Goal: Task Accomplishment & Management: Complete application form

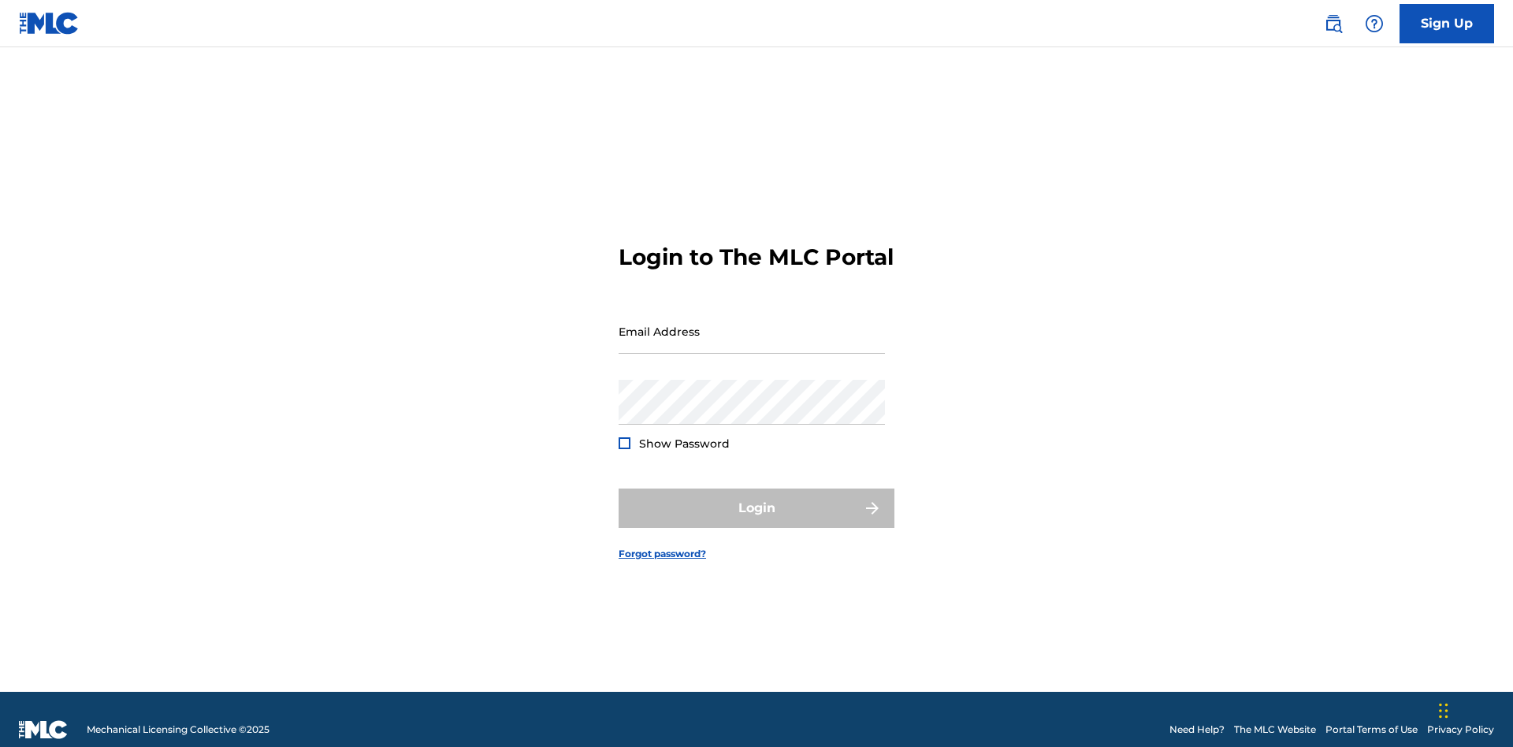
scroll to position [20, 0]
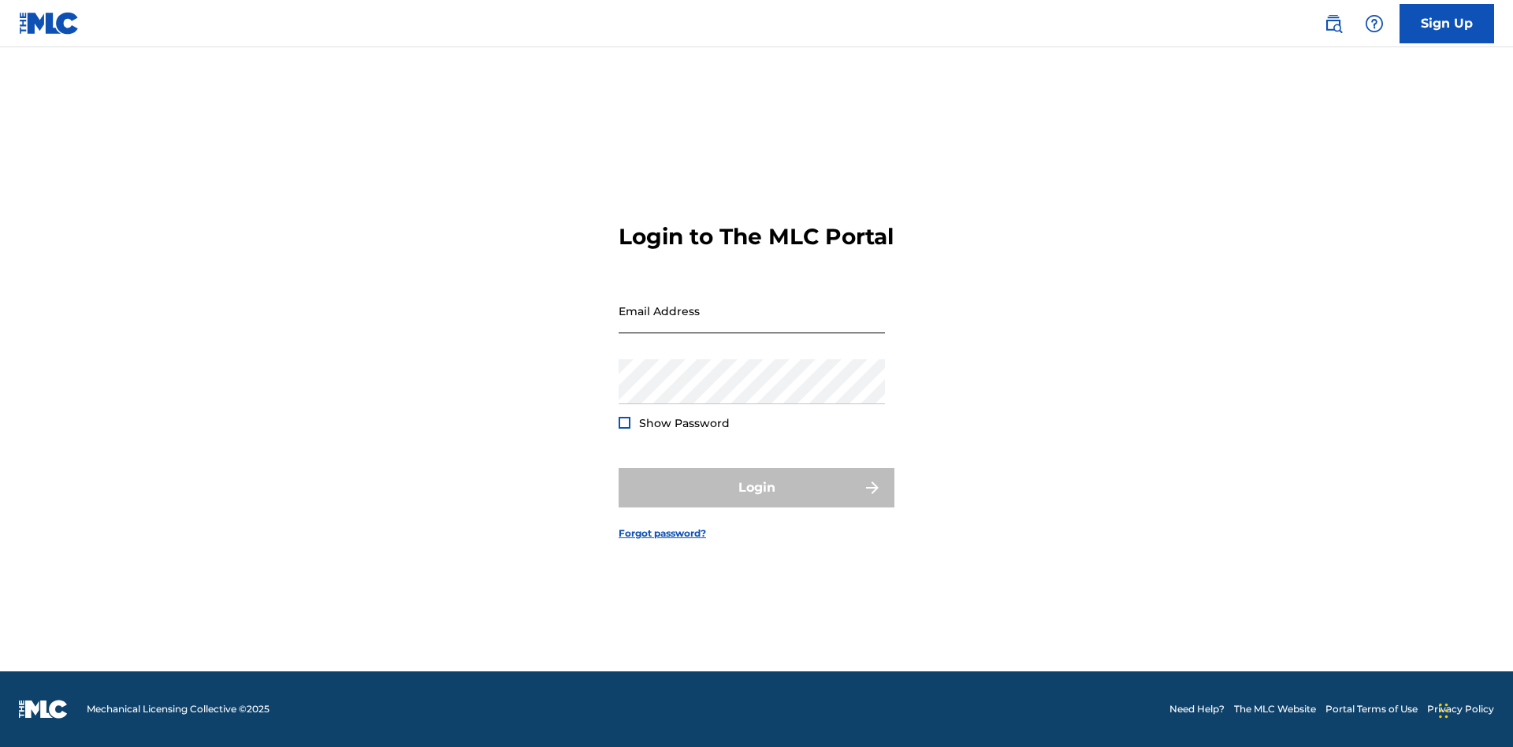
click at [752, 324] on input "Email Address" at bounding box center [752, 310] width 266 height 45
type input "[PERSON_NAME][EMAIL_ADDRESS][PERSON_NAME][DOMAIN_NAME]"
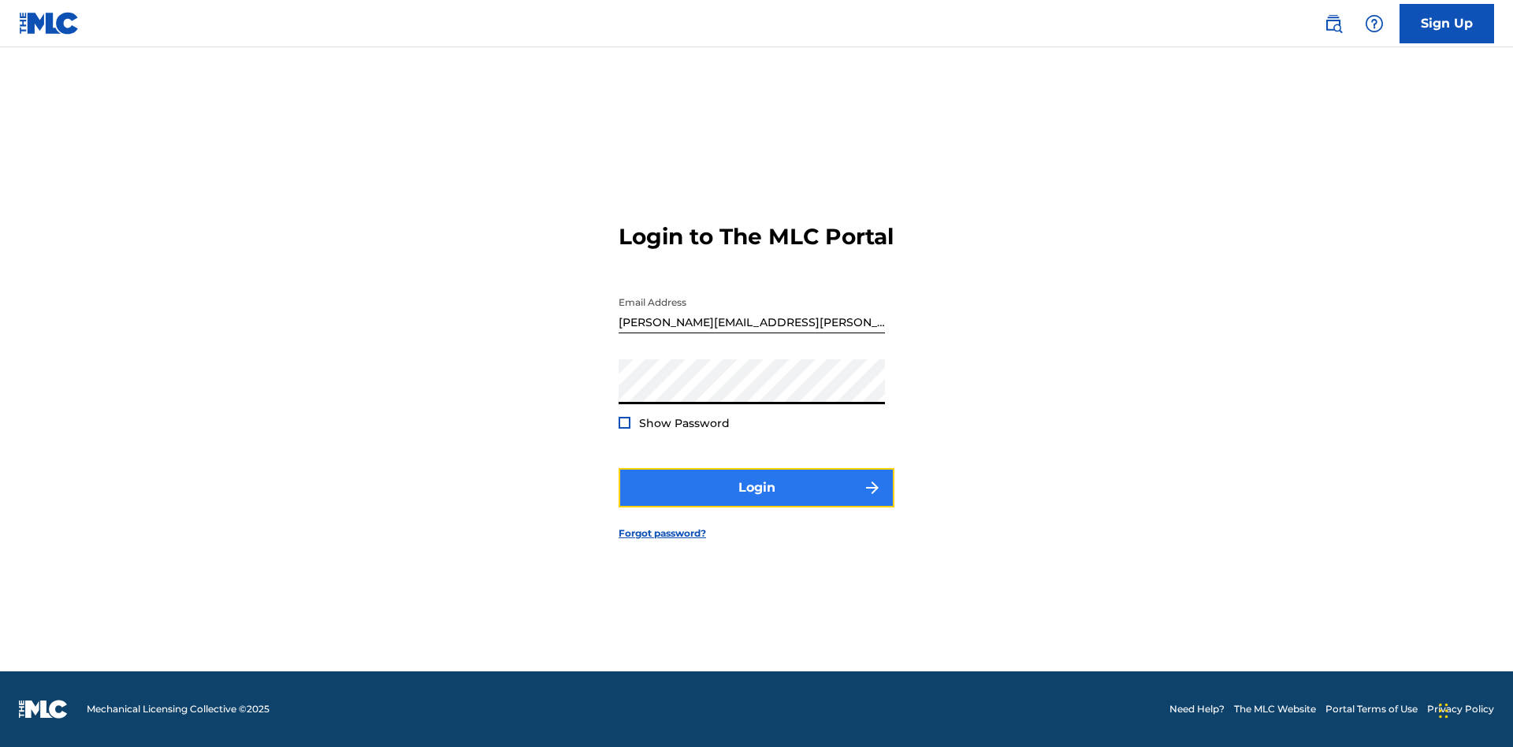
click at [756, 501] on button "Login" at bounding box center [757, 487] width 276 height 39
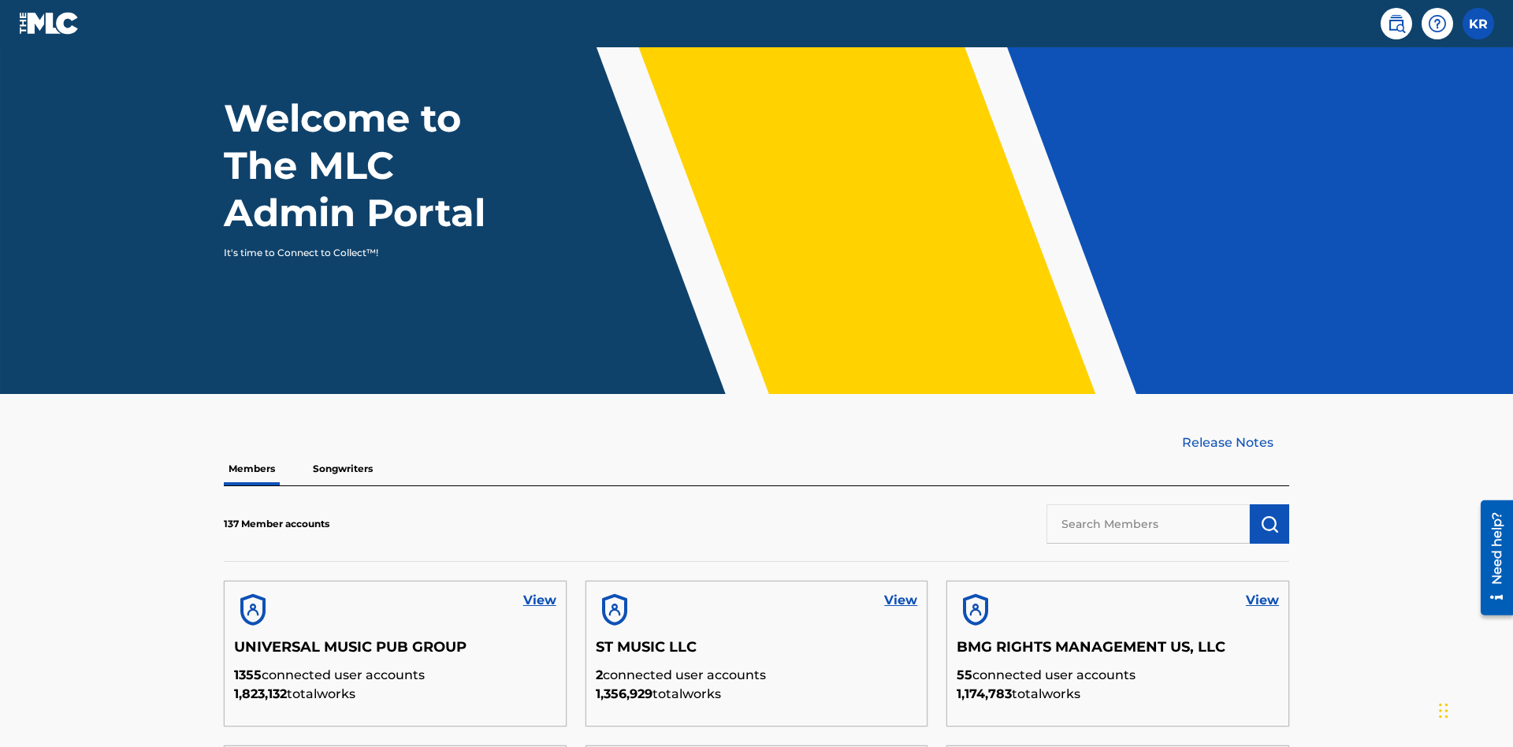
scroll to position [477, 0]
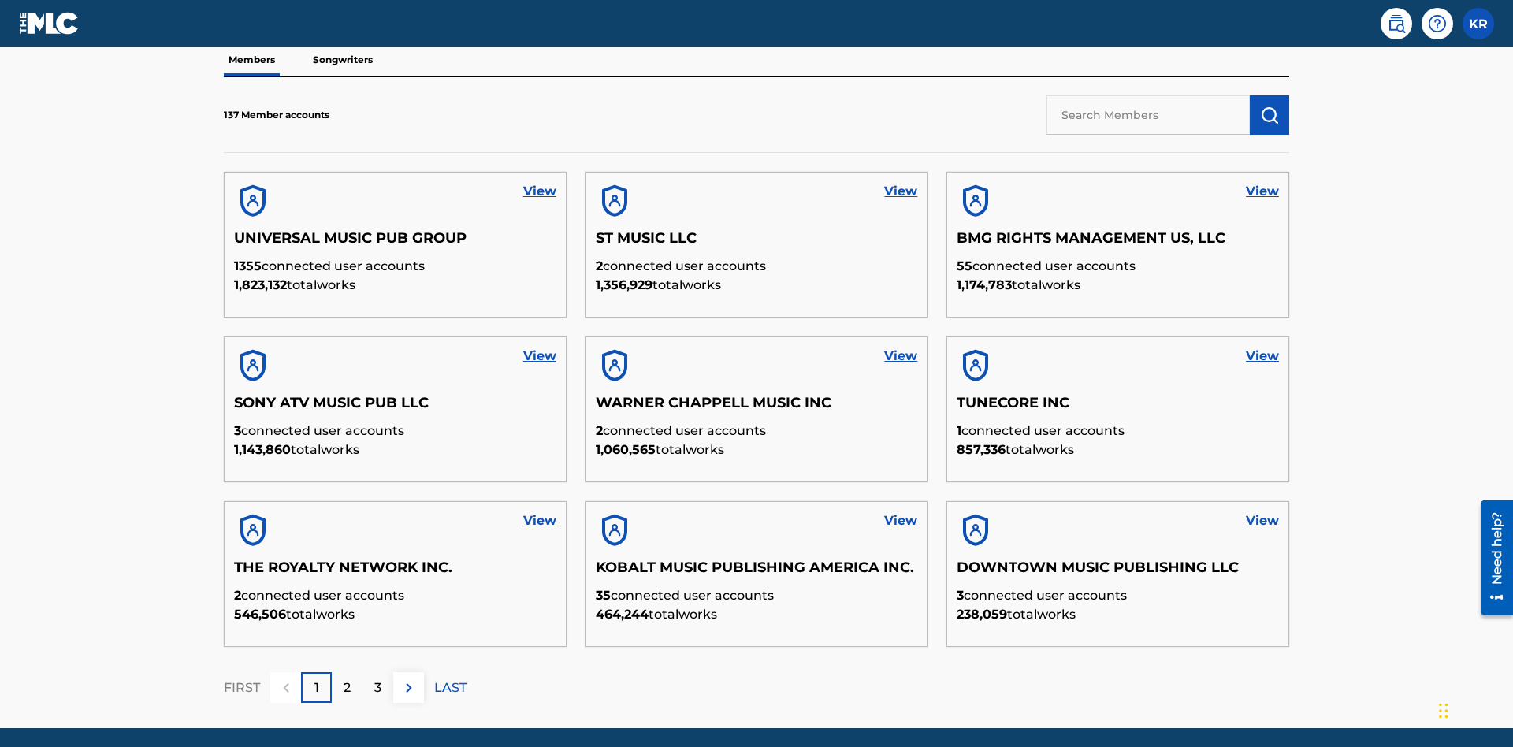
click at [1148, 114] on input "text" at bounding box center [1147, 114] width 203 height 39
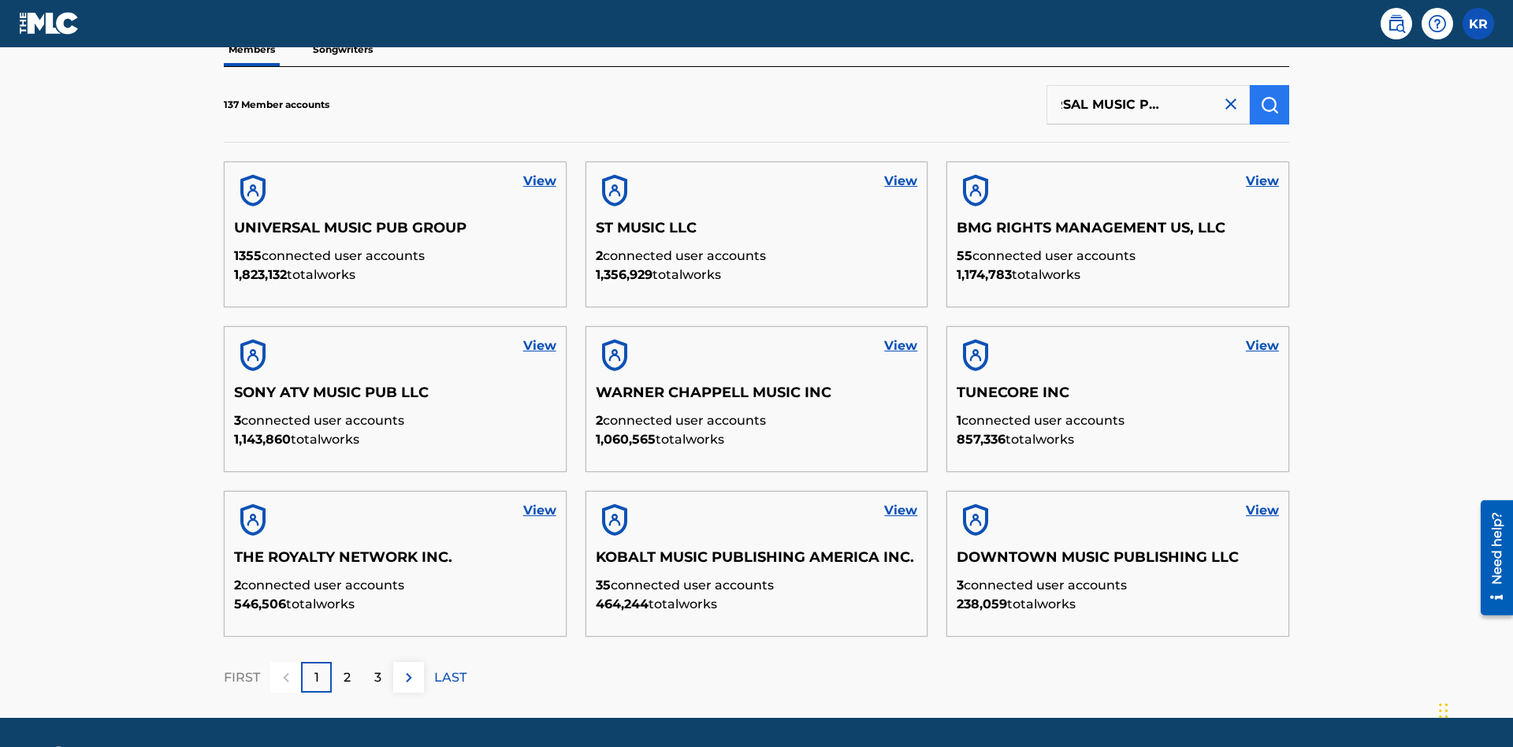
type input "UNIVERSAL MUSIC PUB GROUP"
click at [1269, 104] on img "submit" at bounding box center [1269, 104] width 19 height 19
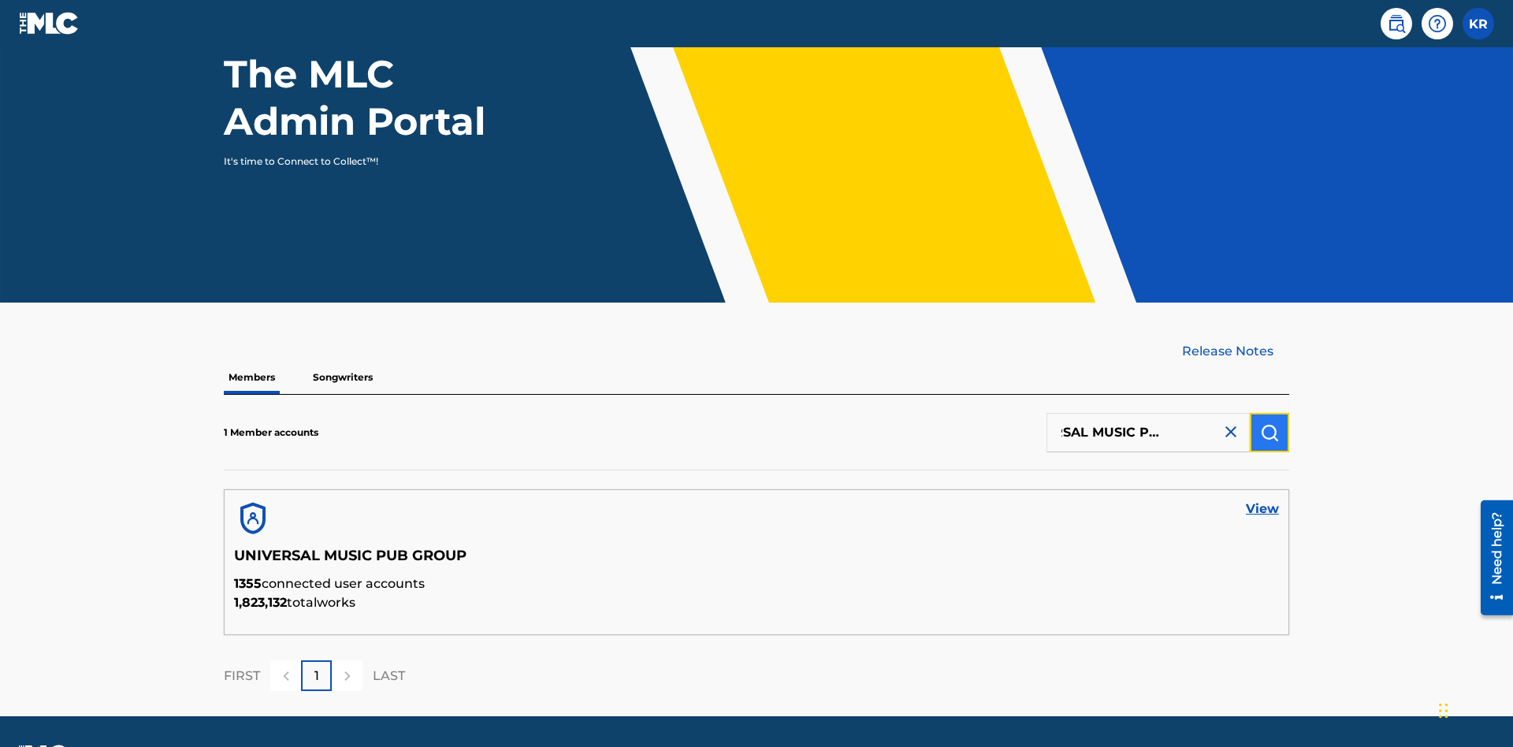
scroll to position [204, 0]
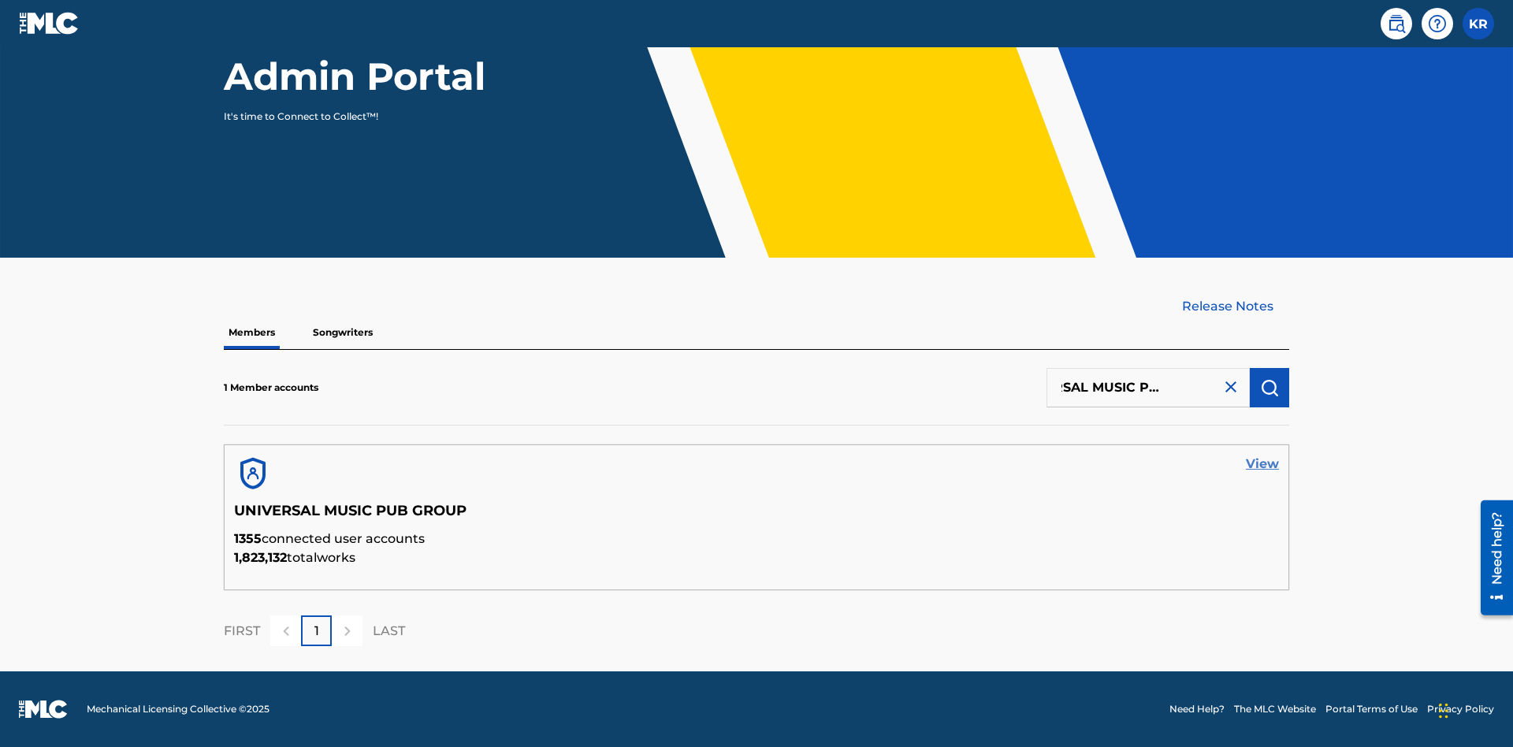
click at [1262, 464] on link "View" at bounding box center [1262, 464] width 33 height 19
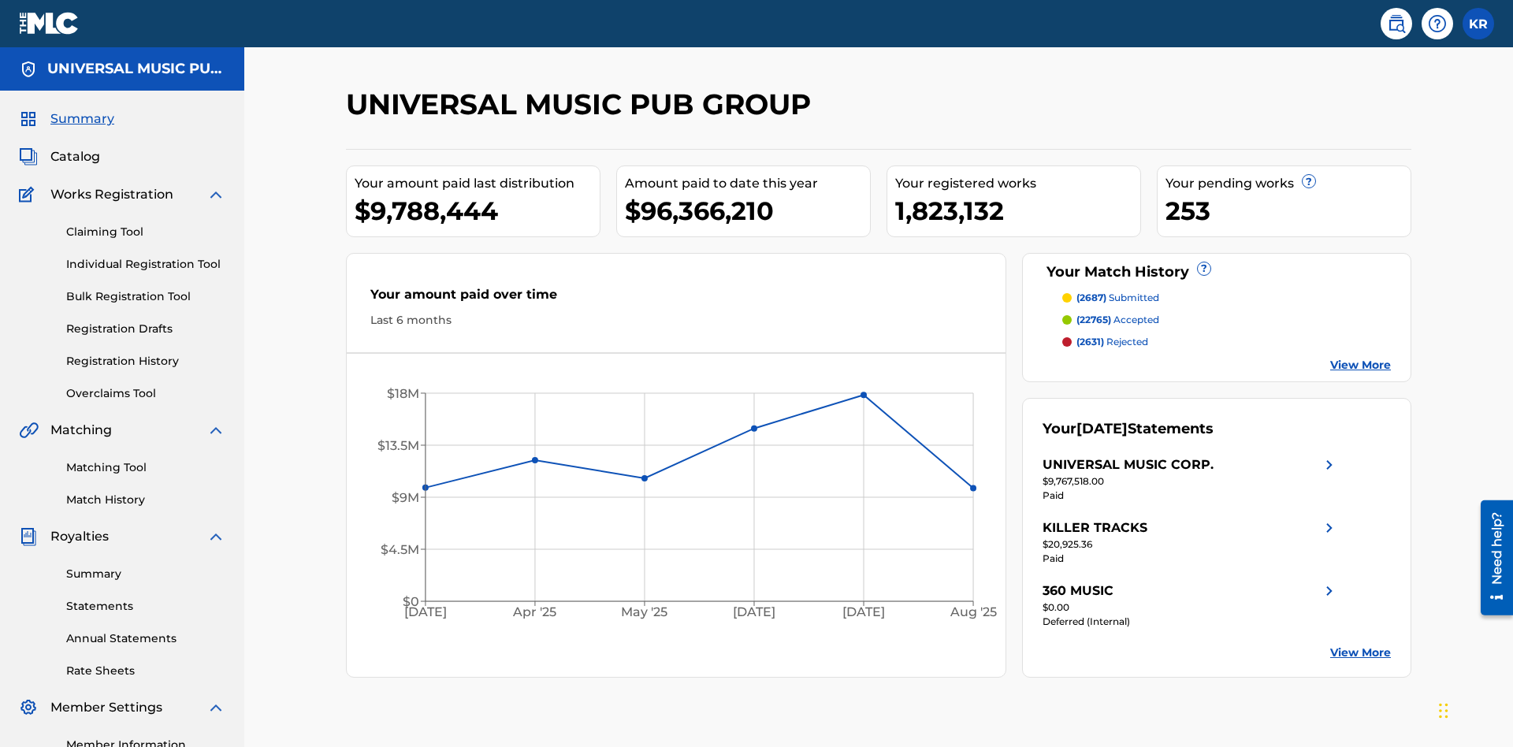
scroll to position [162, 0]
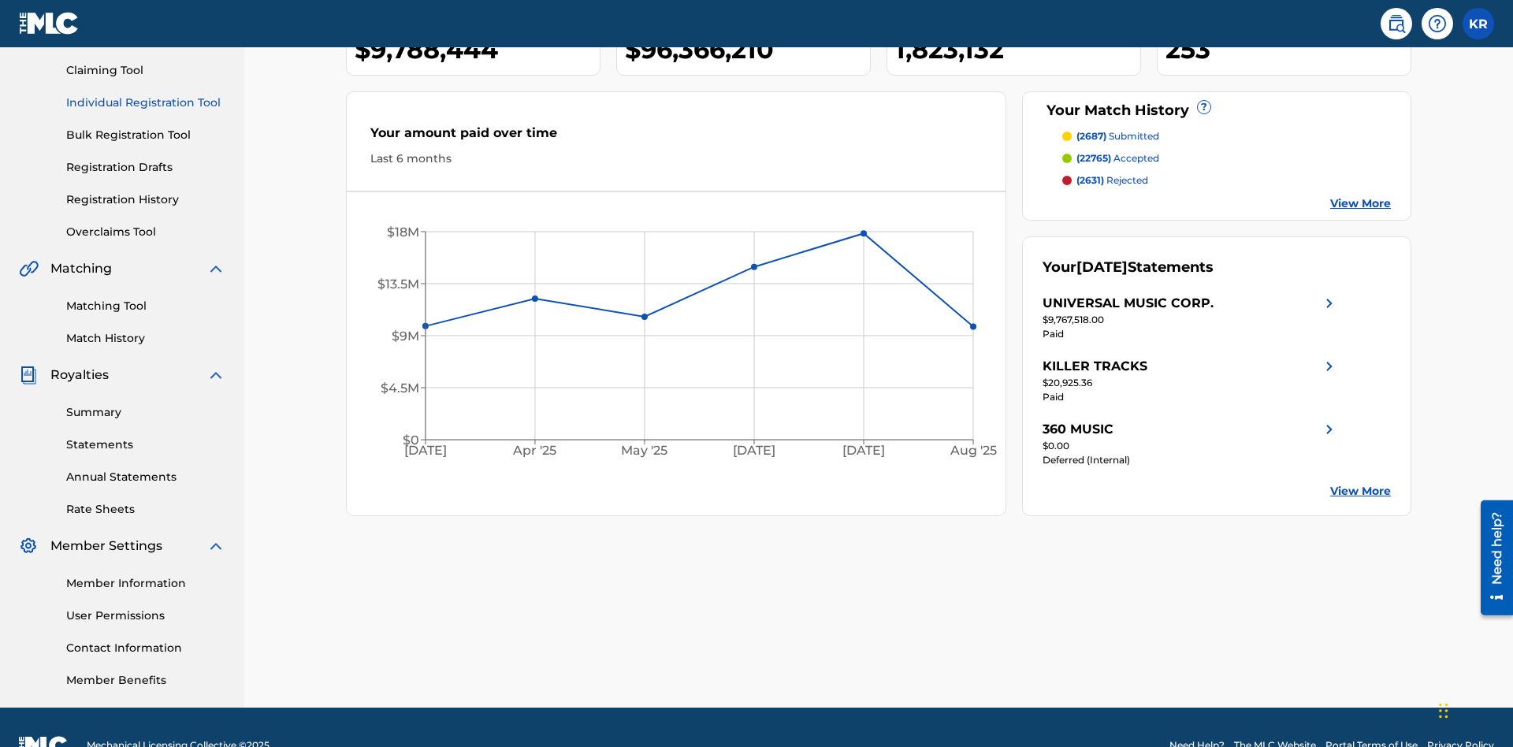
click at [146, 102] on link "Individual Registration Tool" at bounding box center [145, 103] width 159 height 17
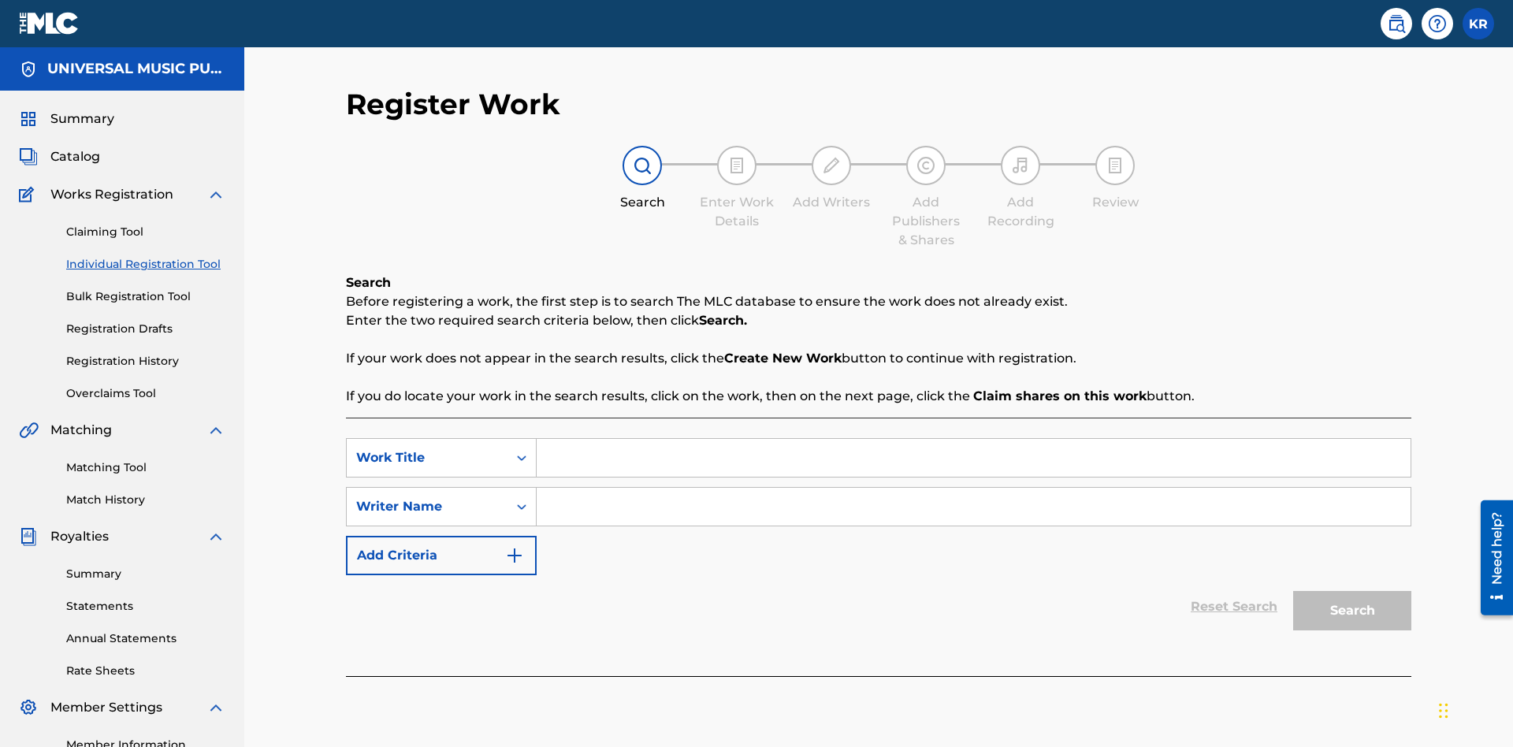
scroll to position [198, 0]
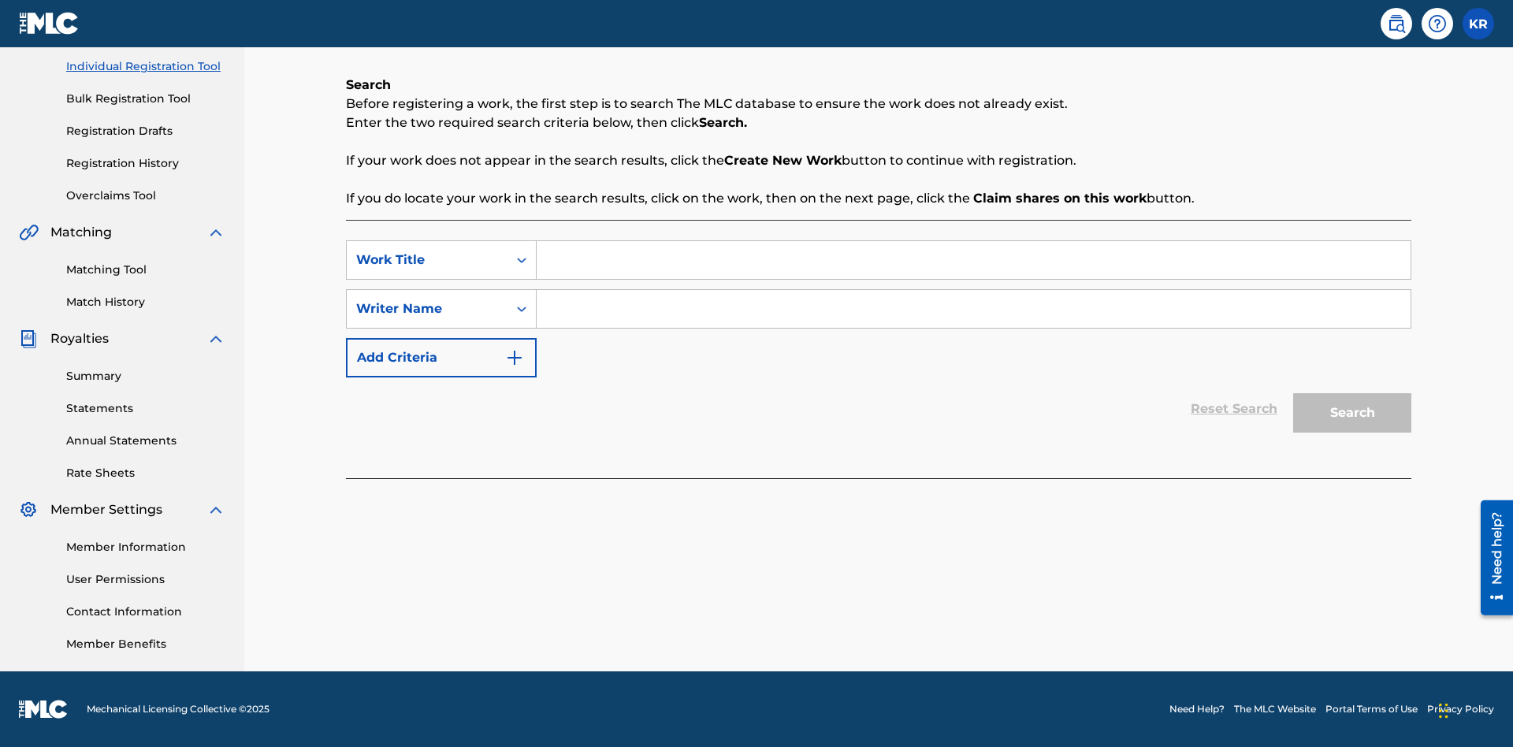
click at [973, 260] on input "Search Form" at bounding box center [974, 260] width 874 height 38
type input "My Favorite Dummy Music Work"
click at [973, 309] on input "Search Form" at bounding box center [974, 309] width 874 height 38
type input "QWERTYUIOP"
click at [1352, 413] on button "Search" at bounding box center [1352, 412] width 118 height 39
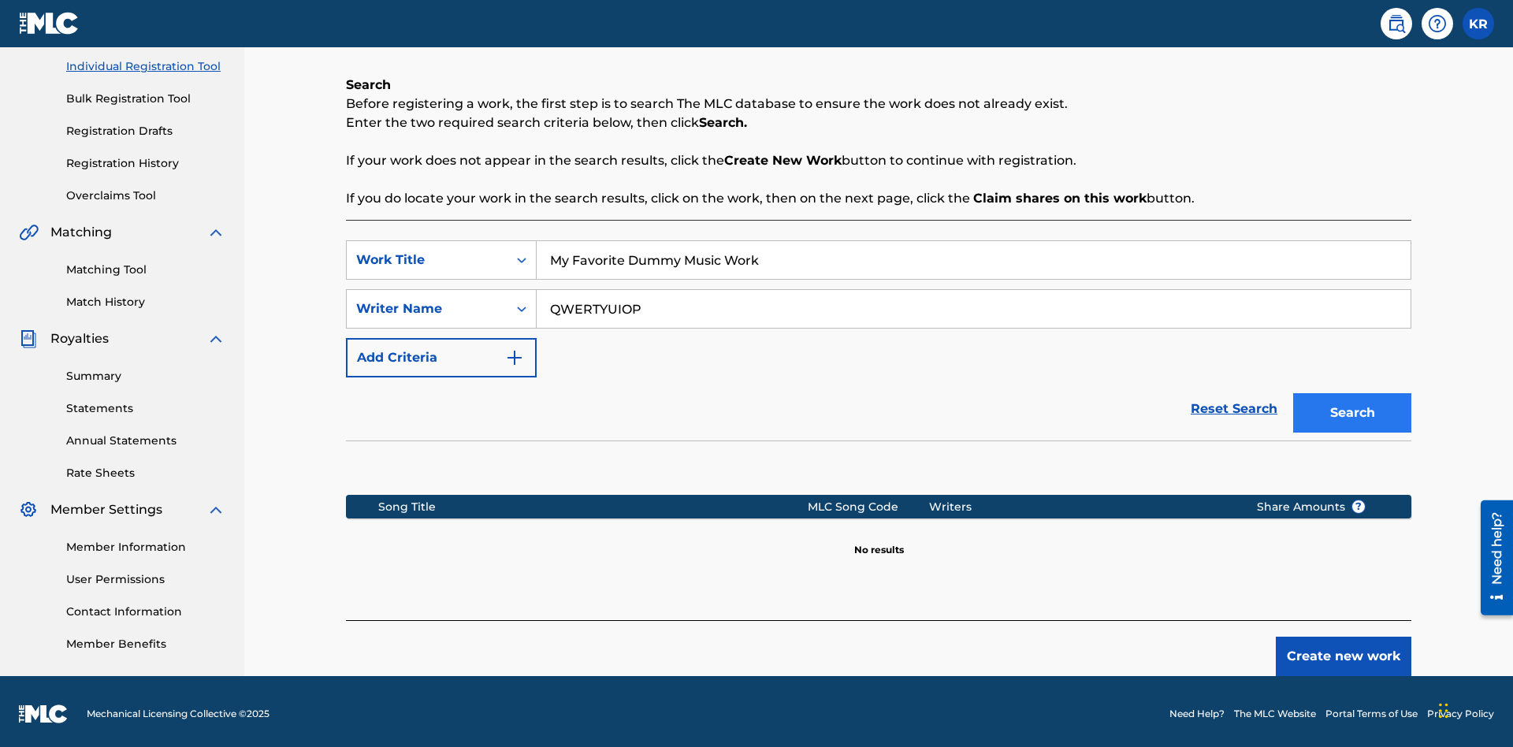
scroll to position [203, 0]
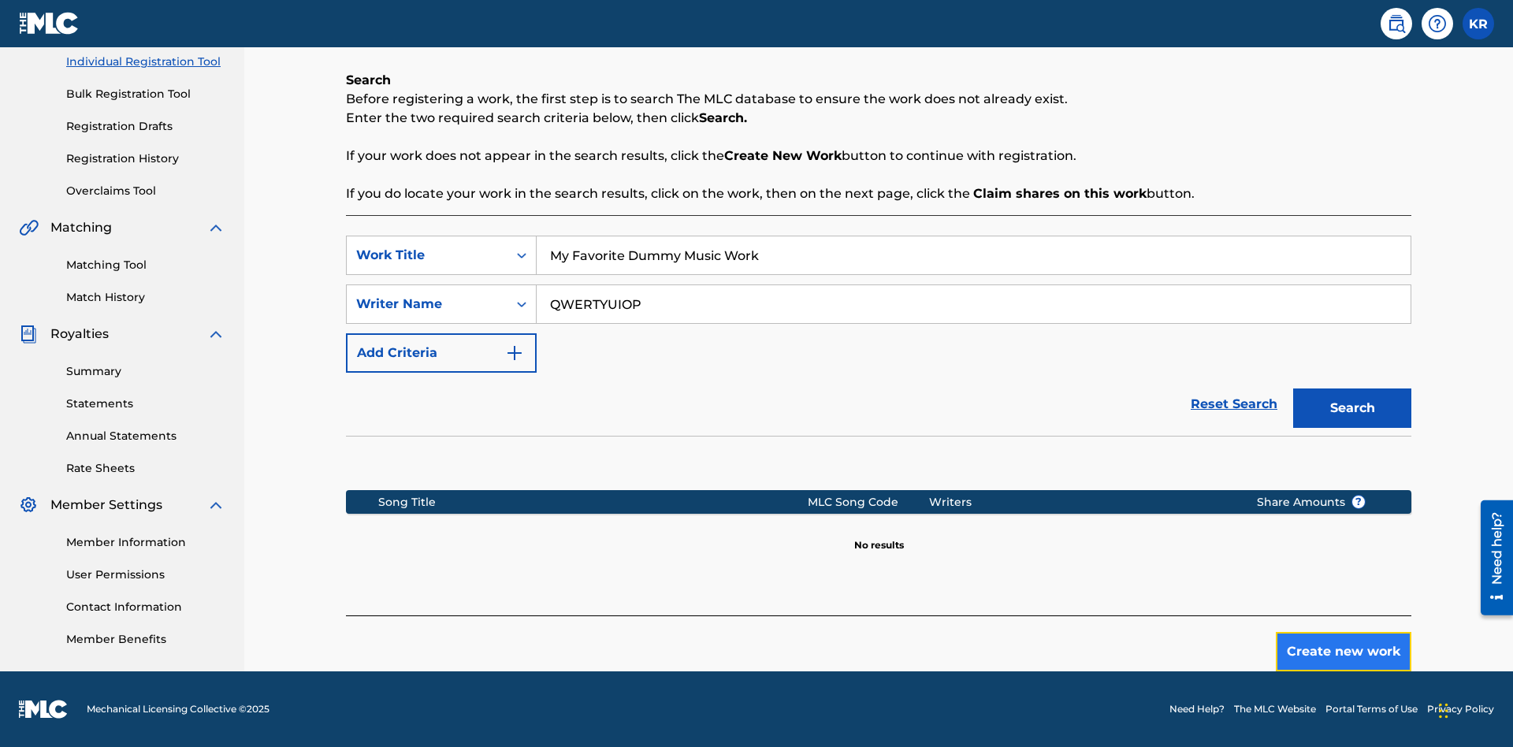
click at [1343, 652] on button "Create new work" at bounding box center [1344, 651] width 136 height 39
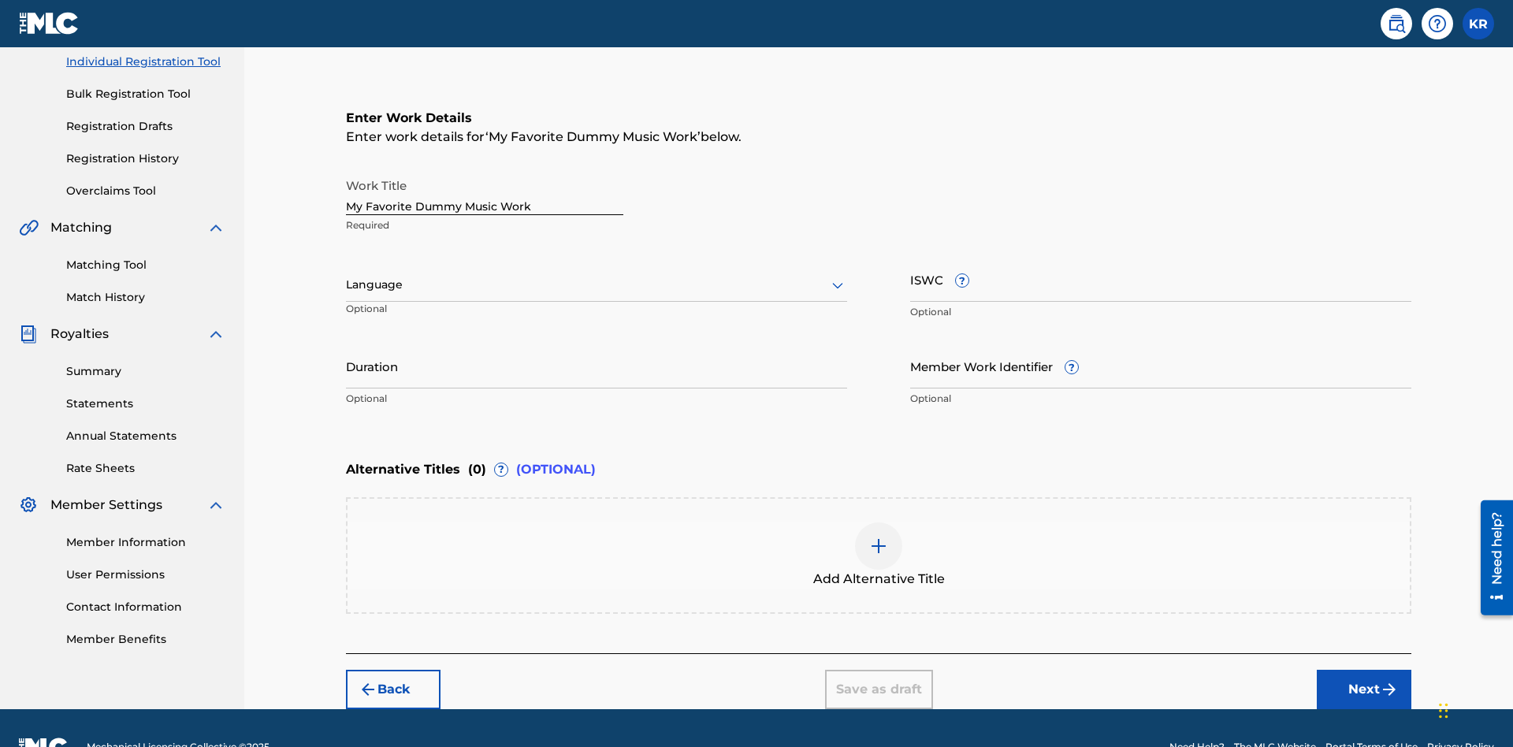
scroll to position [240, 0]
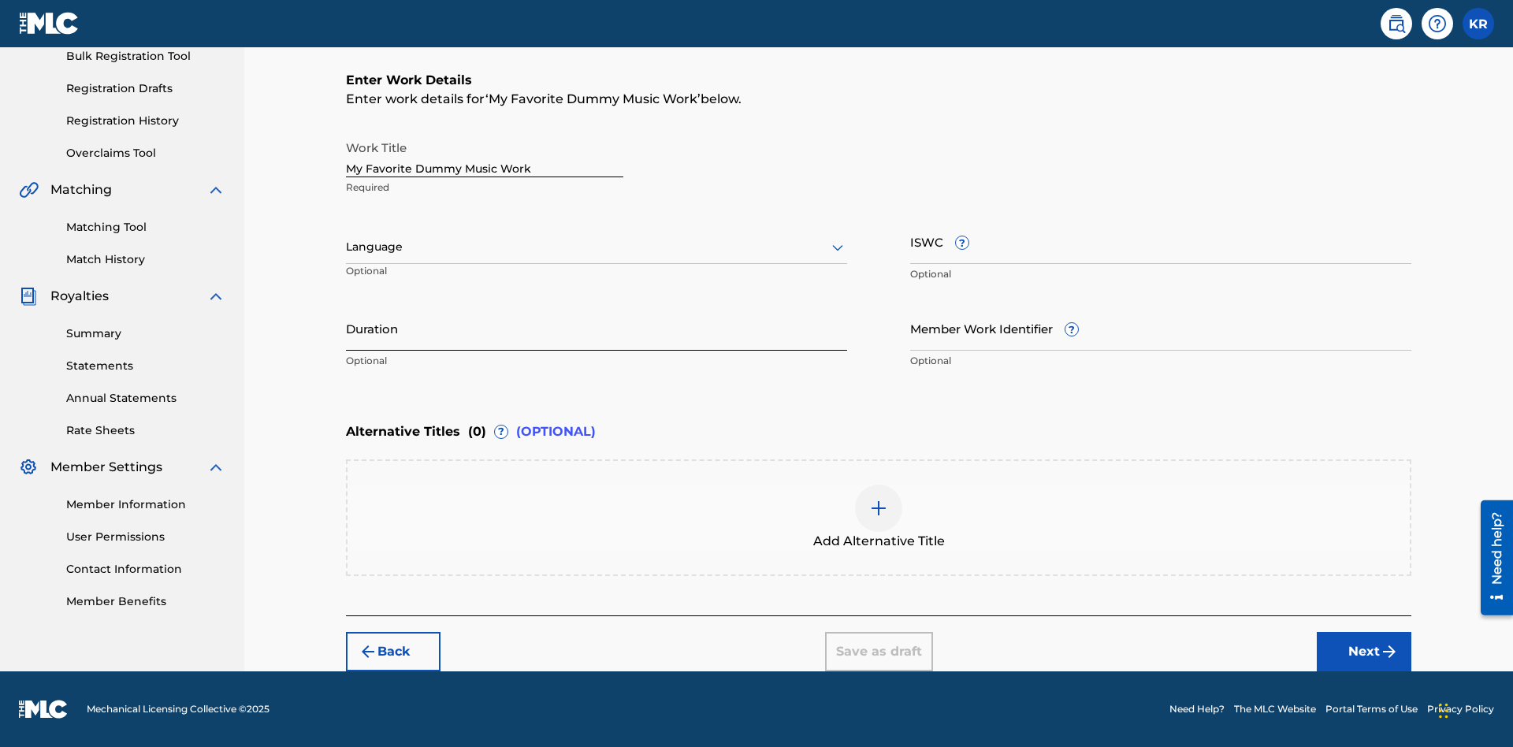
click at [596, 328] on input "Duration" at bounding box center [596, 328] width 501 height 45
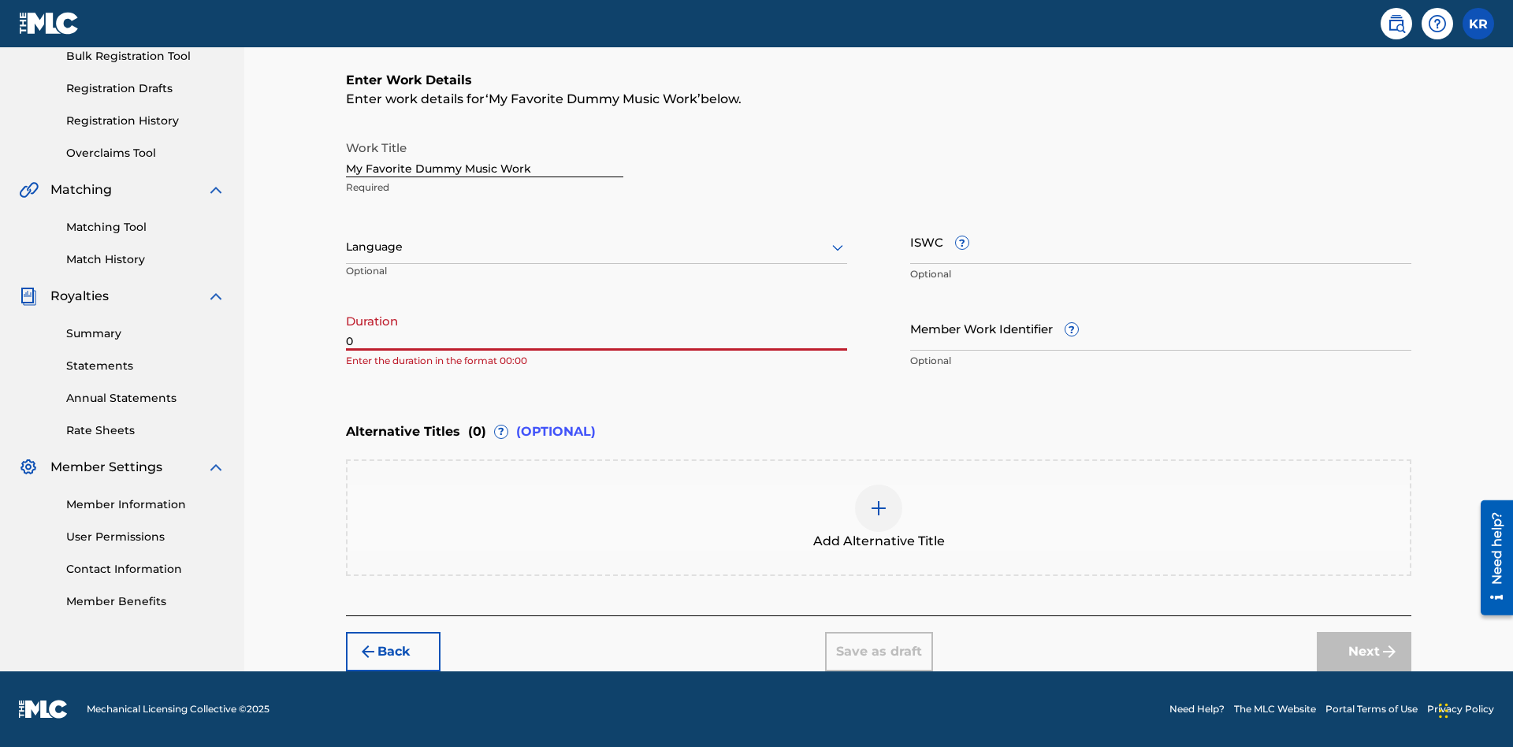
click at [596, 328] on input "0" at bounding box center [596, 328] width 501 height 45
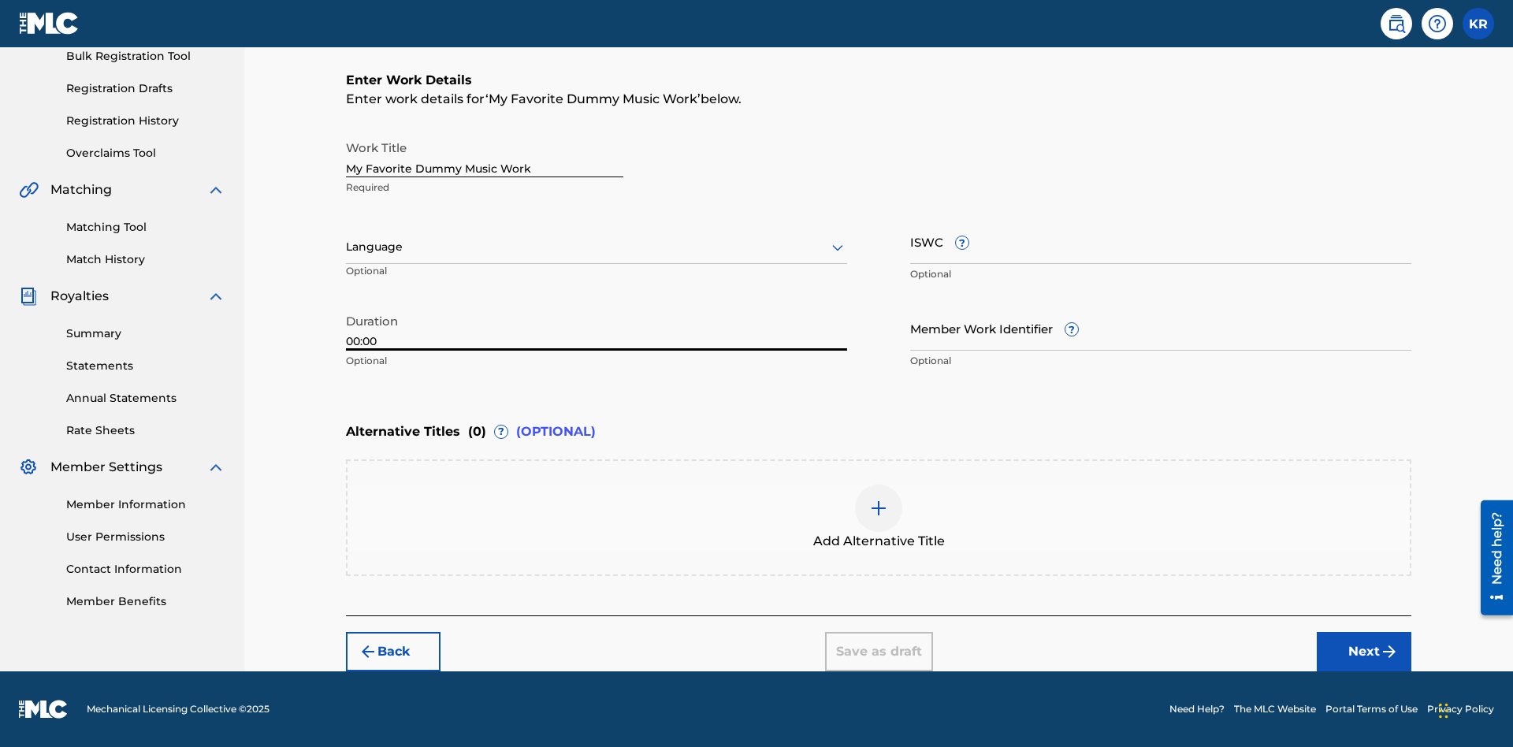
type input "00:00"
click at [838, 247] on icon at bounding box center [837, 247] width 19 height 19
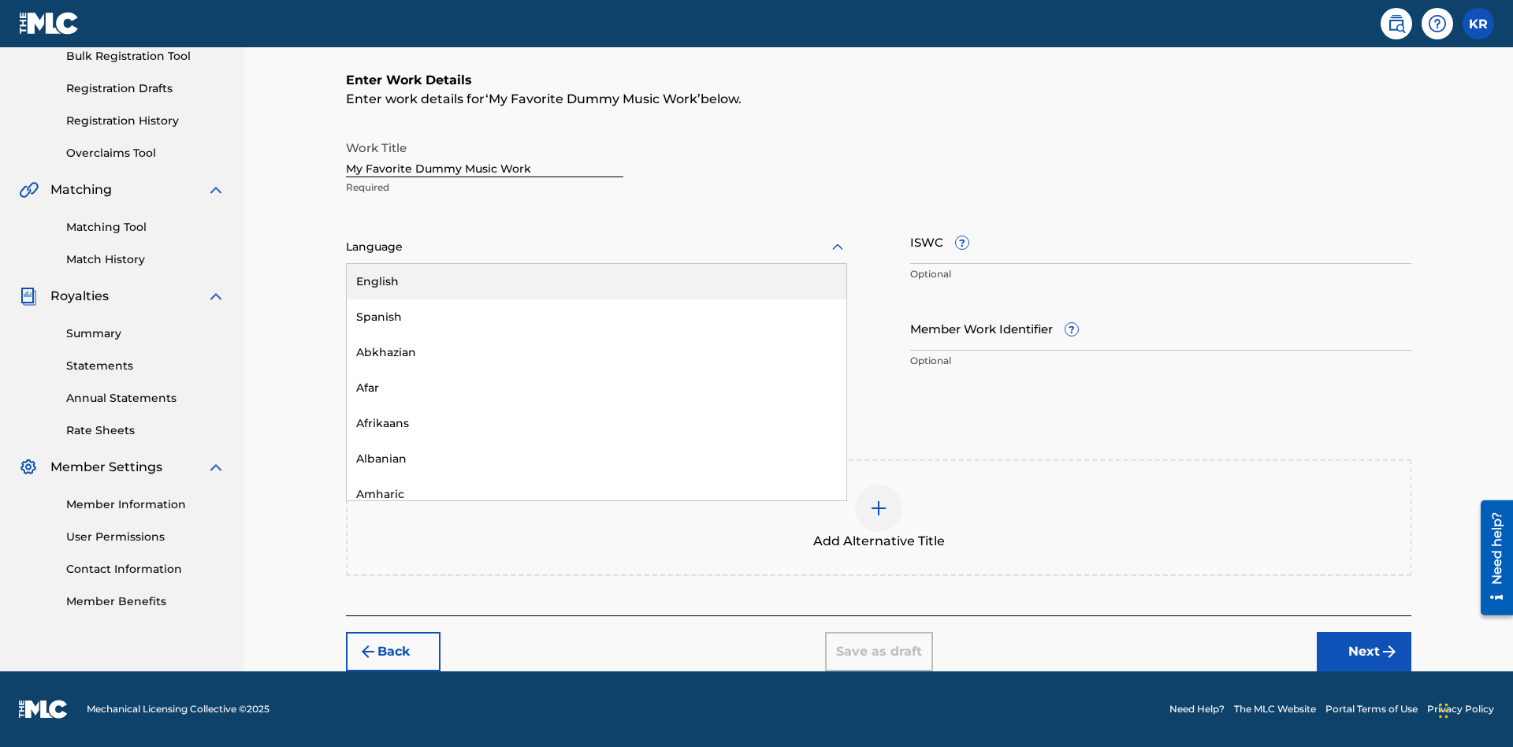
click at [596, 317] on div "Spanish" at bounding box center [597, 316] width 500 height 35
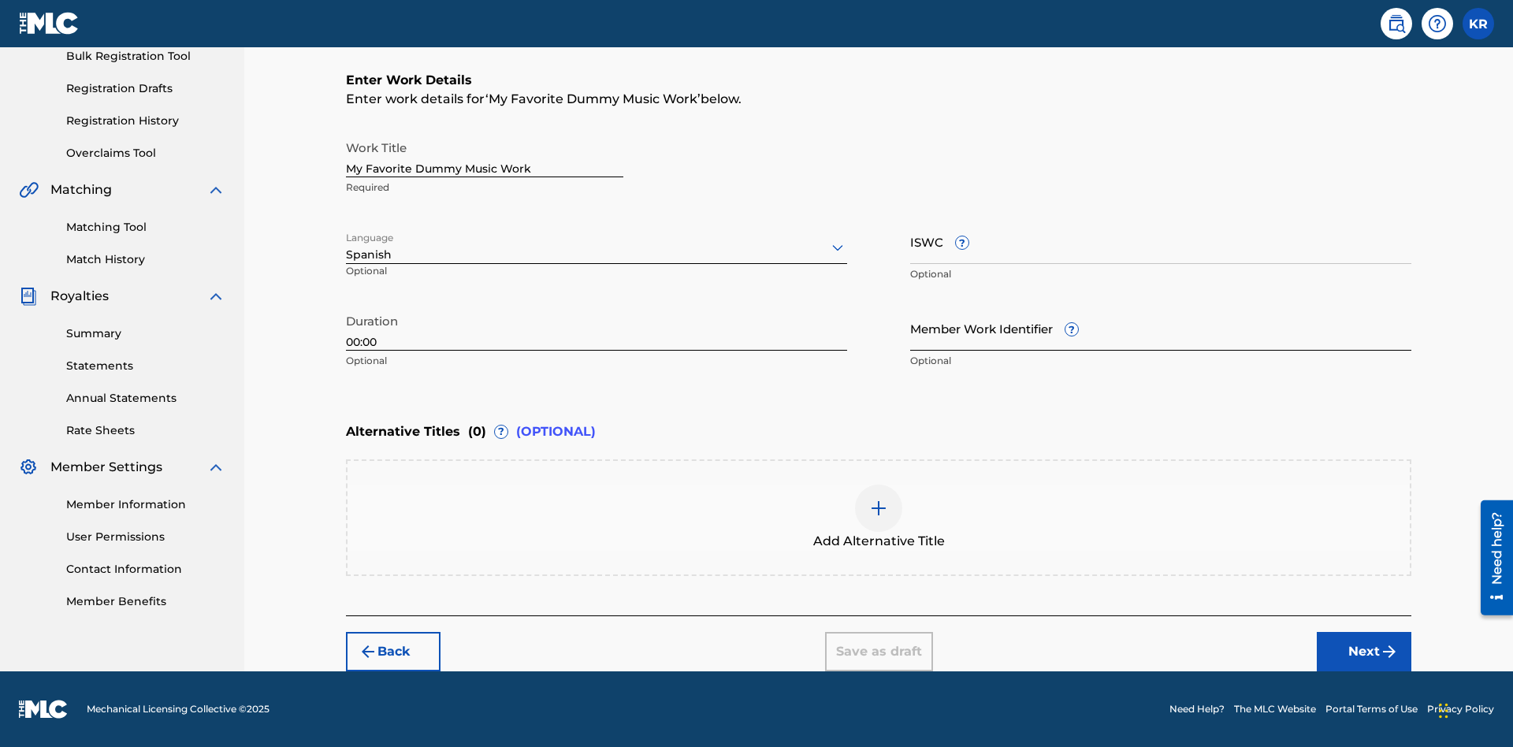
click at [1161, 328] on input "Member Work Identifier ?" at bounding box center [1160, 328] width 501 height 45
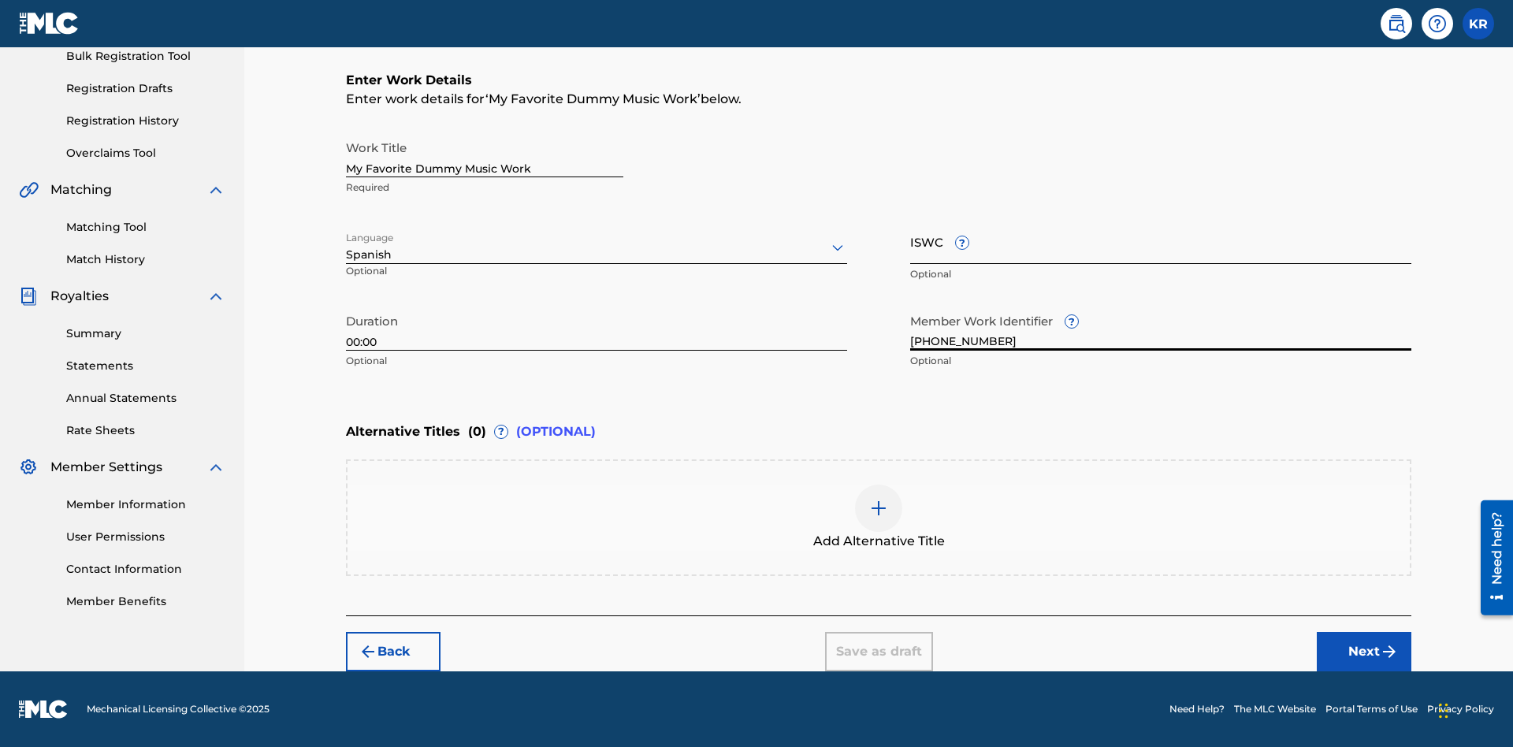
type input "[PHONE_NUMBER]"
click at [1161, 241] on input "ISWC ?" at bounding box center [1160, 241] width 501 height 45
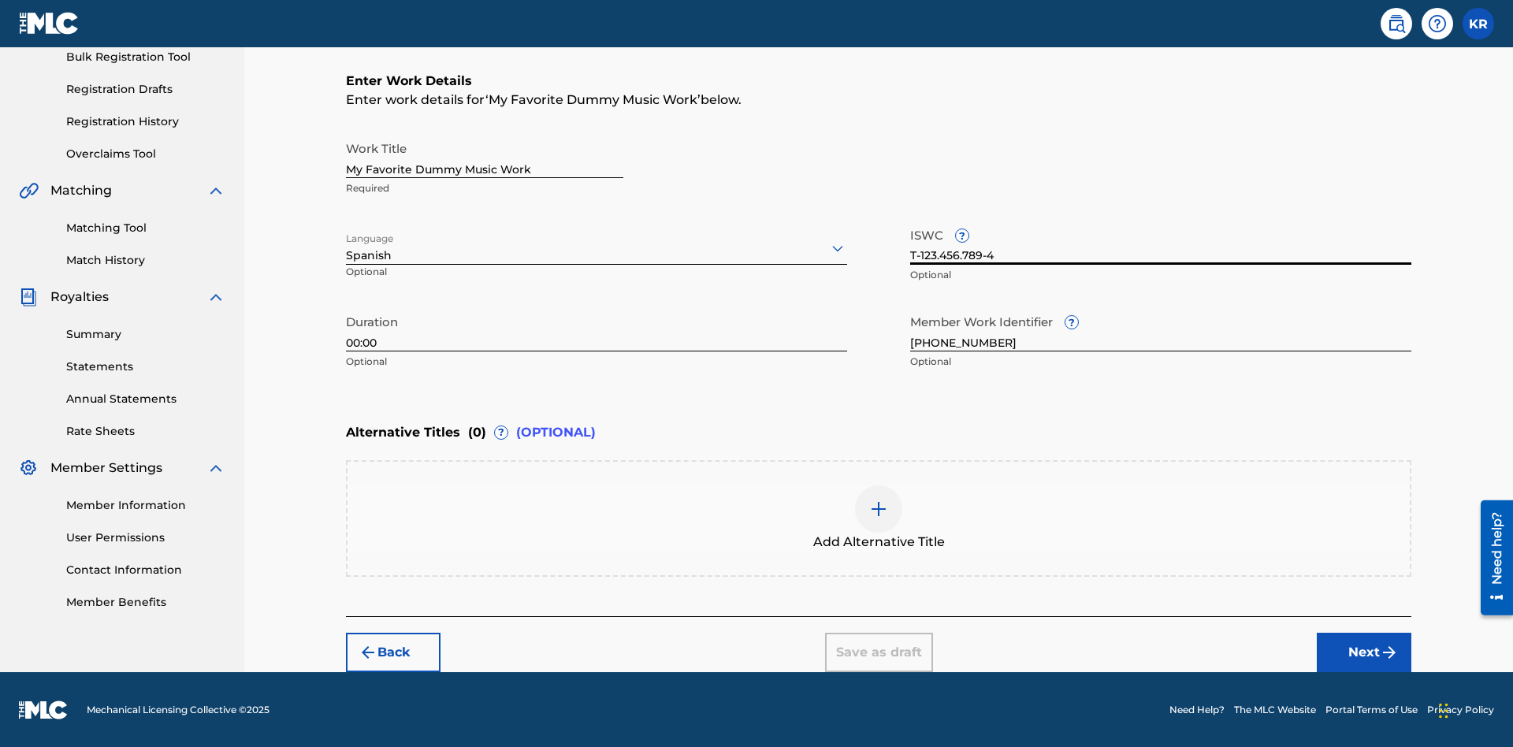
scroll to position [240, 0]
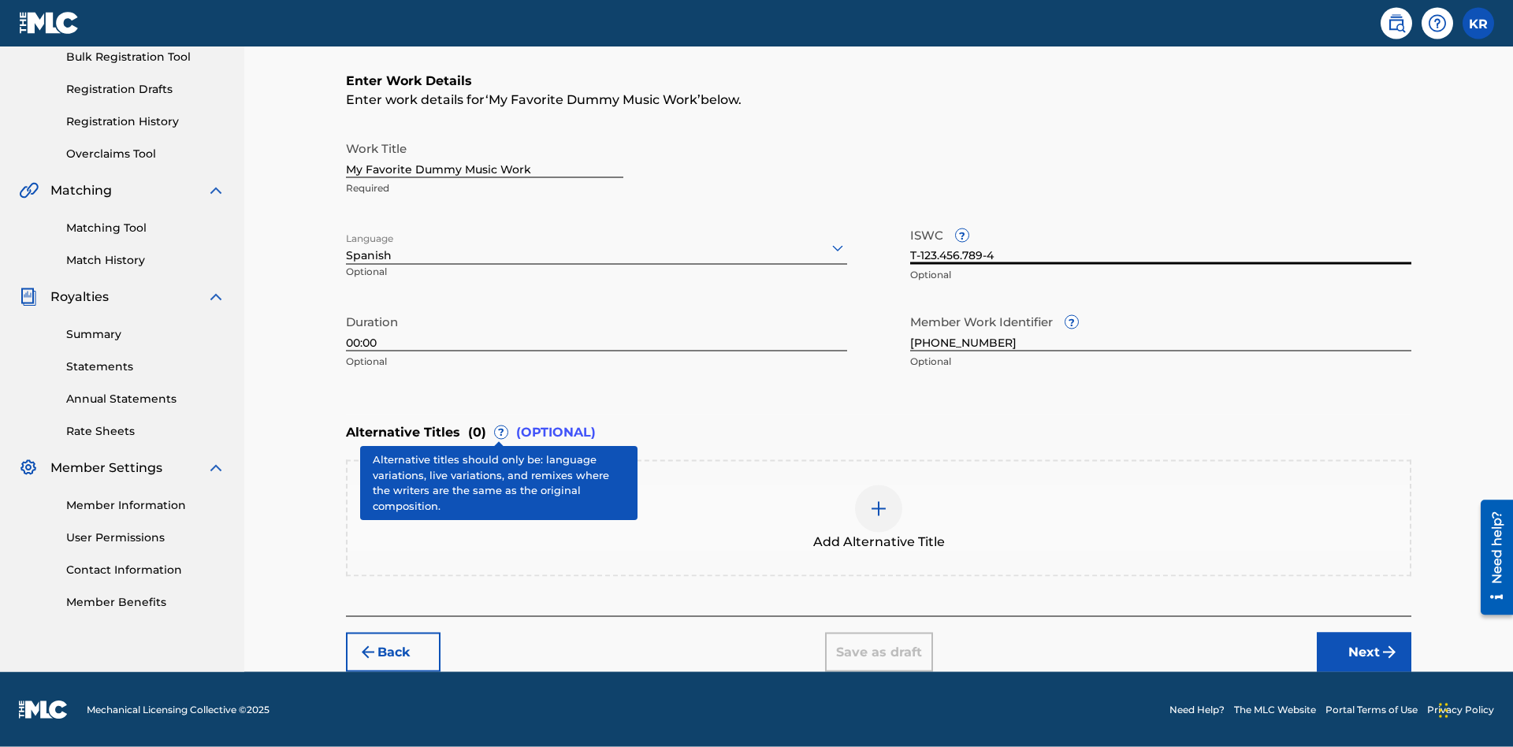
type input "T-123.456.789-4"
click at [879, 518] on div at bounding box center [878, 508] width 47 height 47
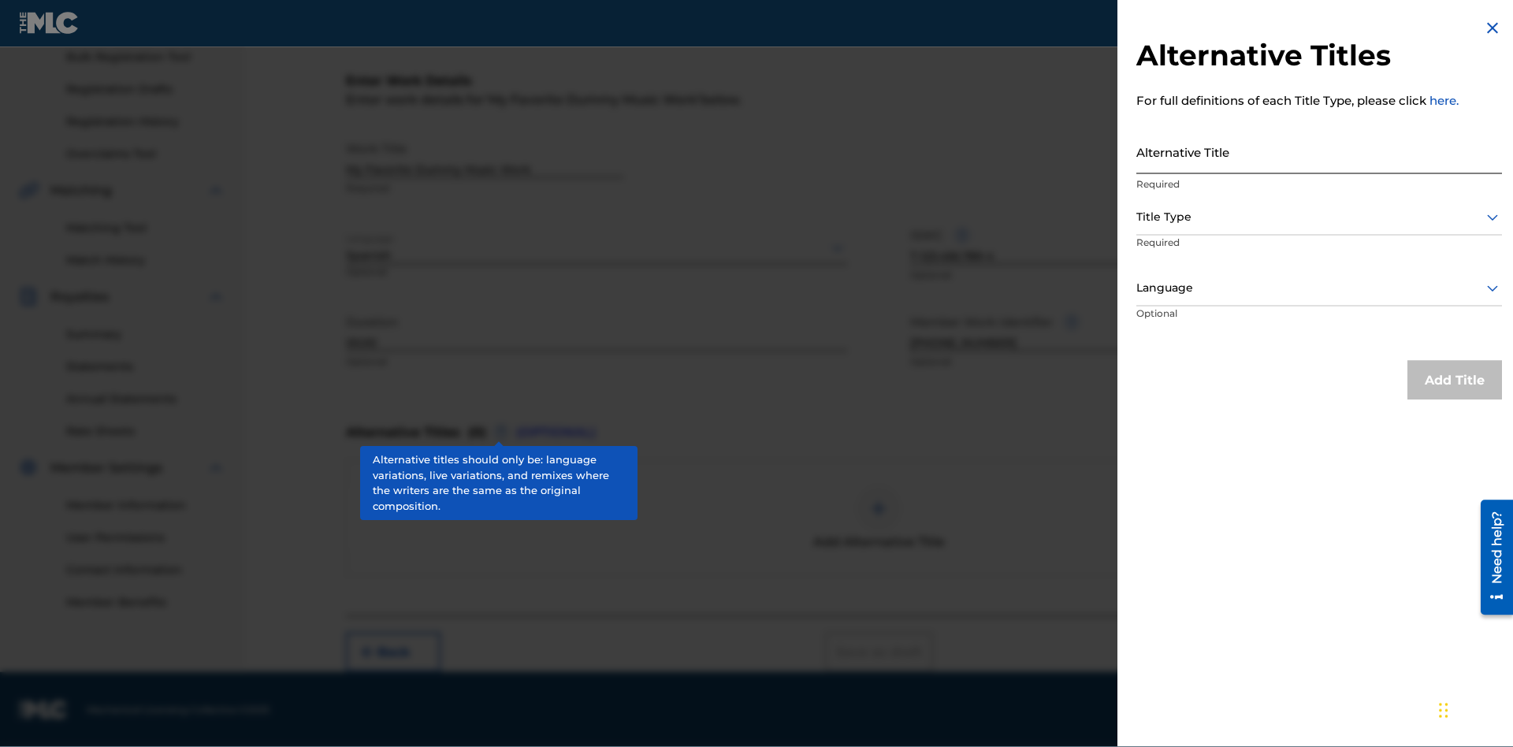
click at [1319, 152] on input "Alternative Title" at bounding box center [1319, 151] width 366 height 45
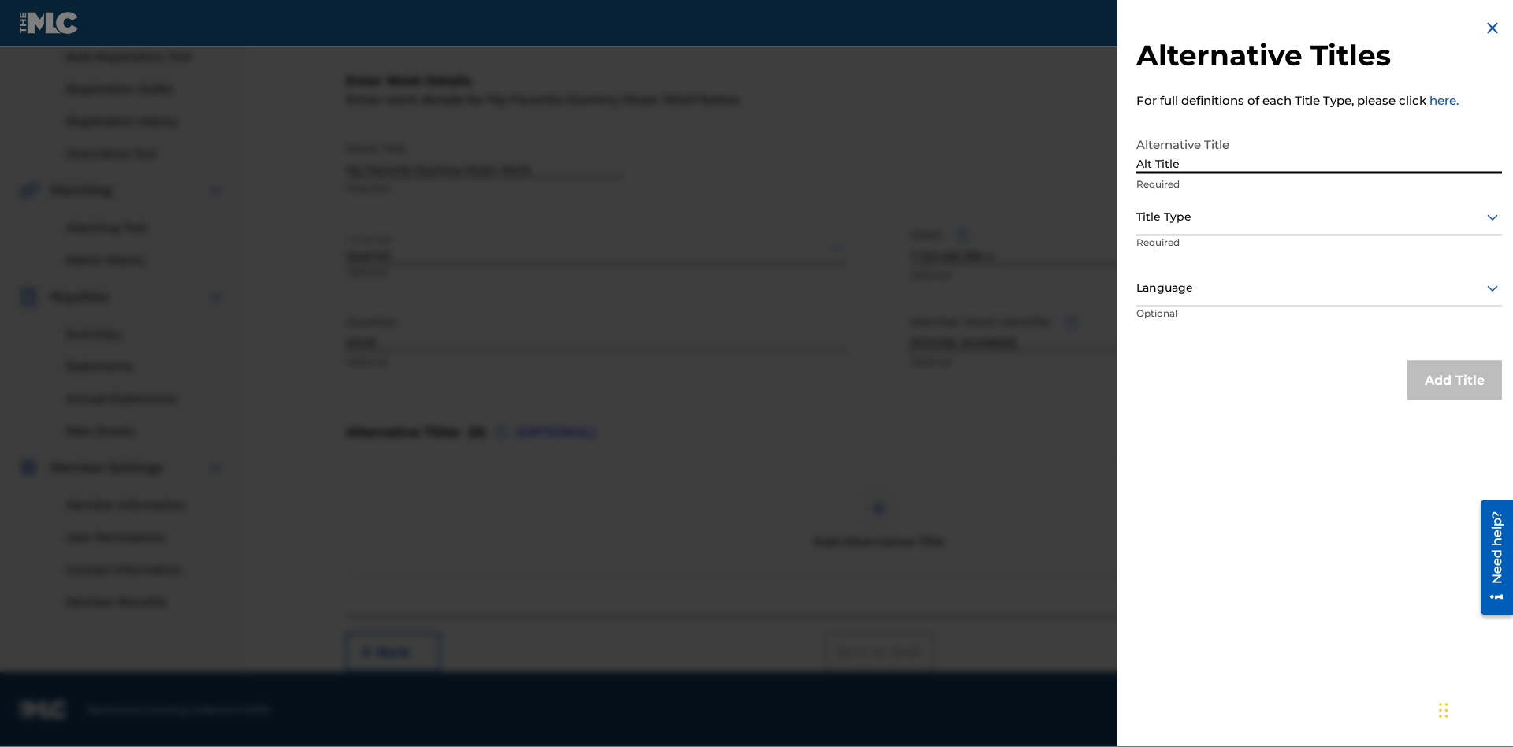
type input "Alt Title"
click at [1319, 217] on div at bounding box center [1319, 217] width 366 height 20
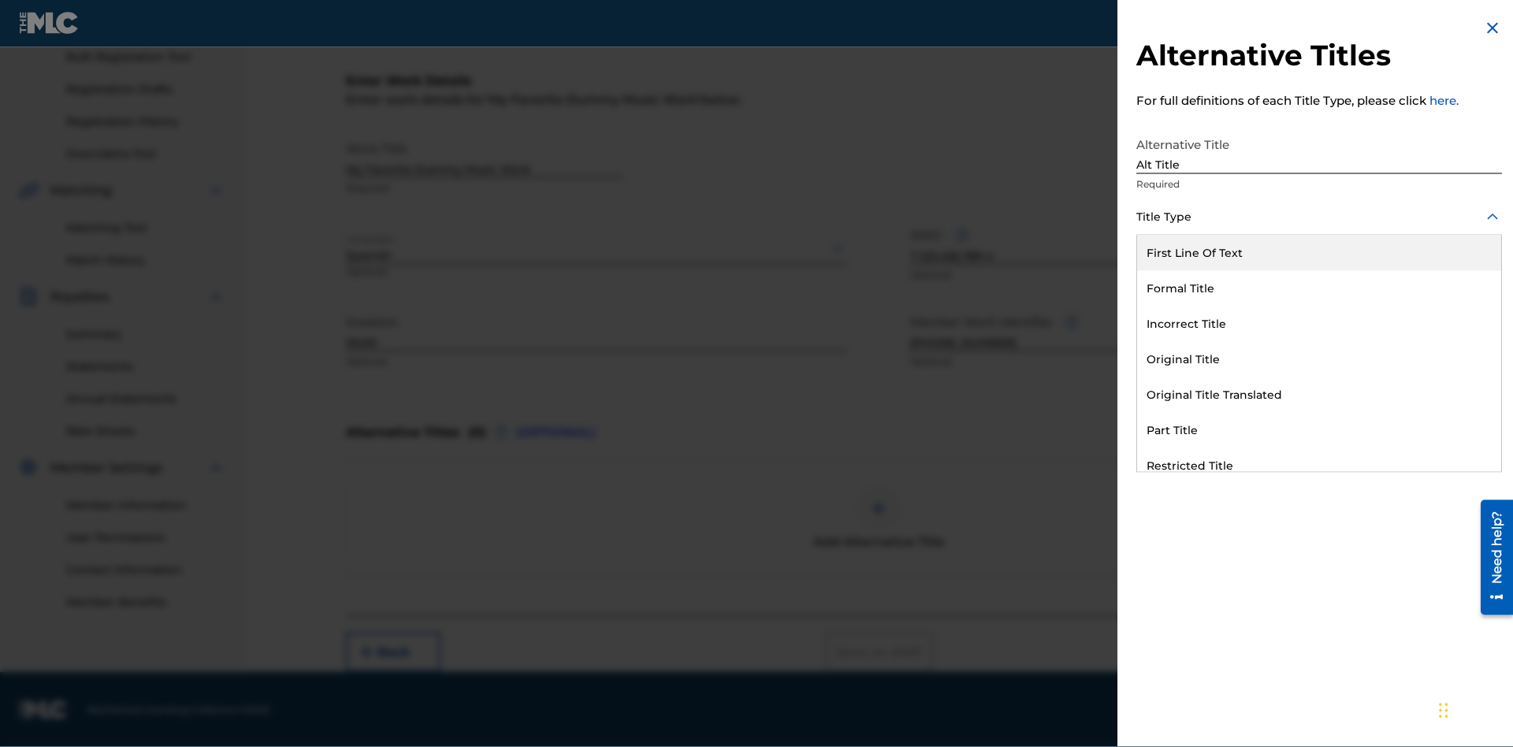
click at [1319, 360] on div "Original Title" at bounding box center [1319, 359] width 364 height 35
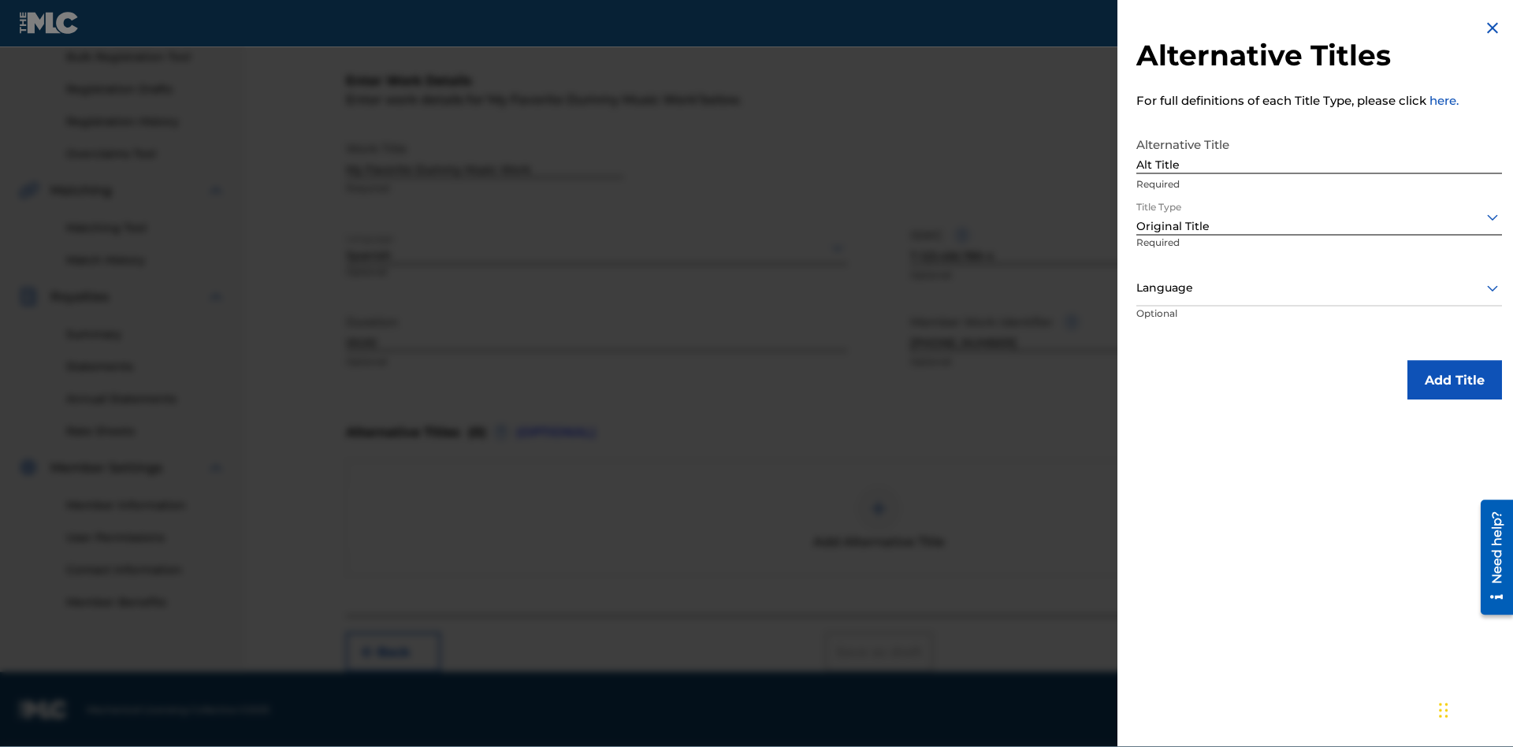
click at [1319, 288] on div at bounding box center [1319, 288] width 366 height 20
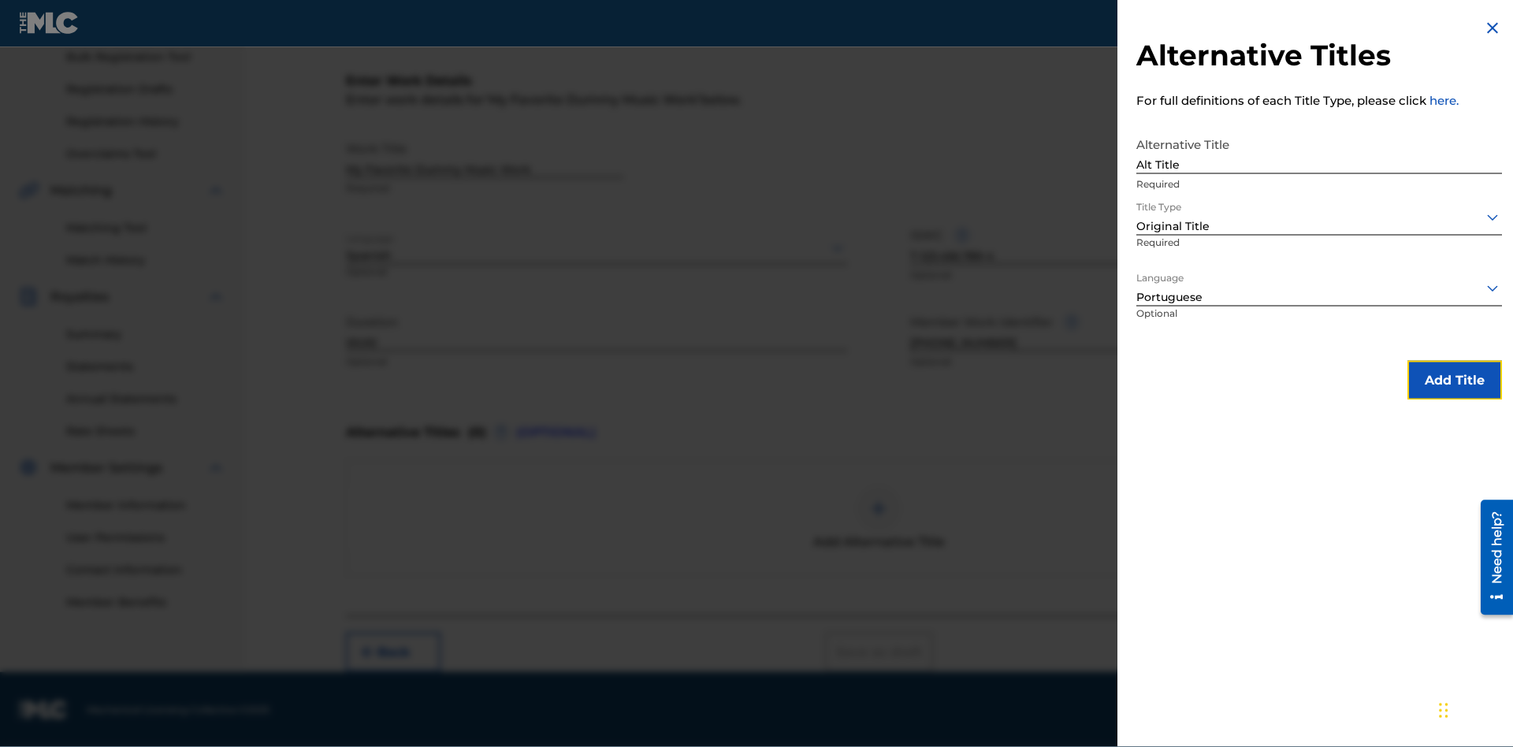
click at [1455, 381] on button "Add Title" at bounding box center [1454, 380] width 95 height 39
click at [879, 518] on div at bounding box center [878, 508] width 47 height 47
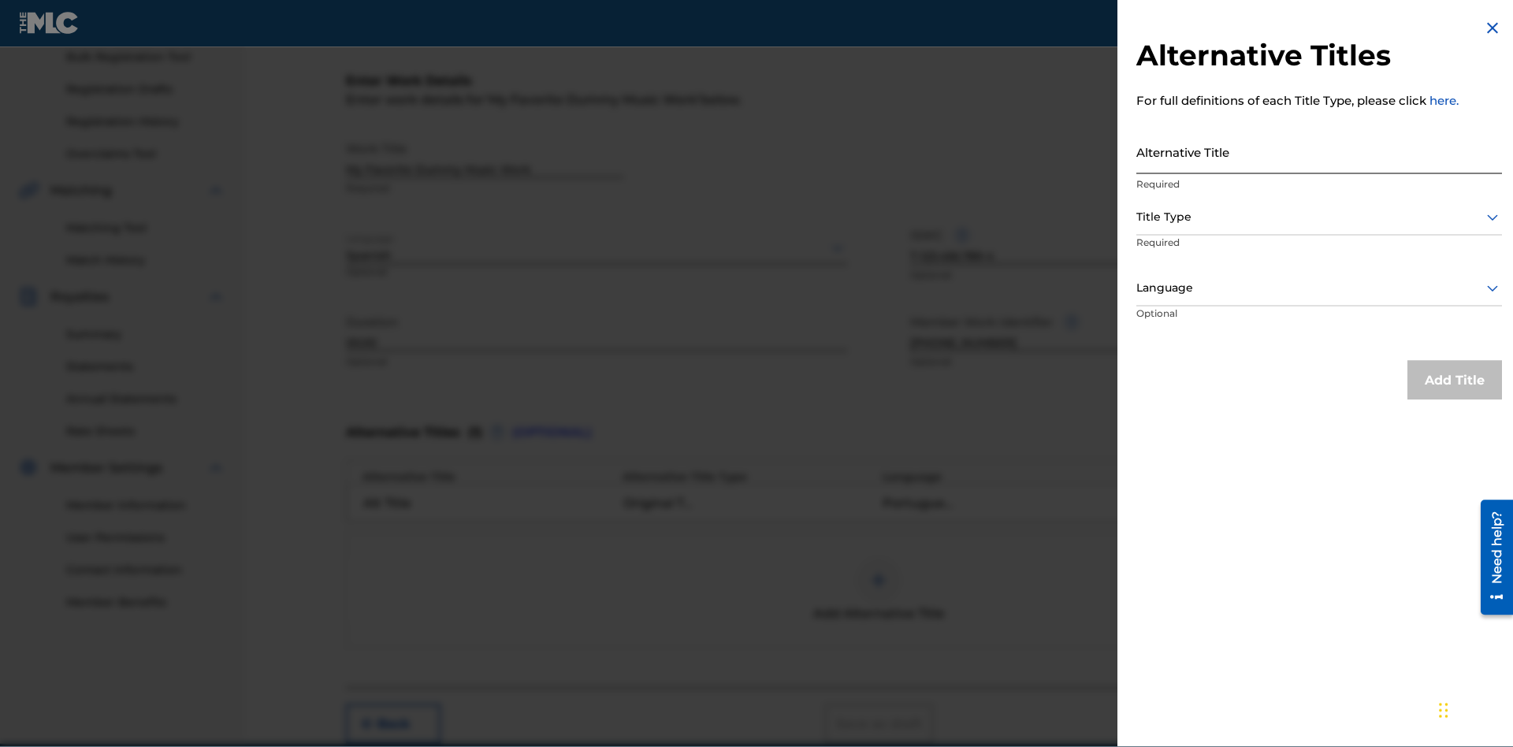
click at [1319, 152] on input "Alternative Title" at bounding box center [1319, 151] width 366 height 45
type input "New Title"
click at [1319, 217] on div at bounding box center [1319, 217] width 366 height 20
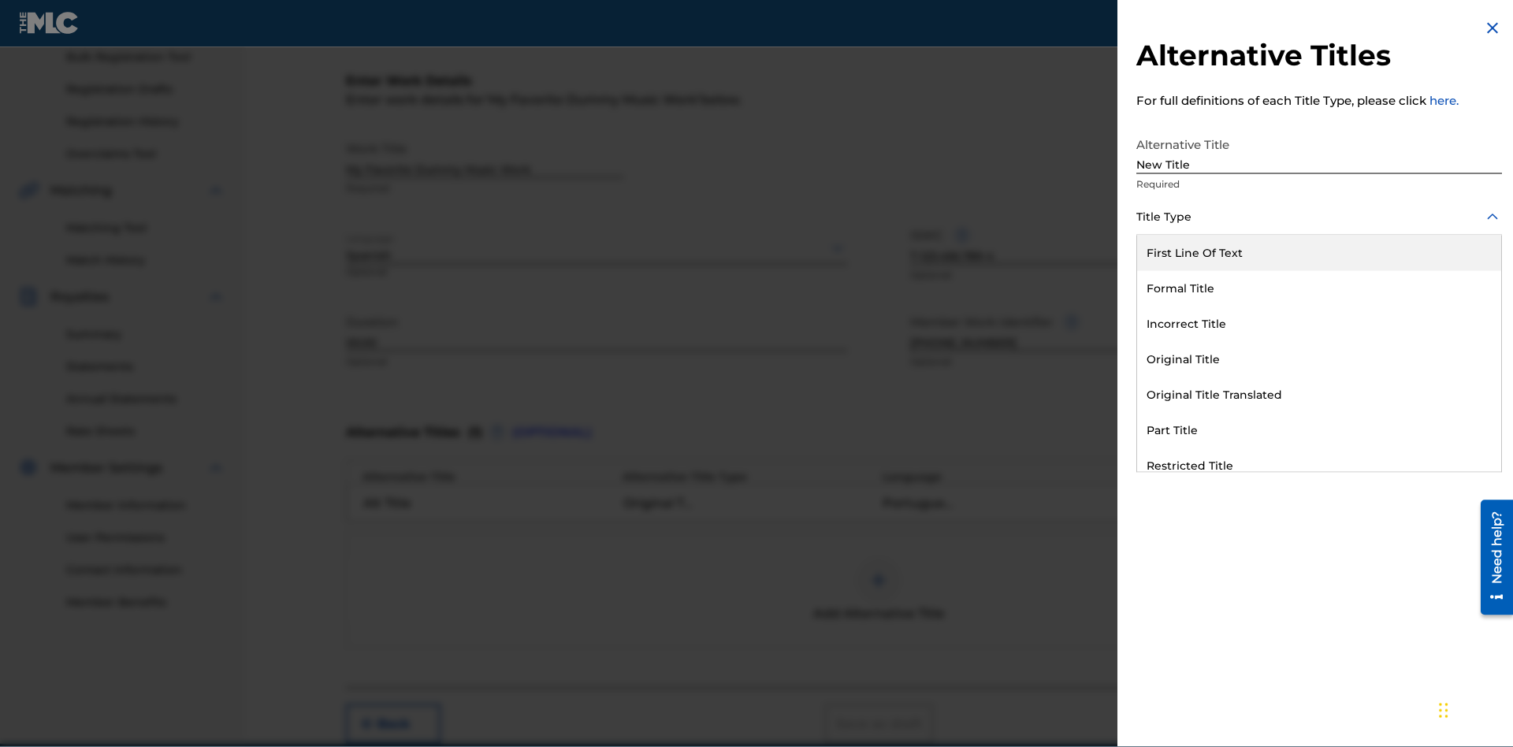
click at [1319, 325] on div "Incorrect Title" at bounding box center [1319, 324] width 364 height 35
click at [1319, 288] on div at bounding box center [1319, 288] width 366 height 20
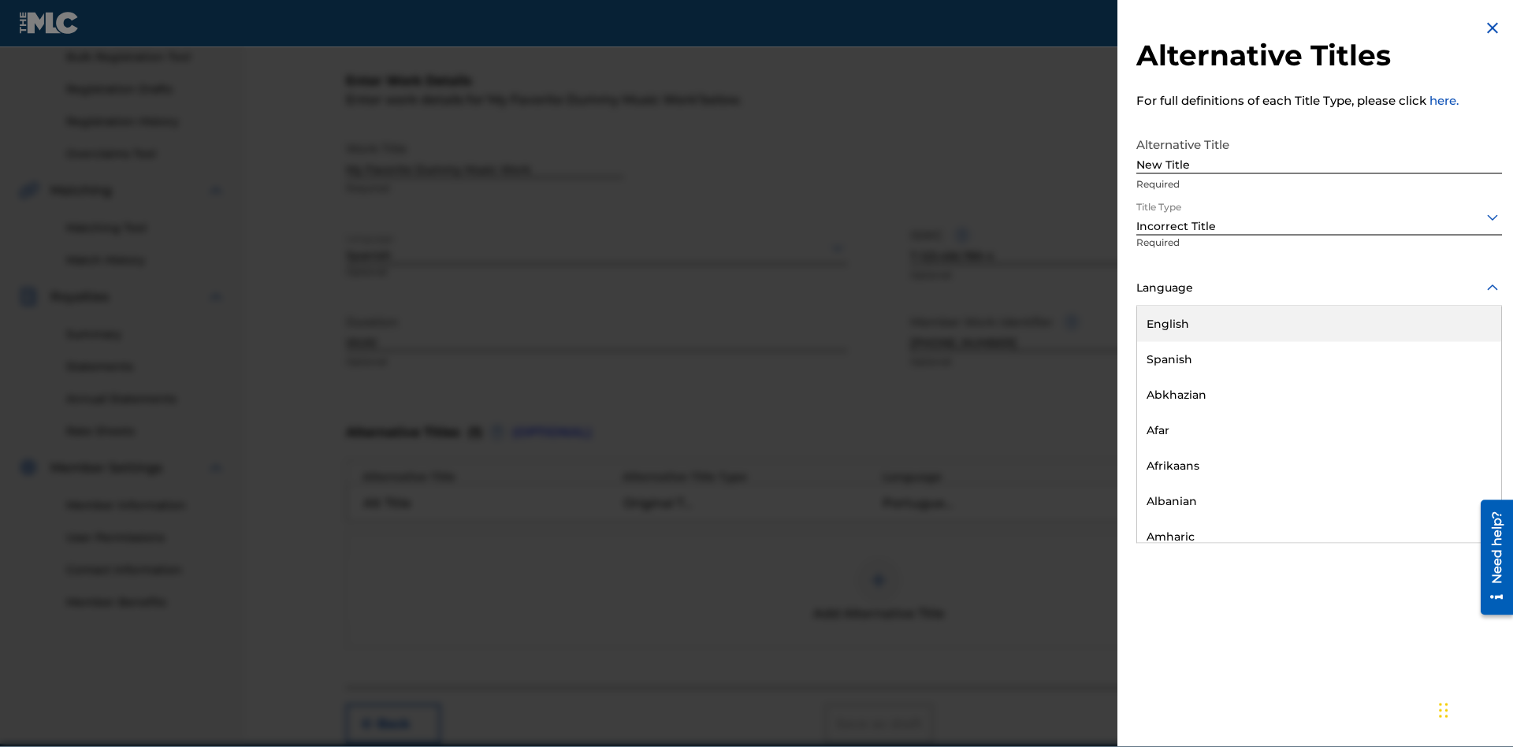
click at [1319, 325] on div "English" at bounding box center [1319, 324] width 364 height 35
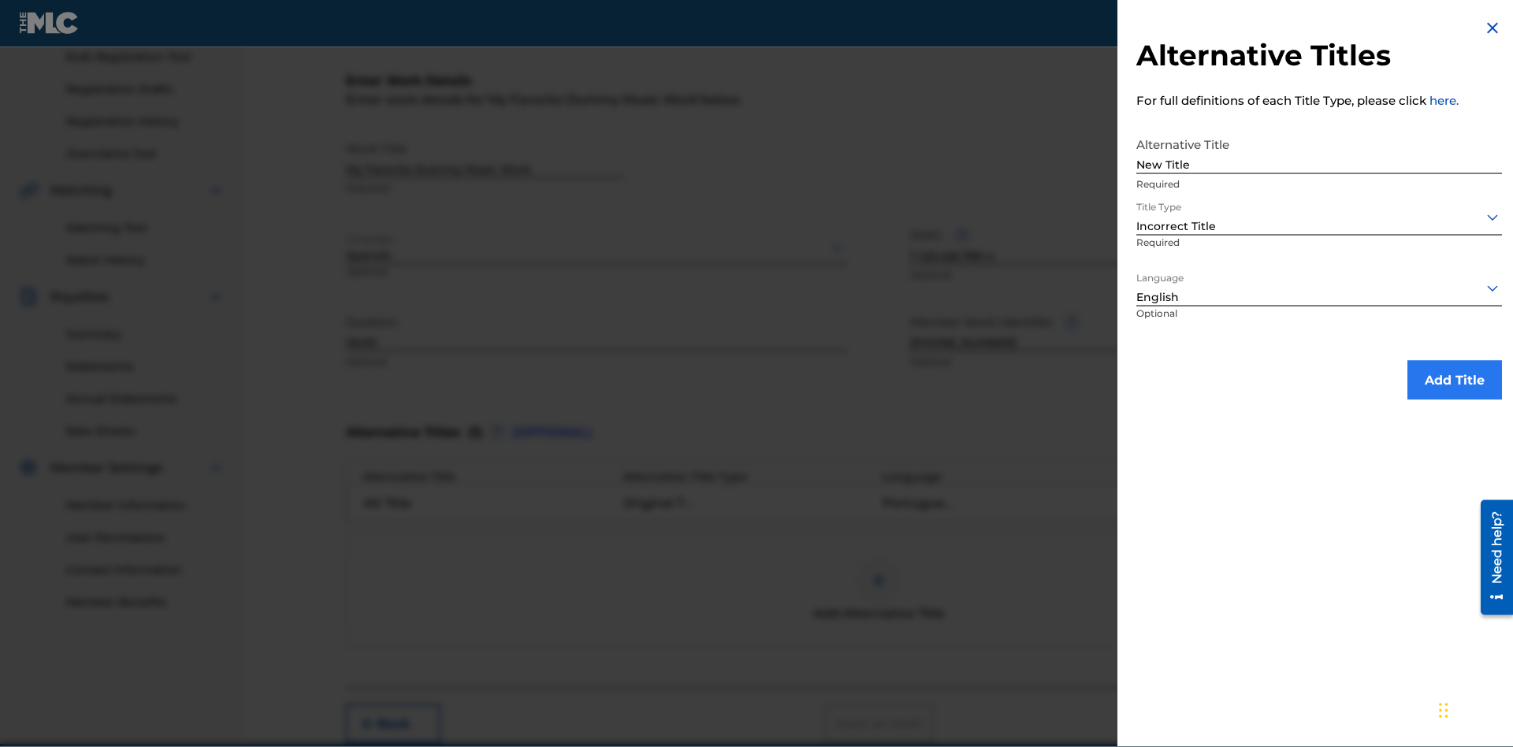
click at [1455, 381] on button "Add Title" at bounding box center [1454, 380] width 95 height 39
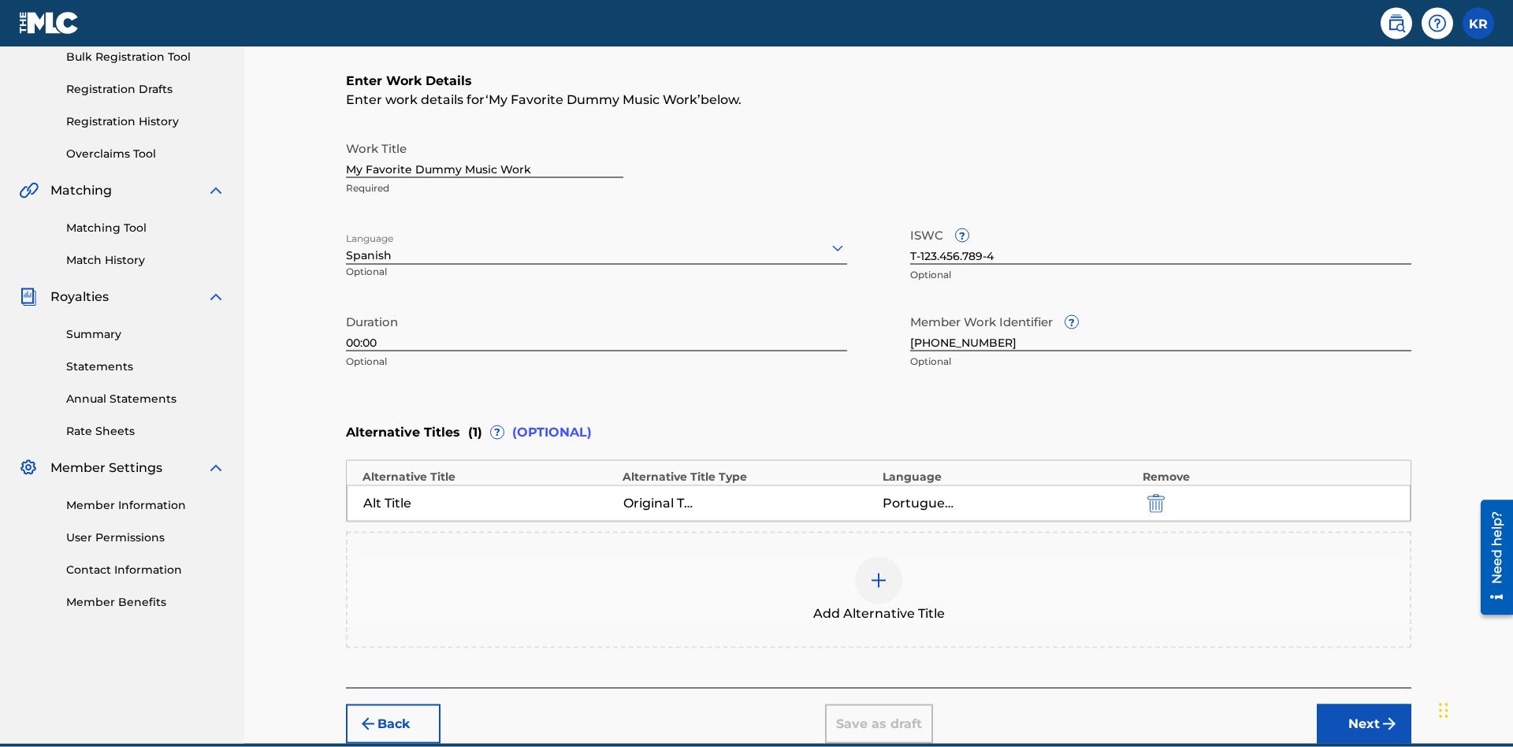
click at [879, 557] on div at bounding box center [878, 580] width 47 height 47
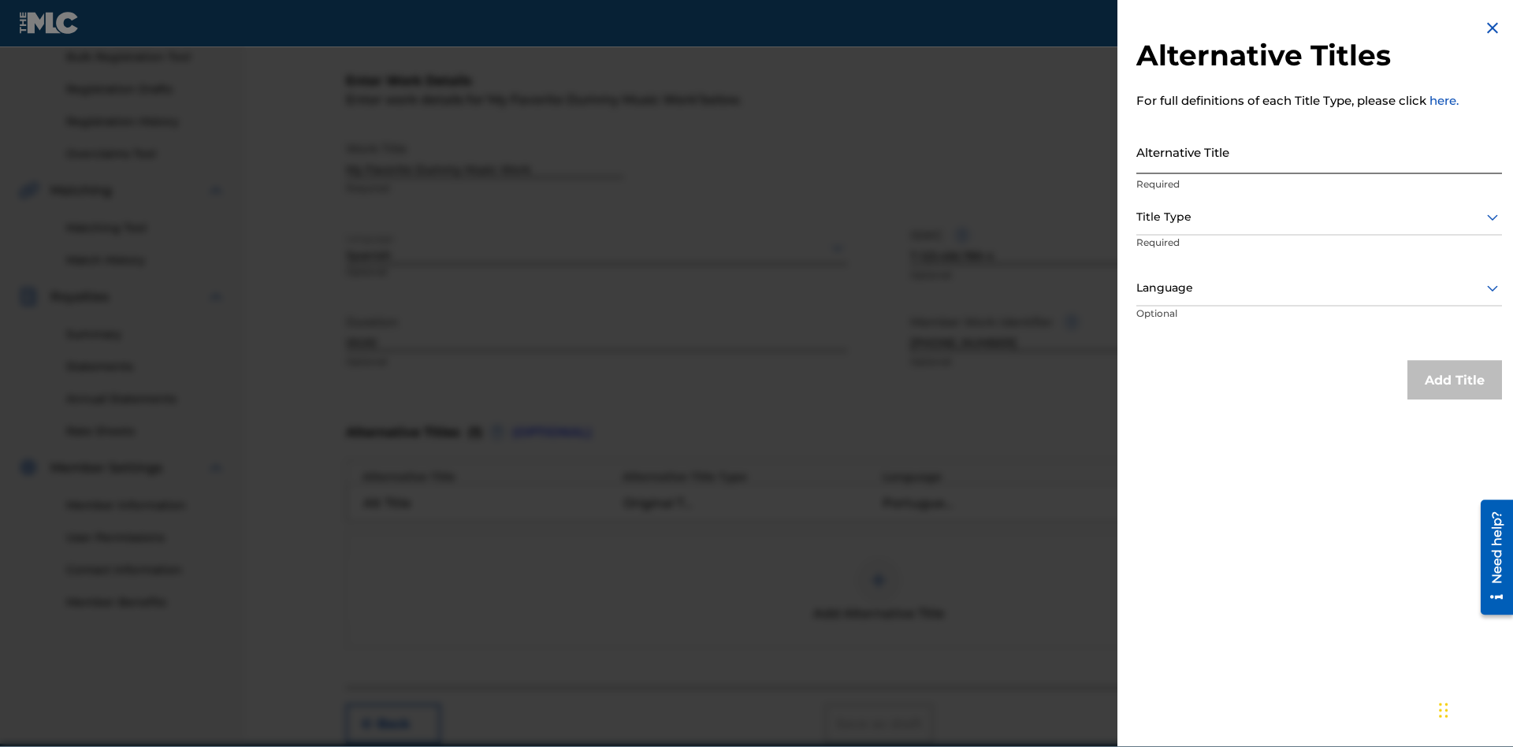
click at [1319, 152] on input "Alternative Title" at bounding box center [1319, 151] width 366 height 45
type input "Final Title"
click at [1319, 217] on div at bounding box center [1319, 217] width 366 height 20
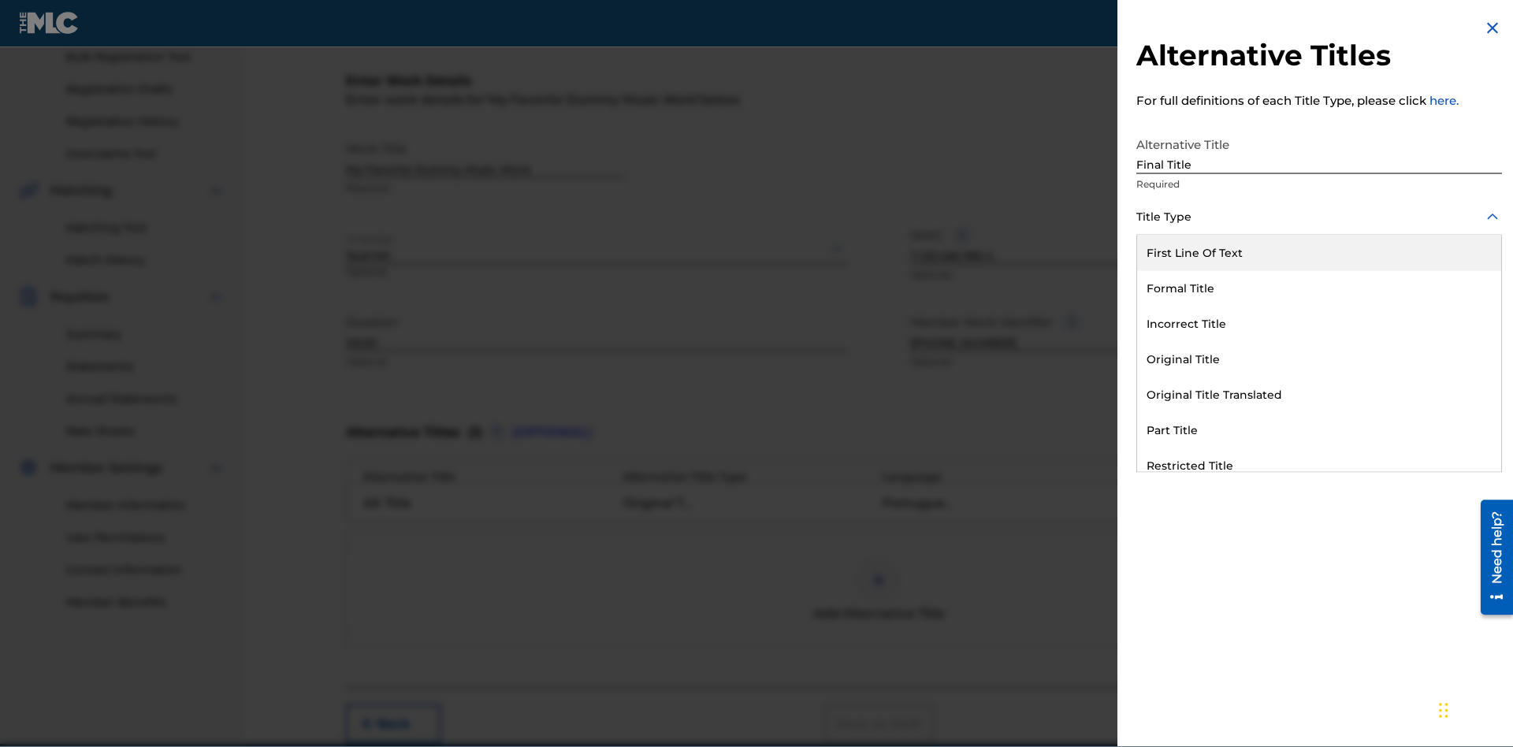
click at [1319, 431] on div "Part Title" at bounding box center [1319, 430] width 364 height 35
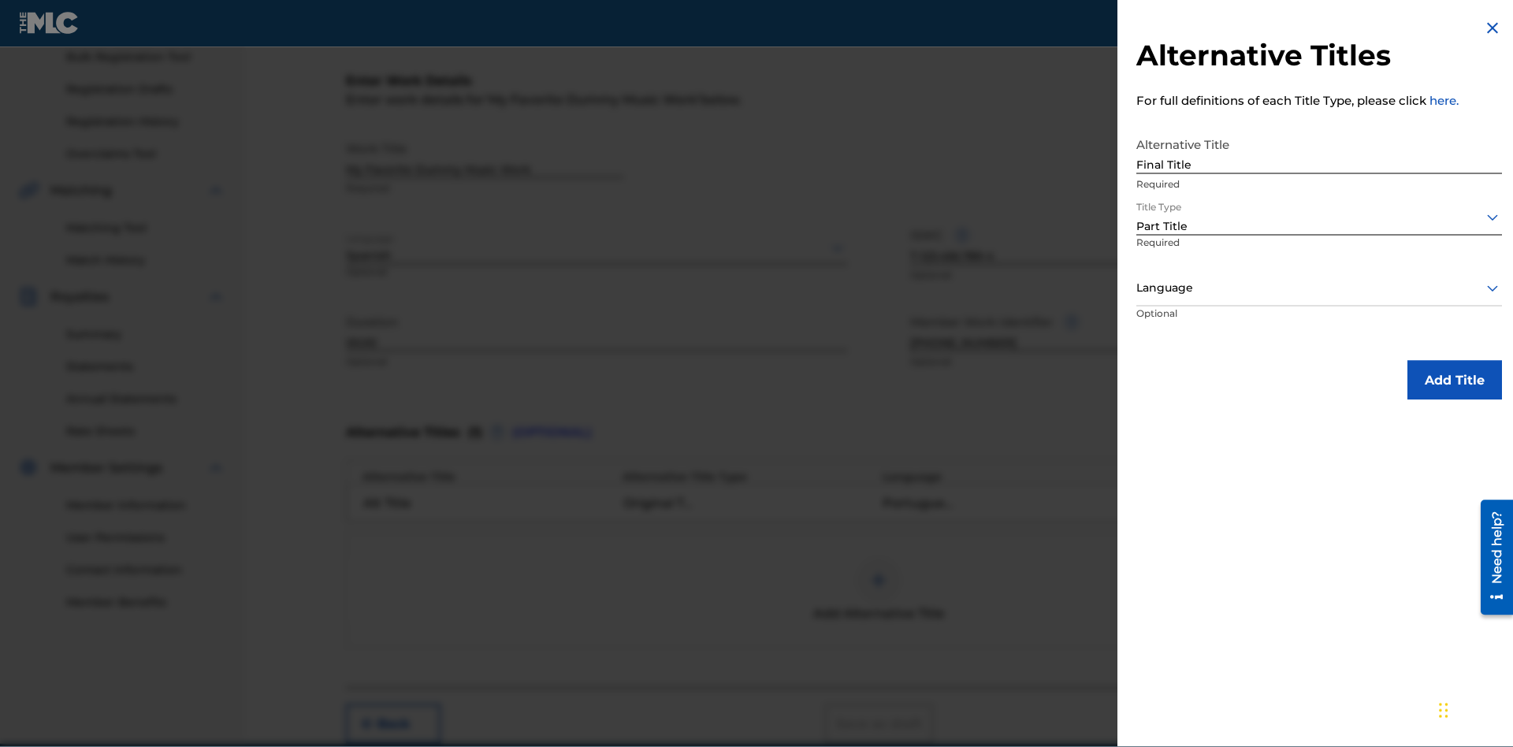
click at [1319, 288] on div at bounding box center [1319, 288] width 366 height 20
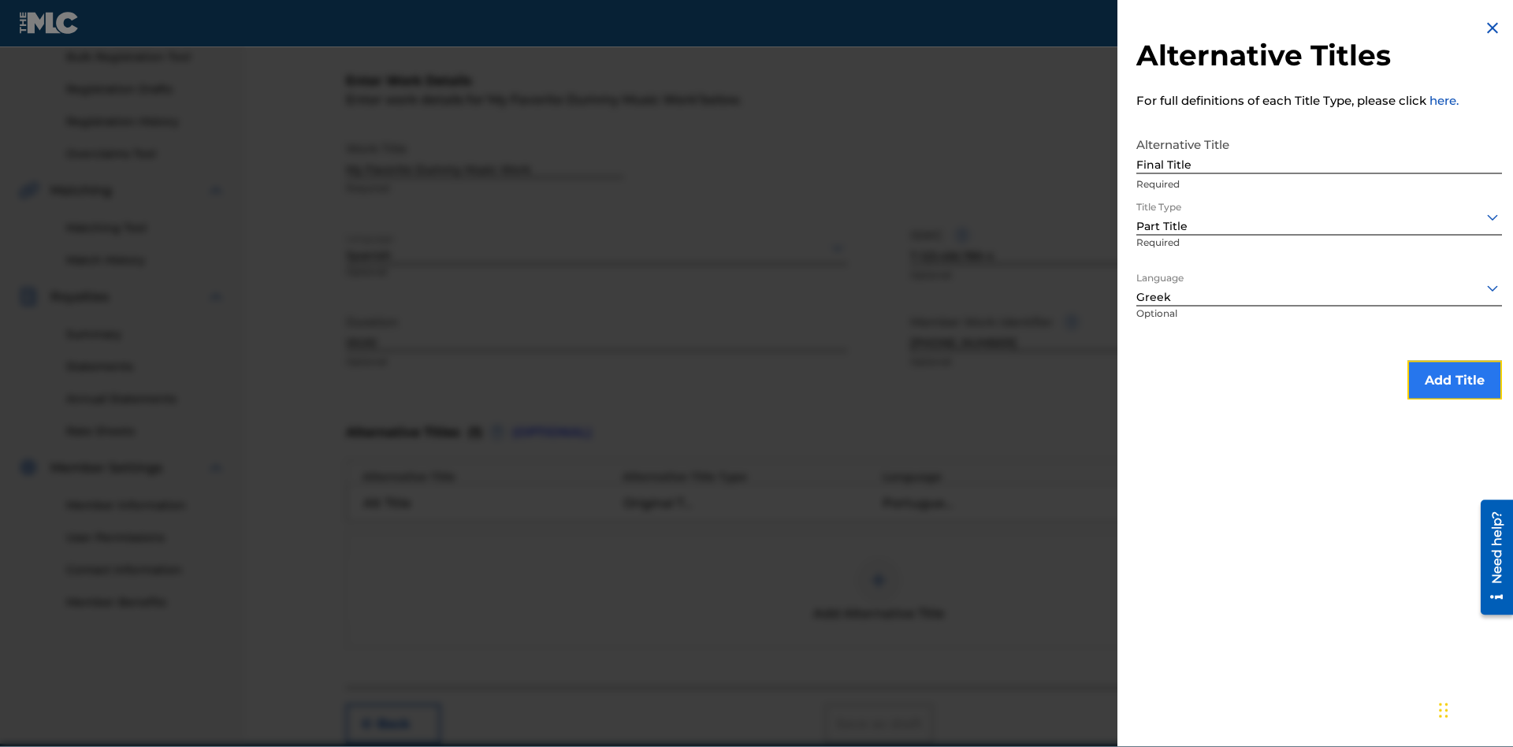
click at [1455, 381] on button "Add Title" at bounding box center [1454, 380] width 95 height 39
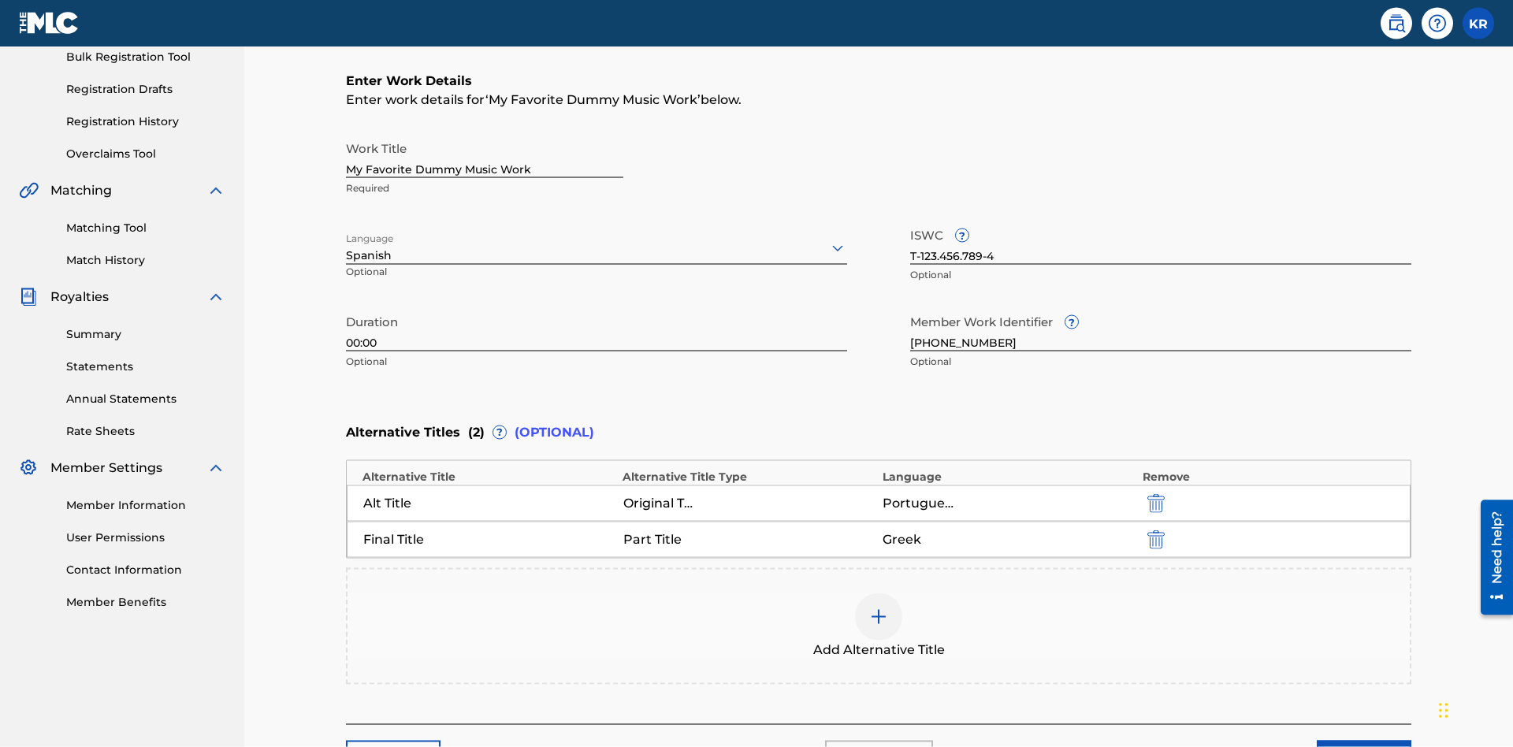
scroll to position [348, 0]
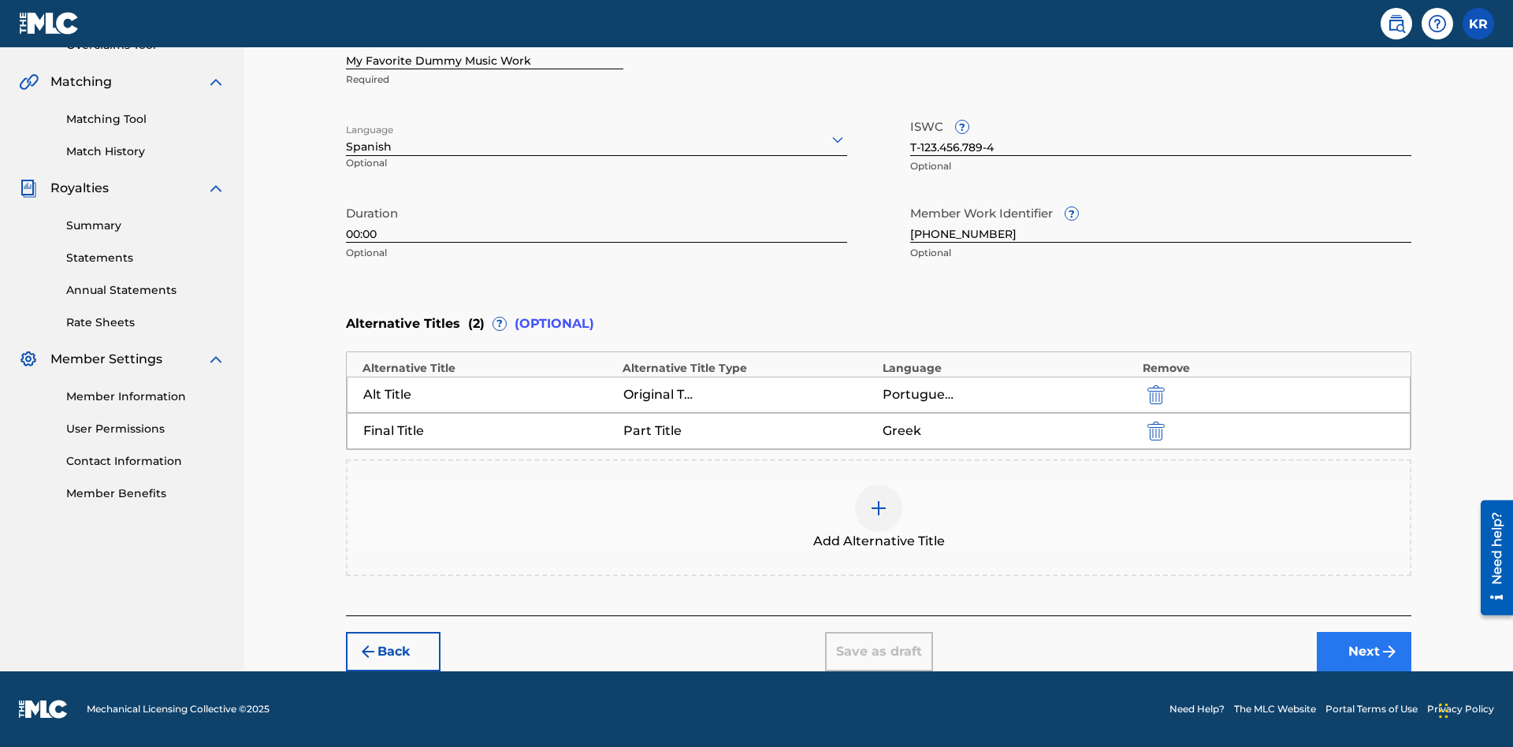
click at [1364, 652] on button "Next" at bounding box center [1364, 651] width 95 height 39
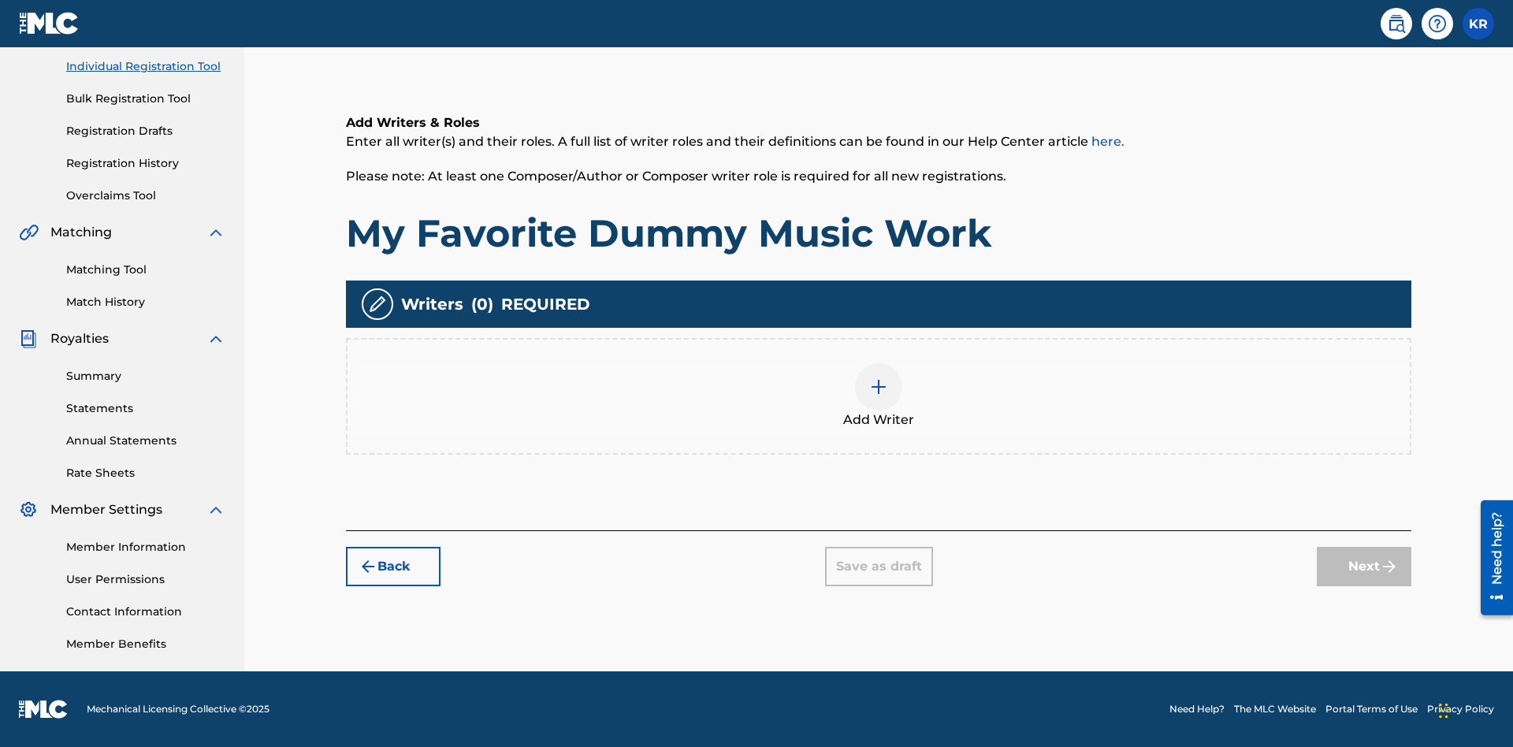
click at [879, 396] on div at bounding box center [878, 386] width 47 height 47
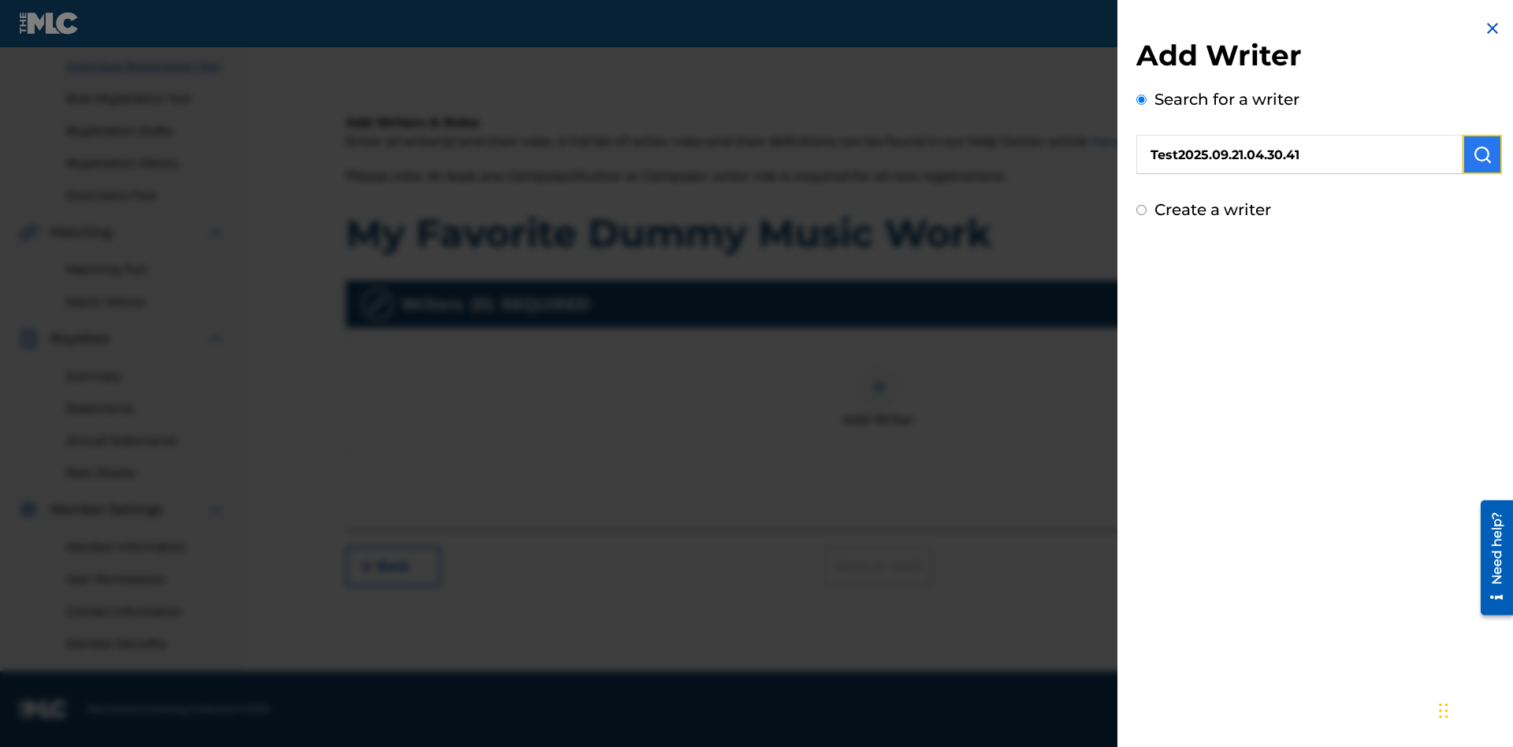
click at [1482, 155] on img "submit" at bounding box center [1482, 154] width 19 height 19
click at [1142, 278] on input "Create a writer" at bounding box center [1141, 277] width 10 height 10
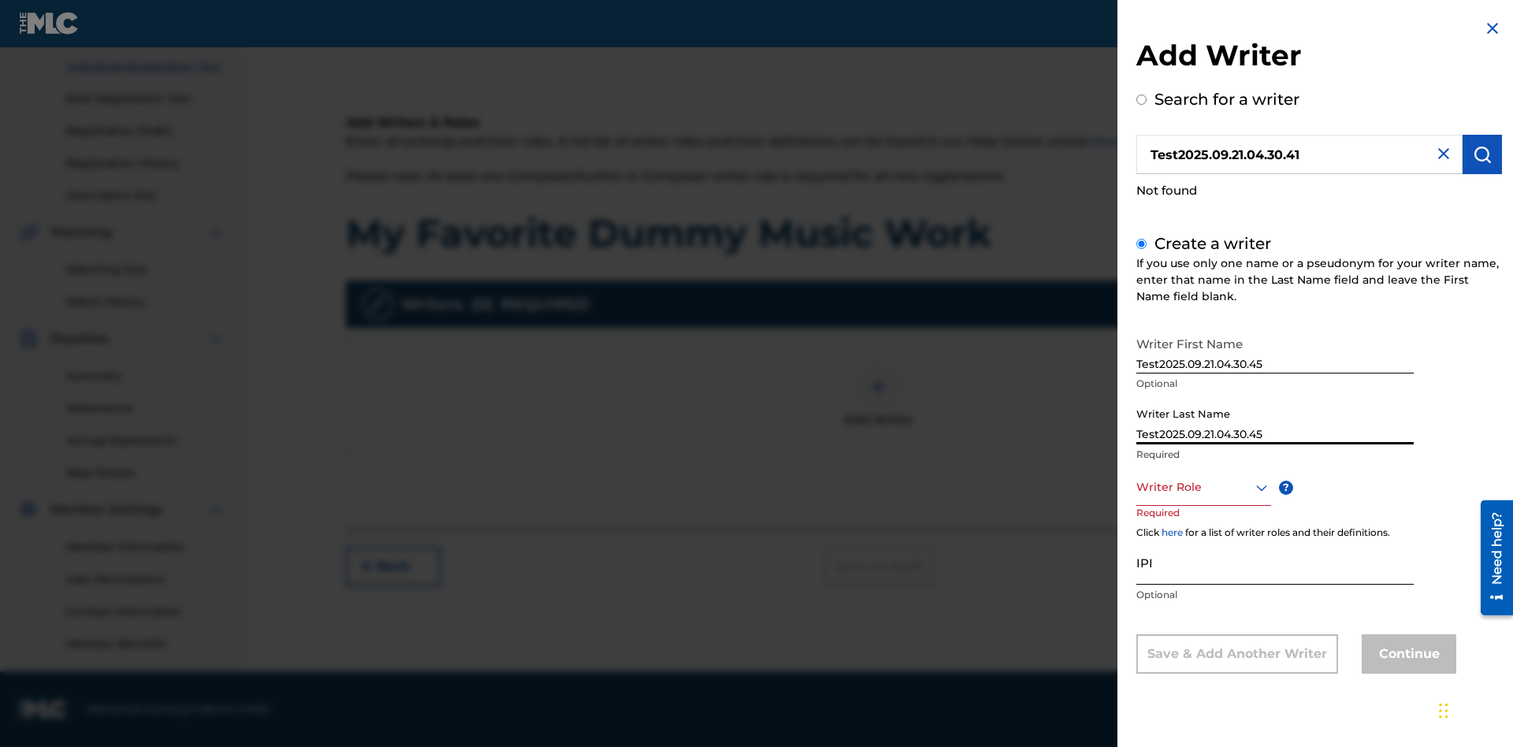
click at [1202, 488] on div at bounding box center [1203, 487] width 135 height 20
click at [1275, 564] on input "IPI" at bounding box center [1274, 562] width 277 height 45
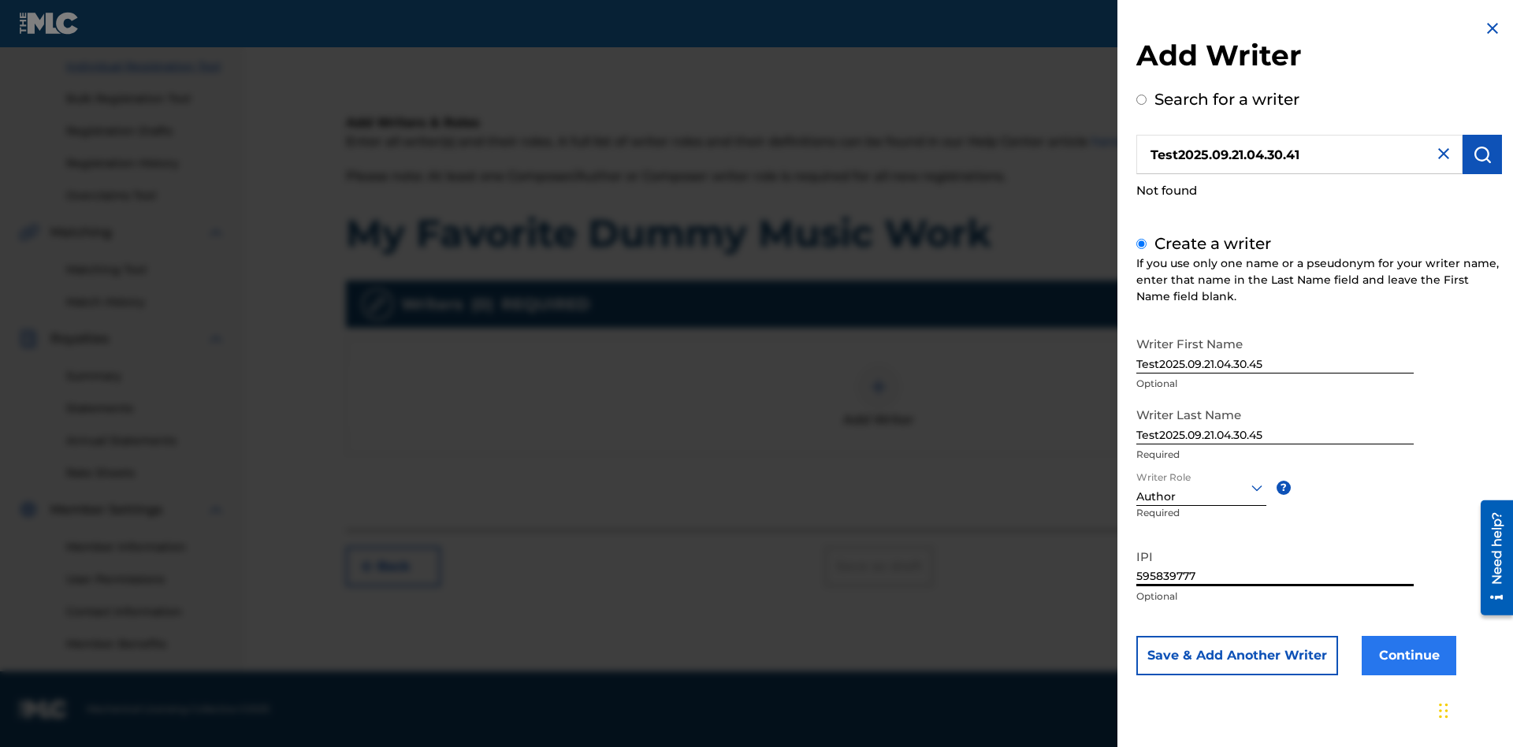
click at [1406, 656] on button "Continue" at bounding box center [1409, 655] width 95 height 39
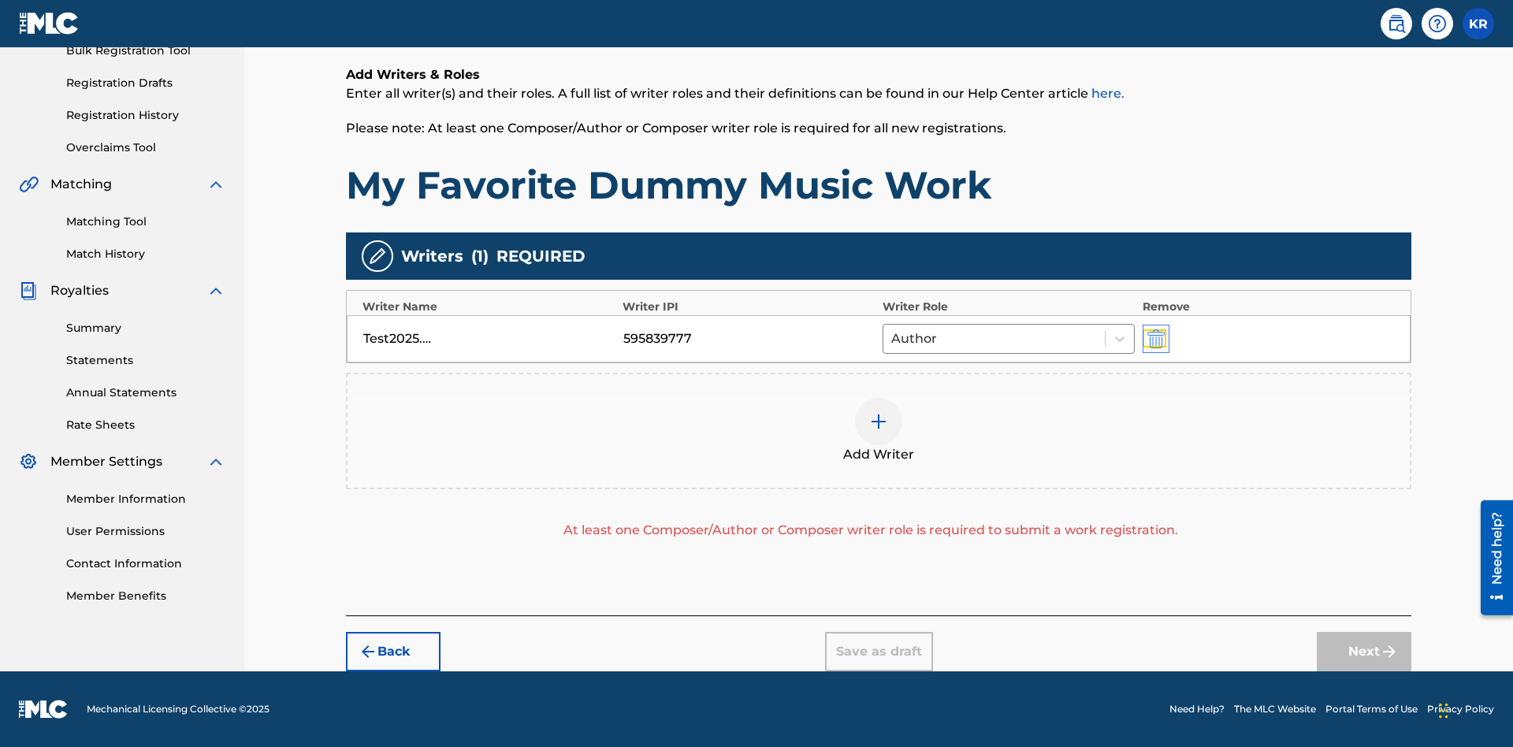
click at [1154, 339] on img "submit" at bounding box center [1155, 338] width 17 height 19
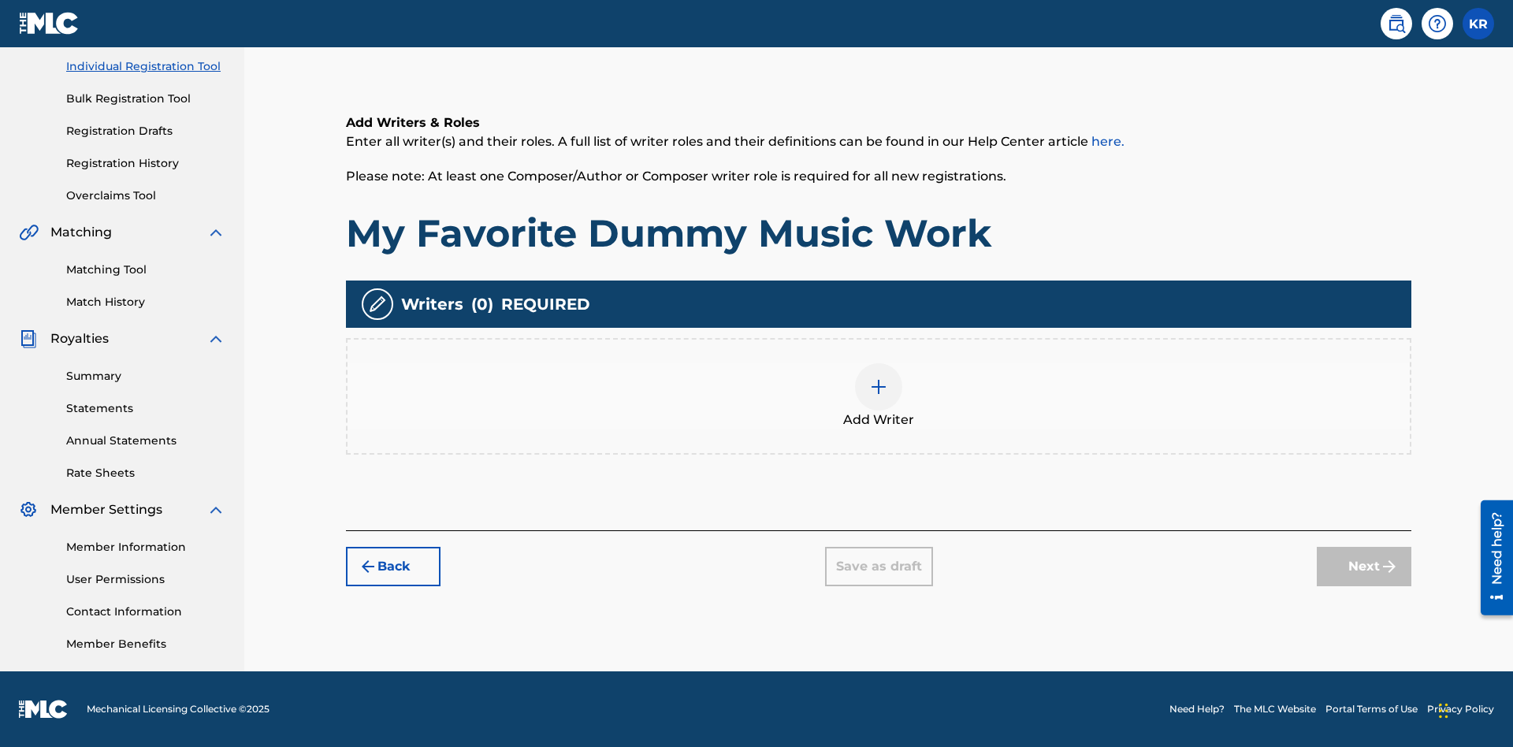
click at [879, 396] on div at bounding box center [878, 386] width 47 height 47
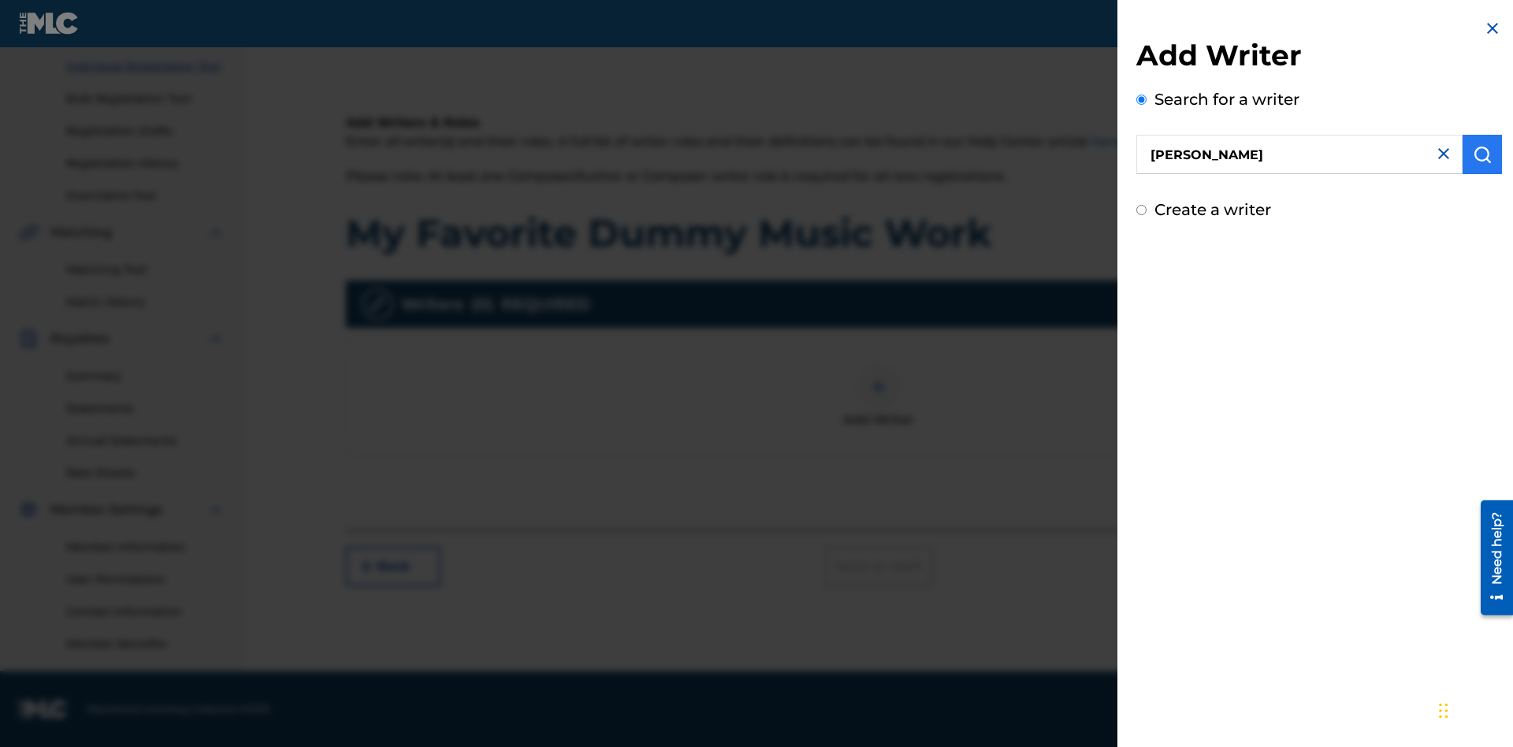
type input "[PERSON_NAME]"
click at [1482, 155] on img "submit" at bounding box center [1482, 154] width 19 height 19
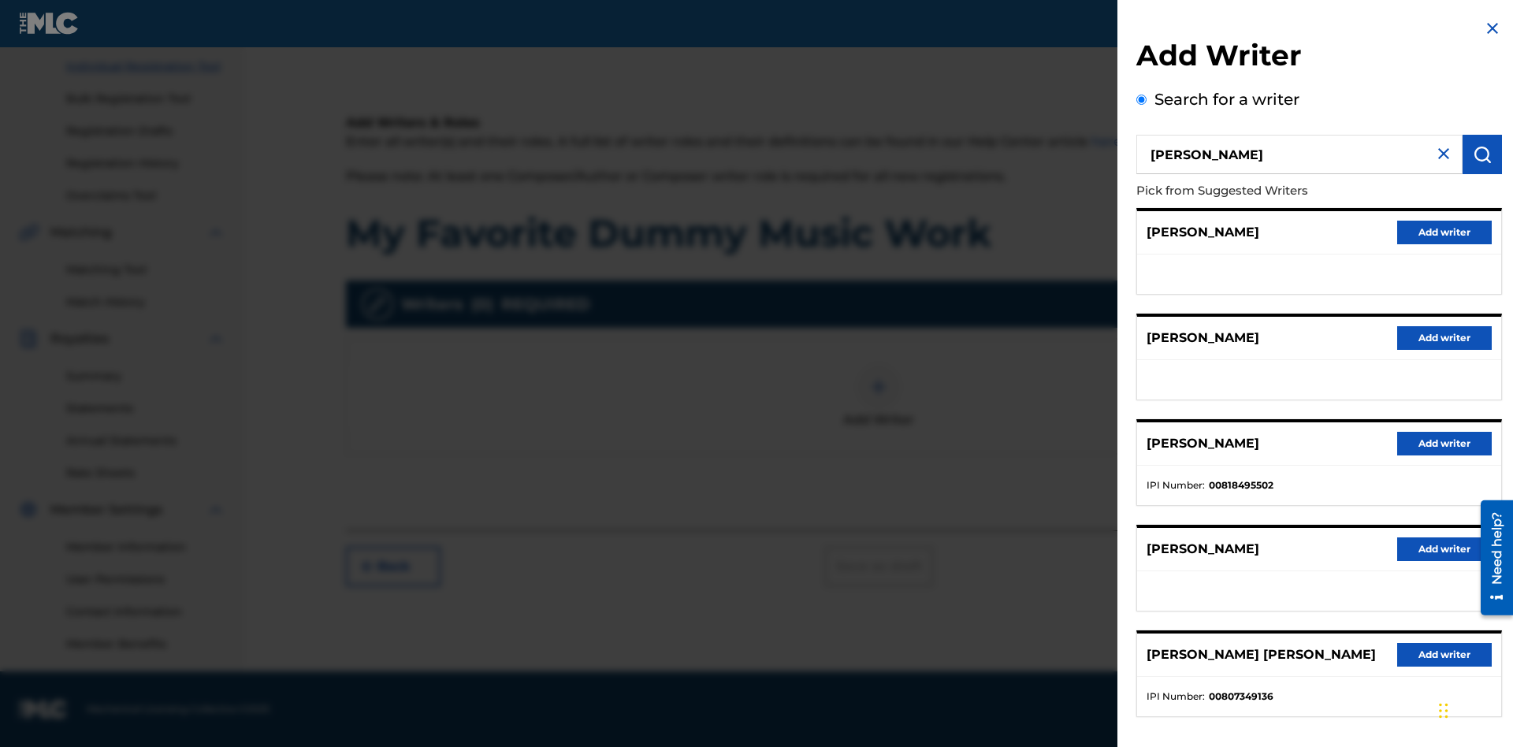
radio input "false"
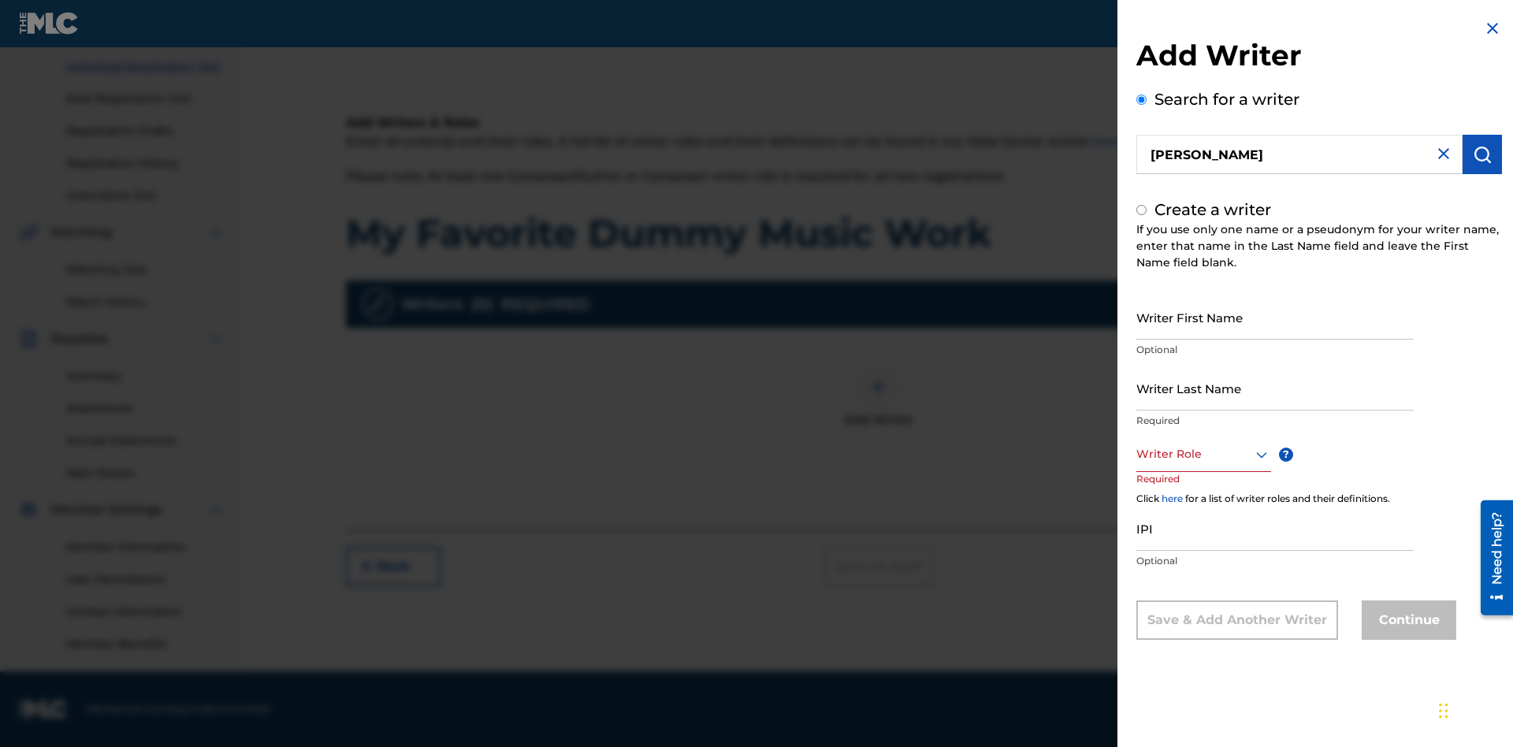
radio input "false"
radio input "true"
click at [1275, 318] on input "Writer First Name" at bounding box center [1274, 317] width 277 height 45
type input "MAXWELL"
click at [1275, 388] on input "Writer Last Name" at bounding box center [1274, 388] width 277 height 45
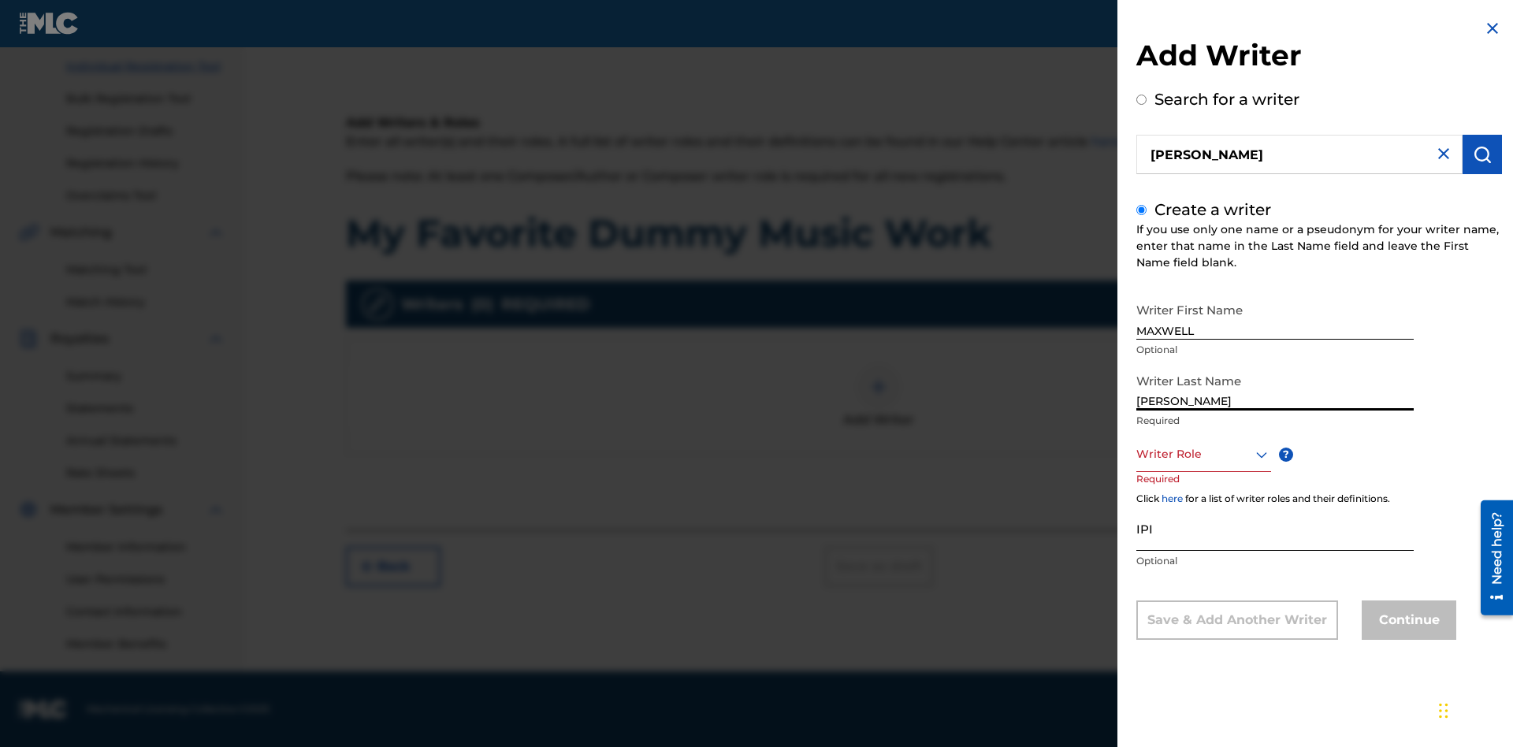
type input "[PERSON_NAME]"
click at [1275, 529] on input "IPI" at bounding box center [1274, 528] width 277 height 45
type input "00807349136"
click at [1202, 455] on div at bounding box center [1203, 454] width 135 height 20
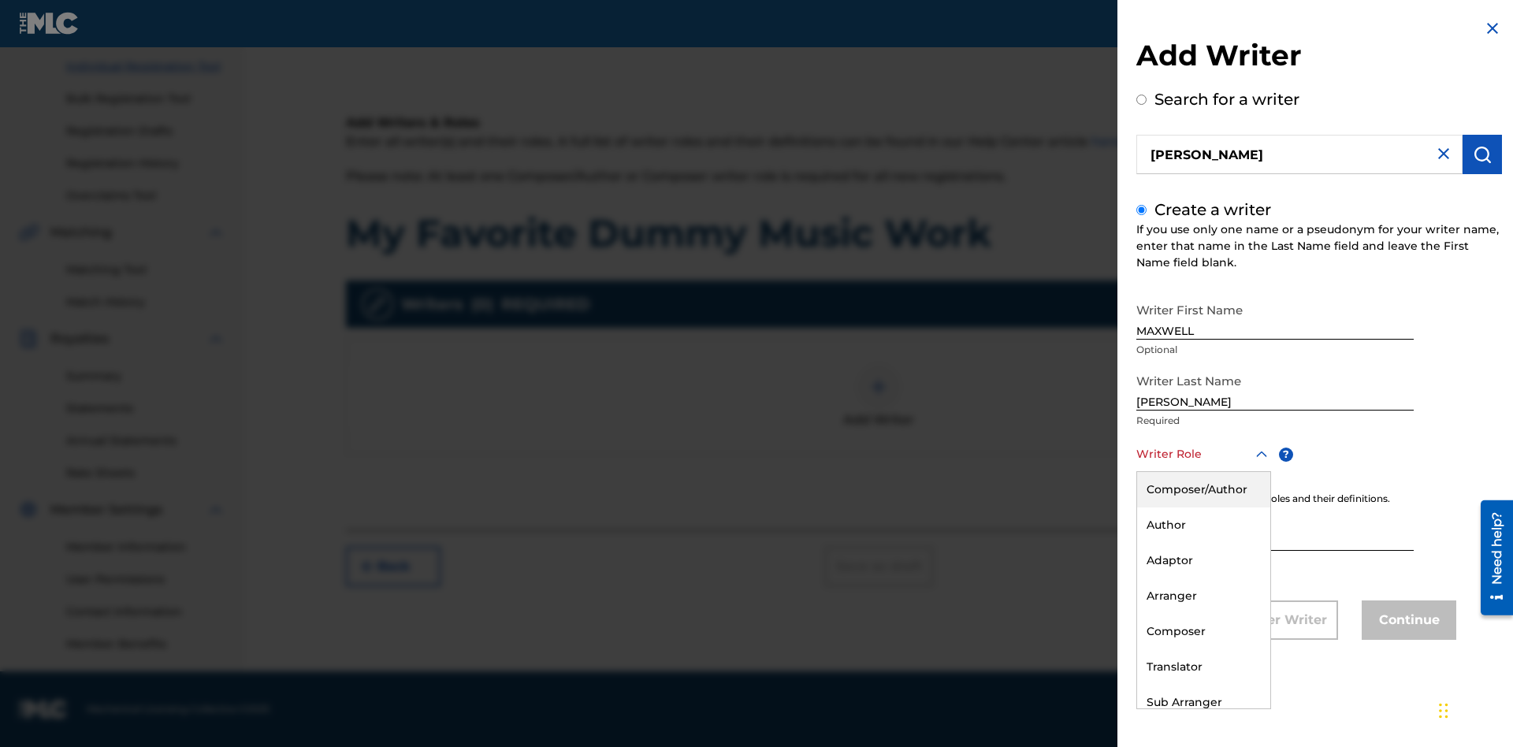
click at [1202, 632] on div "Composer" at bounding box center [1203, 631] width 133 height 35
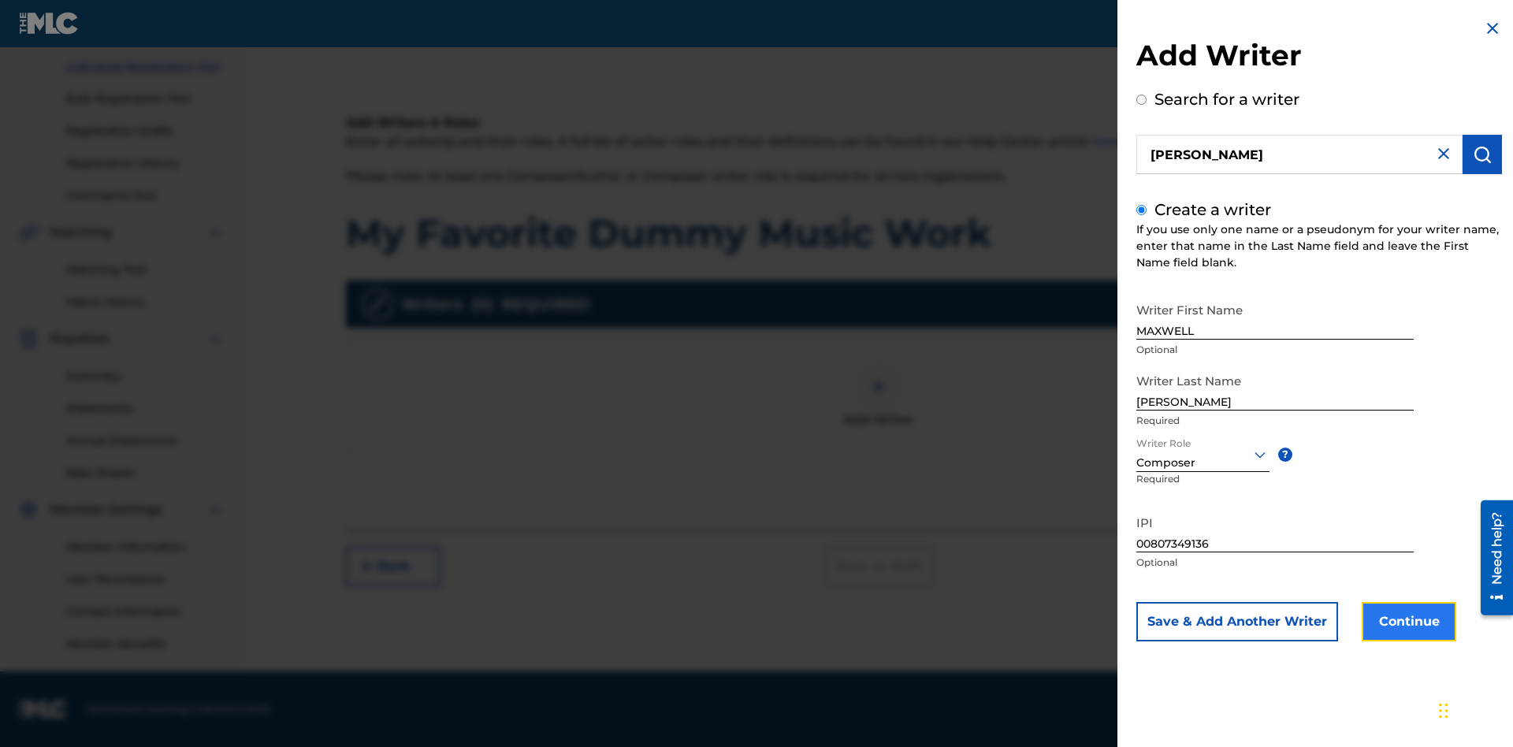
click at [1406, 622] on button "Continue" at bounding box center [1409, 621] width 95 height 39
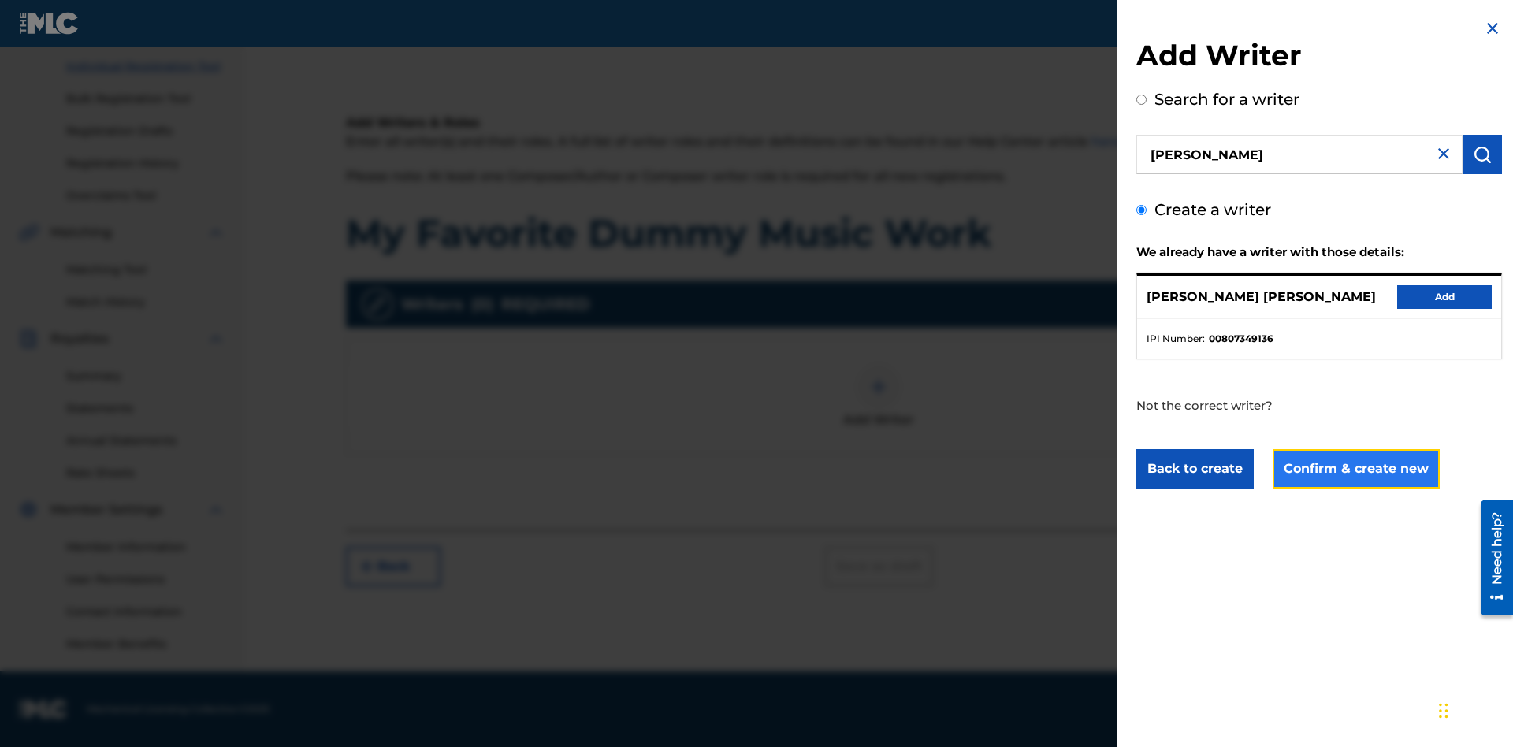
click at [1354, 470] on button "Confirm & create new" at bounding box center [1356, 468] width 167 height 39
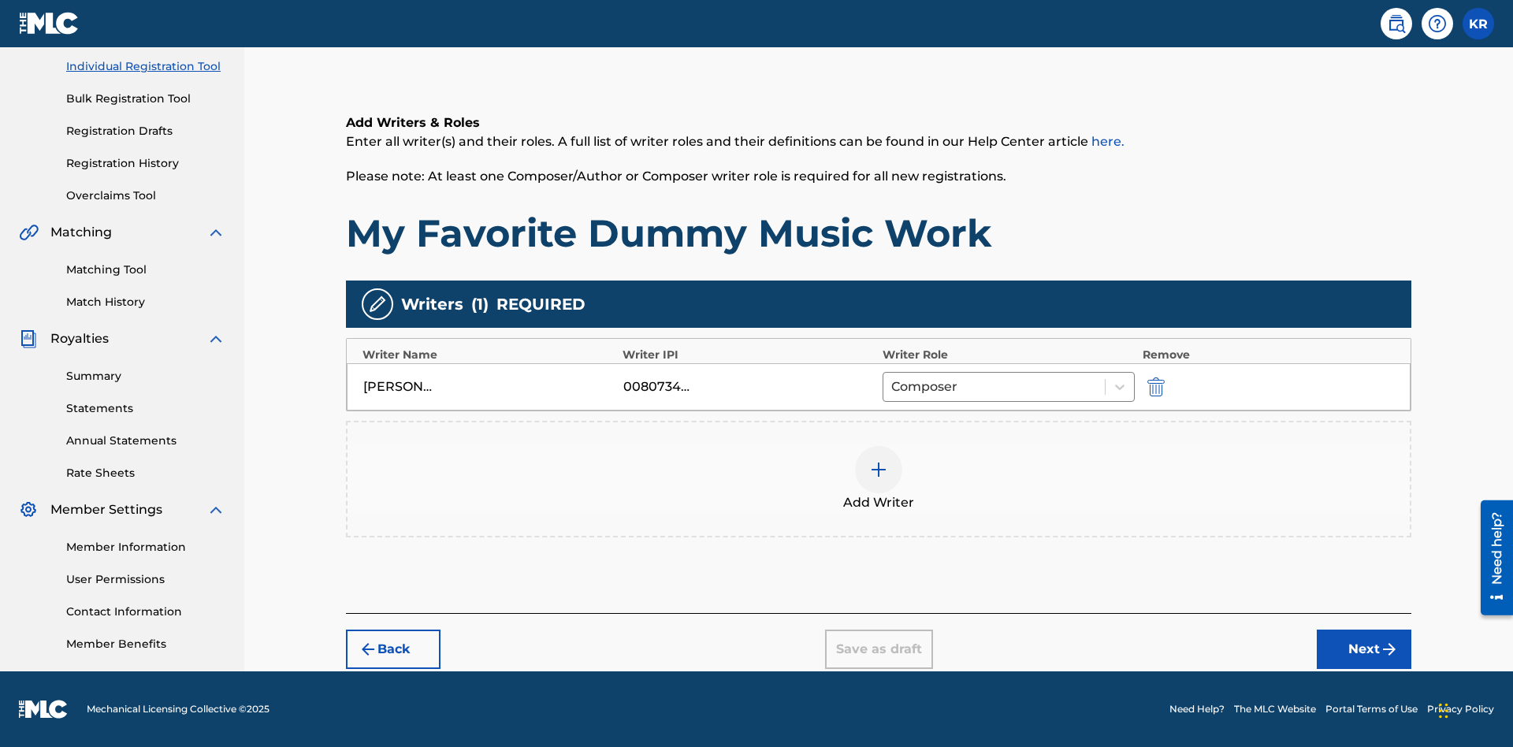
click at [879, 480] on div at bounding box center [878, 469] width 47 height 47
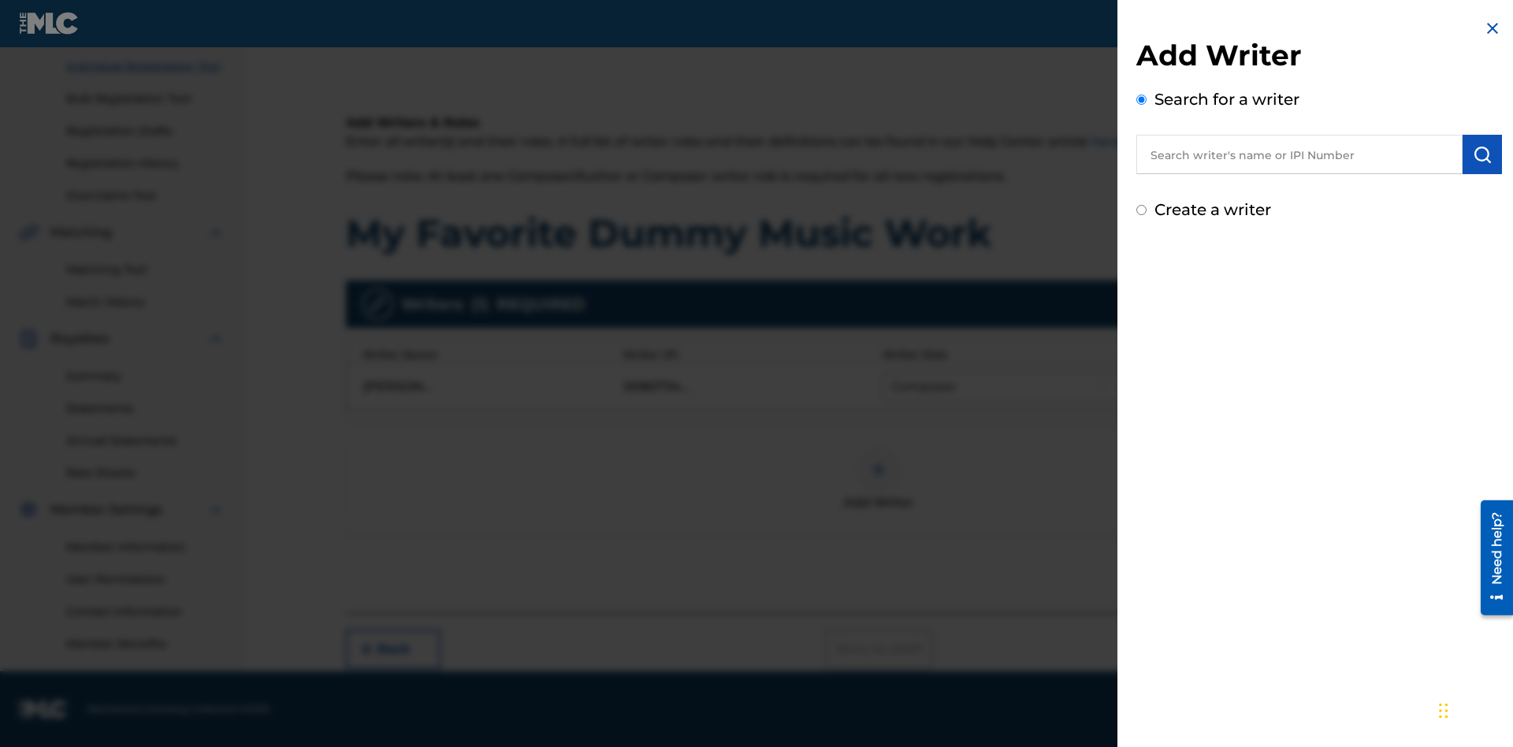
click at [1299, 155] on input "text" at bounding box center [1299, 154] width 326 height 39
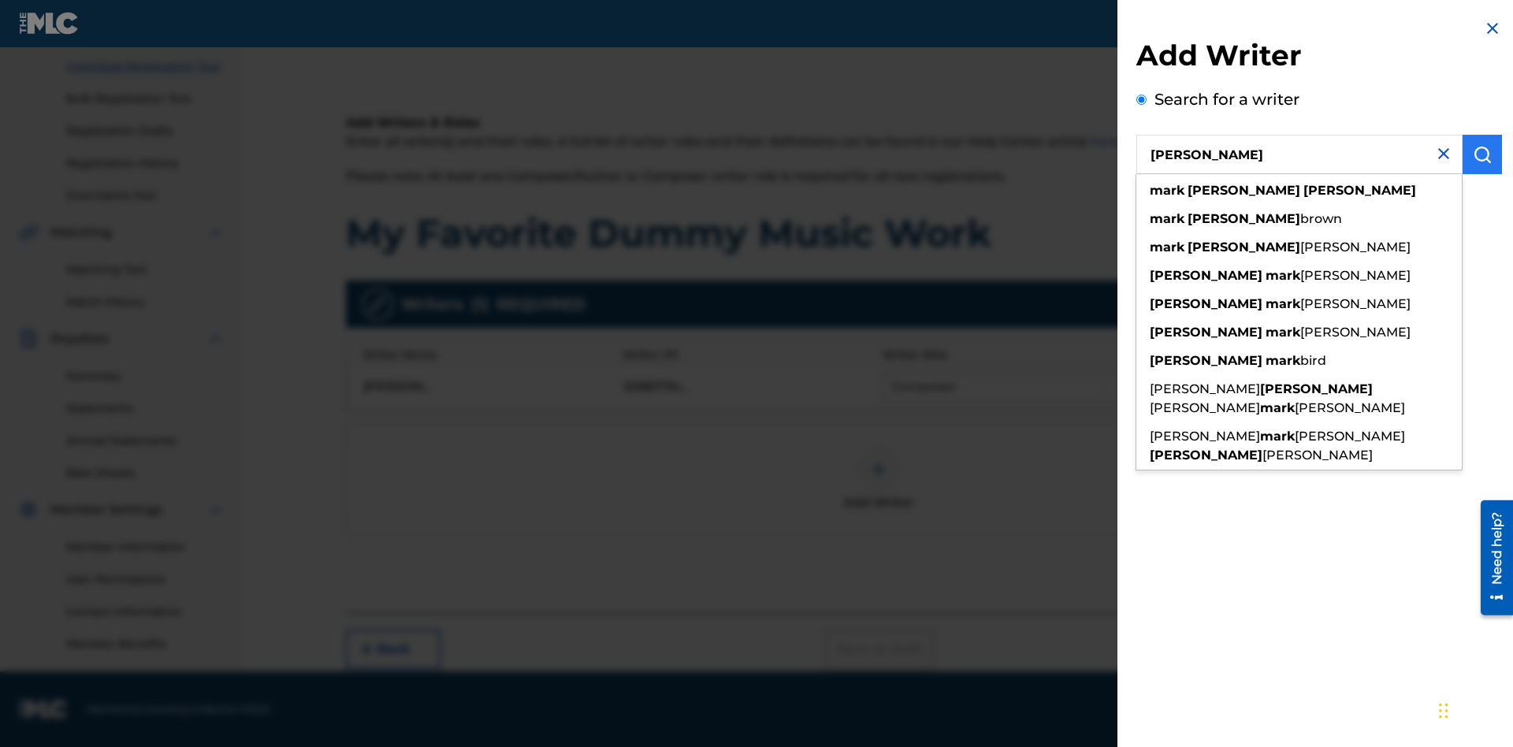
type input "[PERSON_NAME]"
click at [1482, 155] on img "submit" at bounding box center [1482, 154] width 19 height 19
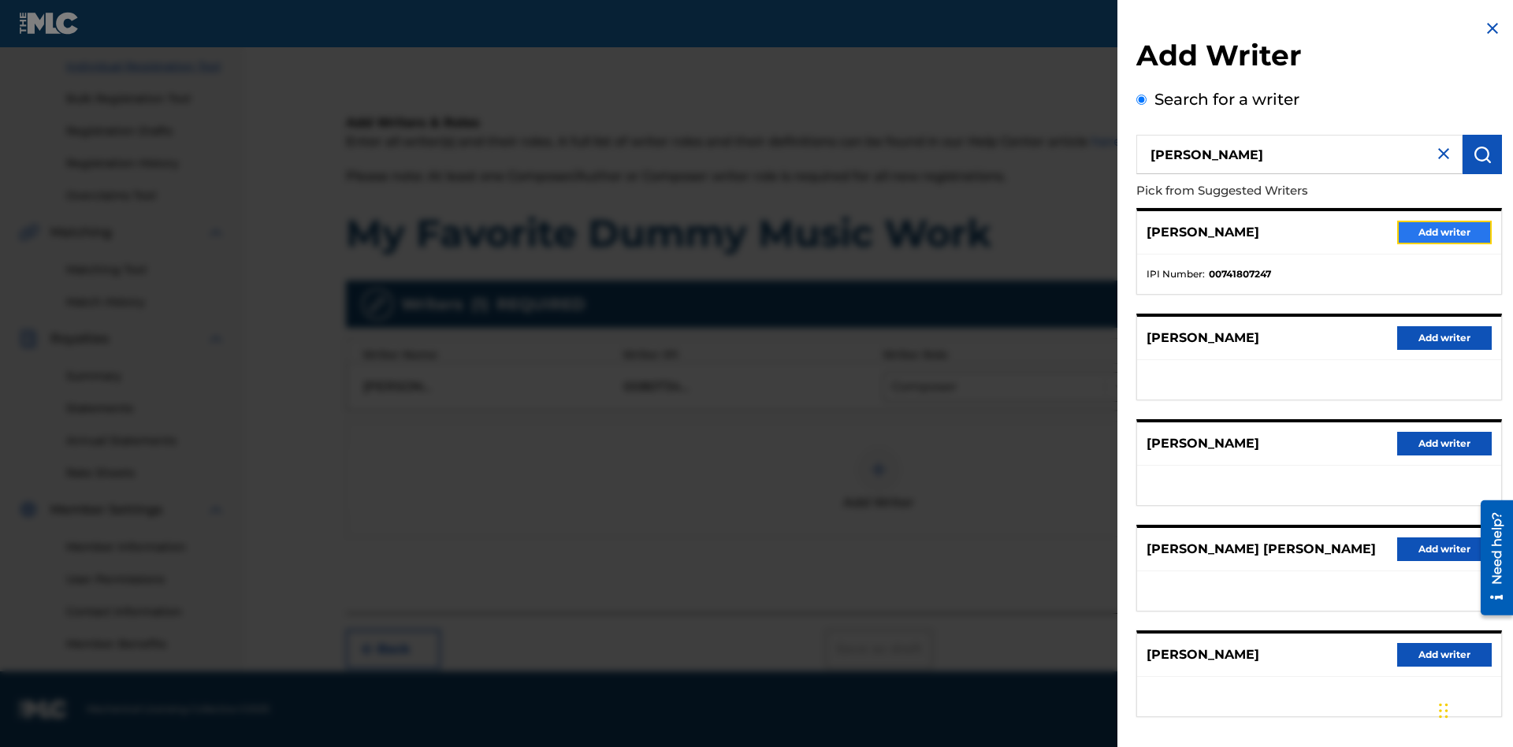
click at [1444, 232] on button "Add writer" at bounding box center [1444, 233] width 95 height 24
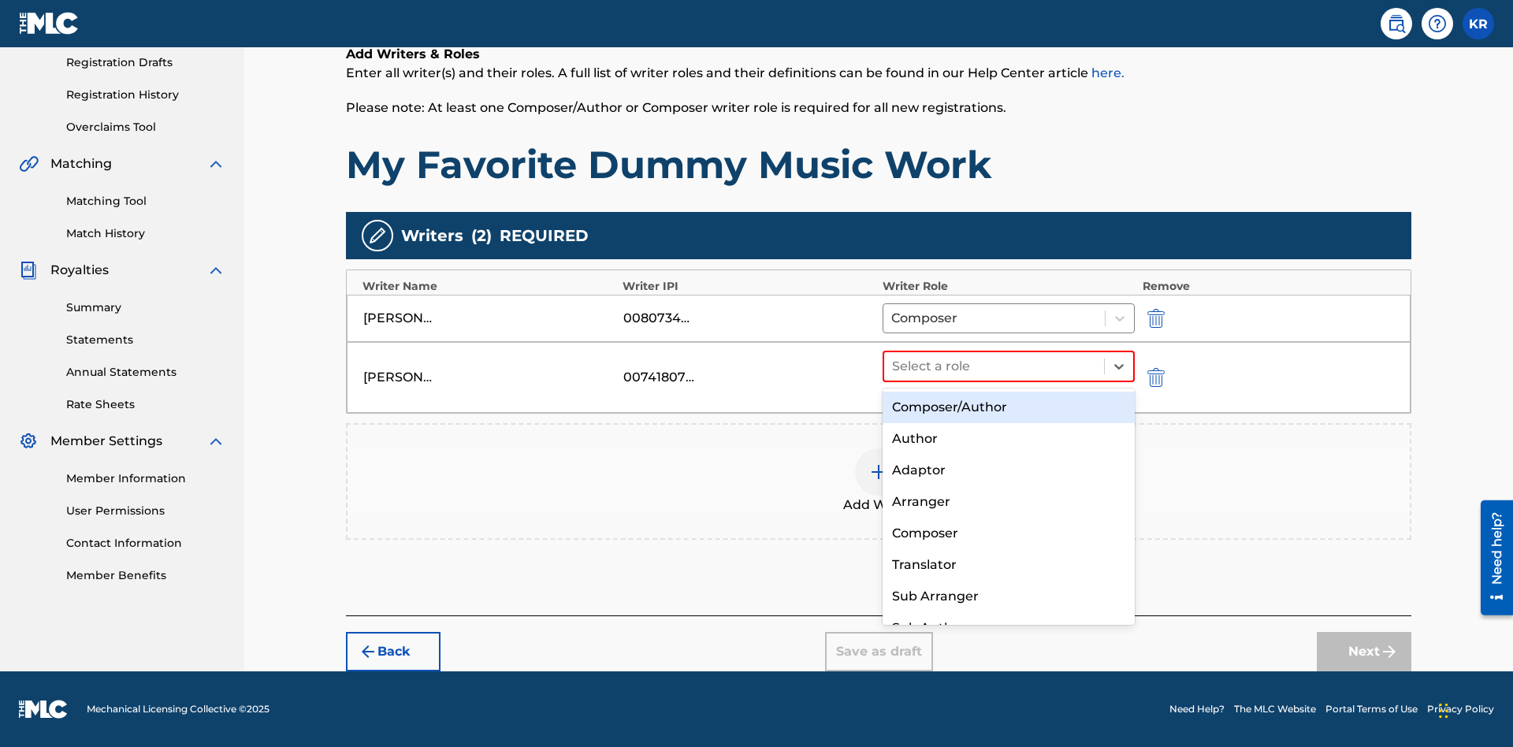
click at [1008, 565] on div "Translator" at bounding box center [1009, 565] width 252 height 32
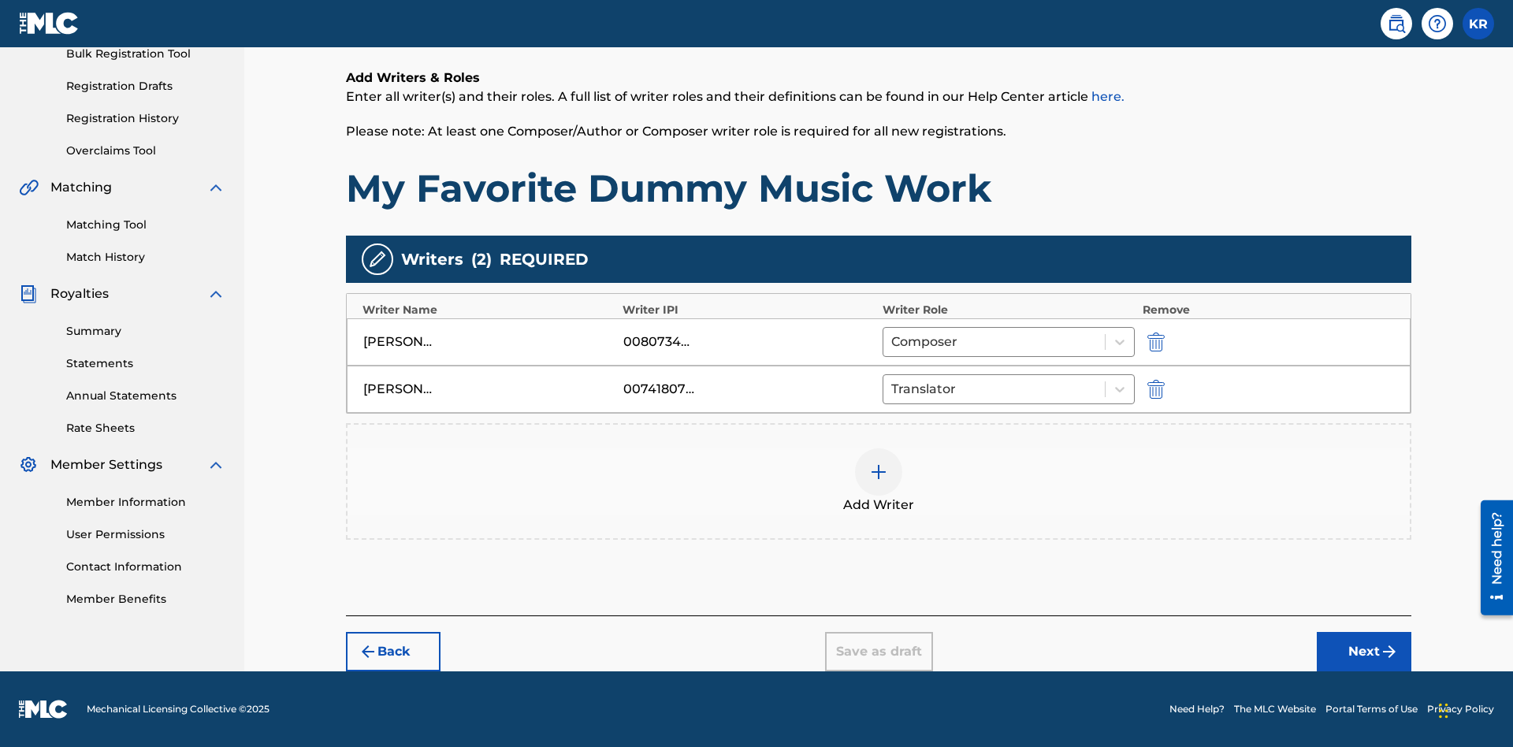
click at [879, 482] on div at bounding box center [878, 471] width 47 height 47
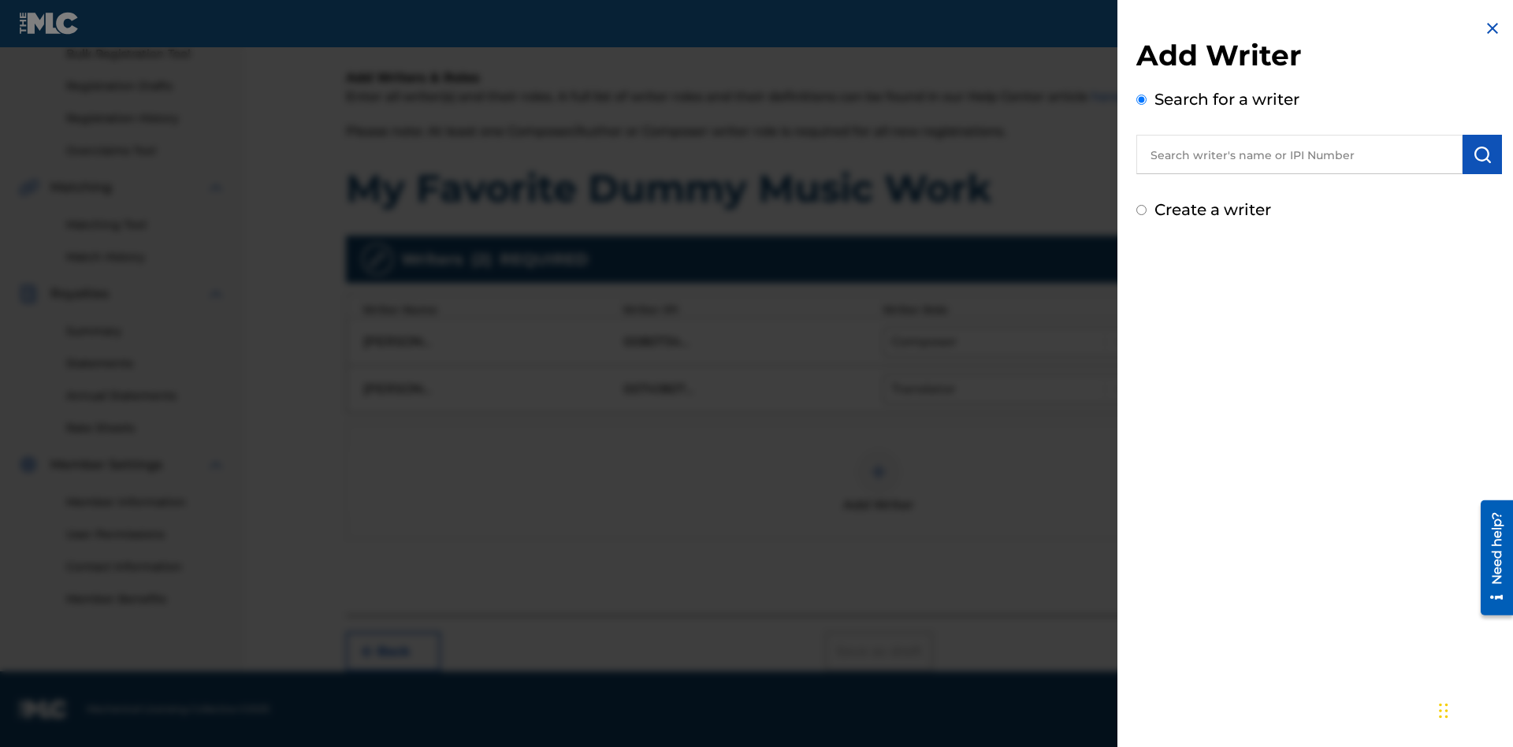
click at [1299, 155] on input "text" at bounding box center [1299, 154] width 326 height 39
type input "Test2025.09.21.04.32.05"
click at [1482, 155] on img "submit" at bounding box center [1482, 154] width 19 height 19
click at [1142, 278] on input "Create a writer" at bounding box center [1141, 277] width 10 height 10
radio input "false"
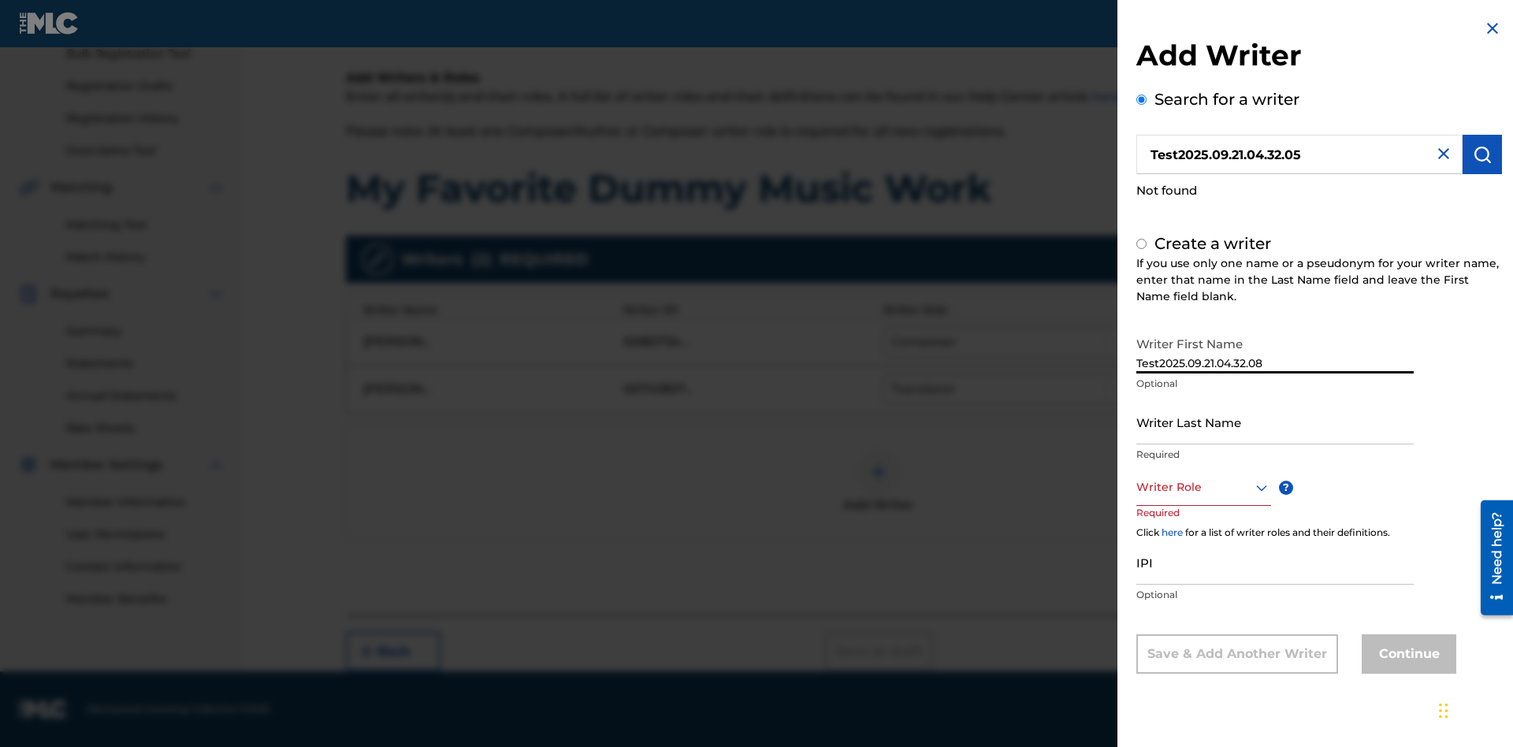
radio input "false"
radio input "true"
type input "Test2025.09.21.04.32.08"
click at [1275, 422] on input "Writer Last Name" at bounding box center [1274, 421] width 277 height 45
type input "Test2025.09.21.04.32.09"
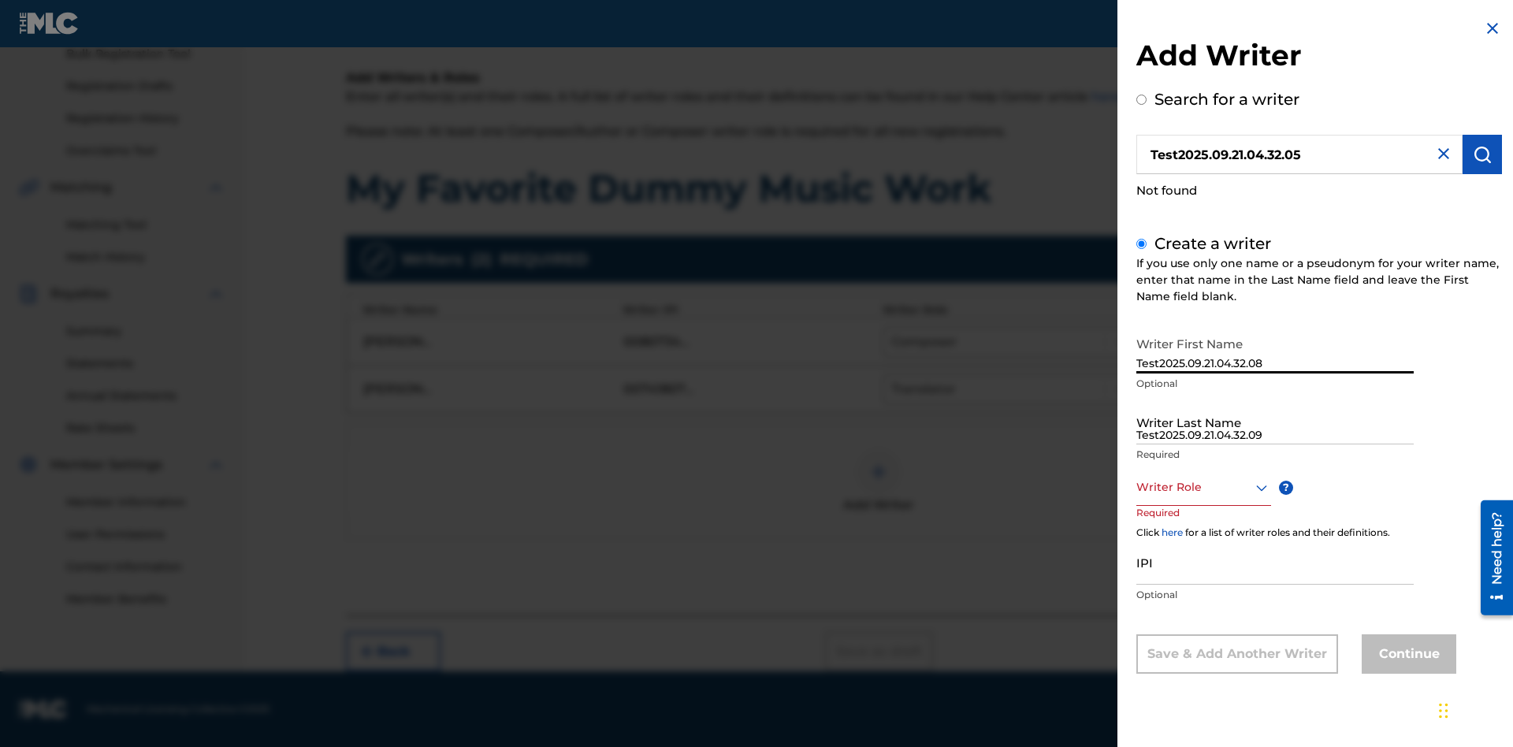
click at [1202, 488] on div at bounding box center [1203, 487] width 135 height 20
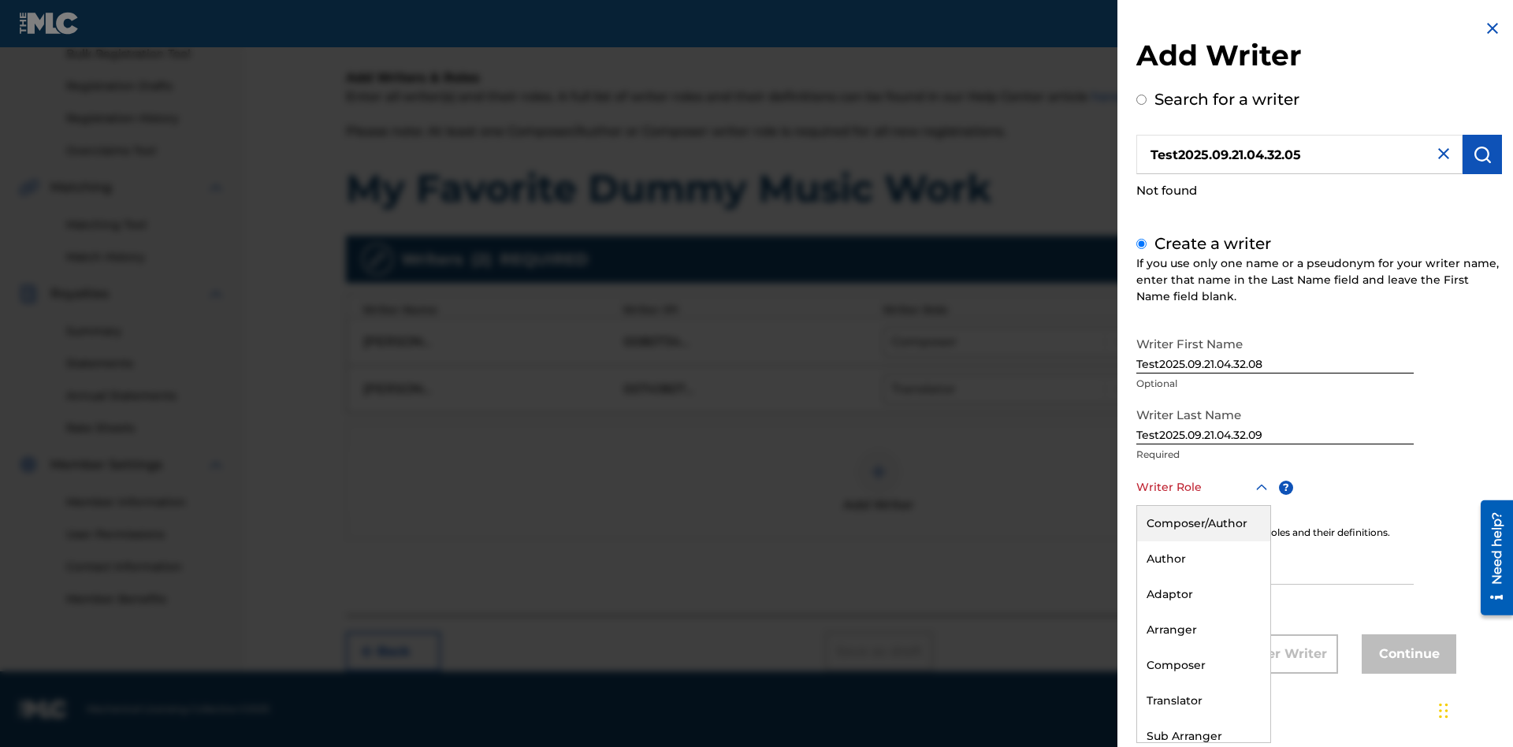
click at [1202, 701] on div "Translator" at bounding box center [1203, 700] width 133 height 35
click at [1275, 564] on input "IPI" at bounding box center [1274, 562] width 277 height 45
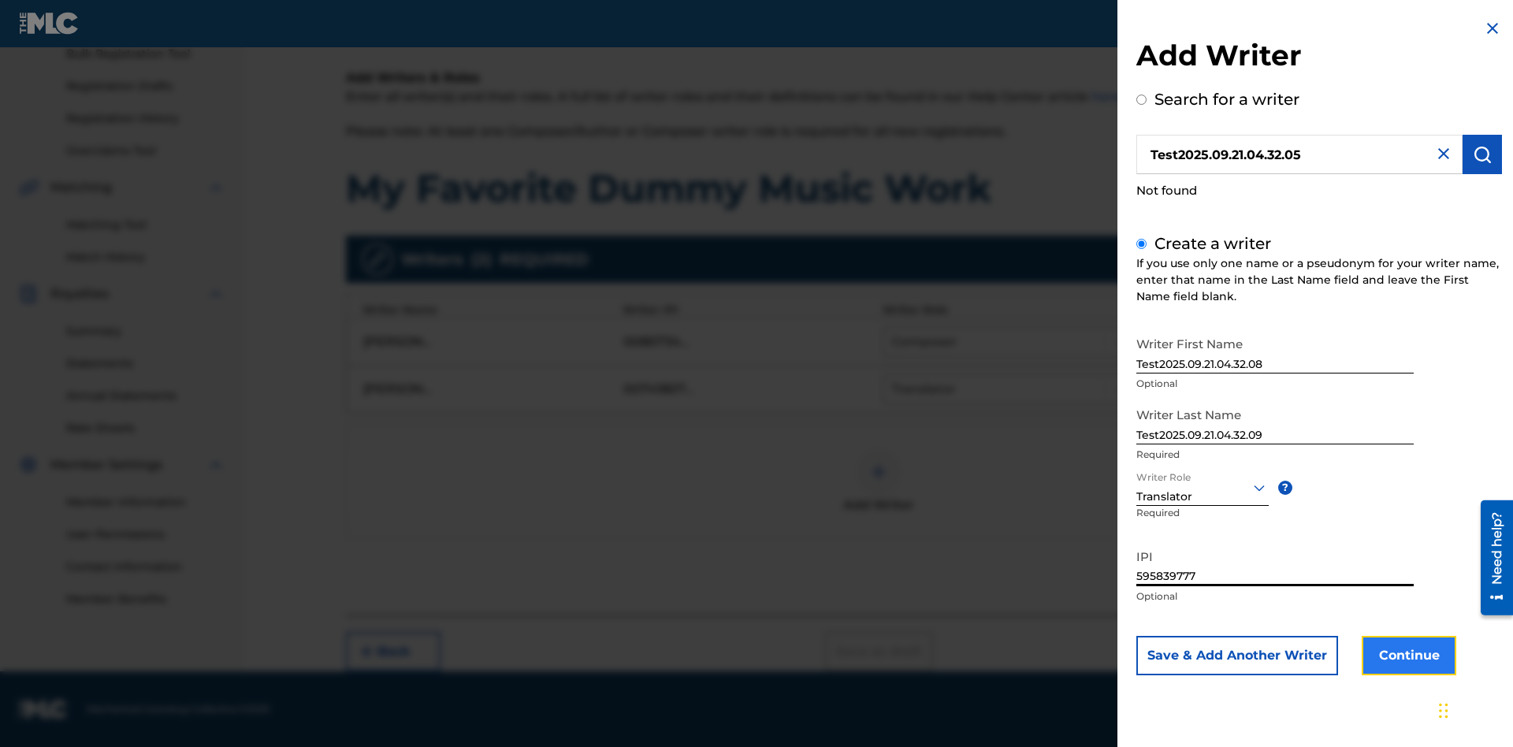
click at [1406, 656] on button "Continue" at bounding box center [1409, 655] width 95 height 39
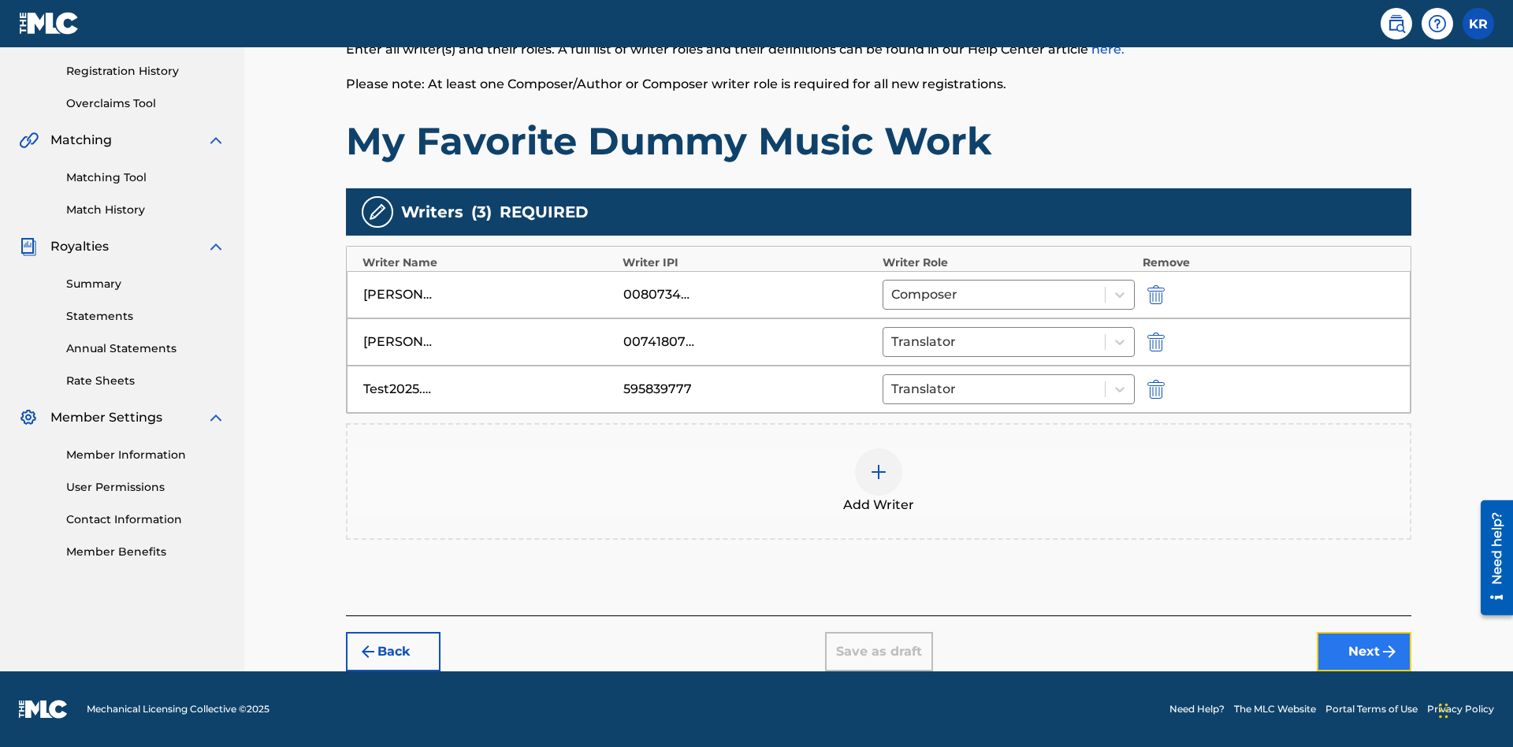
click at [1364, 652] on button "Next" at bounding box center [1364, 651] width 95 height 39
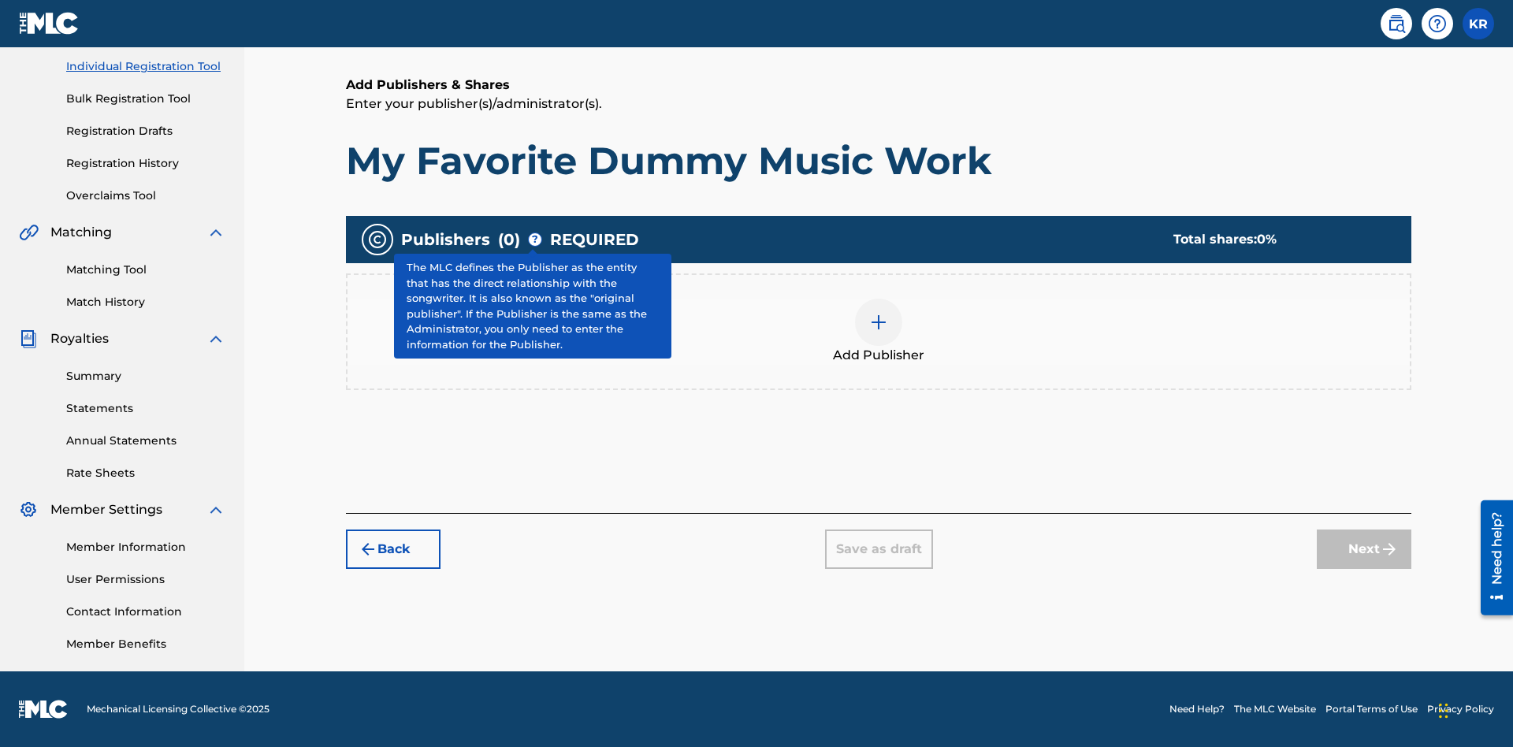
click at [879, 322] on img at bounding box center [878, 322] width 19 height 19
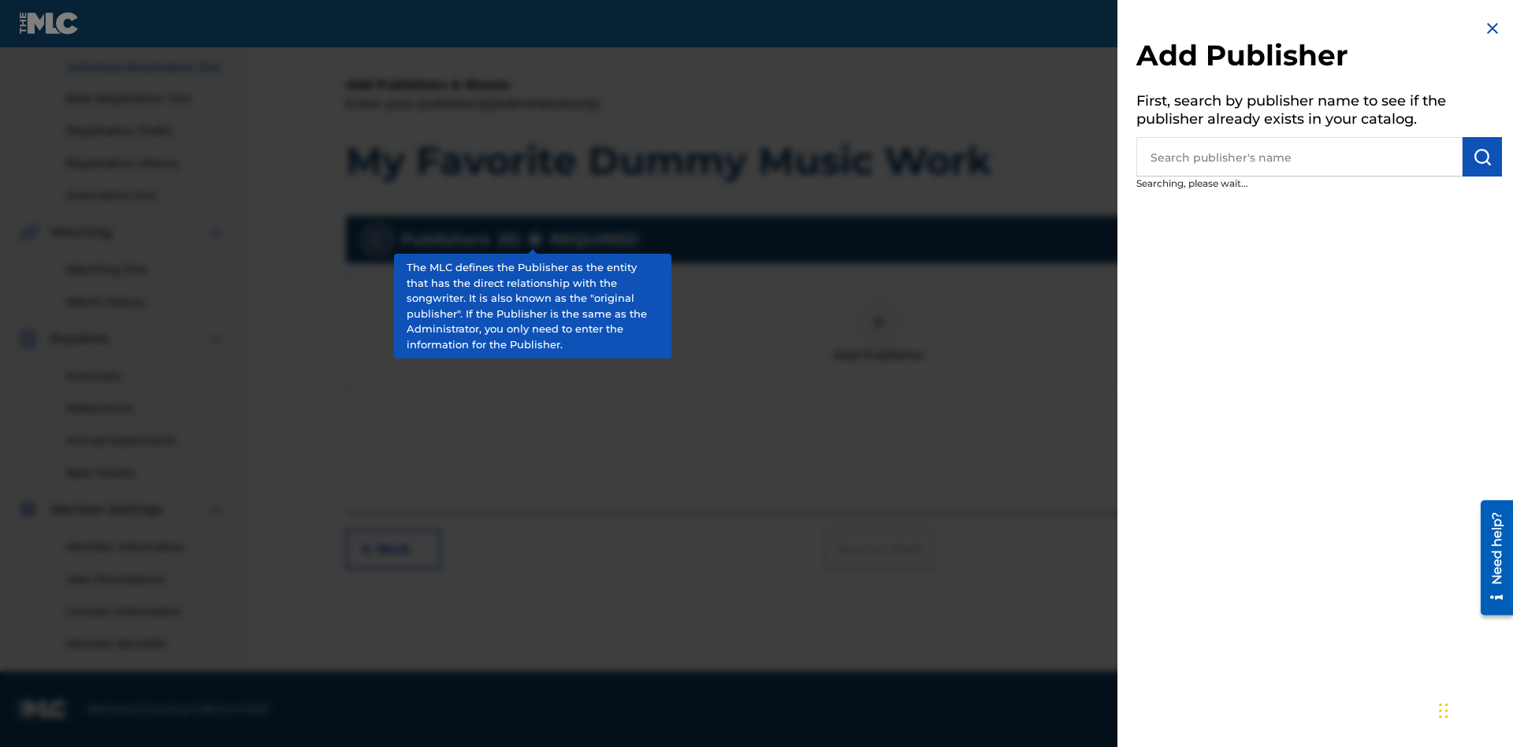
click at [1299, 158] on input "text" at bounding box center [1299, 156] width 326 height 39
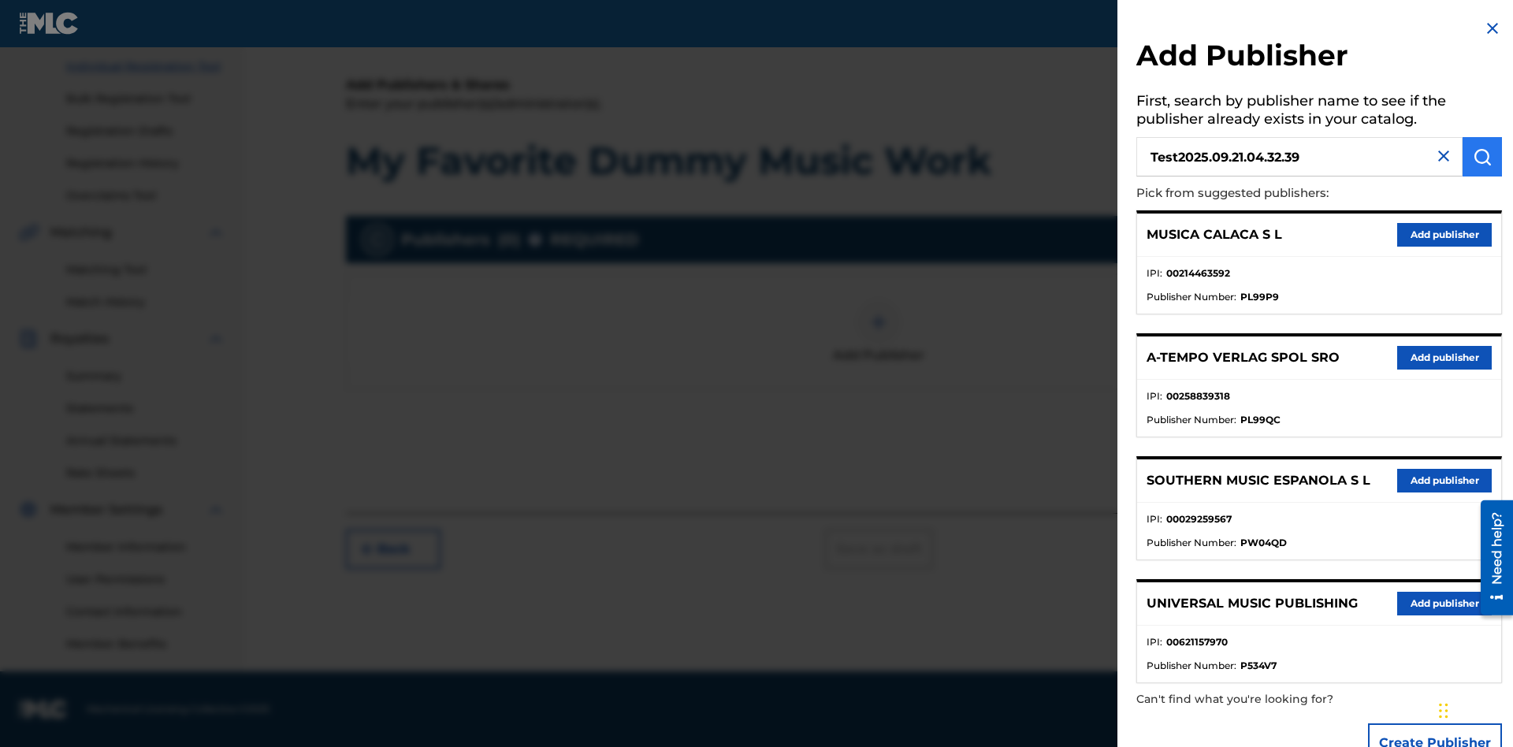
type input "Test2025.09.21.04.32.39"
click at [1482, 158] on img "submit" at bounding box center [1482, 156] width 19 height 19
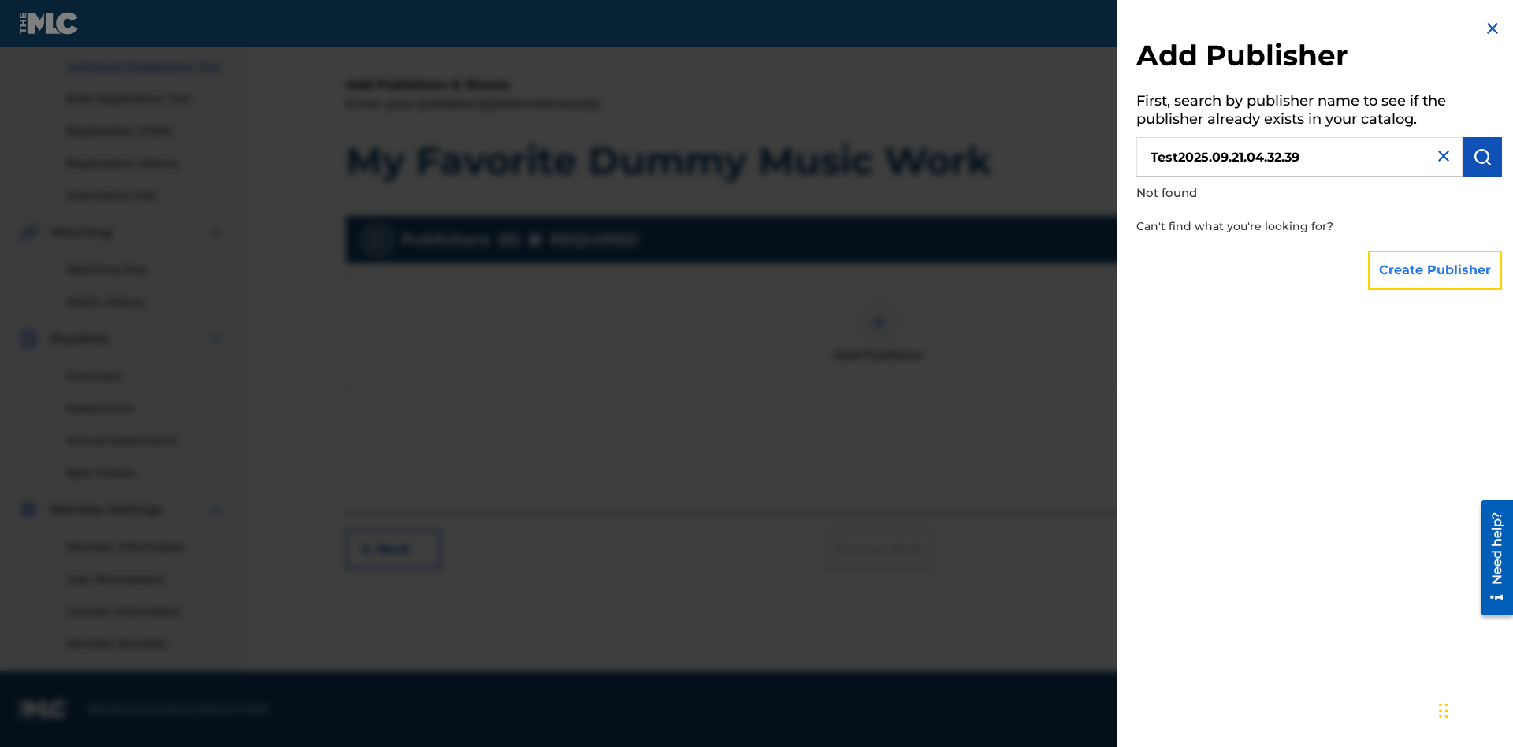
click at [1436, 270] on button "Create Publisher" at bounding box center [1435, 270] width 134 height 39
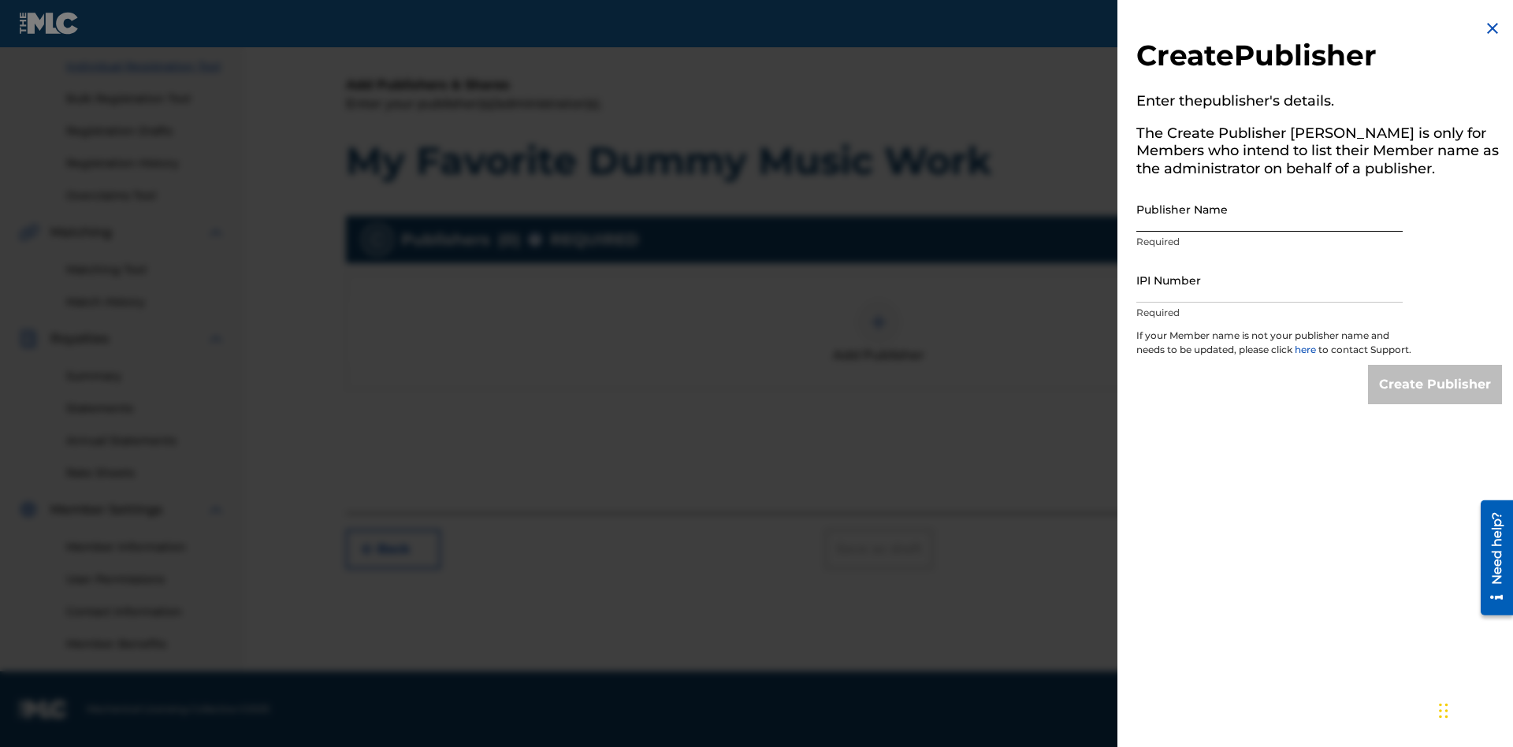
click at [1269, 210] on input "Publisher Name" at bounding box center [1269, 209] width 266 height 45
click at [1269, 281] on input "IPI Number" at bounding box center [1269, 280] width 266 height 45
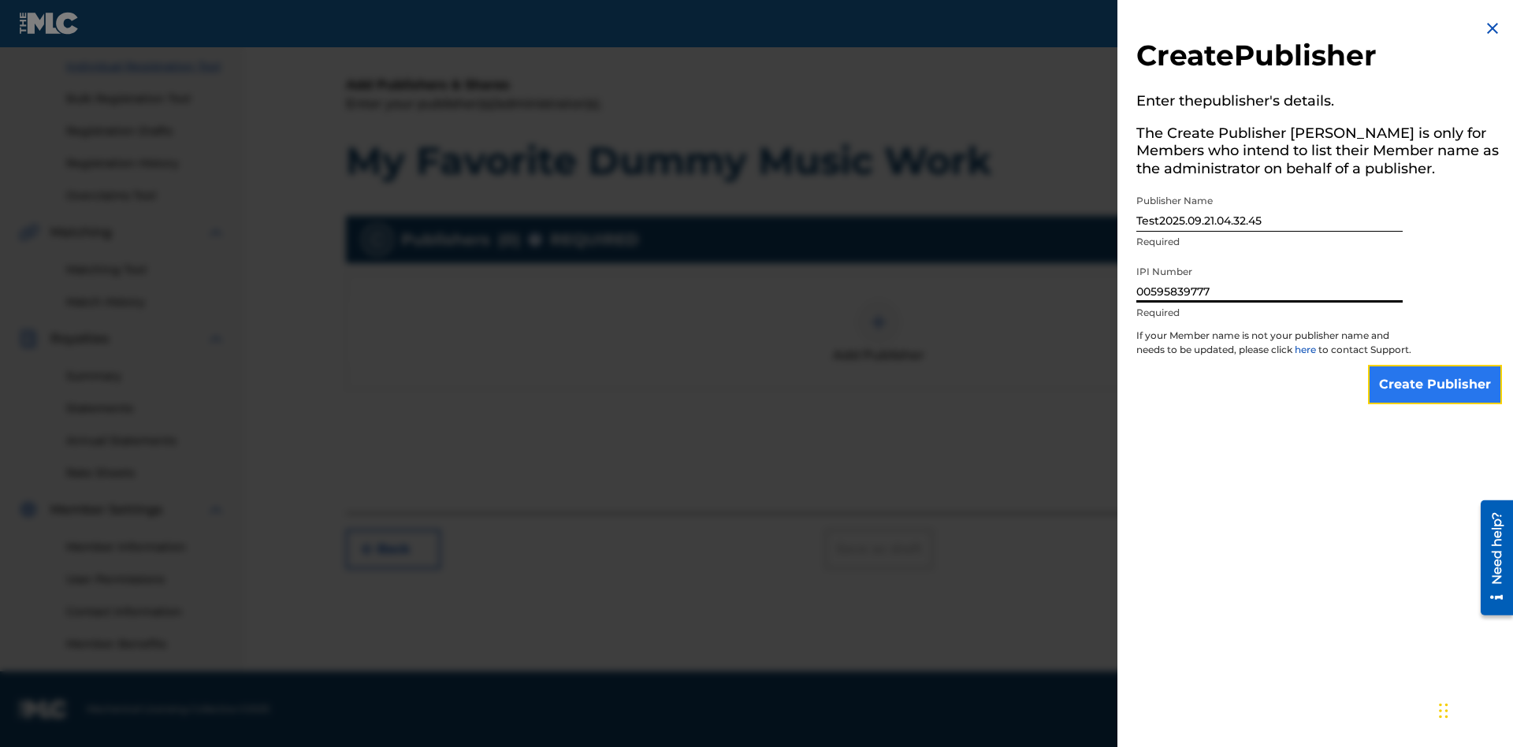
click at [1436, 399] on input "Create Publisher" at bounding box center [1435, 384] width 134 height 39
click at [1436, 365] on input "Create Publisher" at bounding box center [1435, 384] width 134 height 39
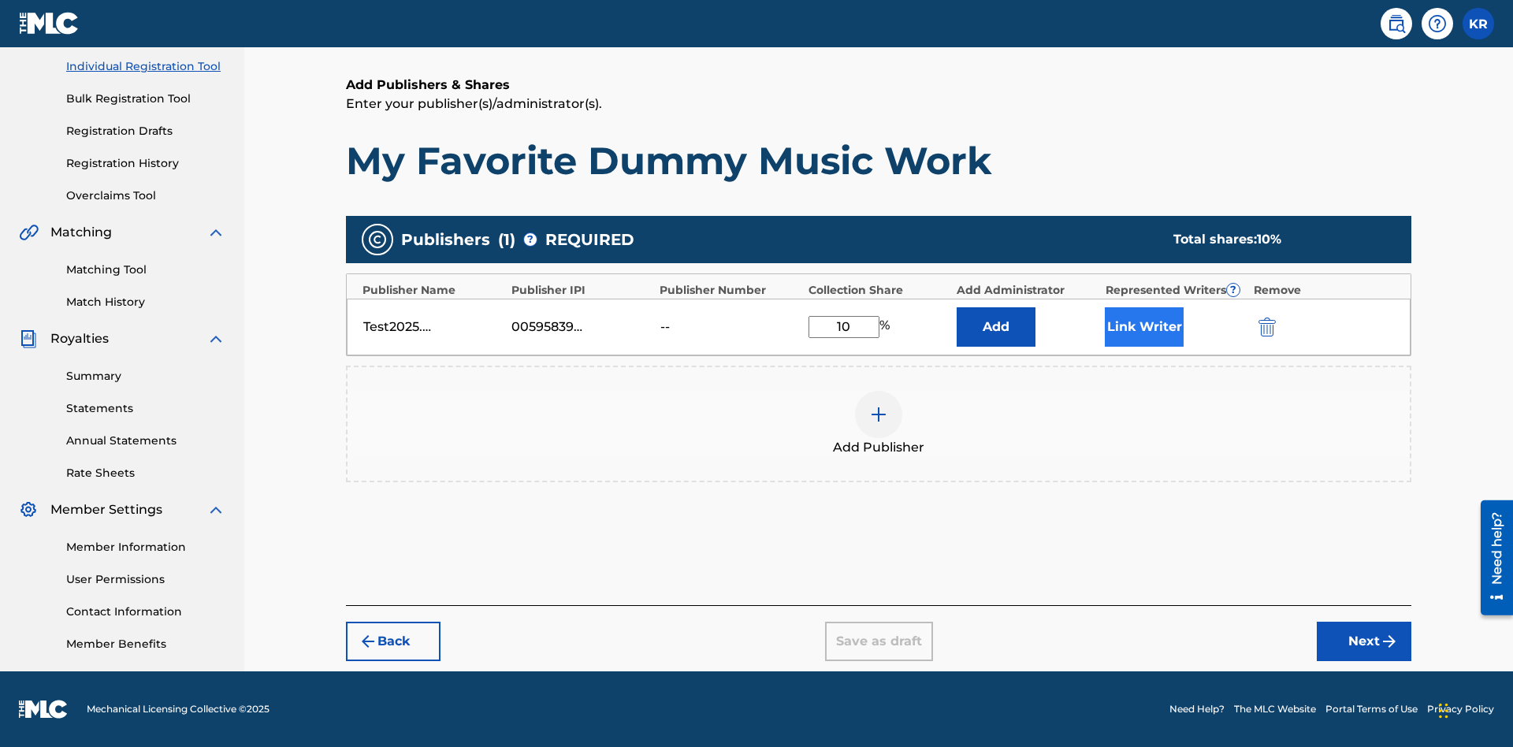
type input "10"
click at [1144, 327] on button "Link Writer" at bounding box center [1144, 326] width 79 height 39
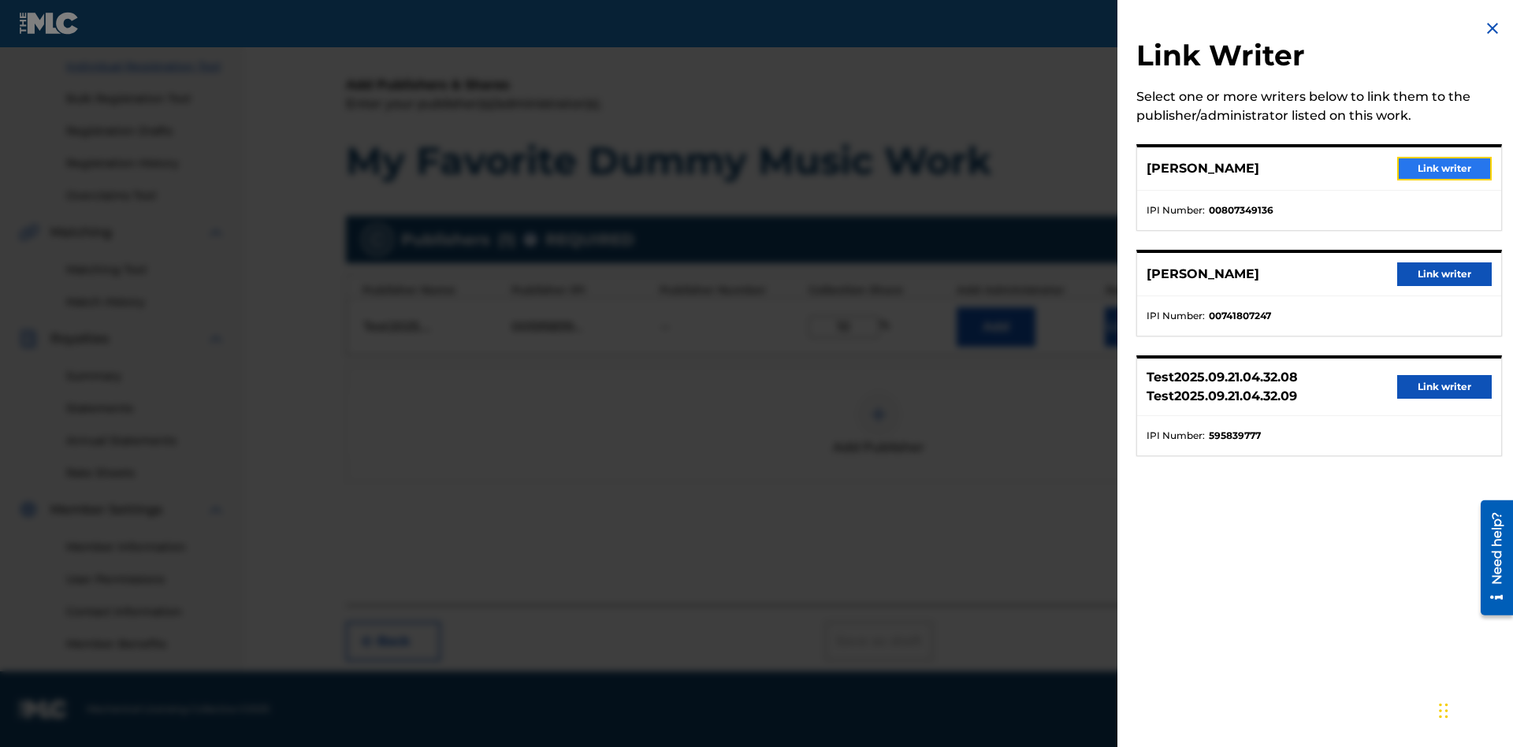
click at [1444, 169] on button "Link writer" at bounding box center [1444, 169] width 95 height 24
click at [1144, 337] on button "Link Writer" at bounding box center [1144, 326] width 79 height 39
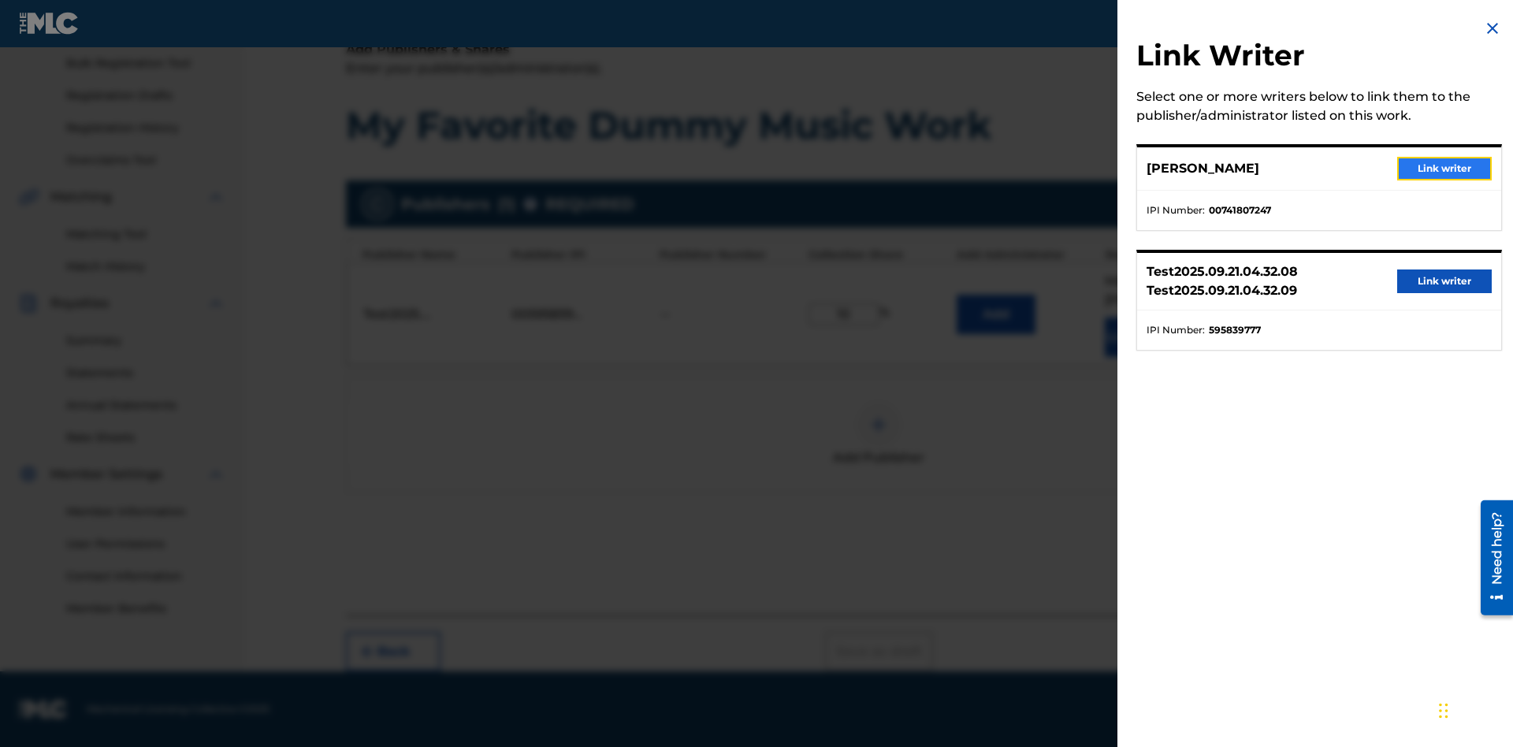
click at [1444, 169] on button "Link writer" at bounding box center [1444, 169] width 95 height 24
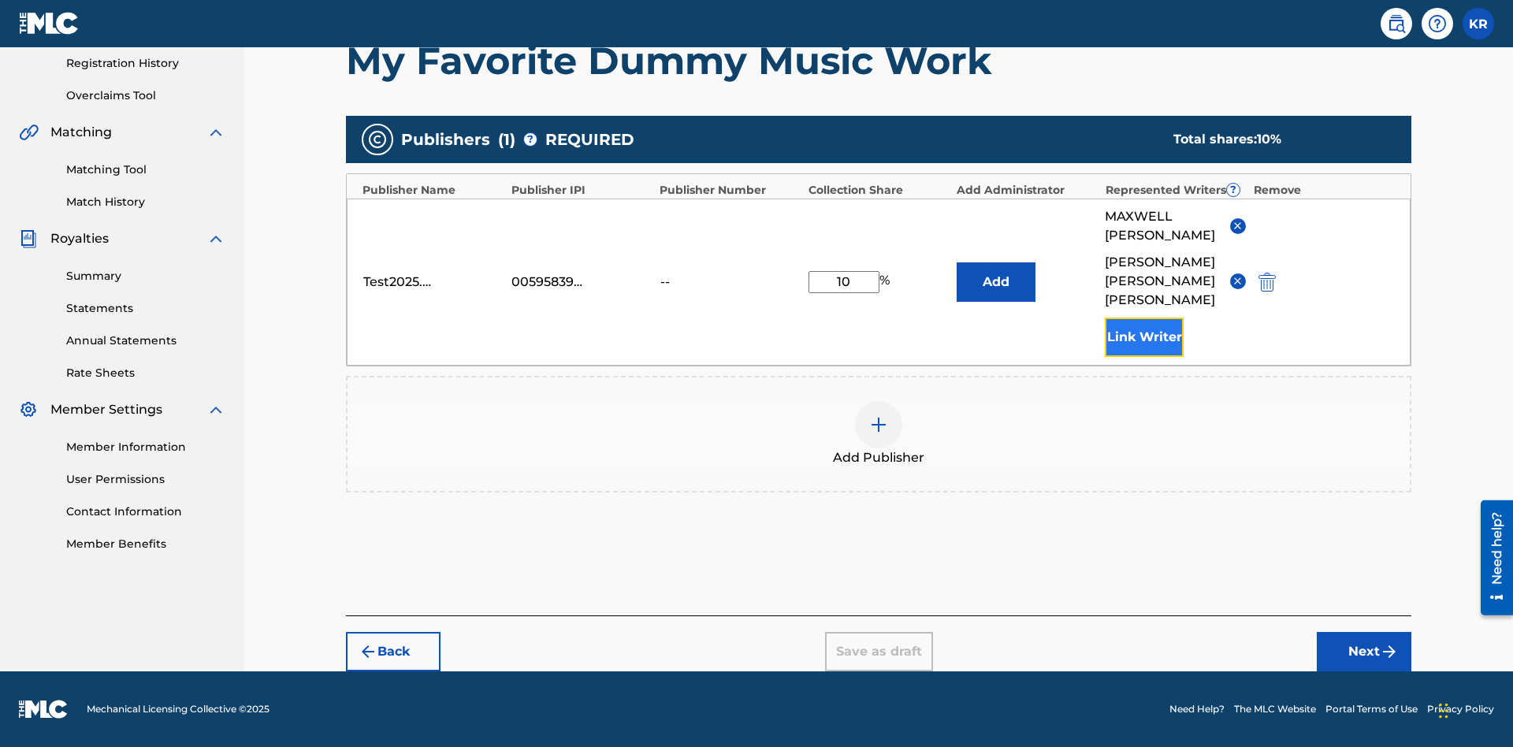
click at [1144, 337] on button "Link Writer" at bounding box center [1144, 337] width 79 height 39
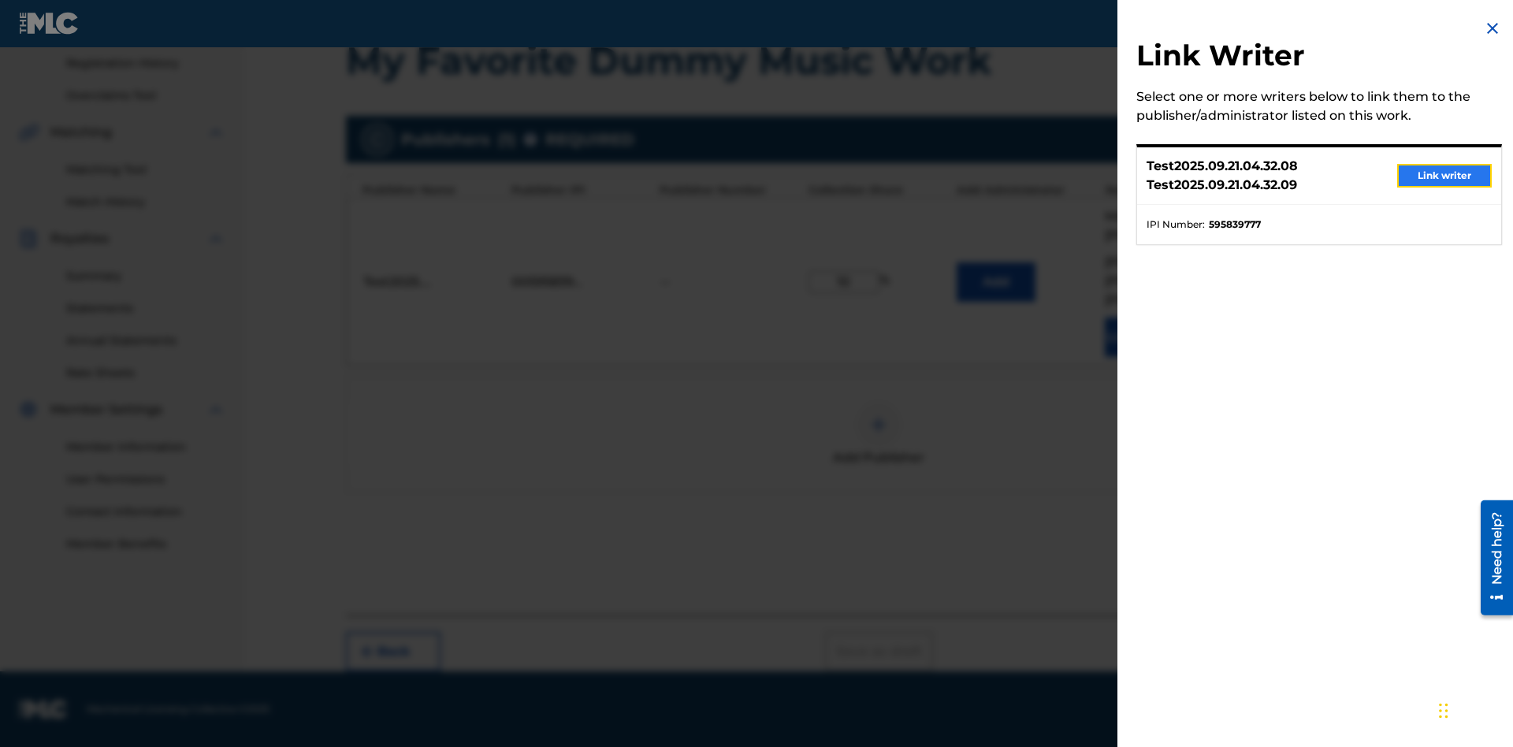
click at [1444, 177] on button "Link writer" at bounding box center [1444, 176] width 95 height 24
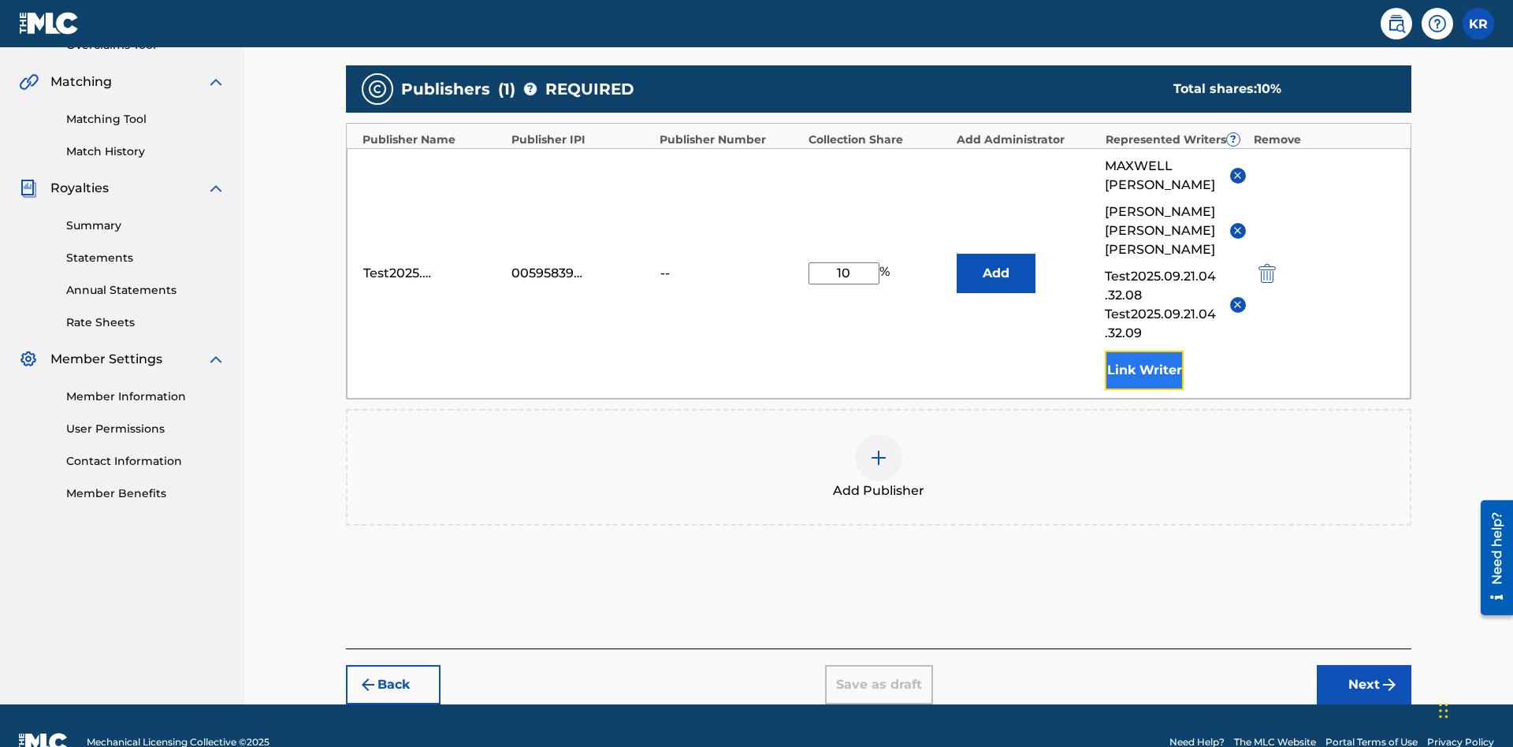
click at [1144, 351] on button "Link Writer" at bounding box center [1144, 370] width 79 height 39
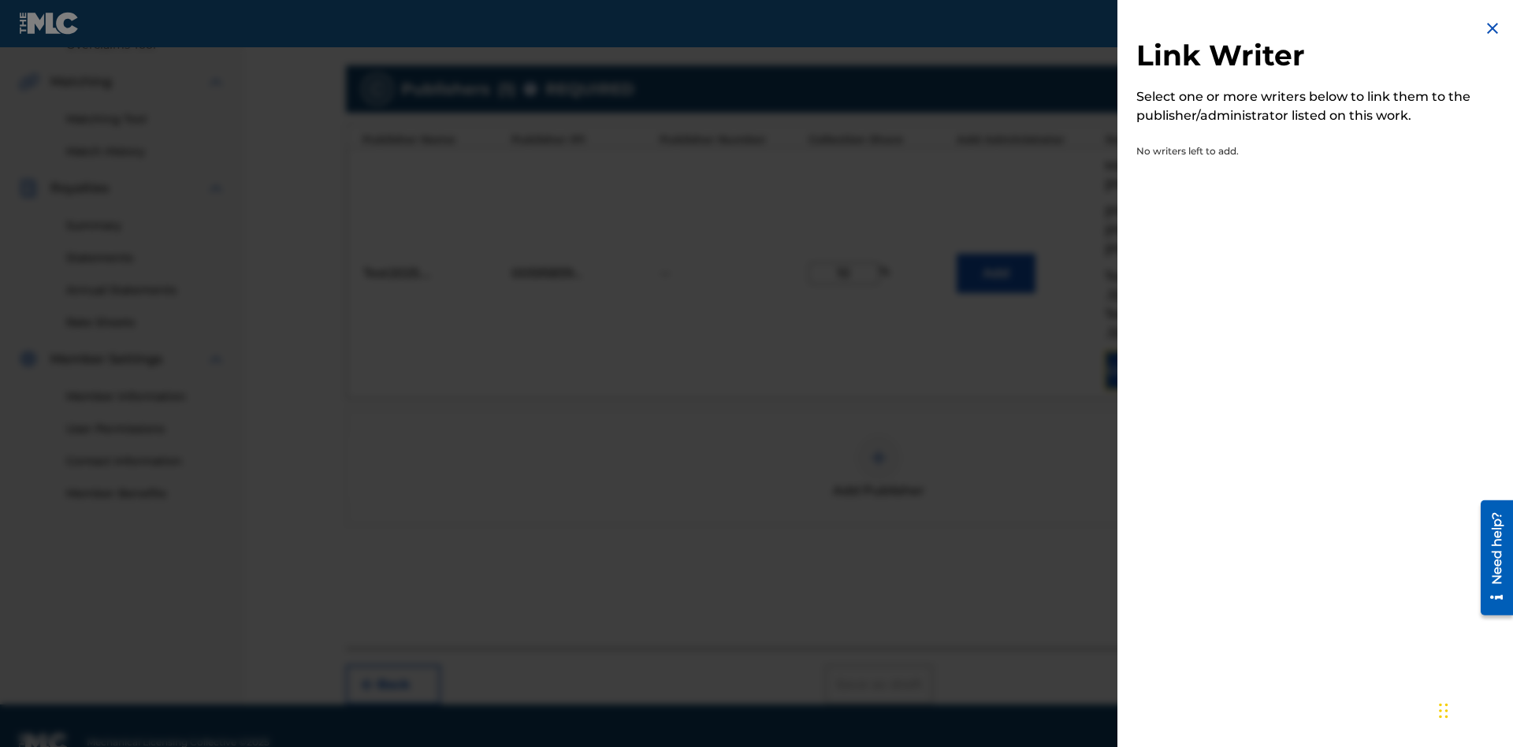
click at [1492, 29] on img at bounding box center [1492, 28] width 19 height 19
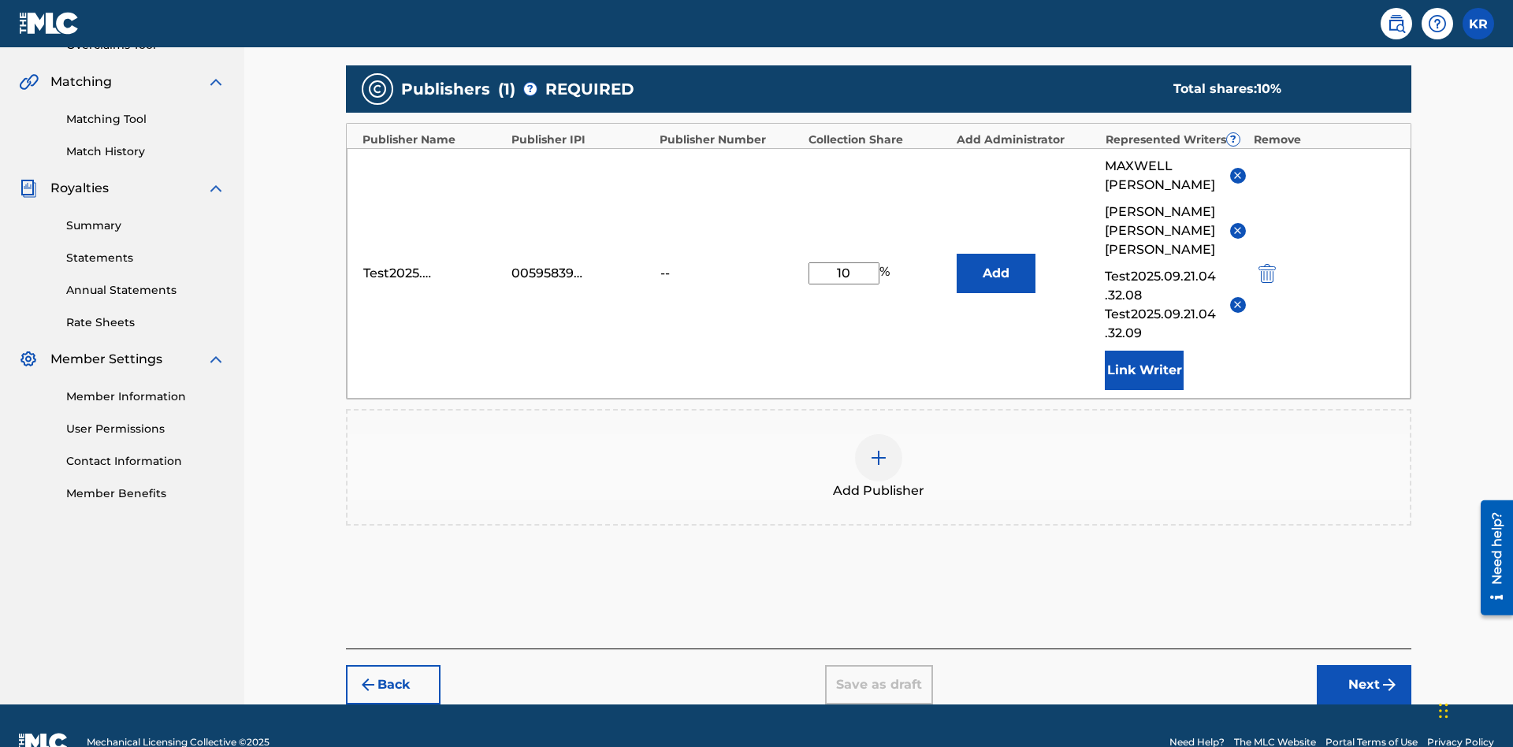
click at [879, 448] on img at bounding box center [878, 457] width 19 height 19
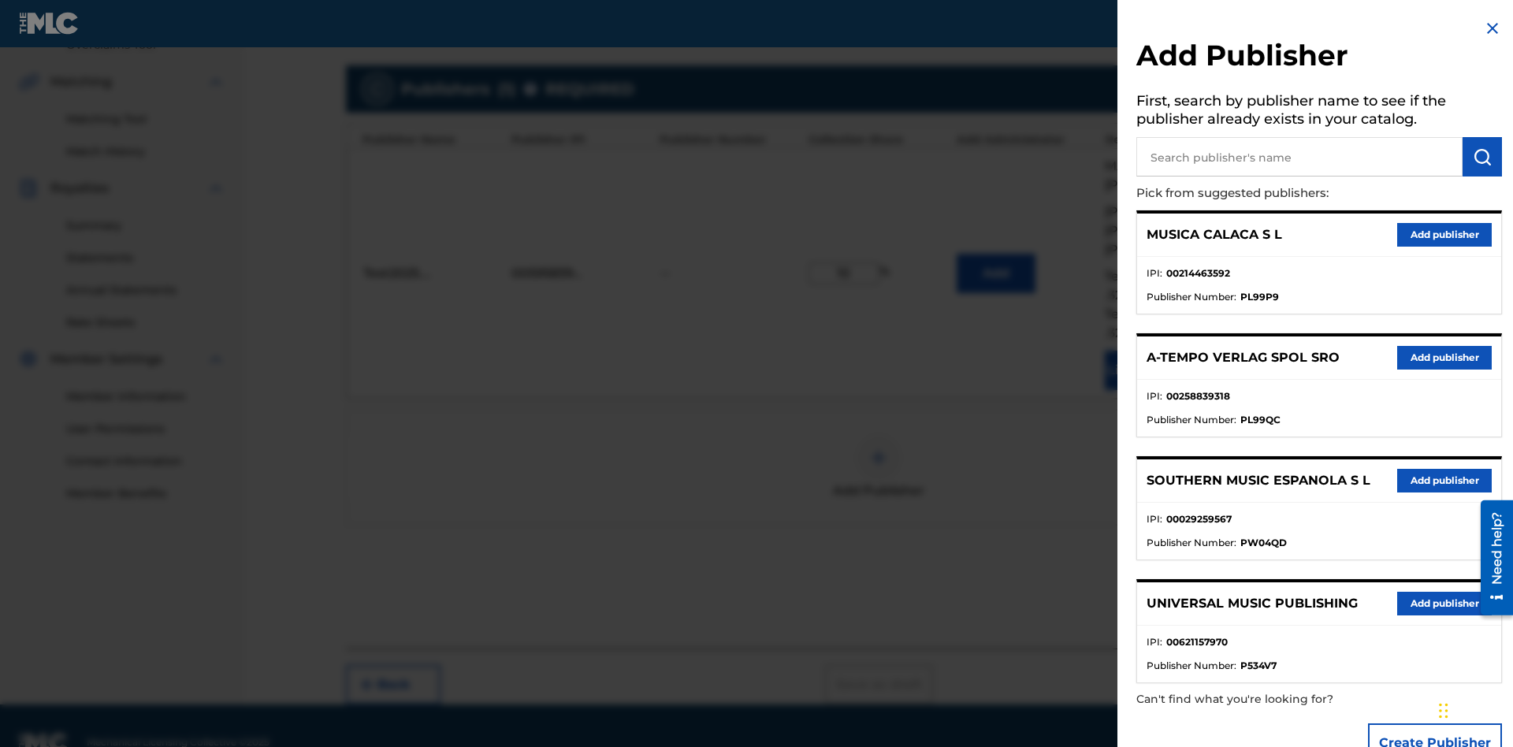
click at [1299, 158] on input "text" at bounding box center [1299, 156] width 326 height 39
type input "MUSICA CALACA S L"
click at [1482, 158] on img "submit" at bounding box center [1482, 156] width 19 height 19
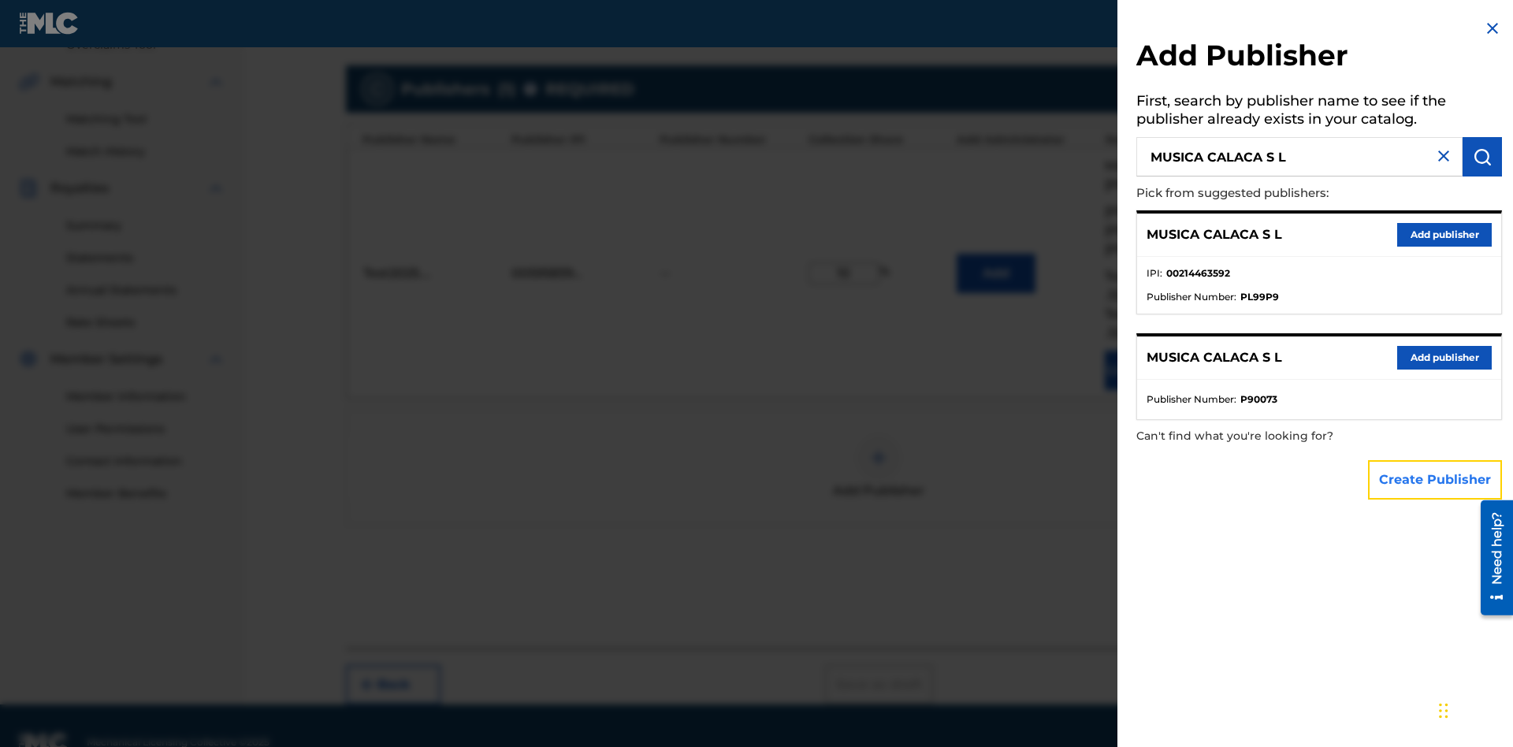
click at [1436, 480] on button "Create Publisher" at bounding box center [1435, 479] width 134 height 39
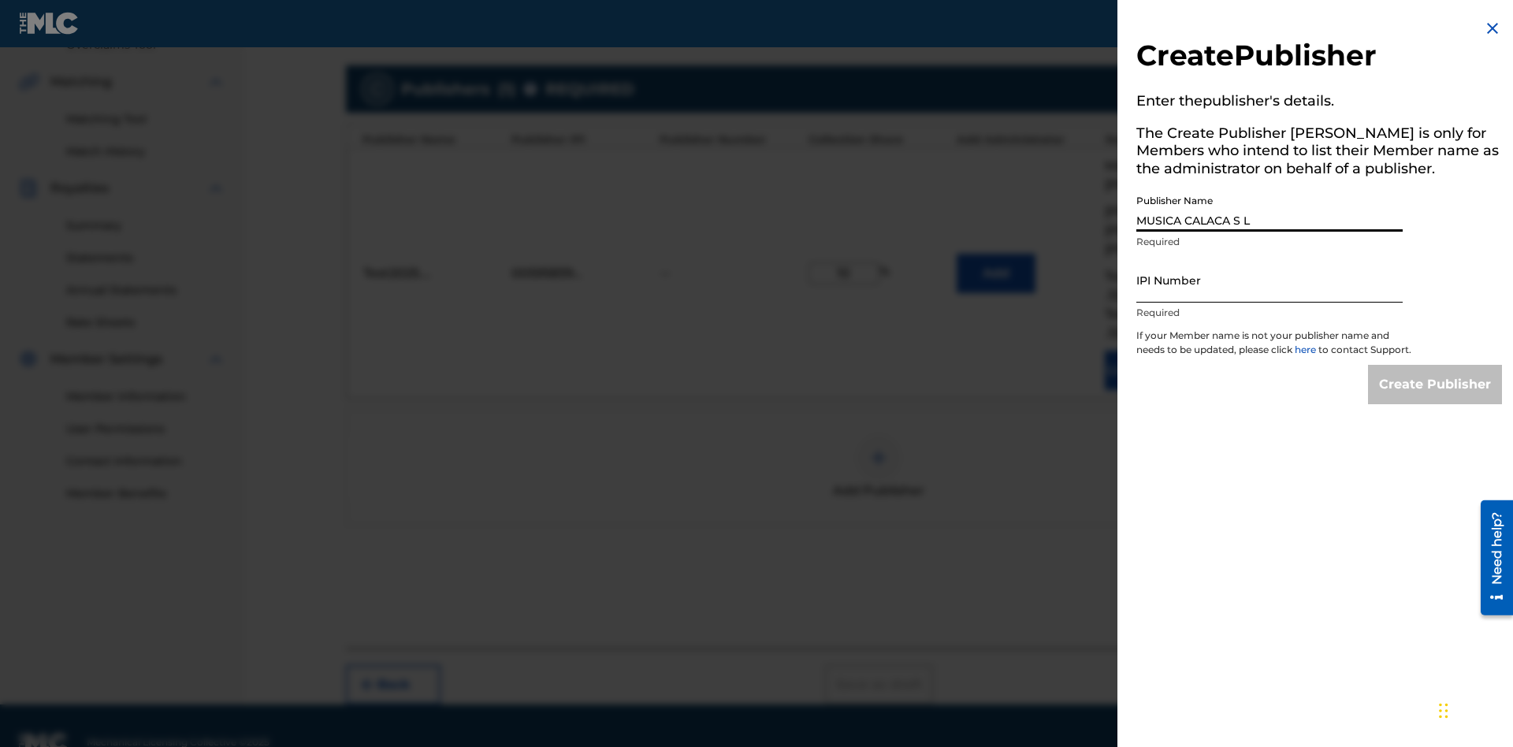
click at [1269, 281] on input "IPI Number" at bounding box center [1269, 280] width 266 height 45
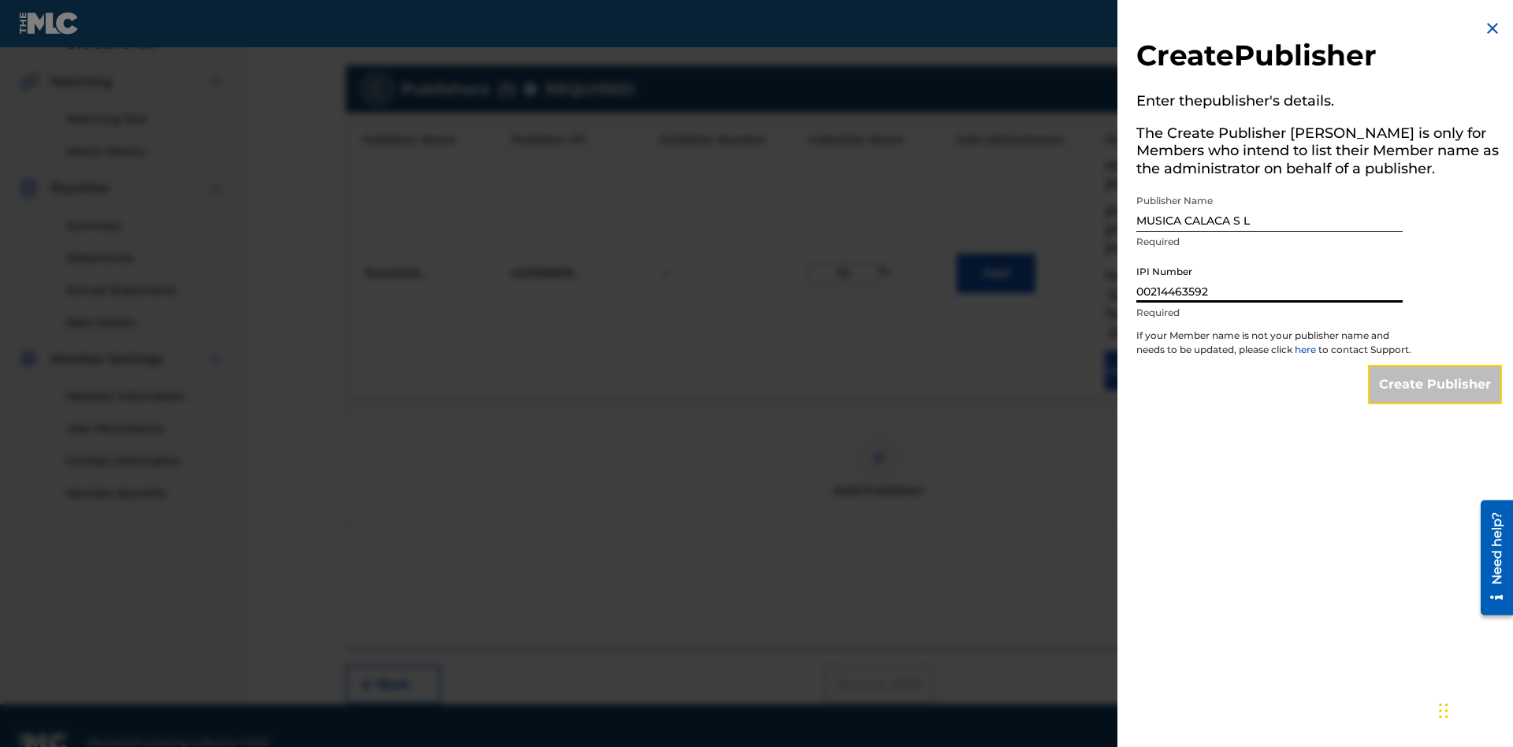
click at [1436, 399] on input "Create Publisher" at bounding box center [1435, 384] width 134 height 39
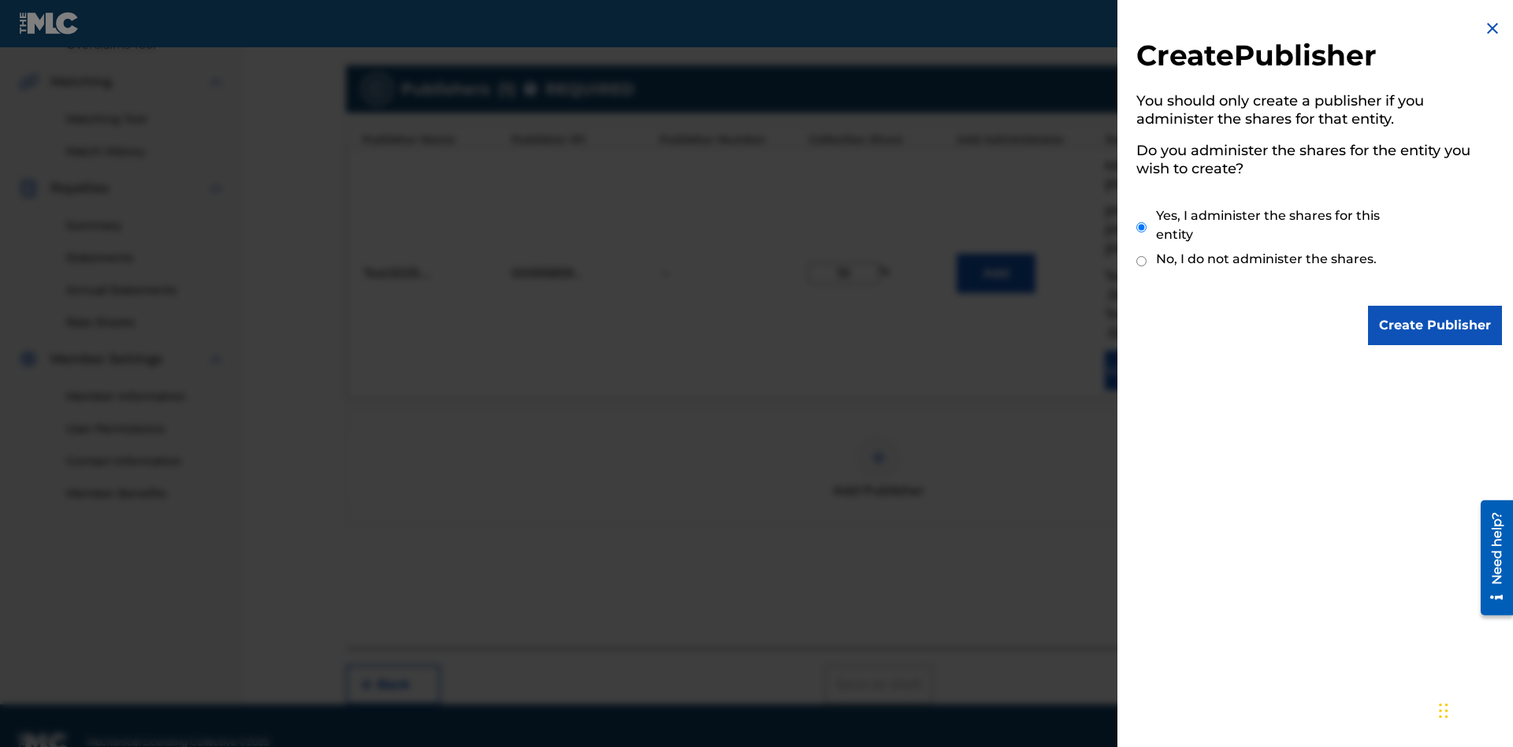
click at [1142, 228] on input "Yes, I administer the shares for this entity" at bounding box center [1141, 227] width 10 height 34
click at [1436, 326] on input "Create Publisher" at bounding box center [1435, 325] width 134 height 39
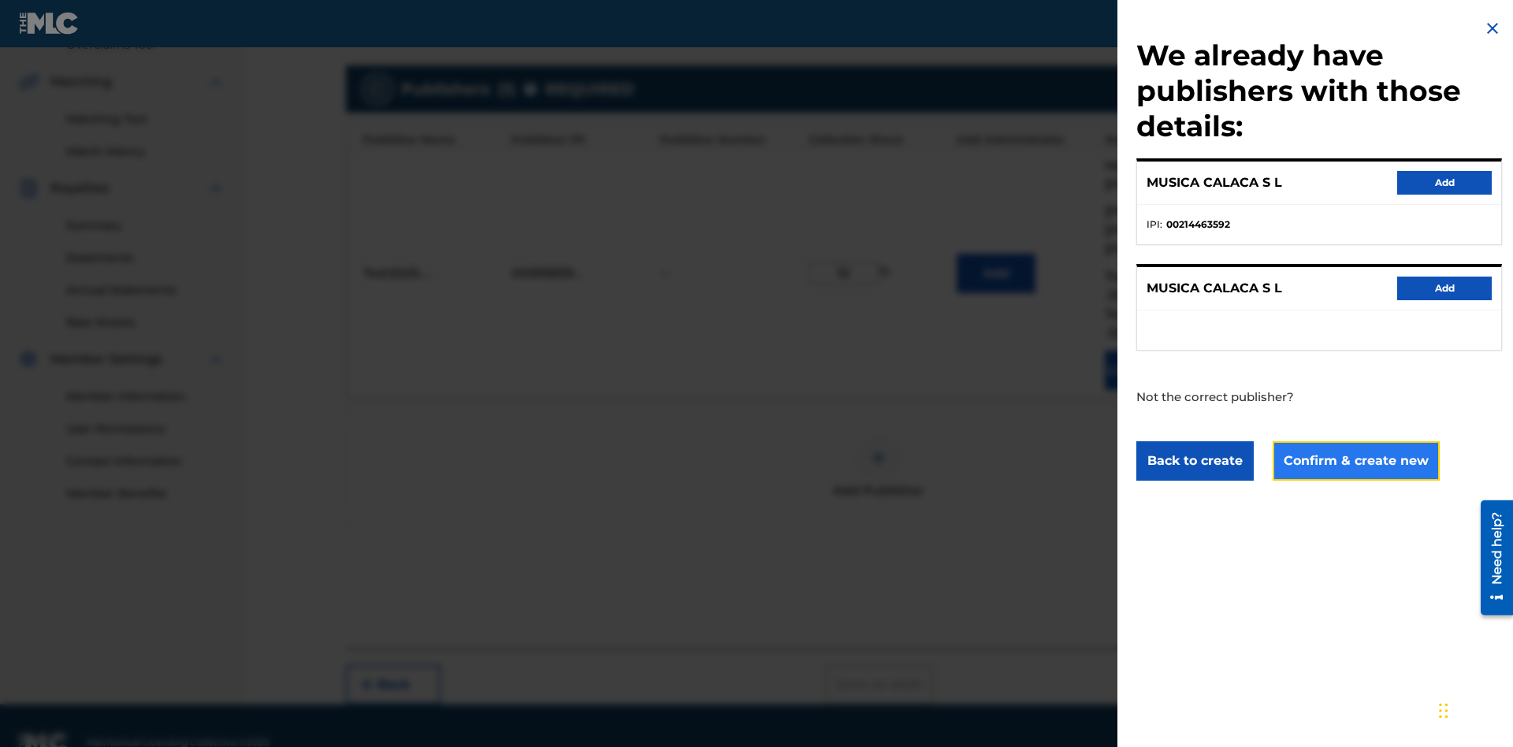
click at [1354, 461] on button "Confirm & create new" at bounding box center [1356, 460] width 167 height 39
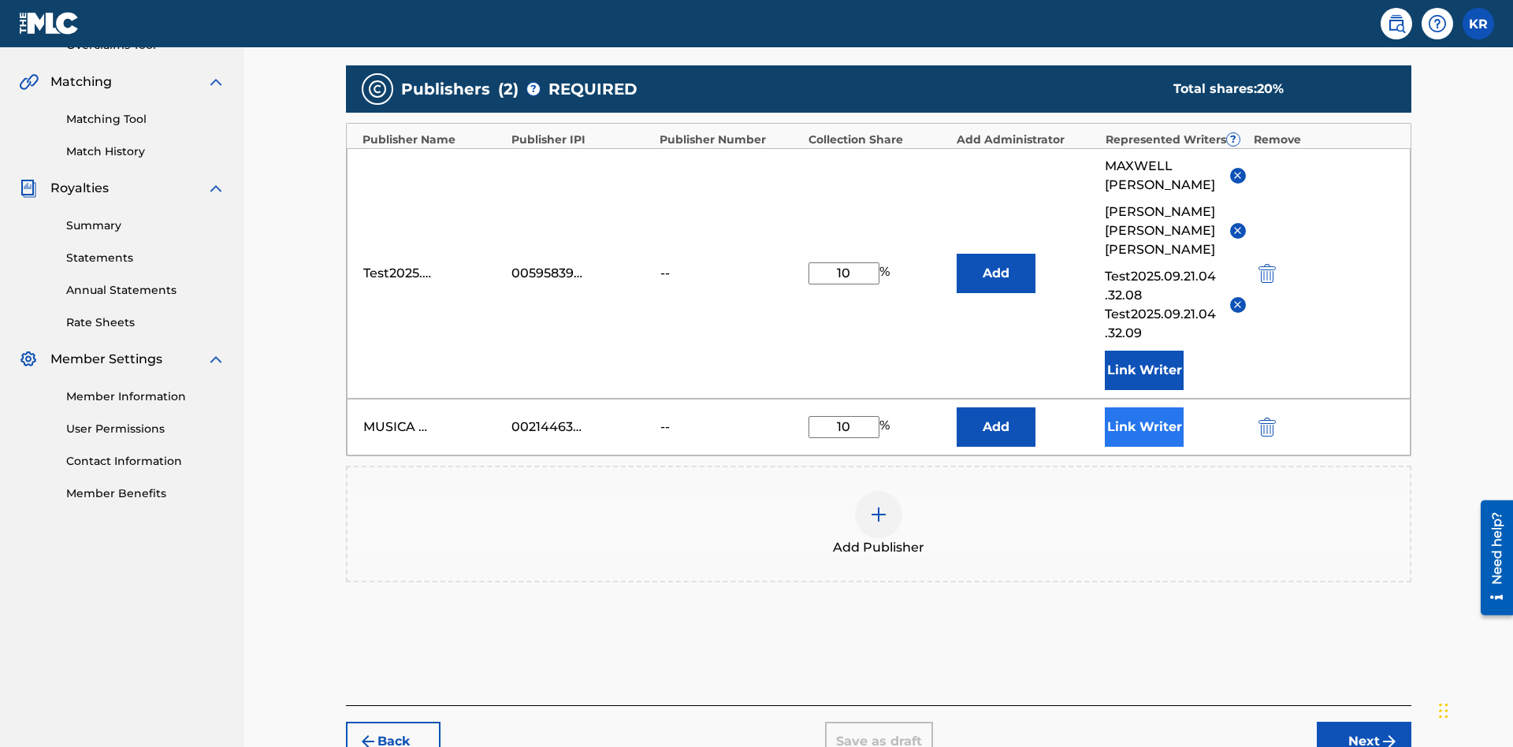
type input "10"
click at [1144, 407] on button "Link Writer" at bounding box center [1144, 426] width 79 height 39
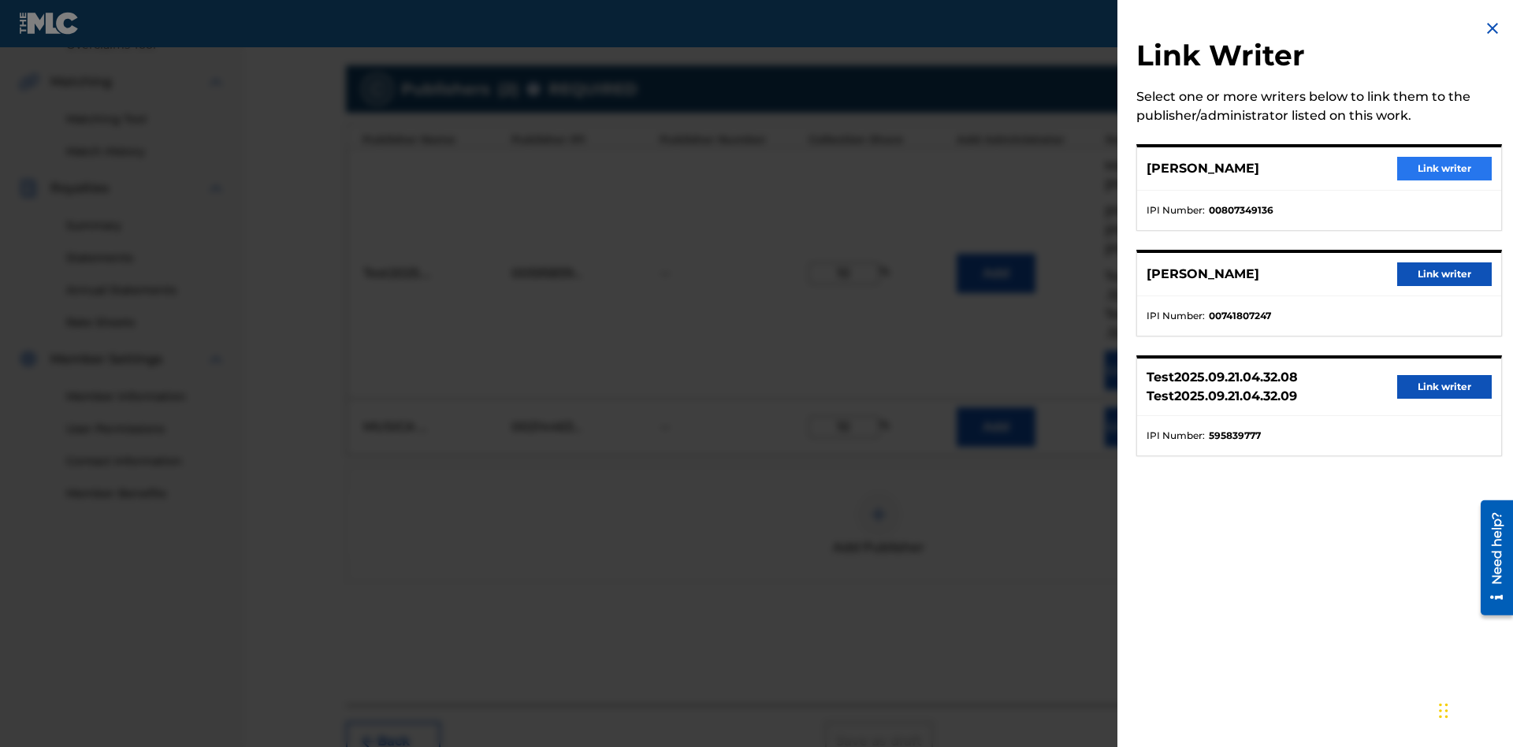
click at [1444, 169] on button "Link writer" at bounding box center [1444, 169] width 95 height 24
click at [1144, 407] on button "Link Writer" at bounding box center [1144, 426] width 79 height 39
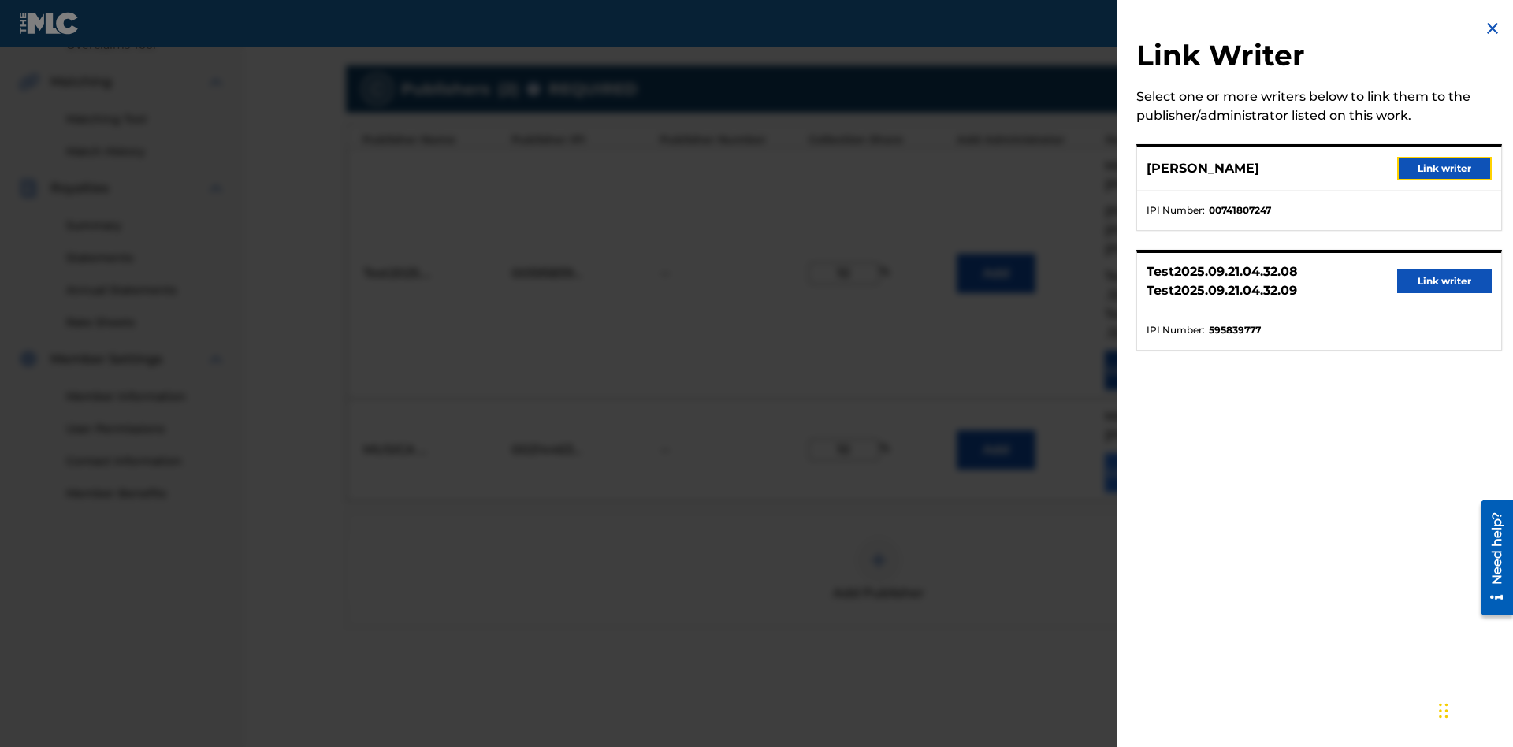
click at [1444, 169] on button "Link writer" at bounding box center [1444, 169] width 95 height 24
click at [1144, 453] on button "Link Writer" at bounding box center [1144, 472] width 79 height 39
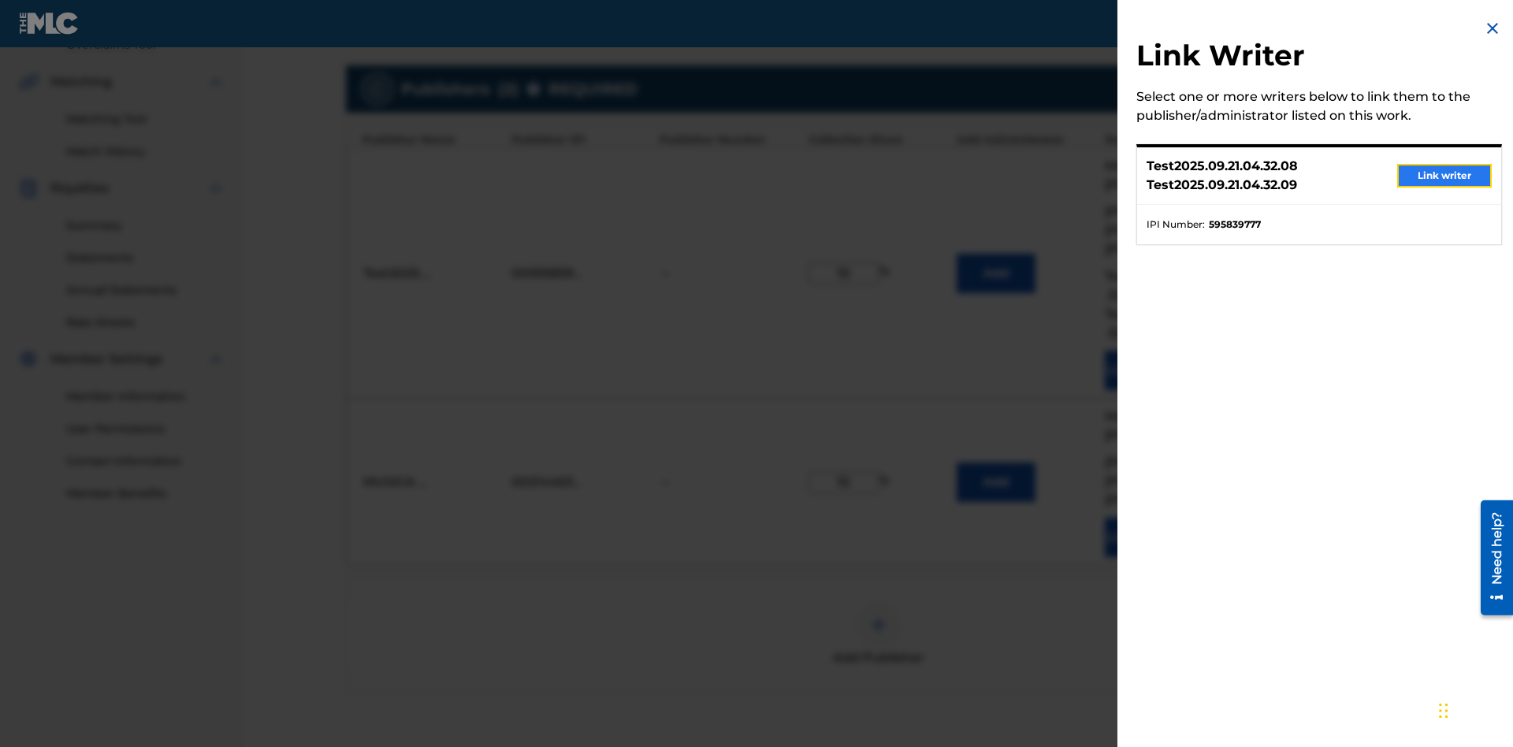
click at [1444, 177] on button "Link writer" at bounding box center [1444, 176] width 95 height 24
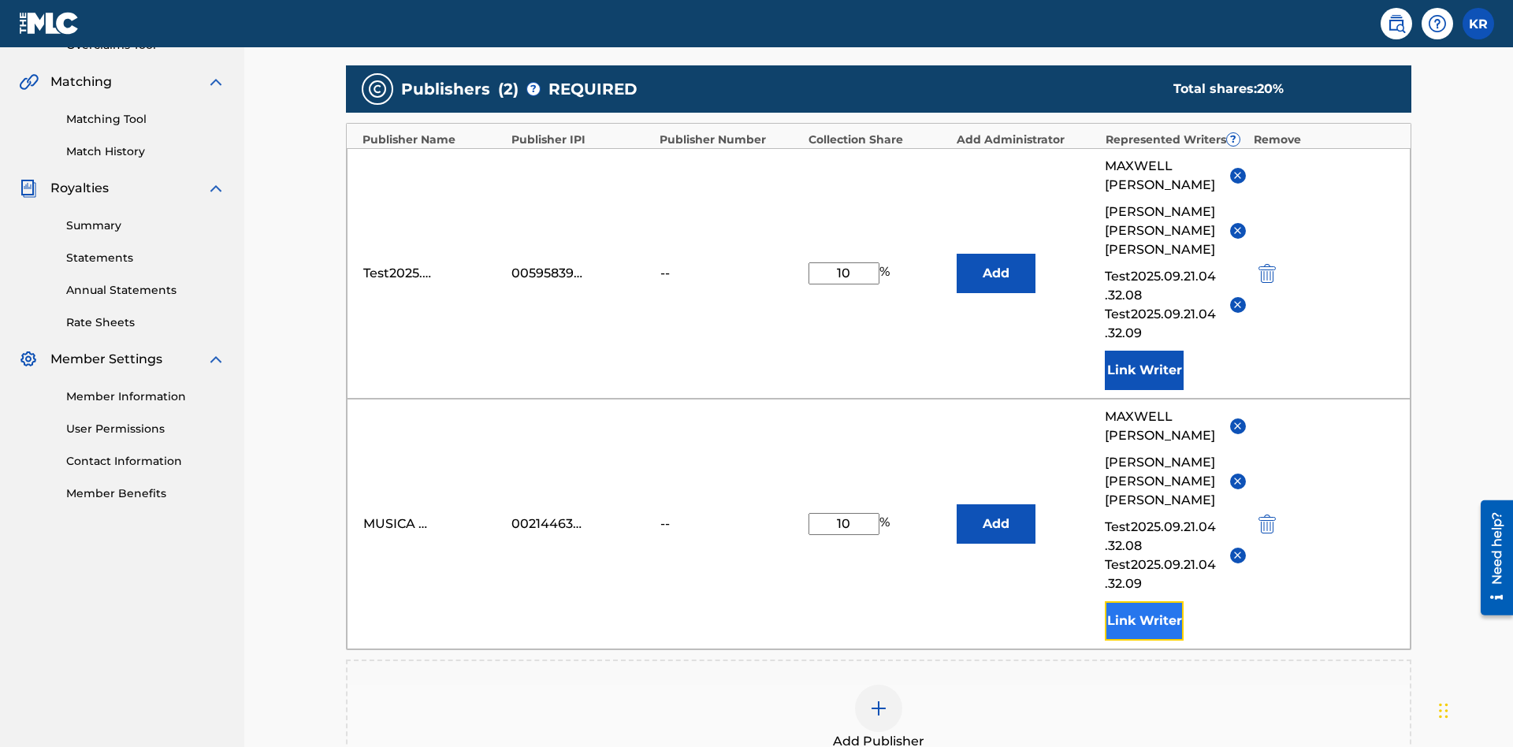
click at [1144, 601] on button "Link Writer" at bounding box center [1144, 620] width 79 height 39
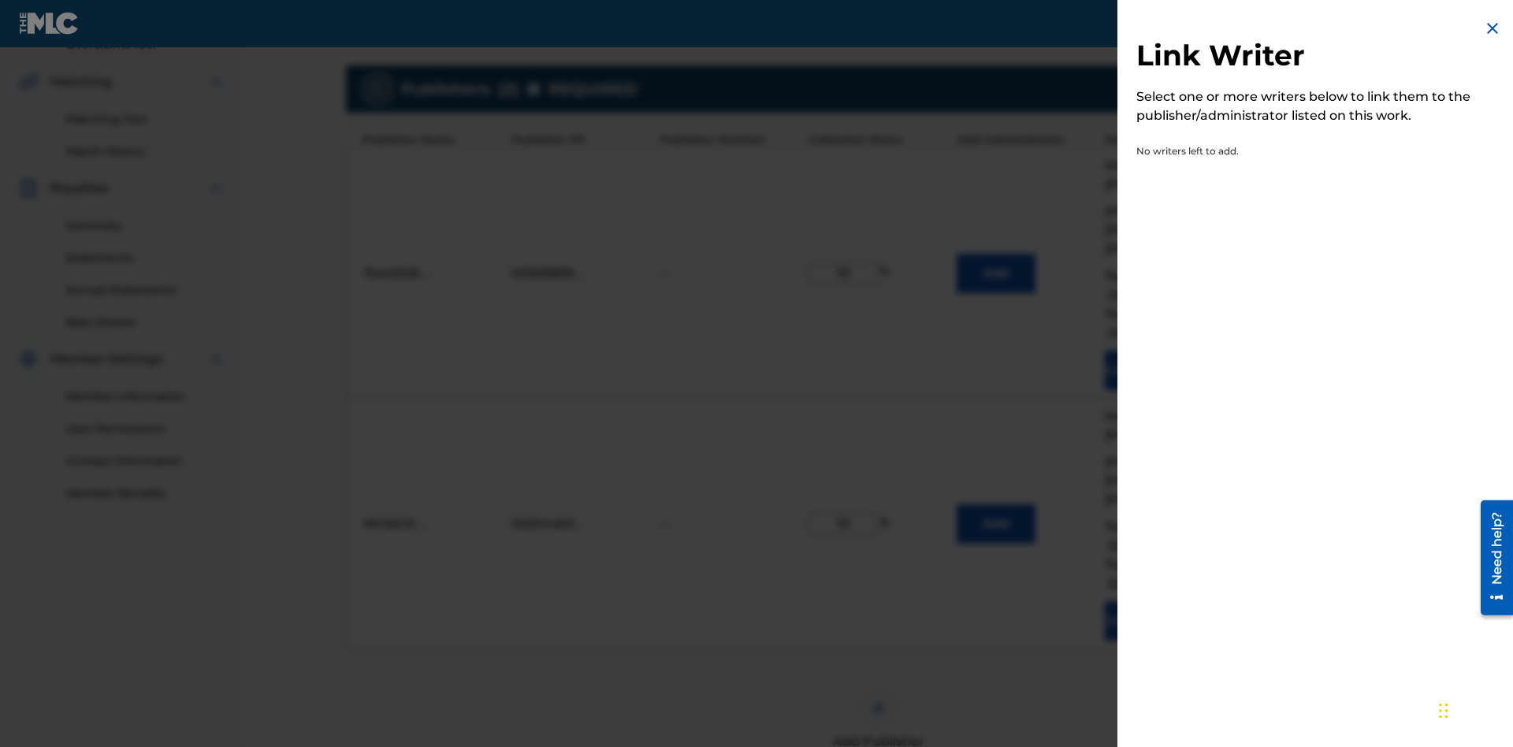
click at [1492, 29] on img at bounding box center [1492, 28] width 19 height 19
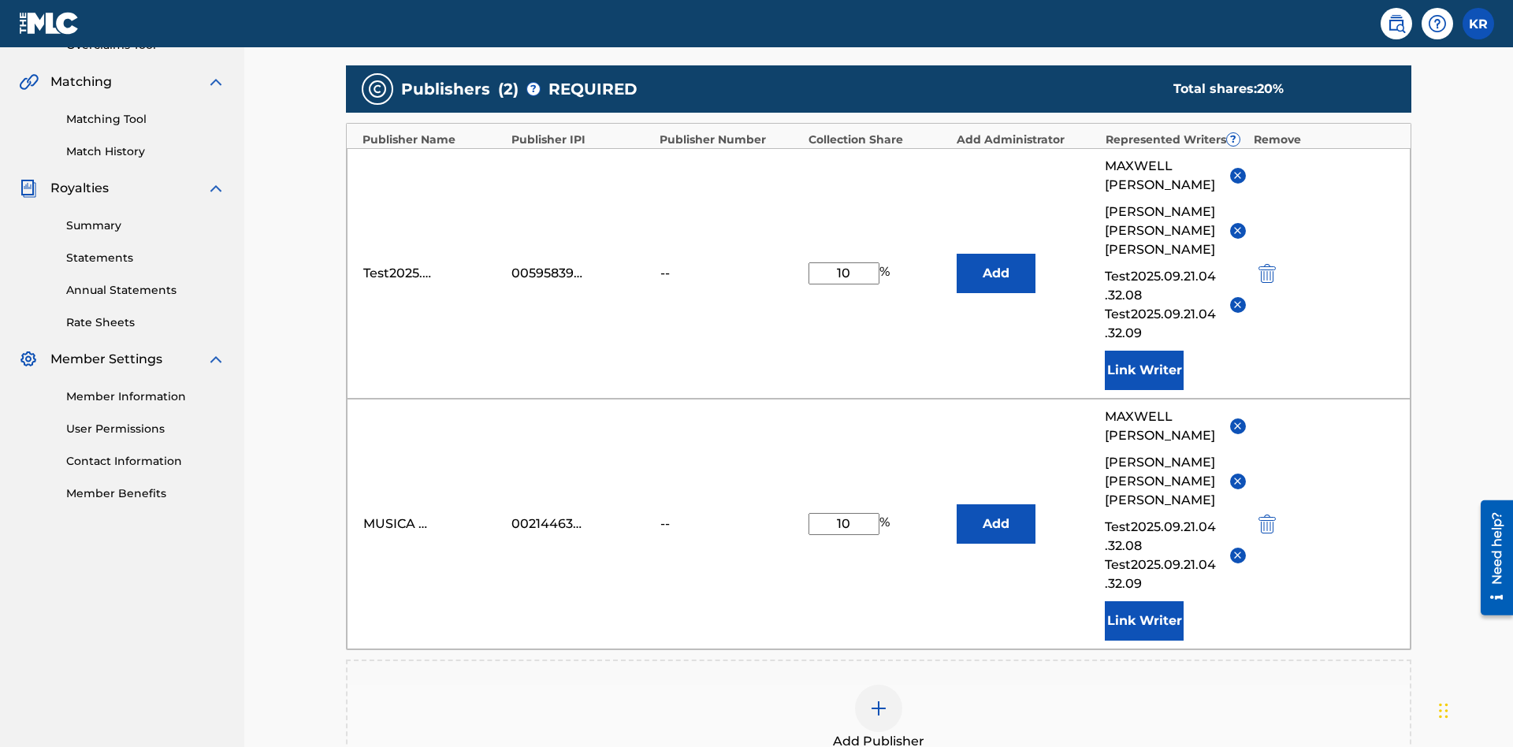
click at [879, 699] on img at bounding box center [878, 708] width 19 height 19
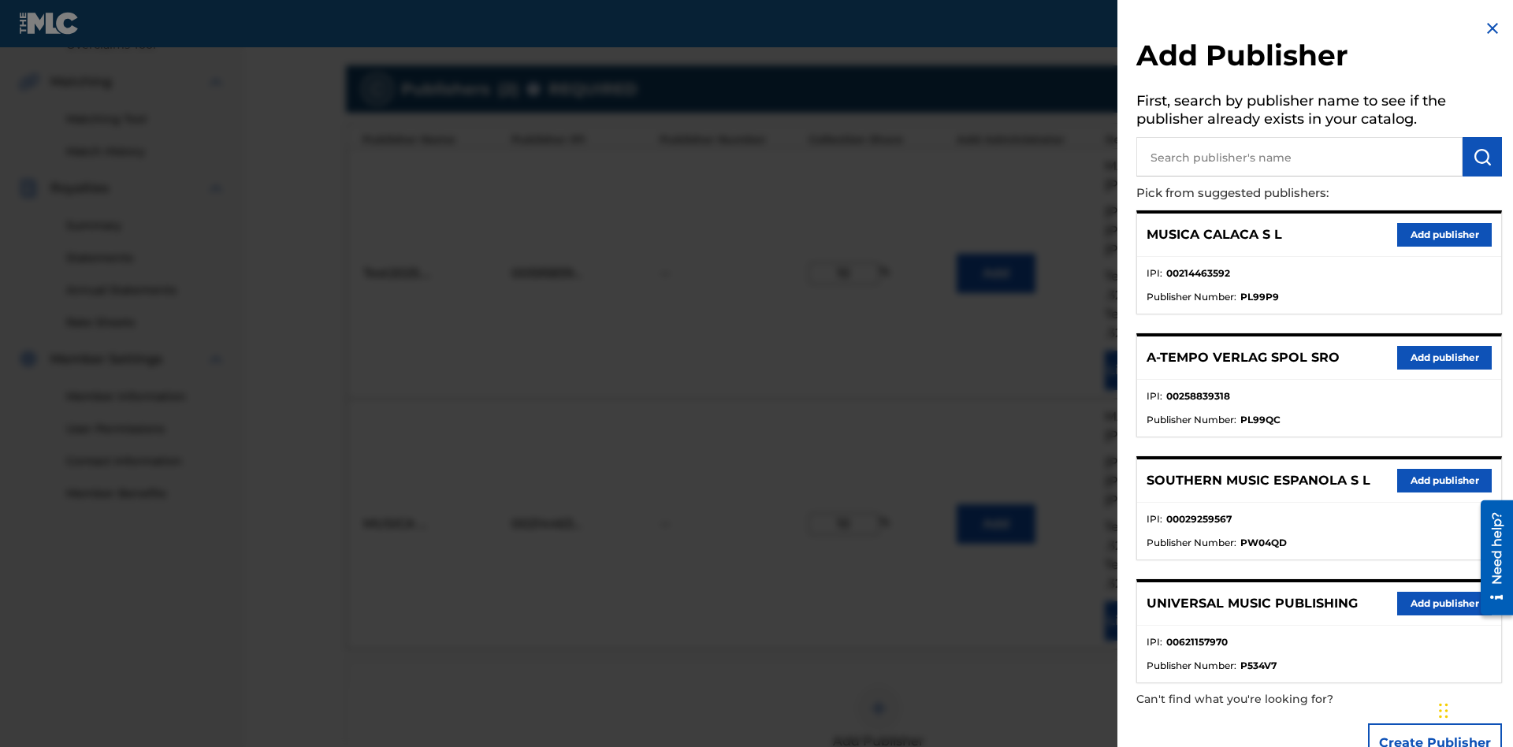
click at [1299, 158] on input "text" at bounding box center [1299, 156] width 326 height 39
type input "Test2025.09.21.04.33.56"
click at [1482, 158] on img "submit" at bounding box center [1482, 156] width 19 height 19
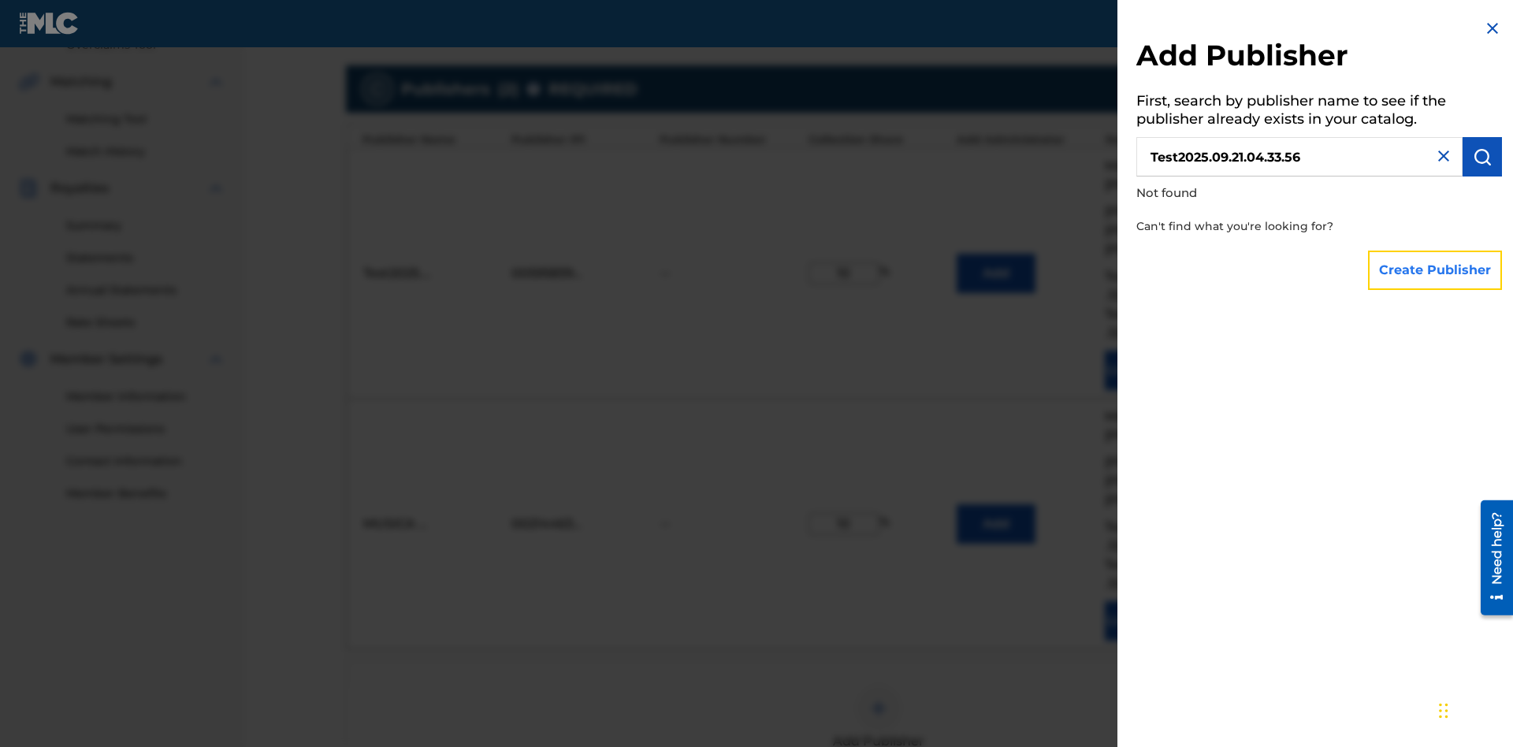
click at [1436, 270] on button "Create Publisher" at bounding box center [1435, 270] width 134 height 39
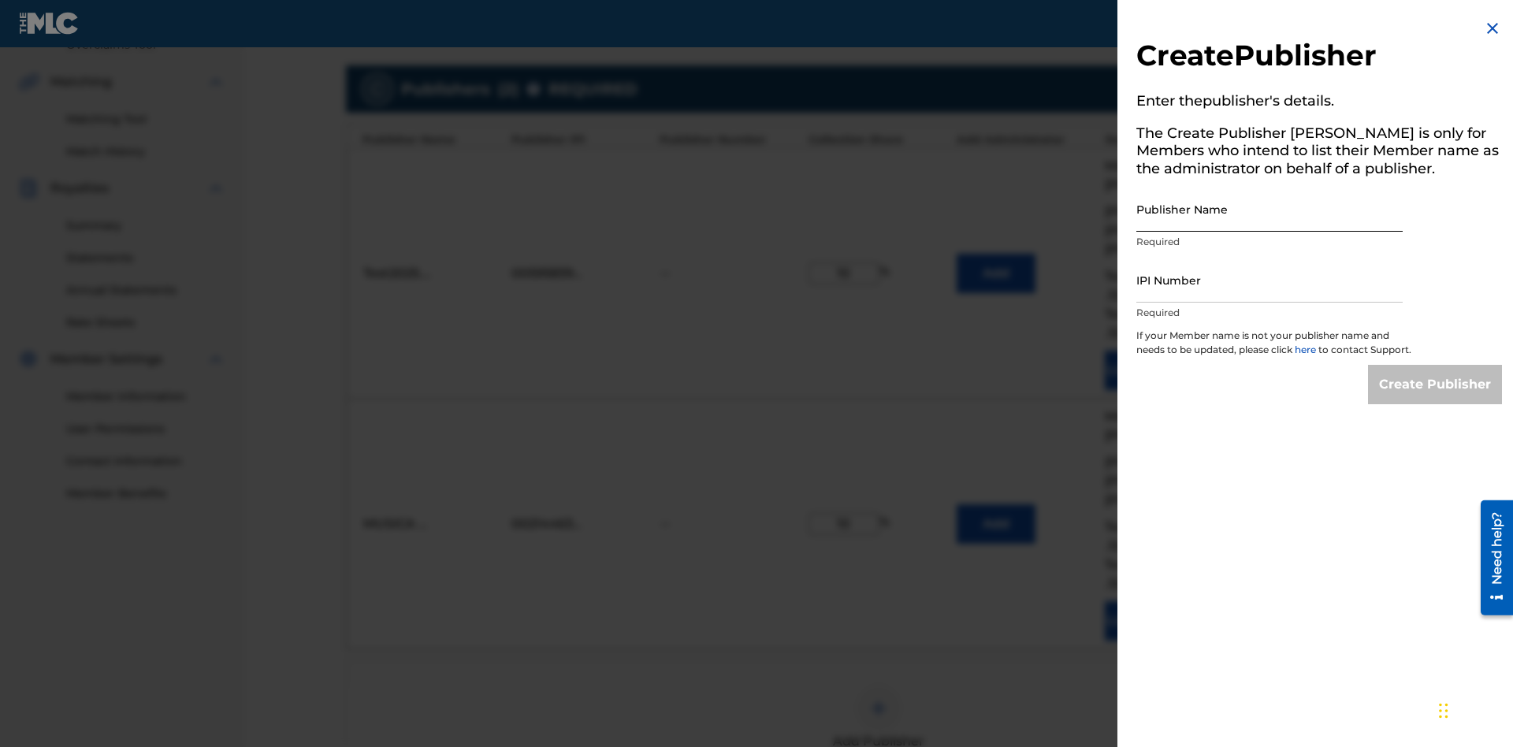
click at [1269, 210] on input "Publisher Name" at bounding box center [1269, 209] width 266 height 45
click at [1269, 281] on input "IPI Number" at bounding box center [1269, 280] width 266 height 45
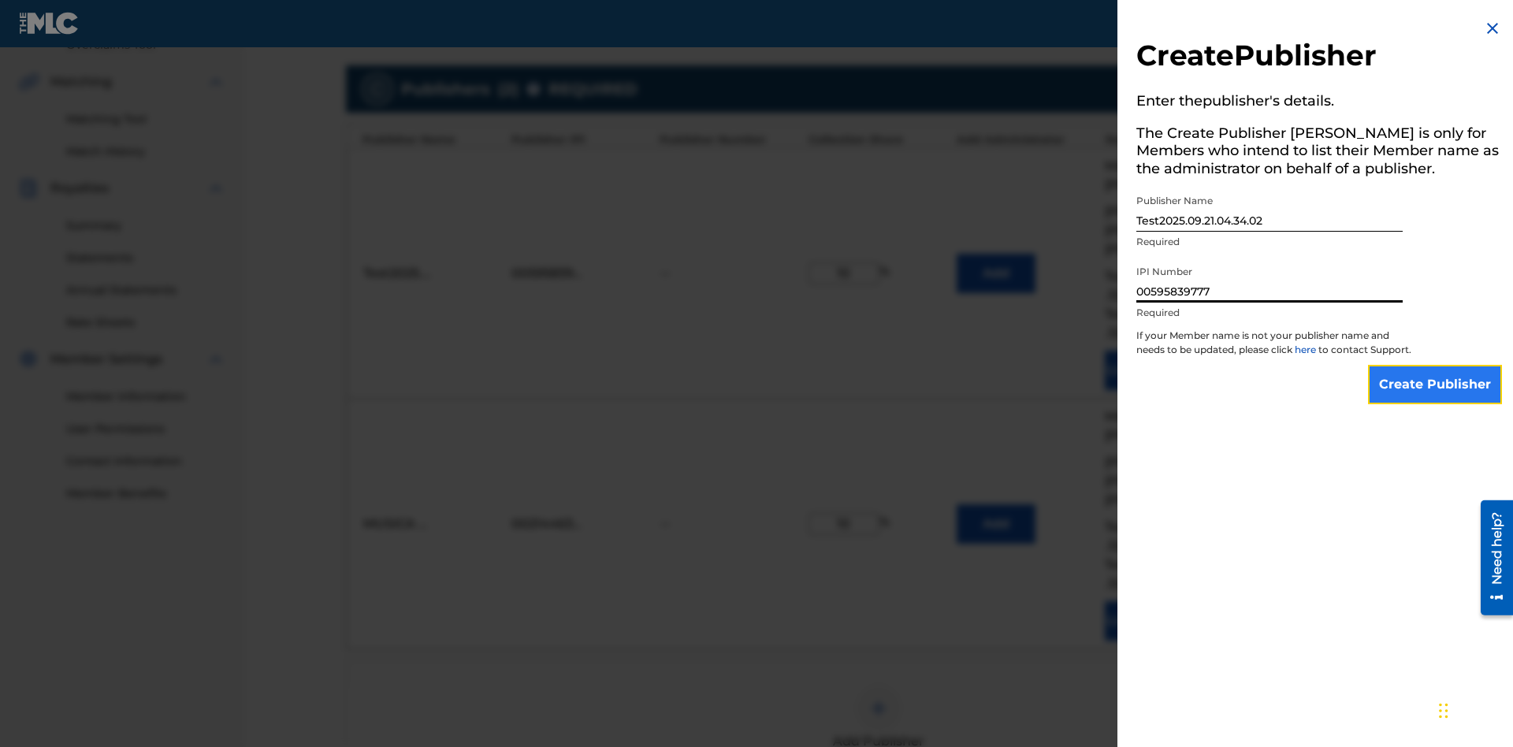
click at [1436, 399] on input "Create Publisher" at bounding box center [1435, 384] width 134 height 39
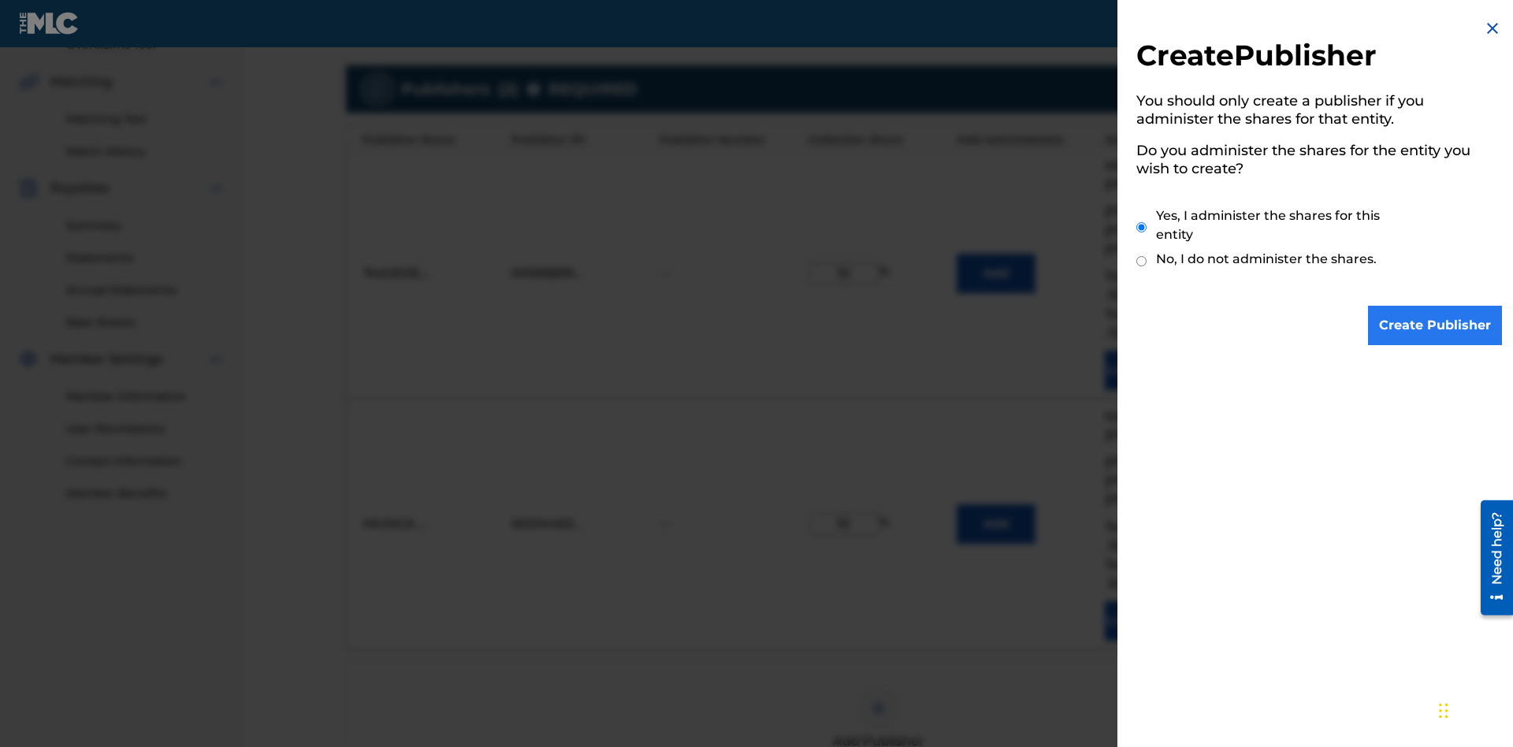
click at [1142, 228] on input "Yes, I administer the shares for this entity" at bounding box center [1141, 227] width 10 height 34
click at [1436, 326] on input "Create Publisher" at bounding box center [1435, 325] width 134 height 39
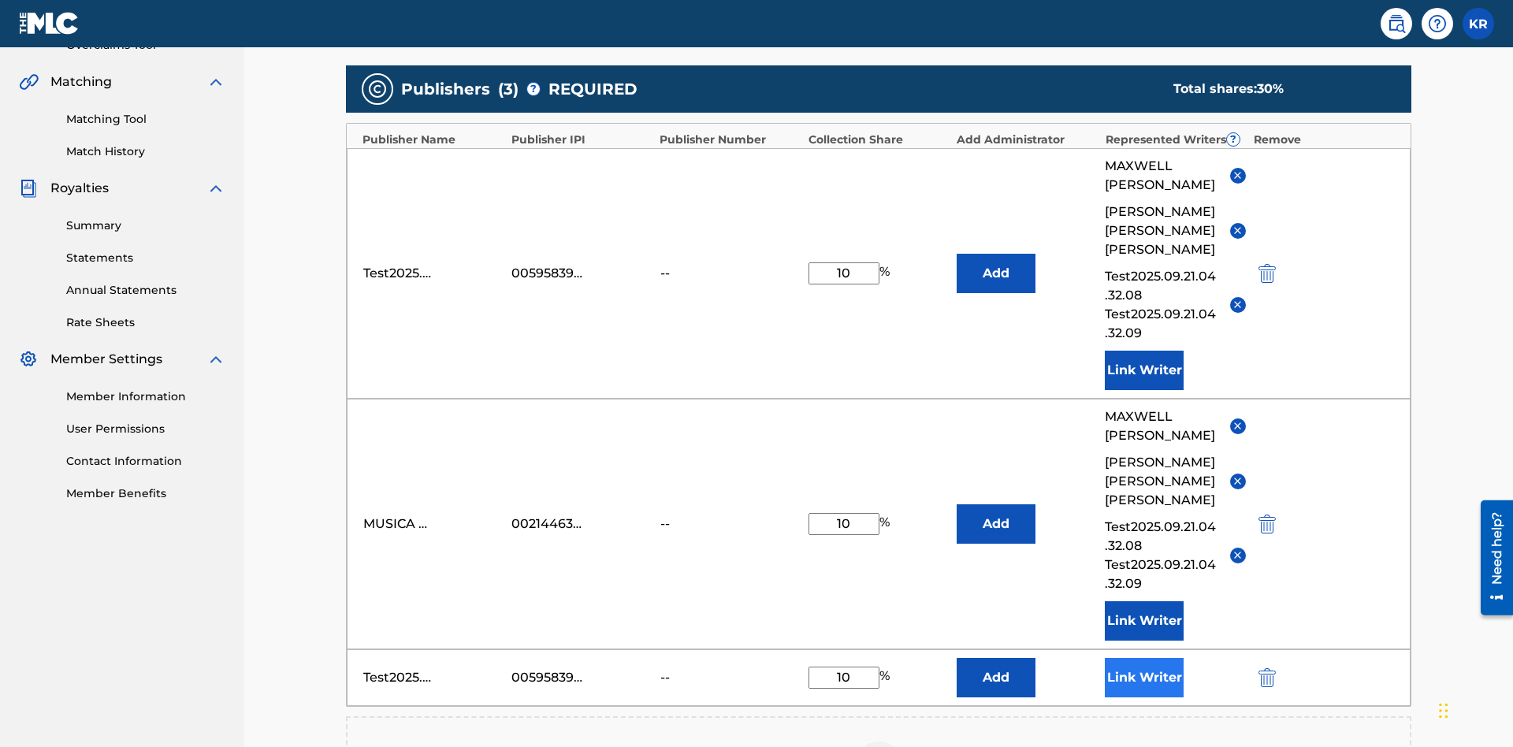
type input "10"
click at [1144, 658] on button "Link Writer" at bounding box center [1144, 677] width 79 height 39
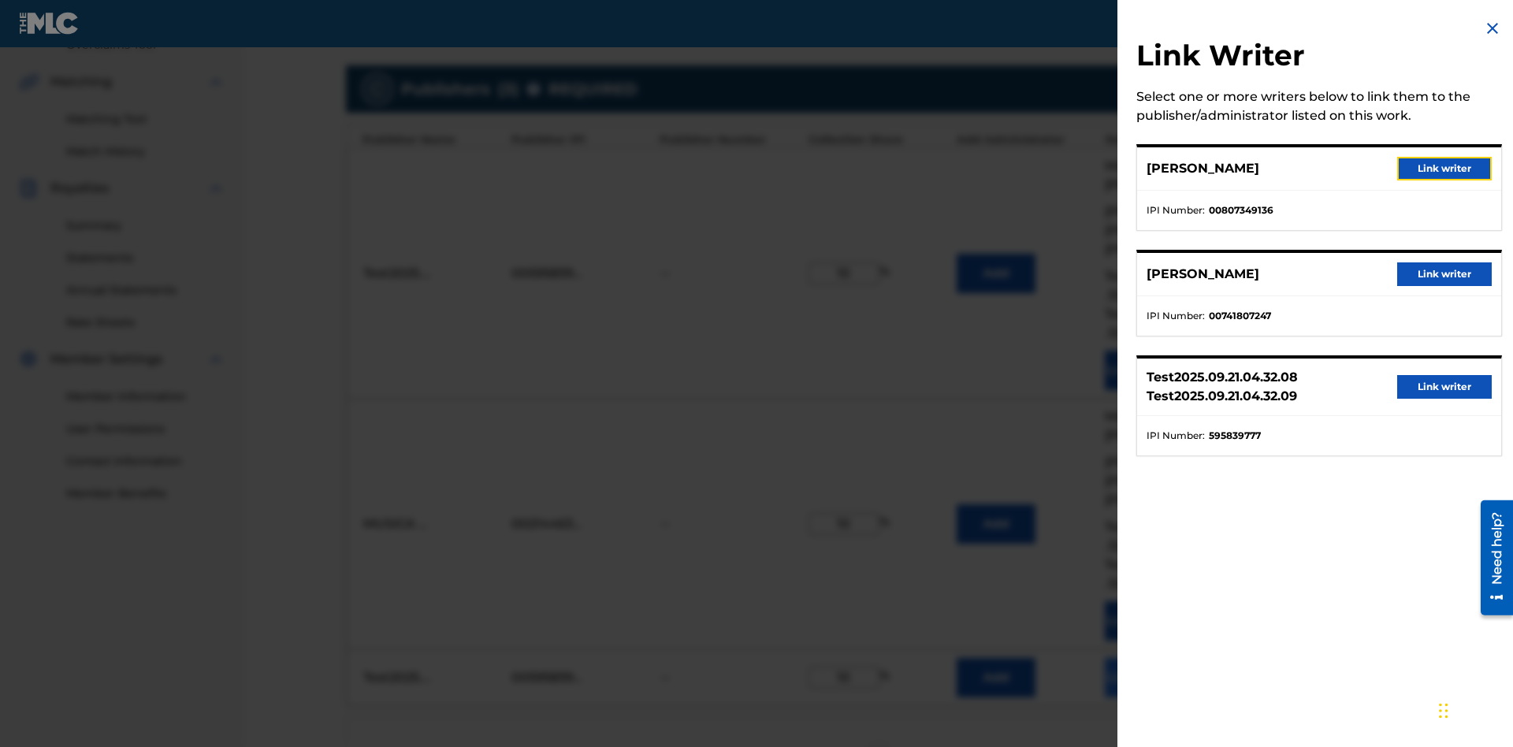
click at [1444, 169] on button "Link writer" at bounding box center [1444, 169] width 95 height 24
click at [1144, 658] on button "Link Writer" at bounding box center [1144, 677] width 79 height 39
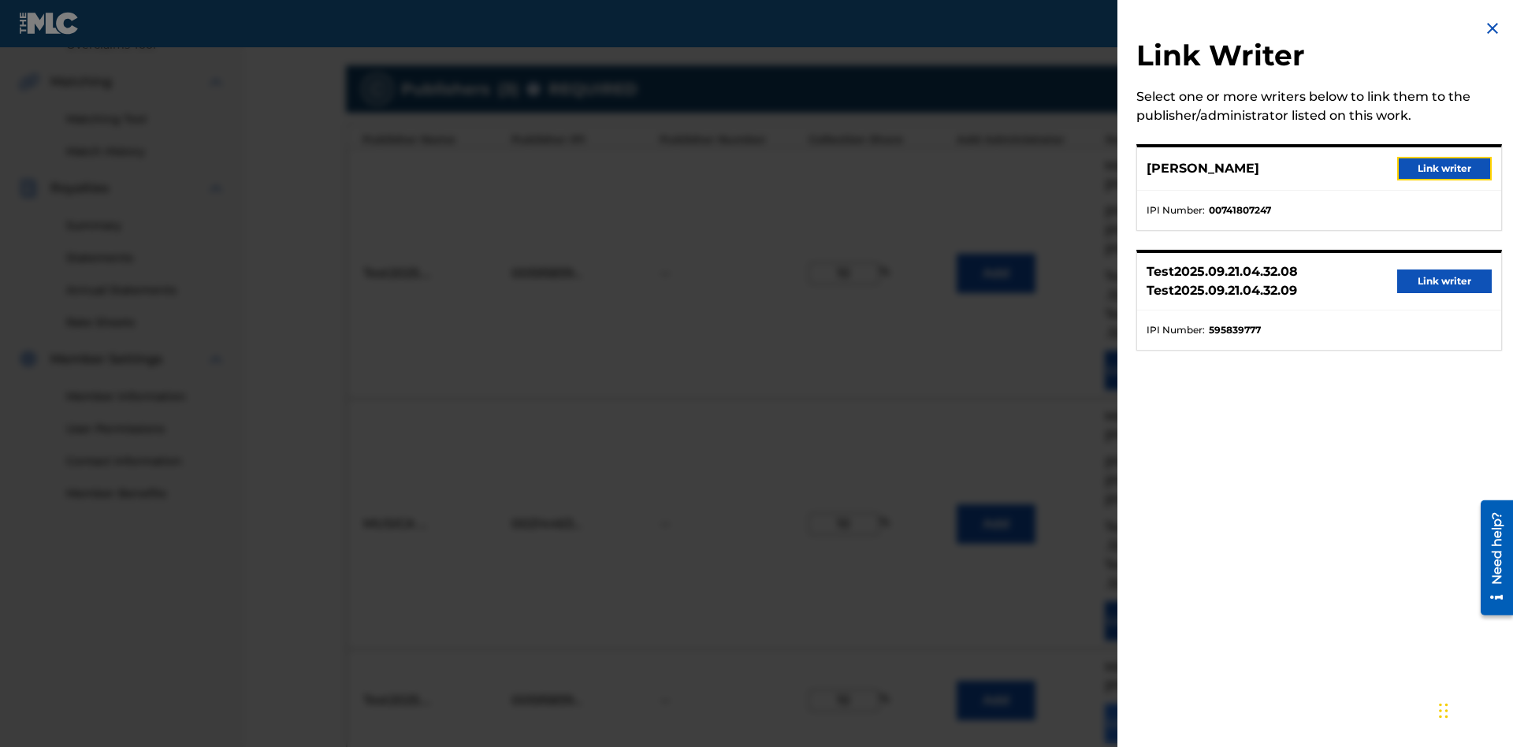
click at [1444, 169] on button "Link writer" at bounding box center [1444, 169] width 95 height 24
click at [1144, 704] on button "Link Writer" at bounding box center [1144, 723] width 79 height 39
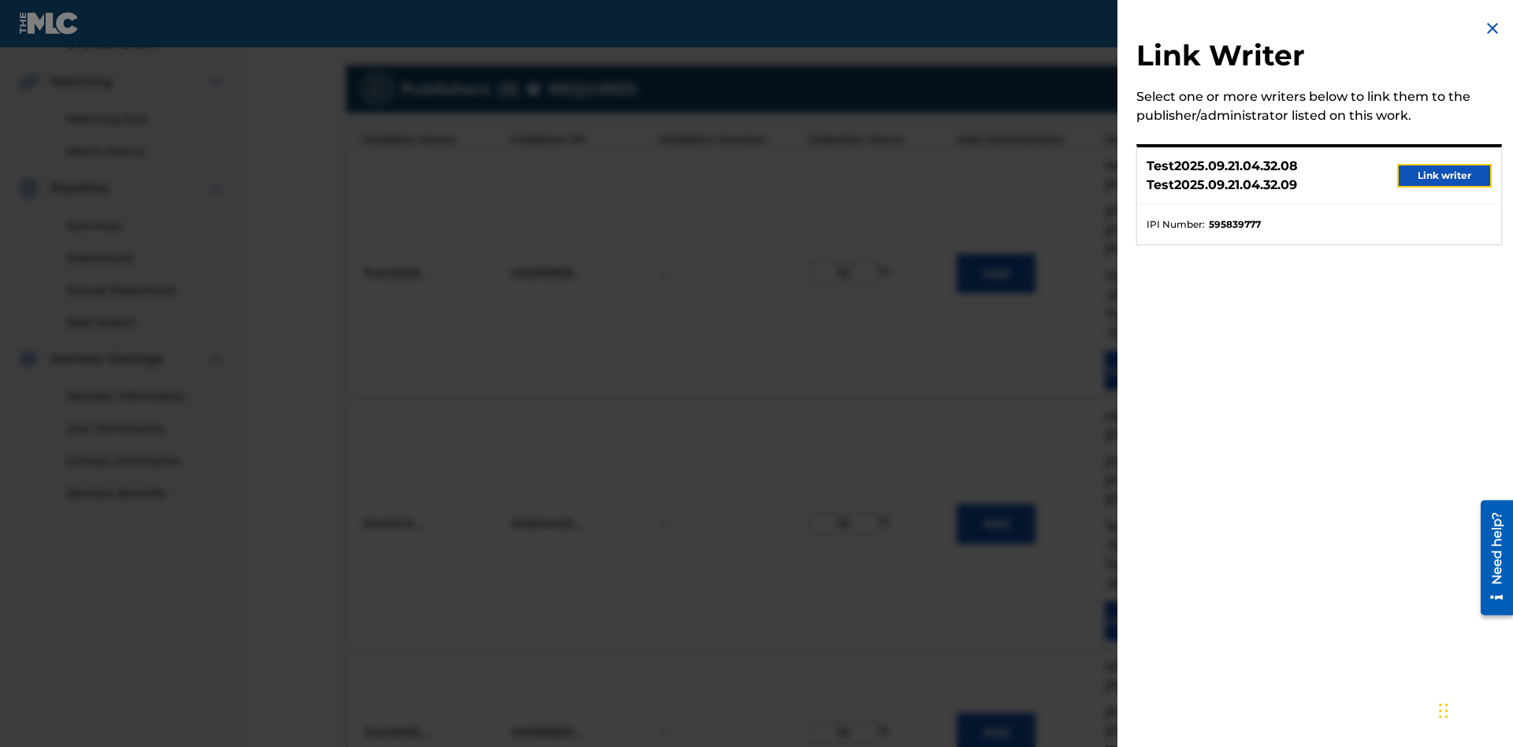
click at [1444, 177] on button "Link writer" at bounding box center [1444, 176] width 95 height 24
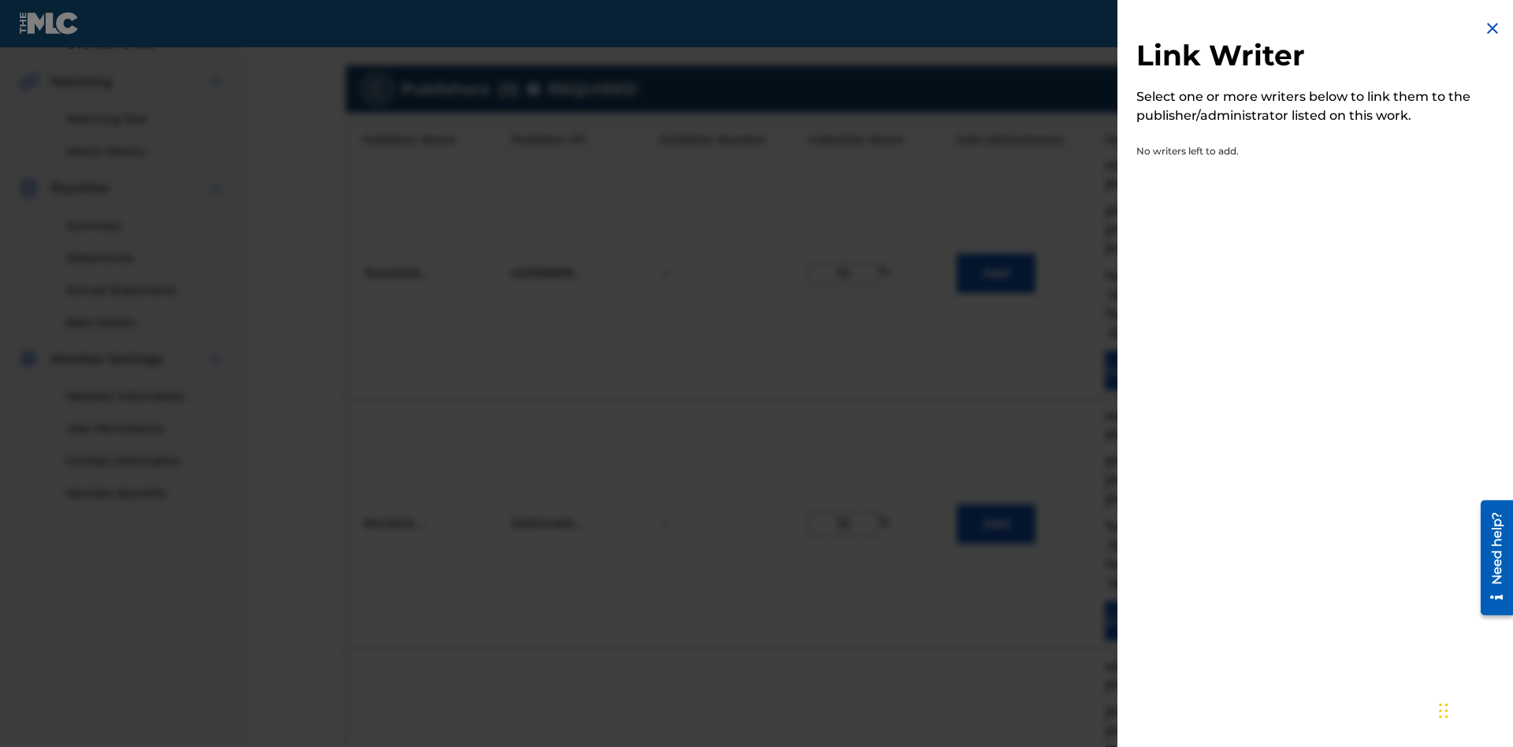
click at [1492, 29] on img at bounding box center [1492, 28] width 19 height 19
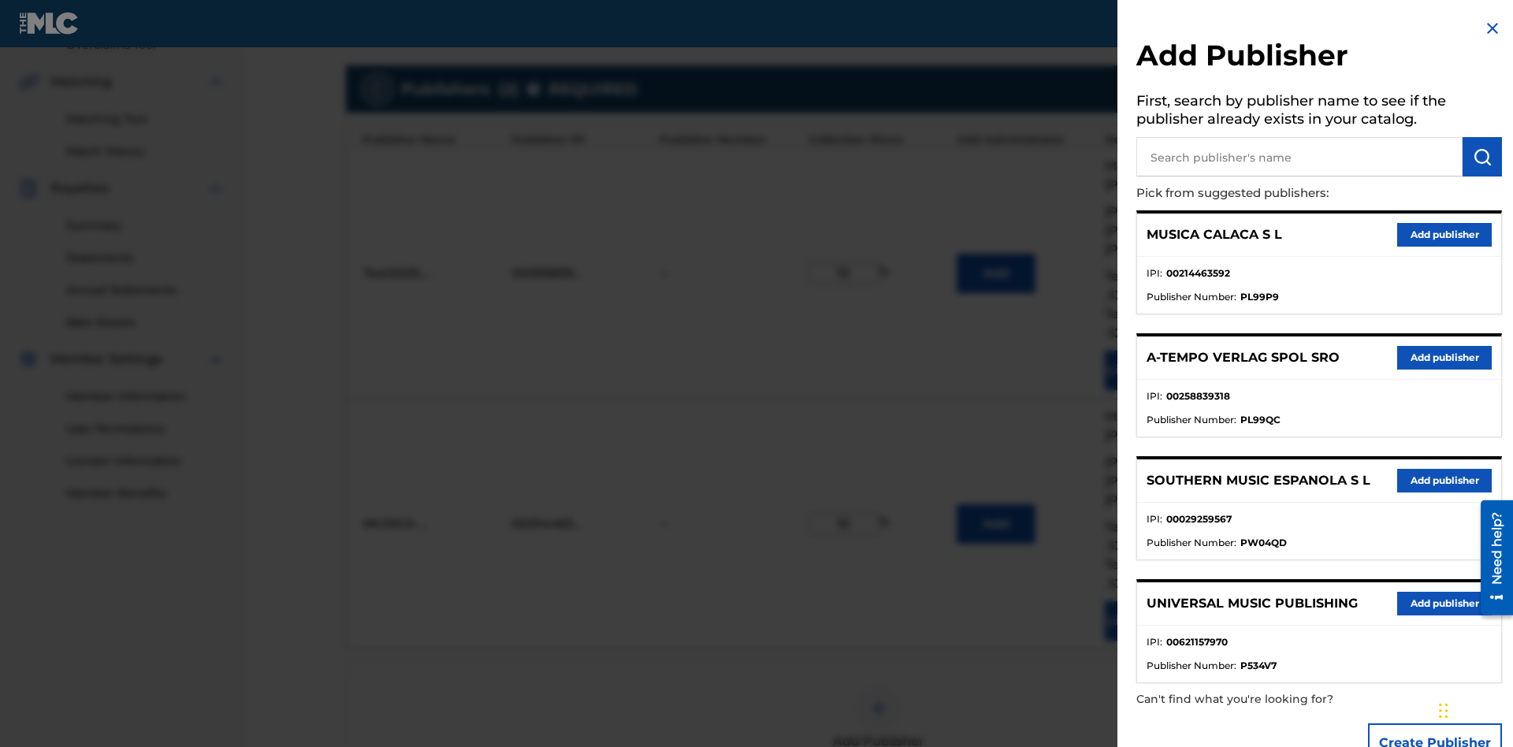
click at [1299, 158] on input "text" at bounding box center [1299, 156] width 326 height 39
type input "UNIVERSAL MUSIC PUBLISHING"
click at [1482, 158] on img "submit" at bounding box center [1482, 156] width 19 height 19
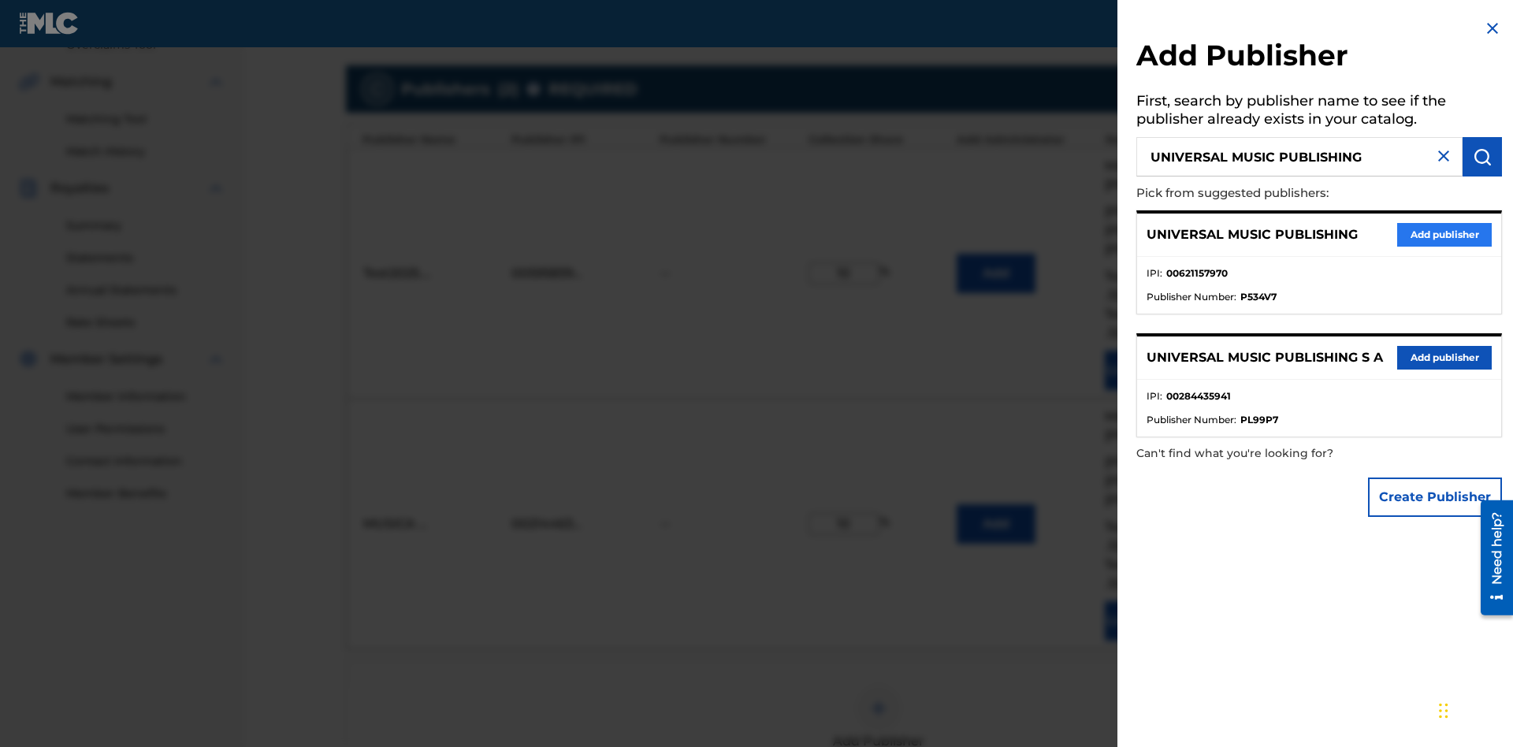
click at [1444, 235] on button "Add publisher" at bounding box center [1444, 235] width 95 height 24
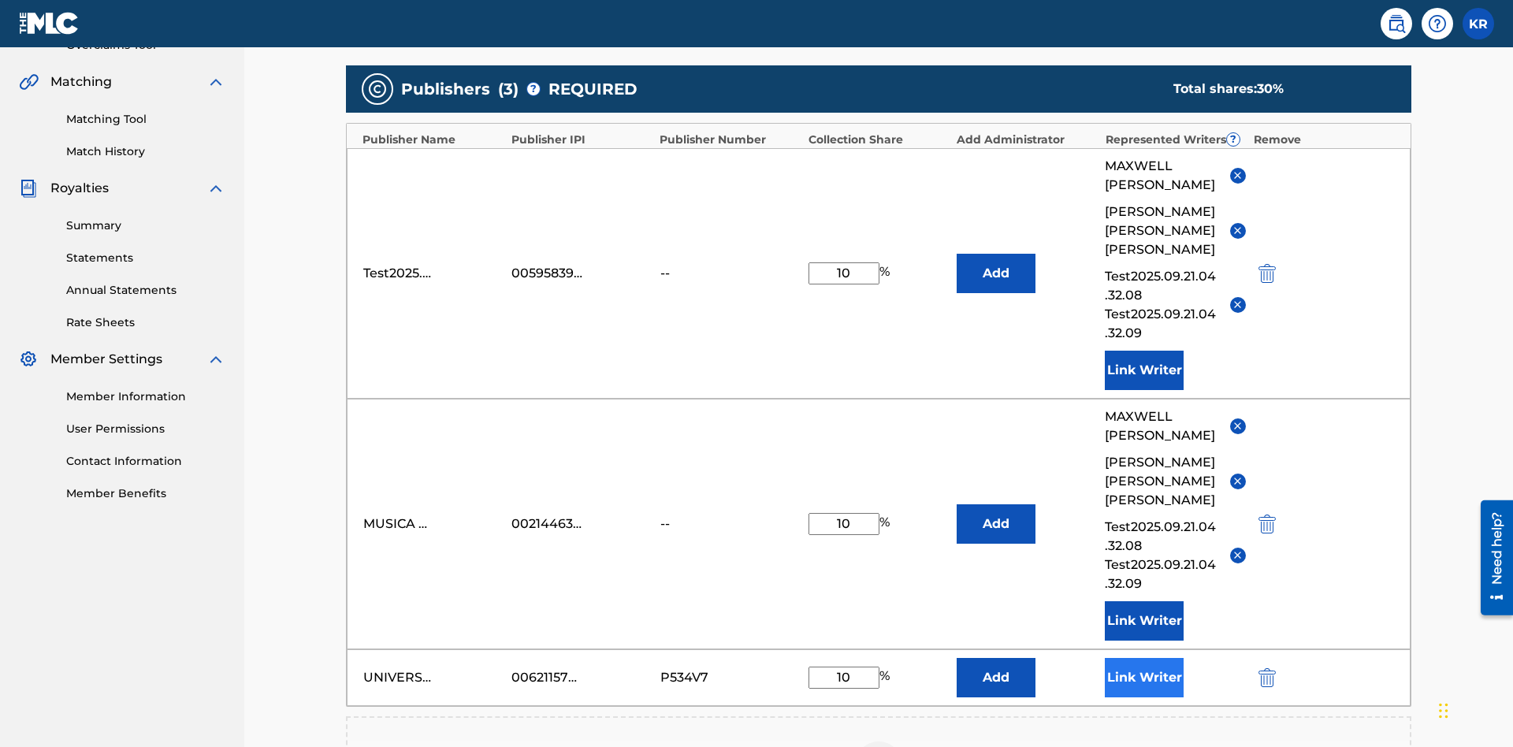
type input "10"
click at [1144, 658] on button "Link Writer" at bounding box center [1144, 677] width 79 height 39
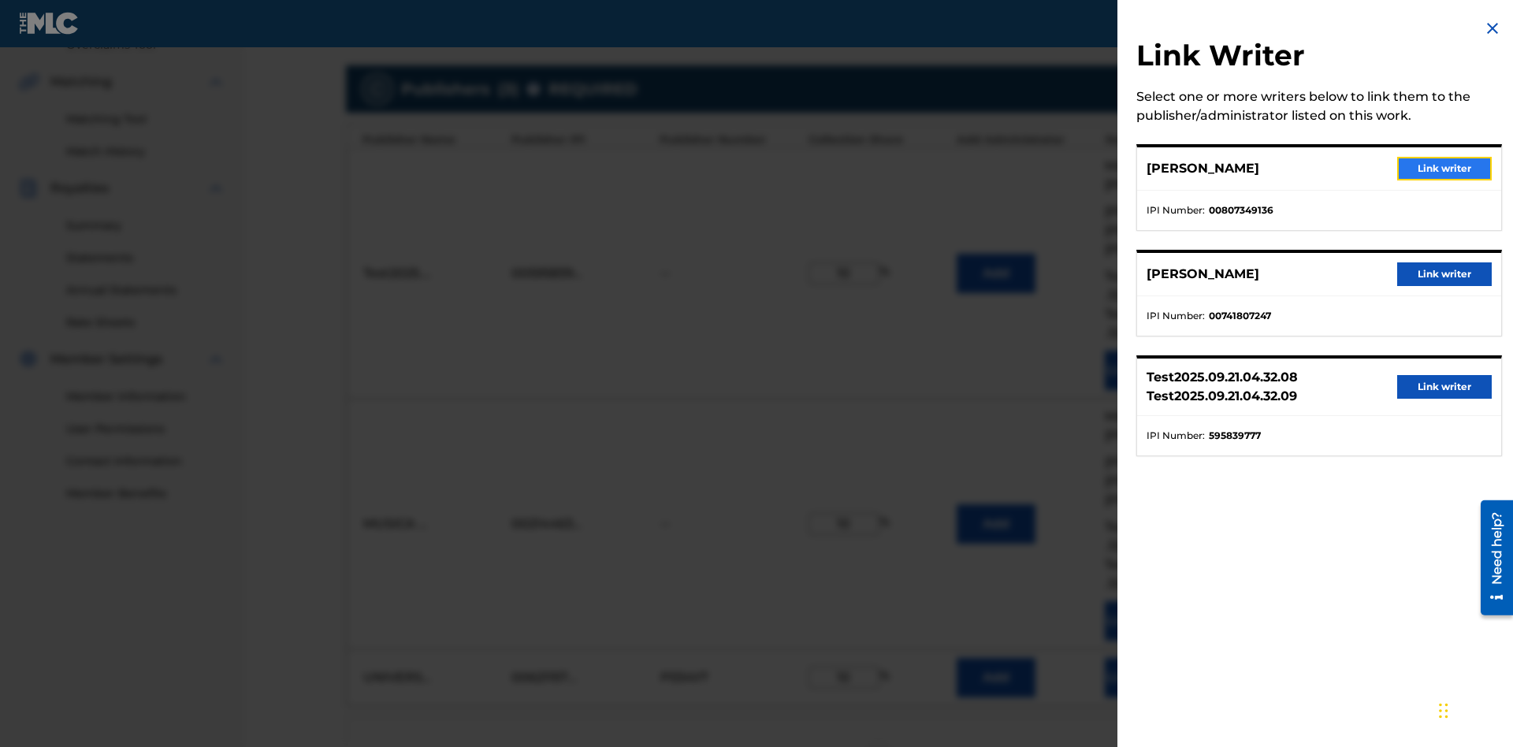
click at [1444, 169] on button "Link writer" at bounding box center [1444, 169] width 95 height 24
click at [1144, 658] on button "Link Writer" at bounding box center [1144, 677] width 79 height 39
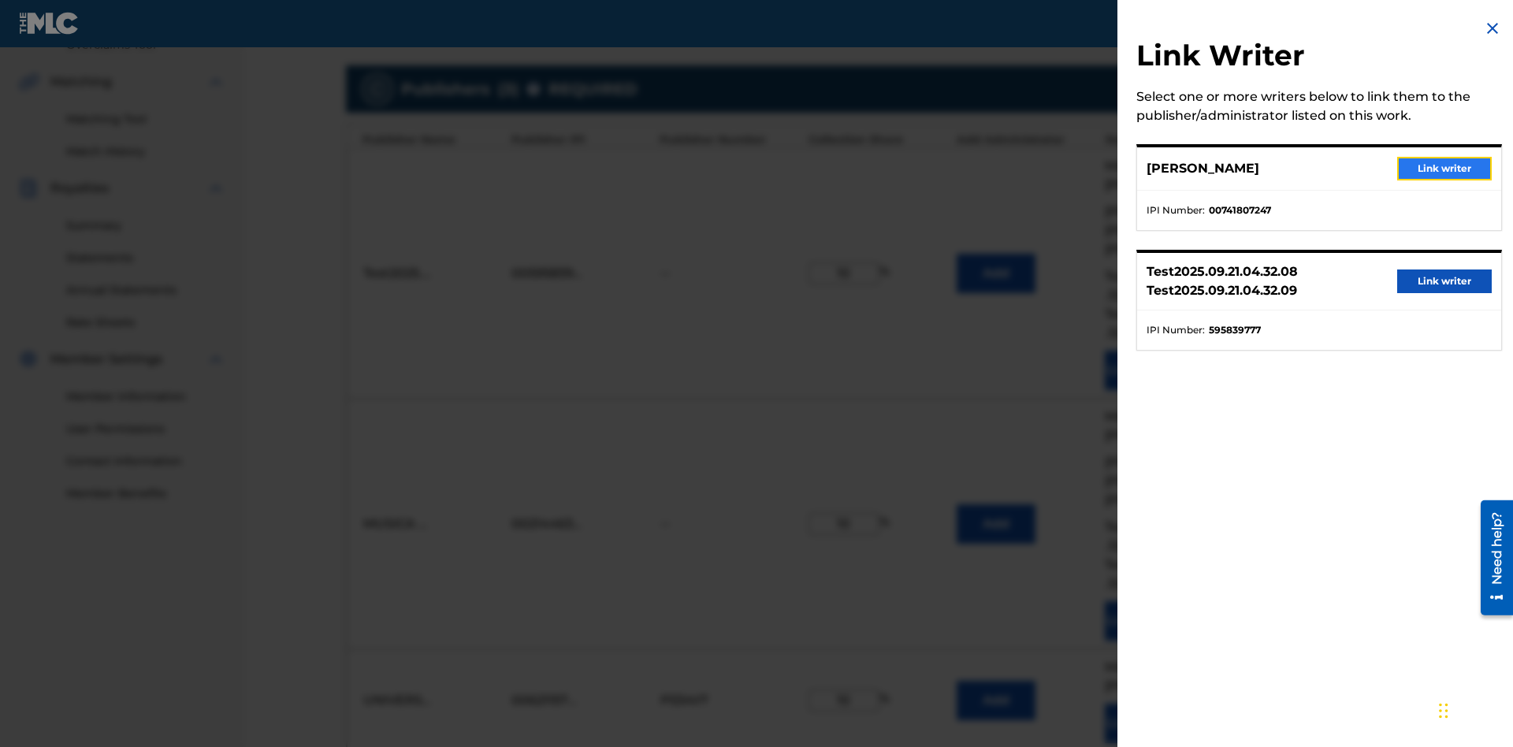
click at [1444, 169] on button "Link writer" at bounding box center [1444, 169] width 95 height 24
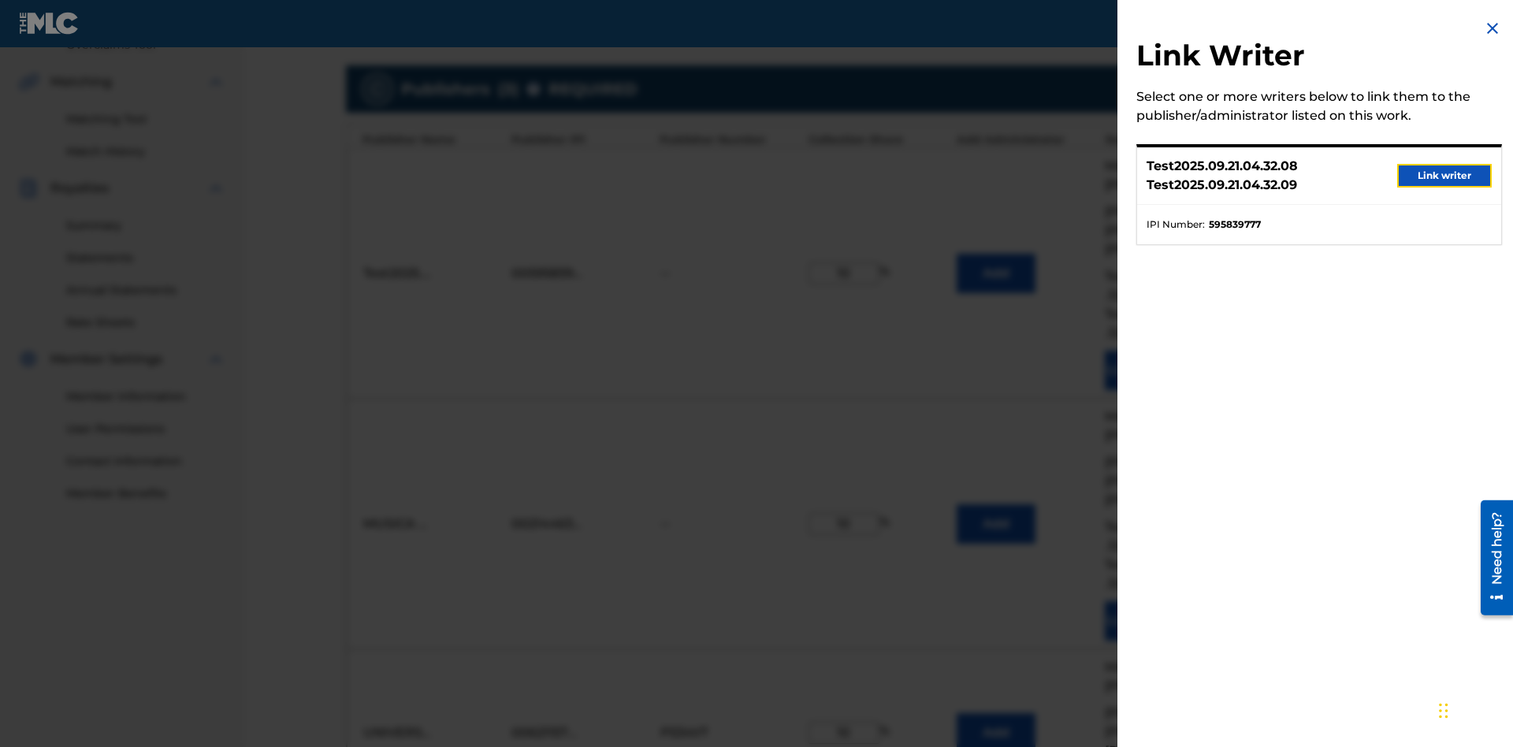
click at [1444, 177] on button "Link writer" at bounding box center [1444, 176] width 95 height 24
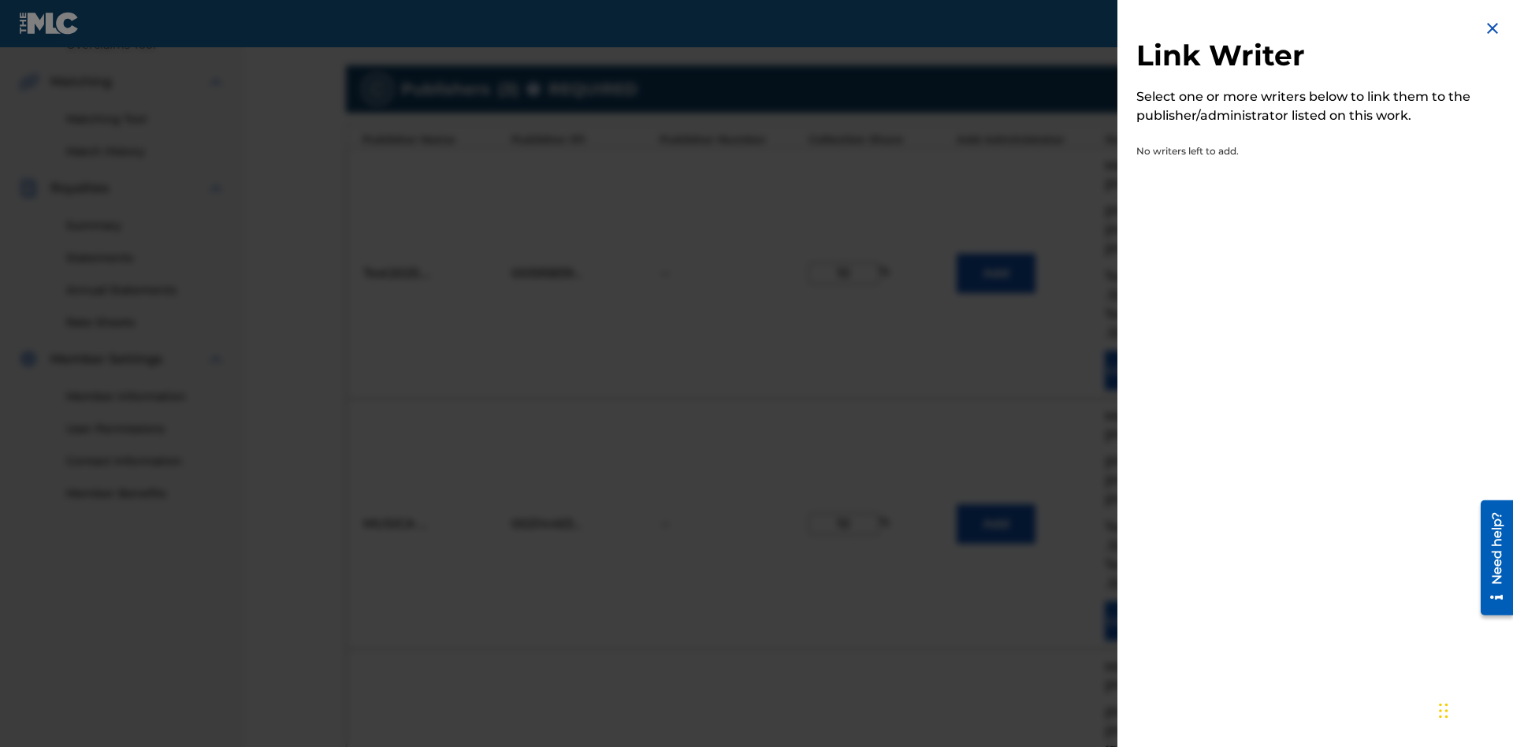
click at [1492, 29] on img at bounding box center [1492, 28] width 19 height 19
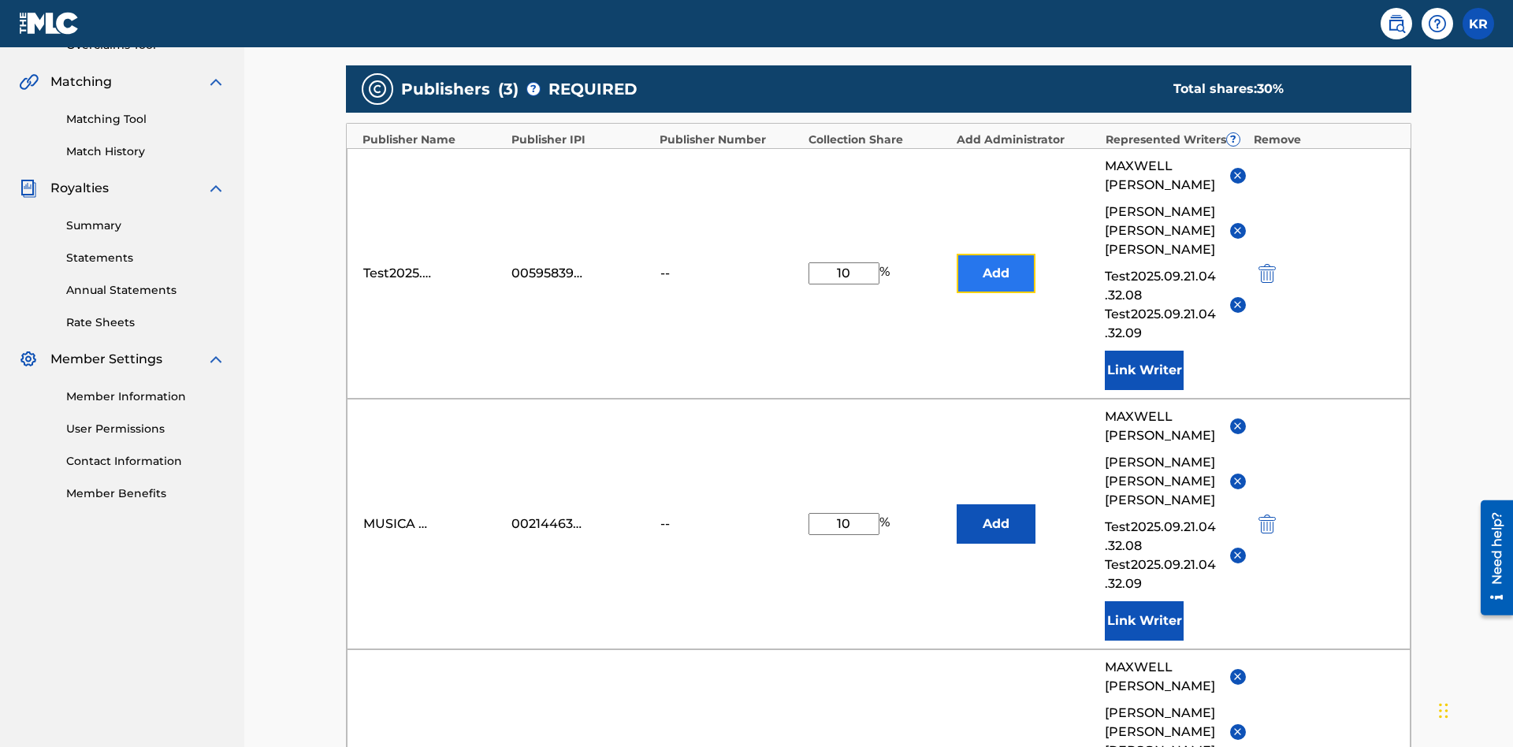
click at [996, 254] on button "Add" at bounding box center [996, 273] width 79 height 39
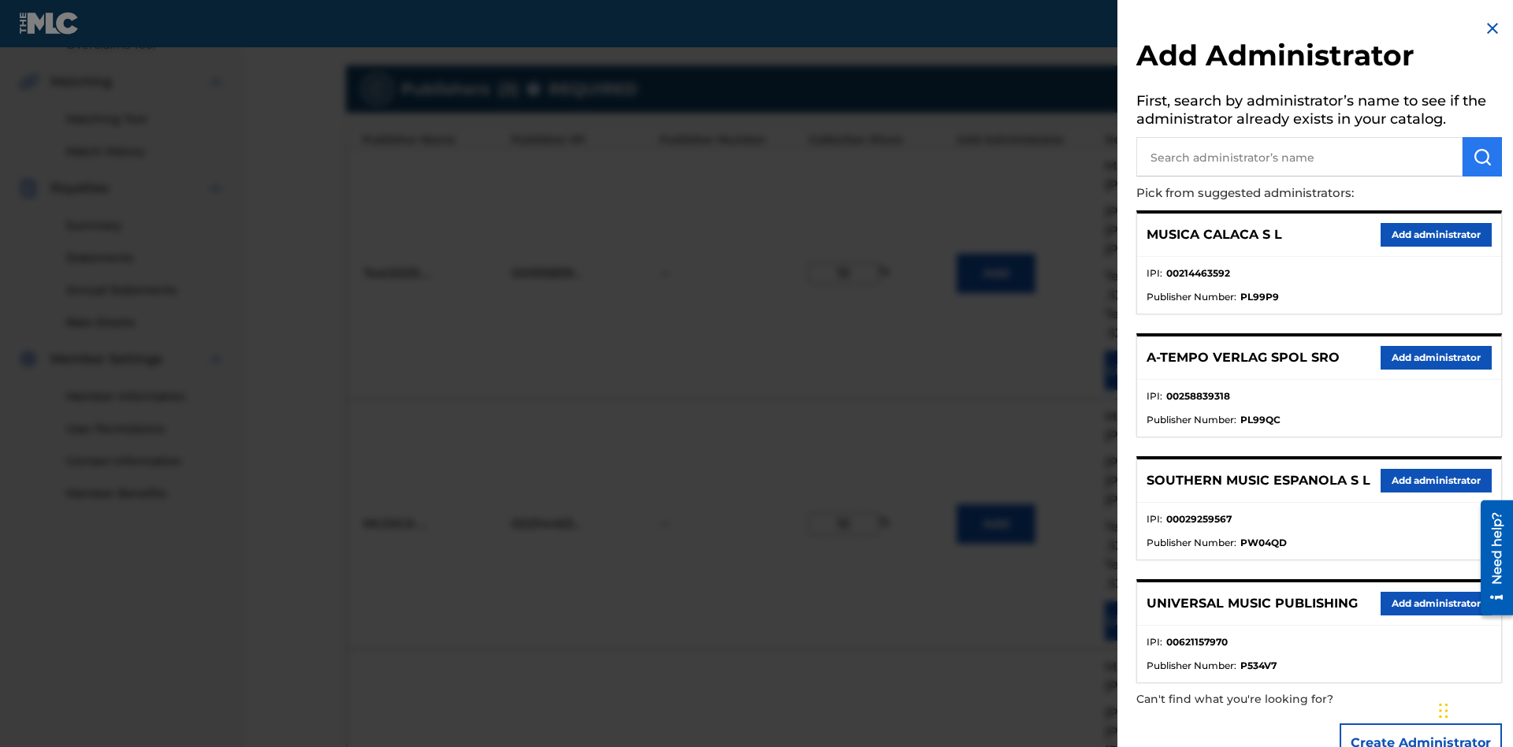
click at [1299, 158] on input "text" at bounding box center [1299, 156] width 326 height 39
type input "Test2025.09.21.04.35.24"
click at [1482, 158] on img "submit" at bounding box center [1482, 156] width 19 height 19
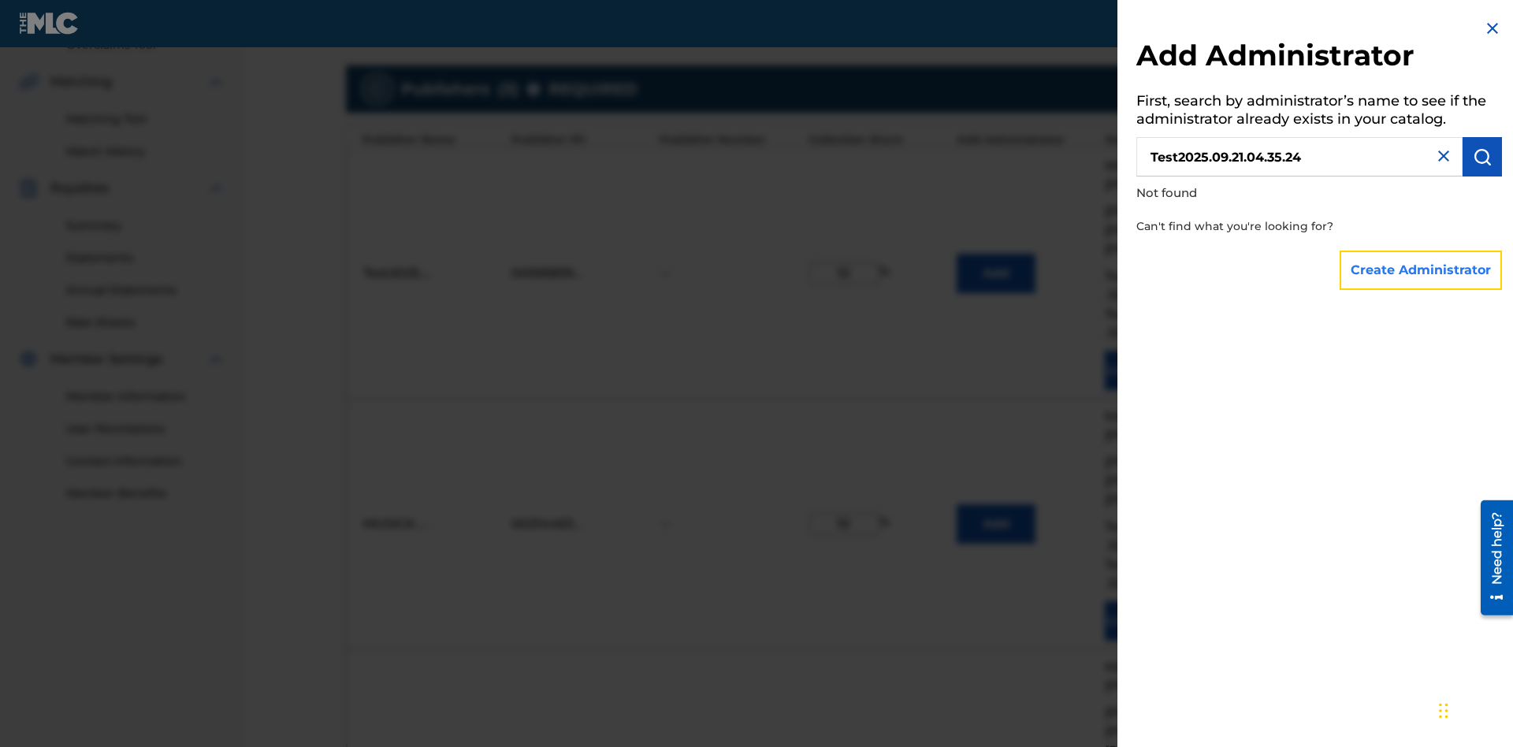
click at [1421, 270] on button "Create Administrator" at bounding box center [1421, 270] width 162 height 39
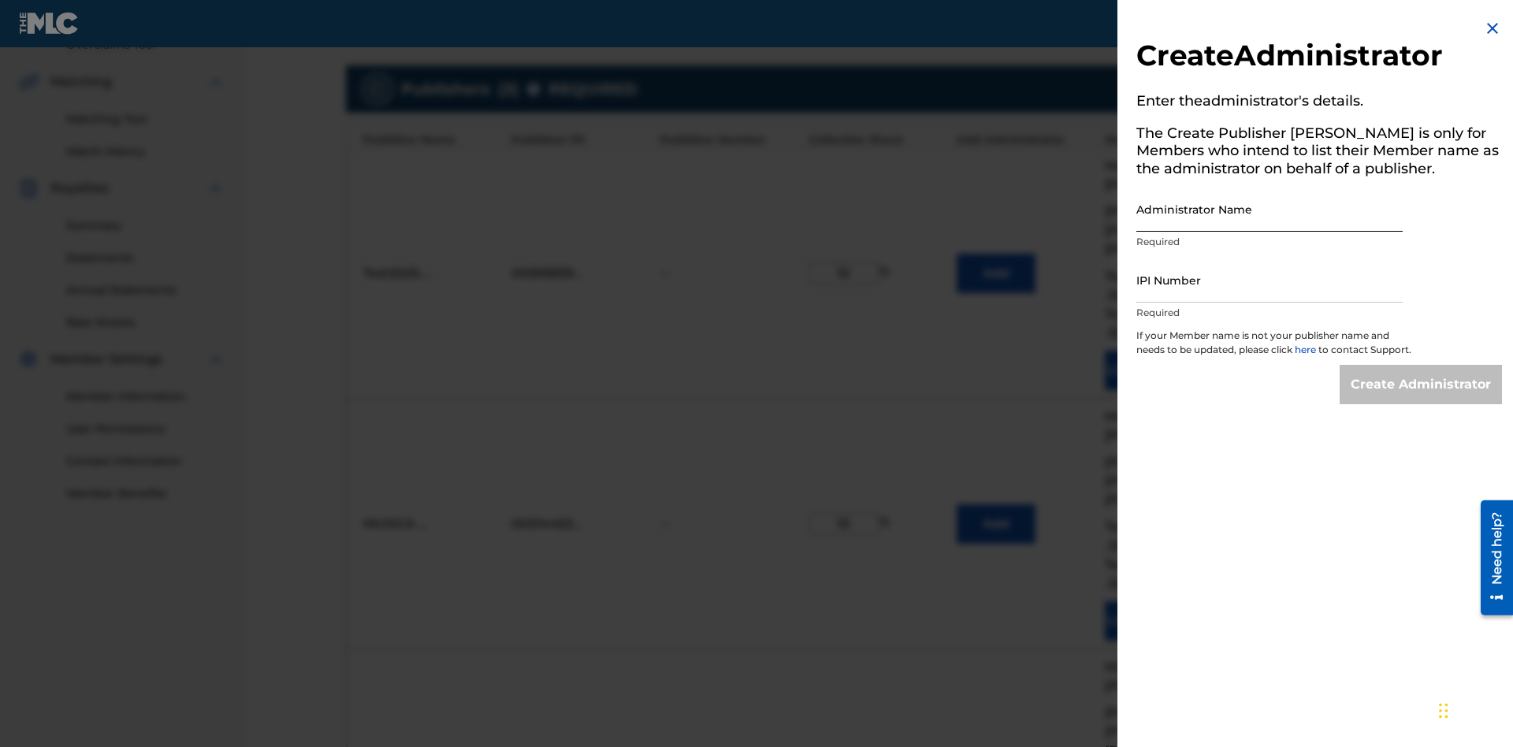
click at [1269, 210] on input "Administrator Name" at bounding box center [1269, 209] width 266 height 45
type input "Test2025.09.21.04.35.31"
click at [1269, 281] on input "IPI Number" at bounding box center [1269, 280] width 266 height 45
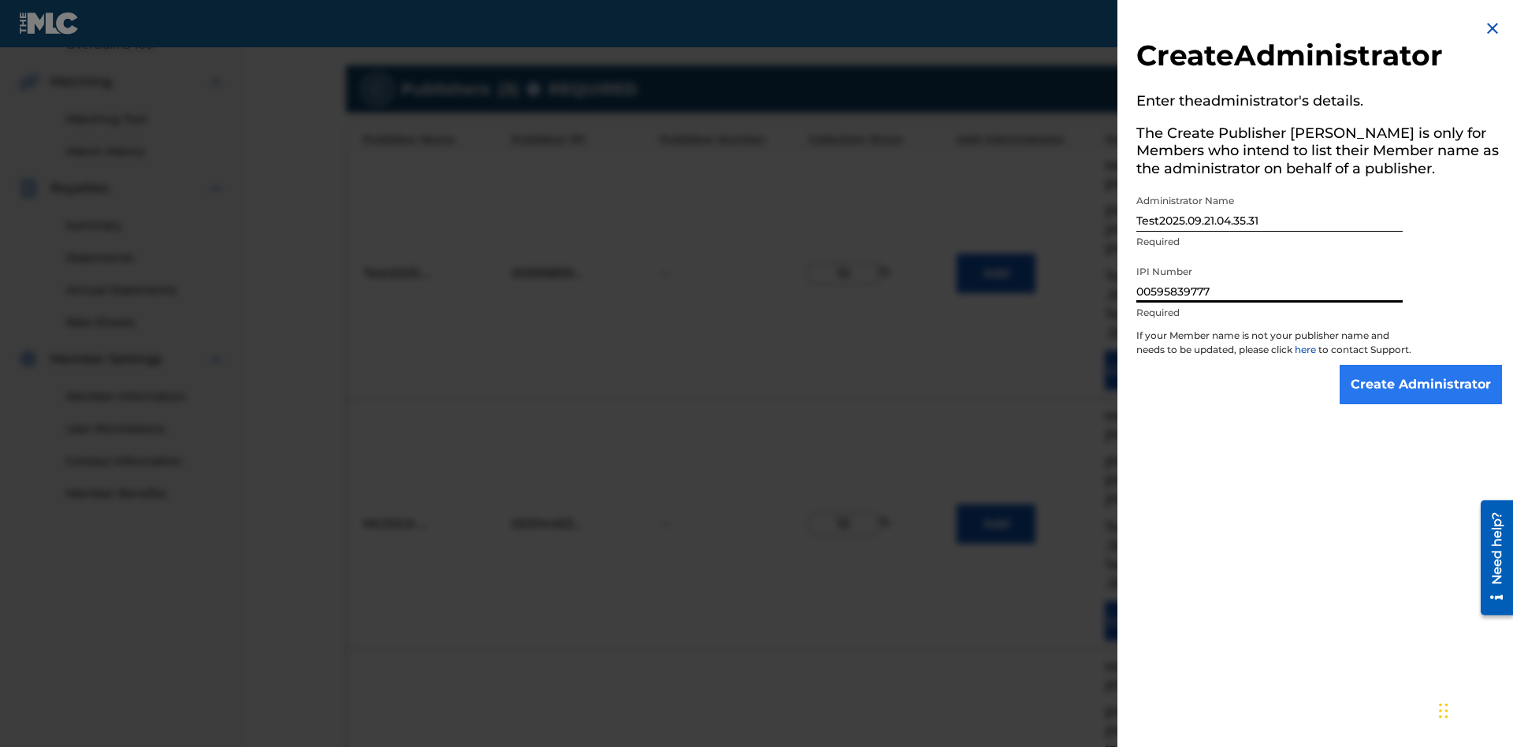
type input "00595839777"
click at [1421, 399] on input "Create Administrator" at bounding box center [1421, 384] width 162 height 39
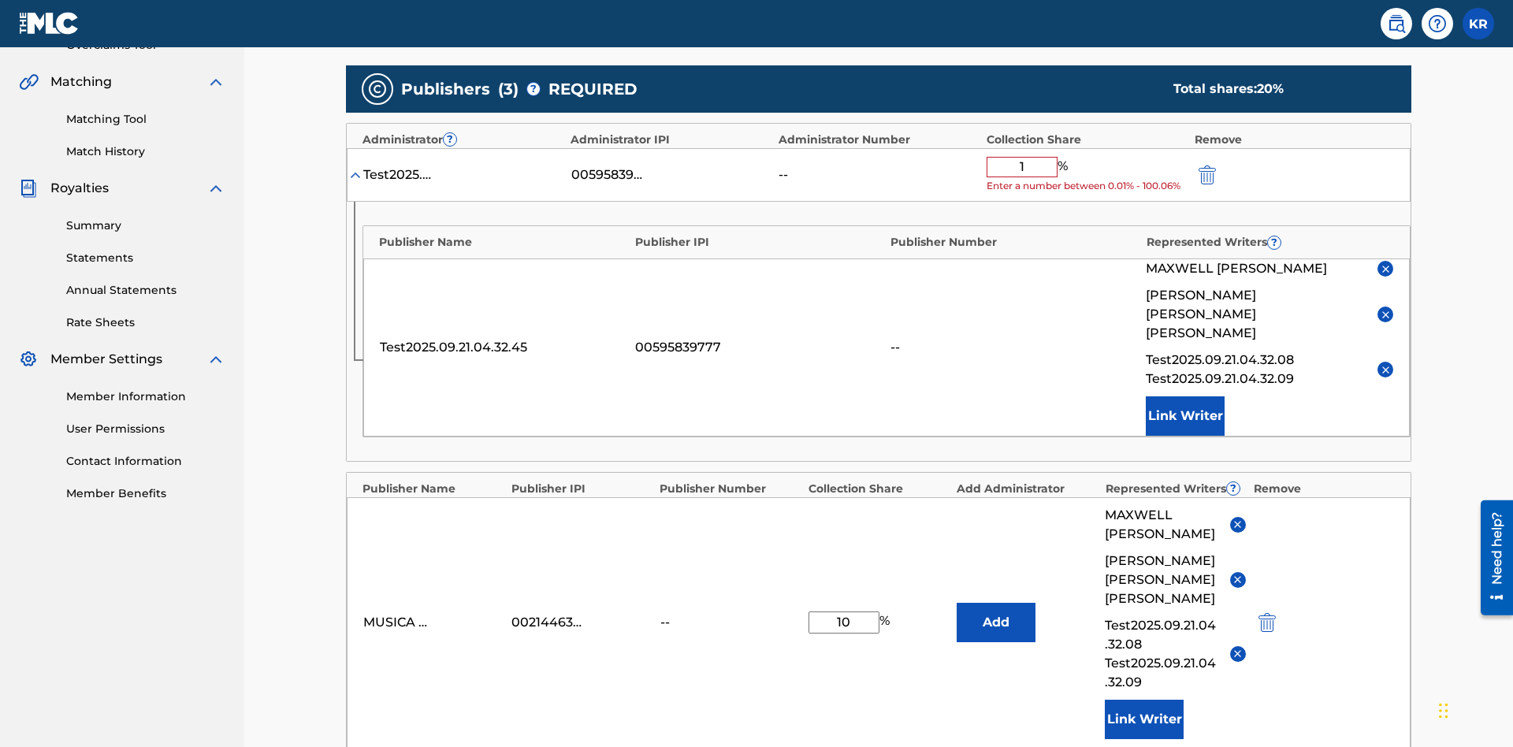
type input "10"
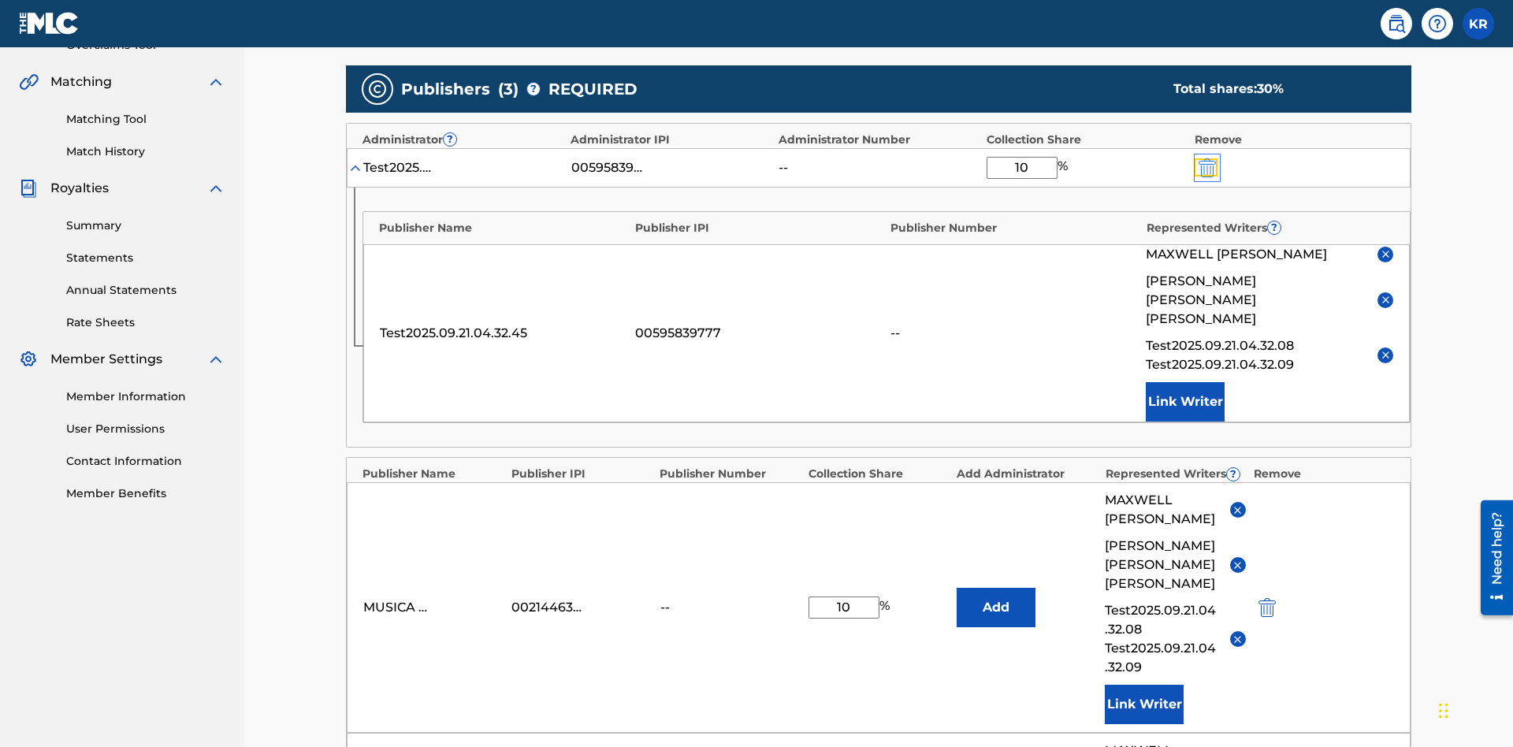
click at [1206, 158] on img "submit" at bounding box center [1206, 167] width 17 height 19
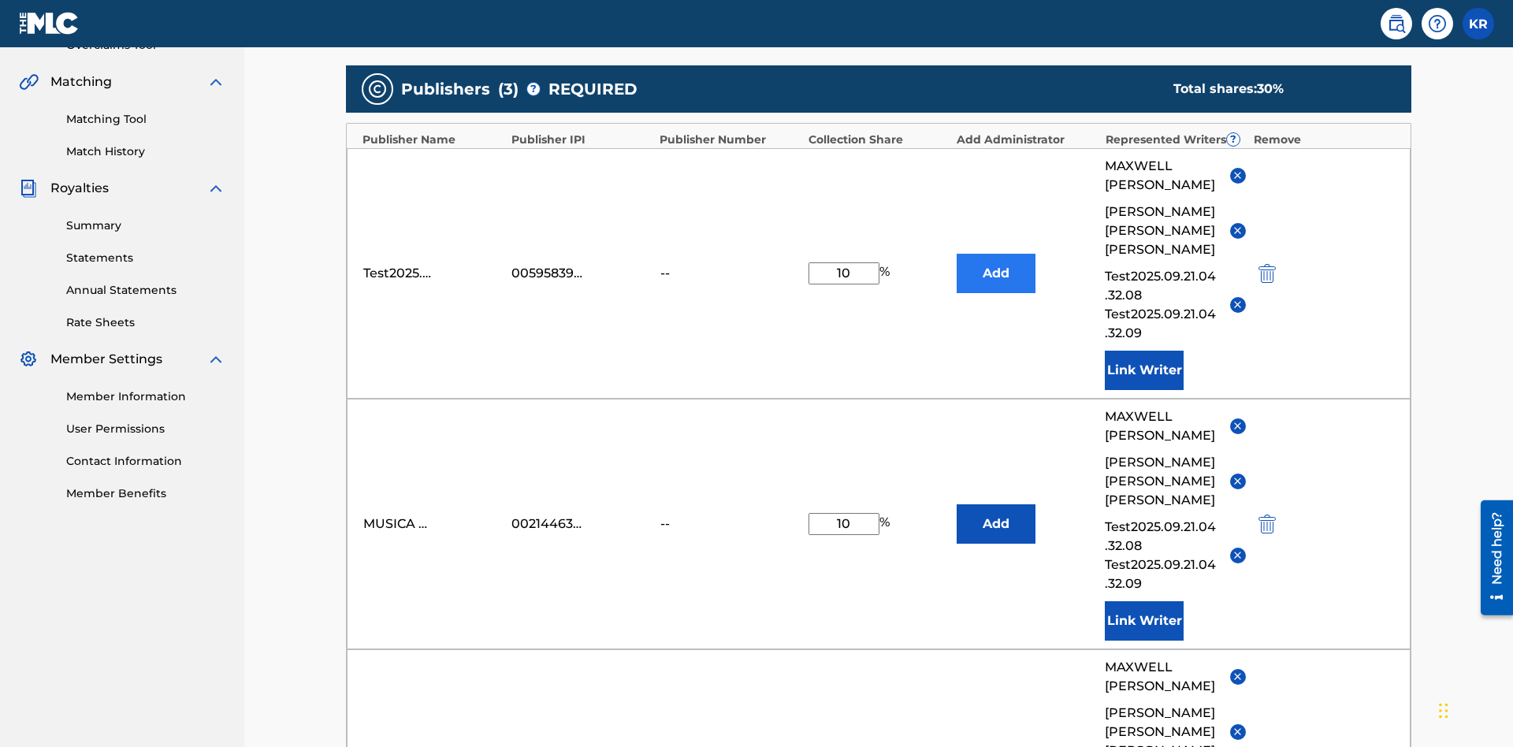
type input "10"
click at [996, 254] on button "Add" at bounding box center [996, 273] width 79 height 39
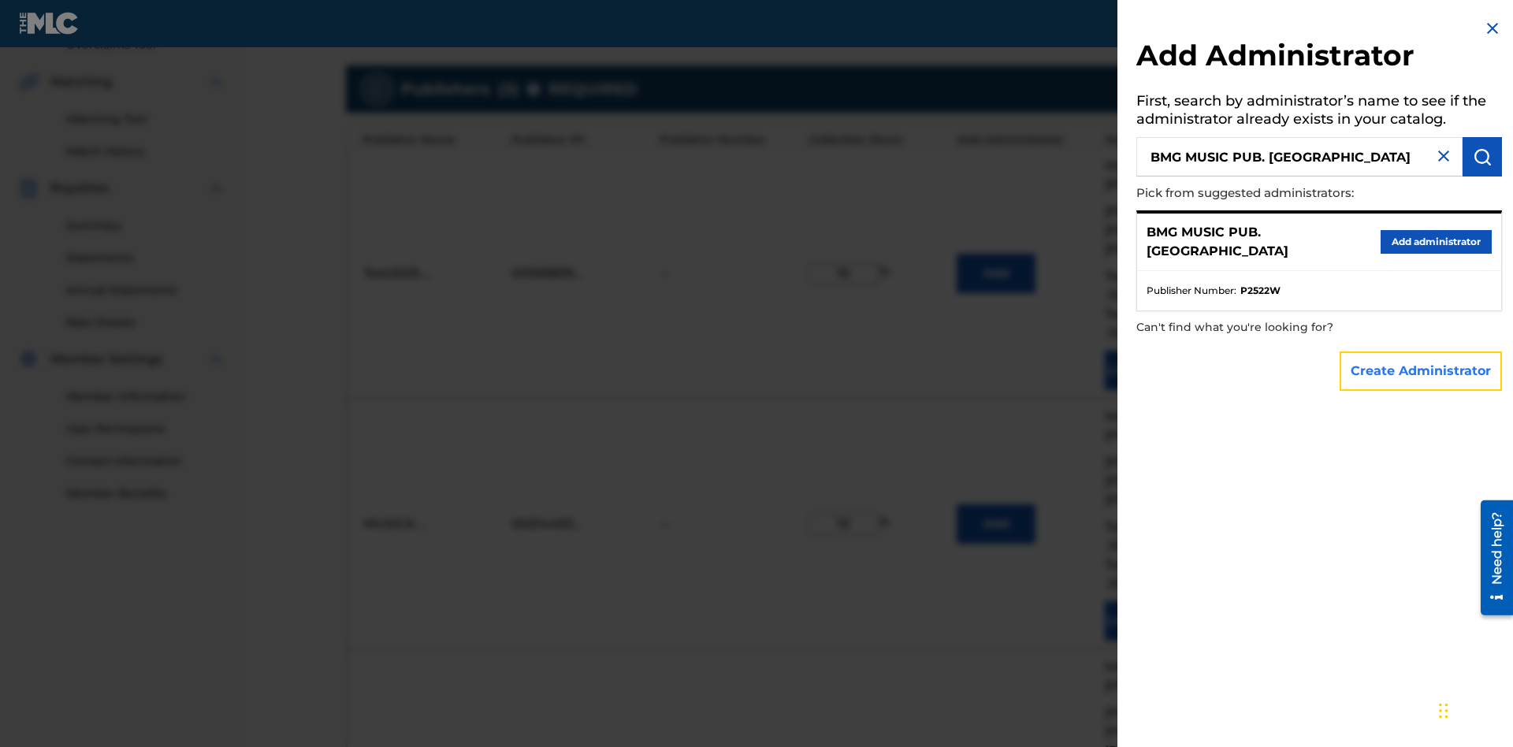
click at [1421, 371] on button "Create Administrator" at bounding box center [1421, 370] width 162 height 39
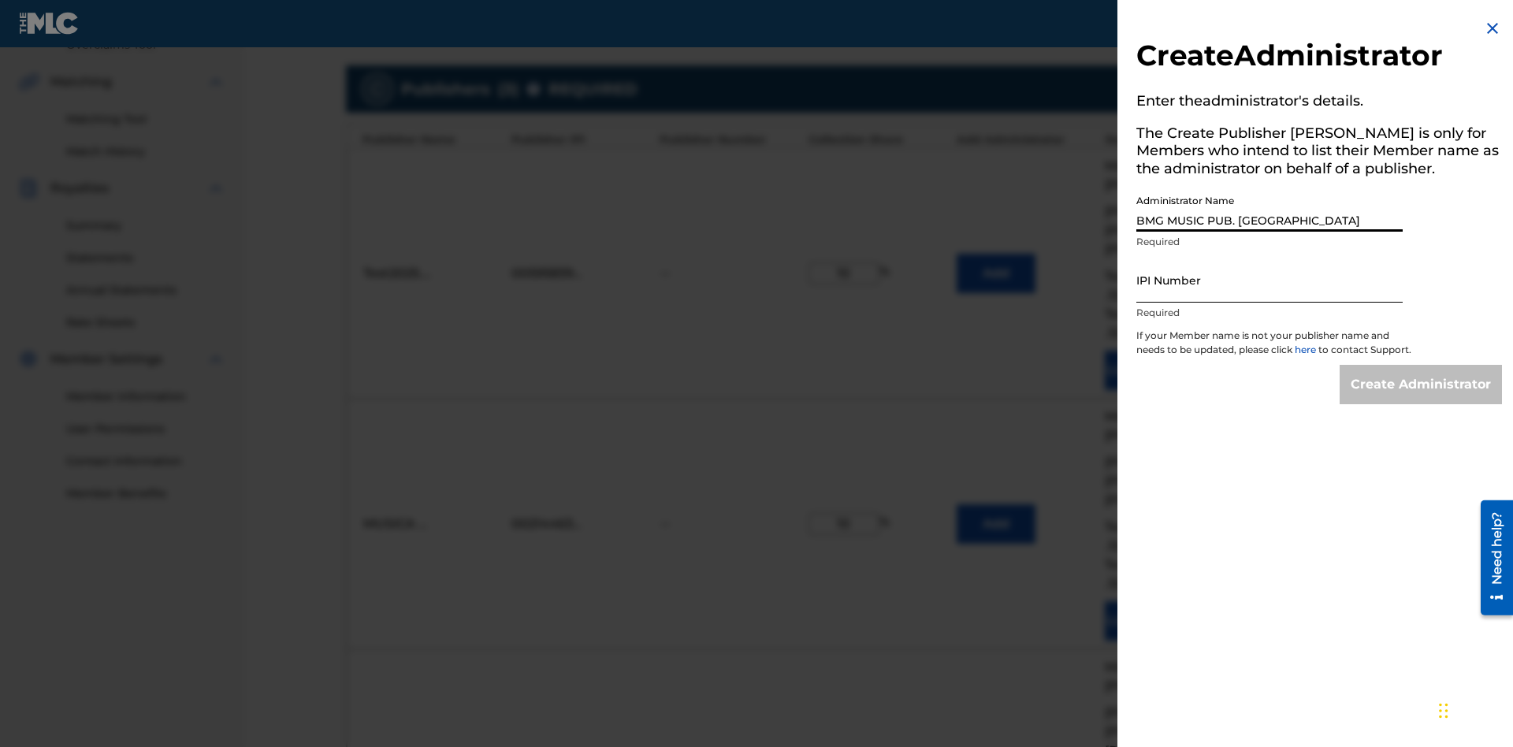
type input "BMG MUSIC PUB. [GEOGRAPHIC_DATA]"
click at [1269, 281] on input "IPI Number" at bounding box center [1269, 280] width 266 height 45
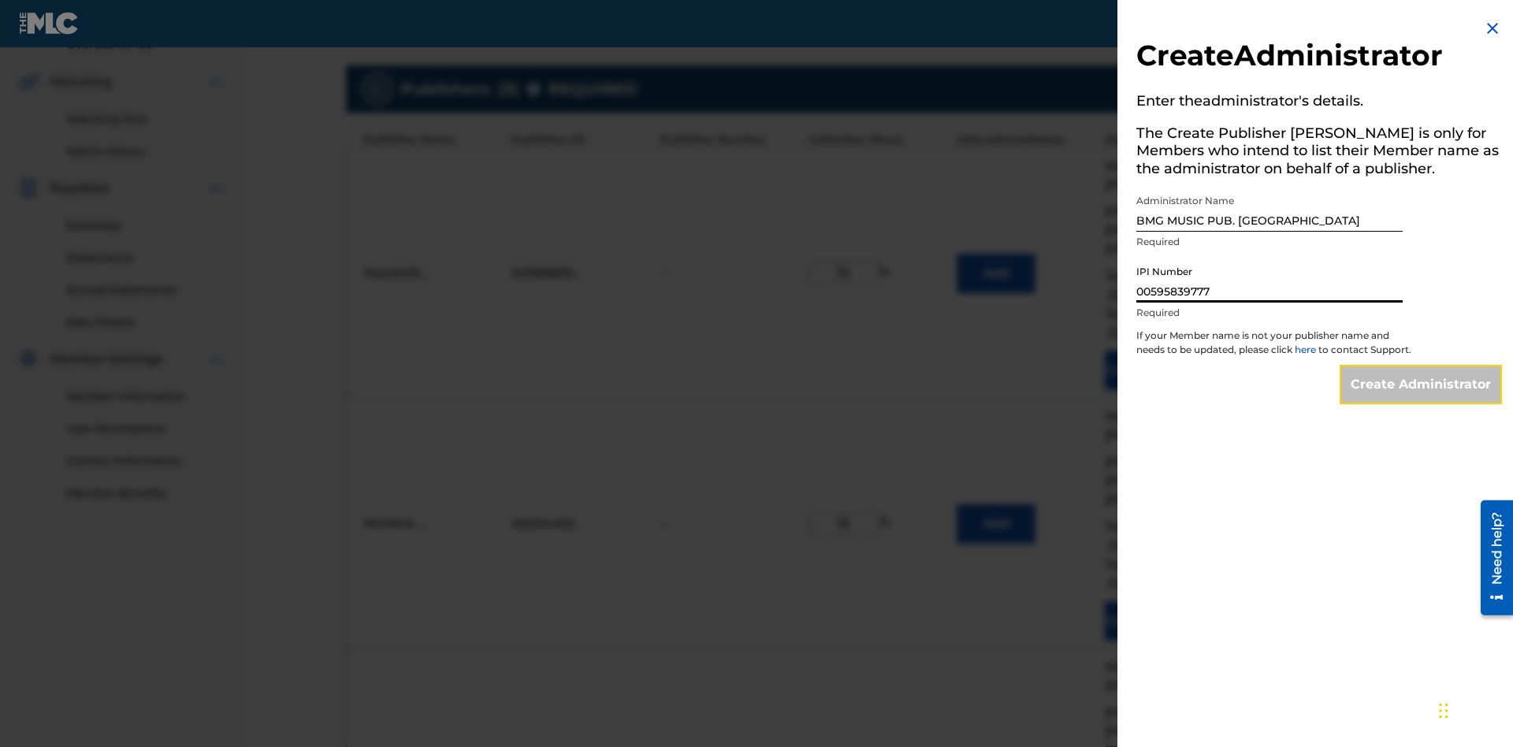
click at [1421, 399] on input "Create Administrator" at bounding box center [1421, 384] width 162 height 39
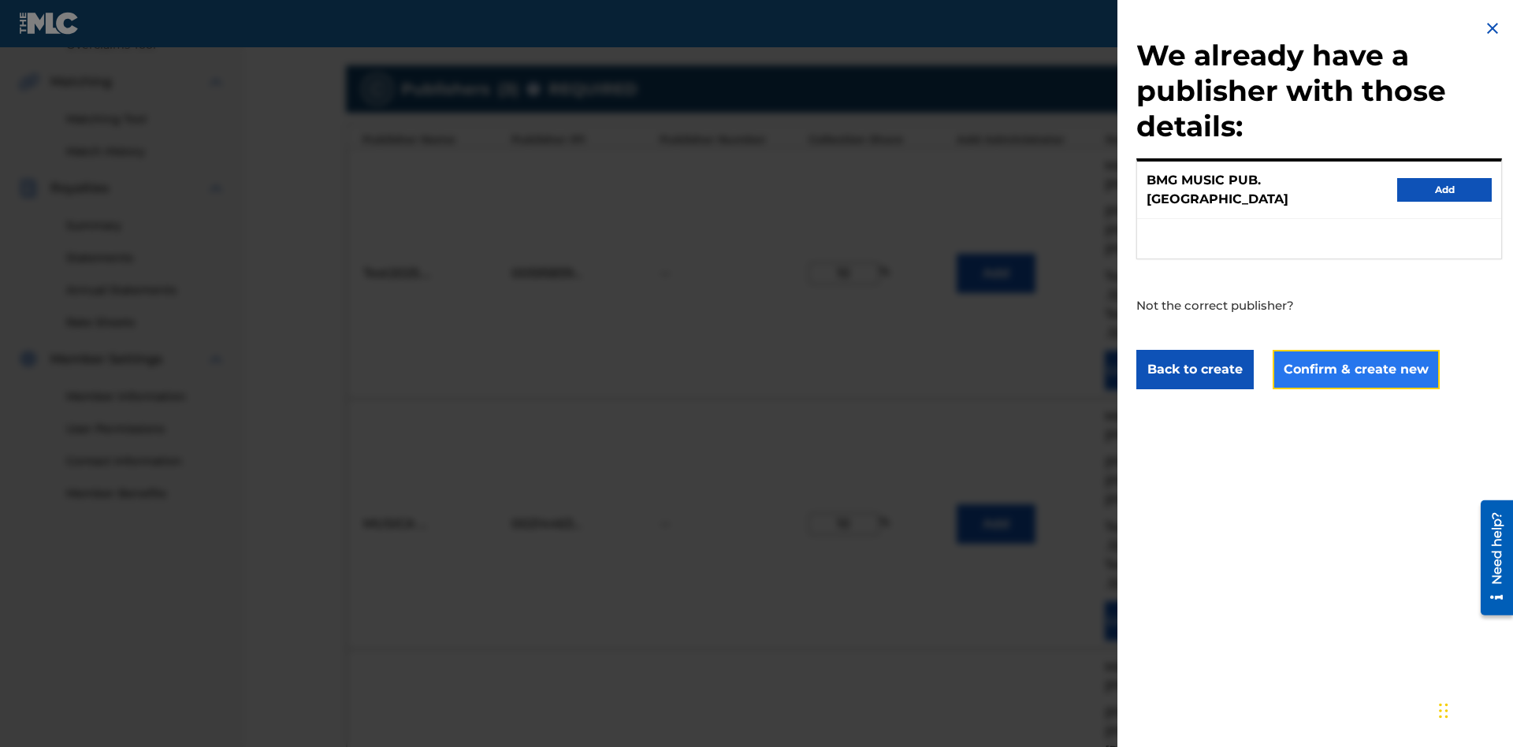
click at [1354, 355] on button "Confirm & create new" at bounding box center [1356, 369] width 167 height 39
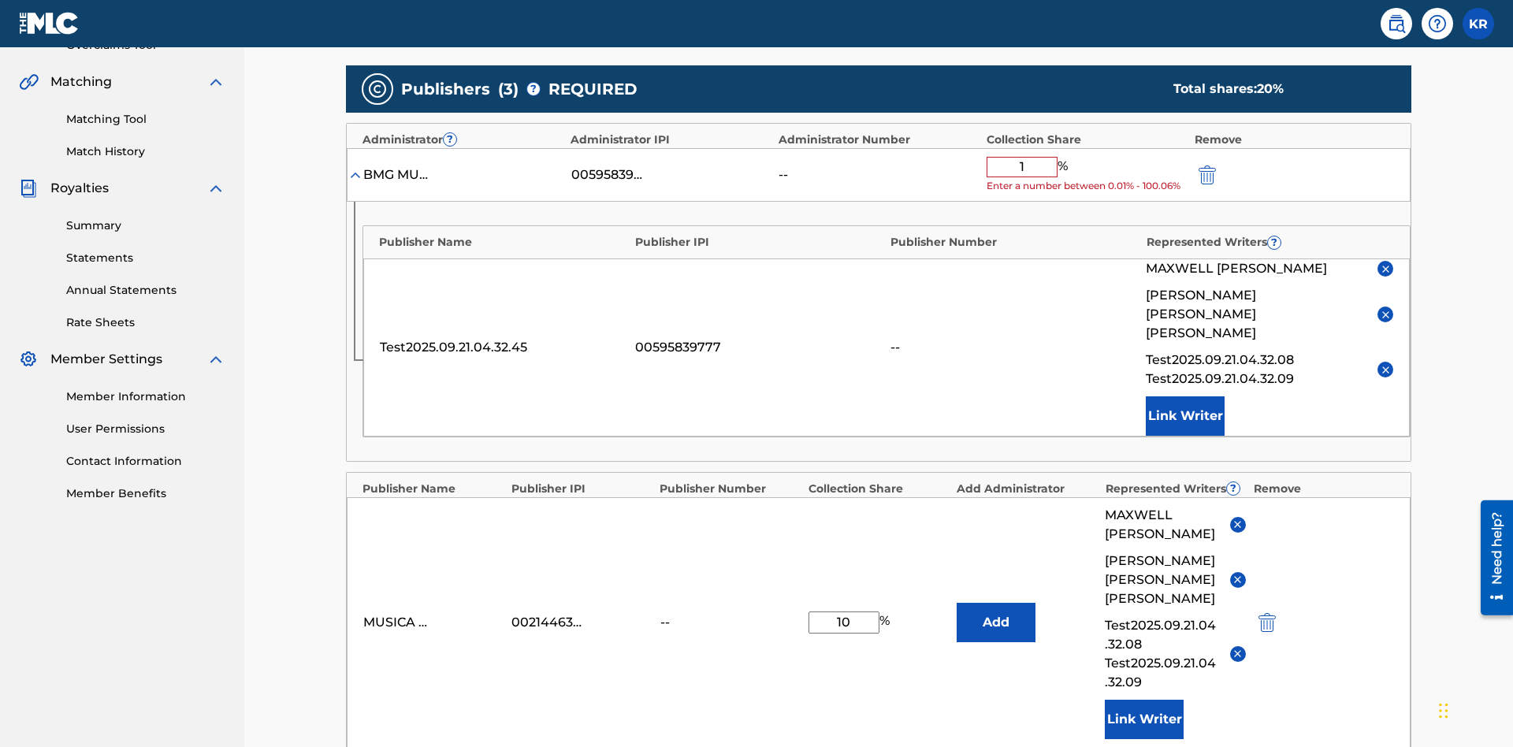
type input "10"
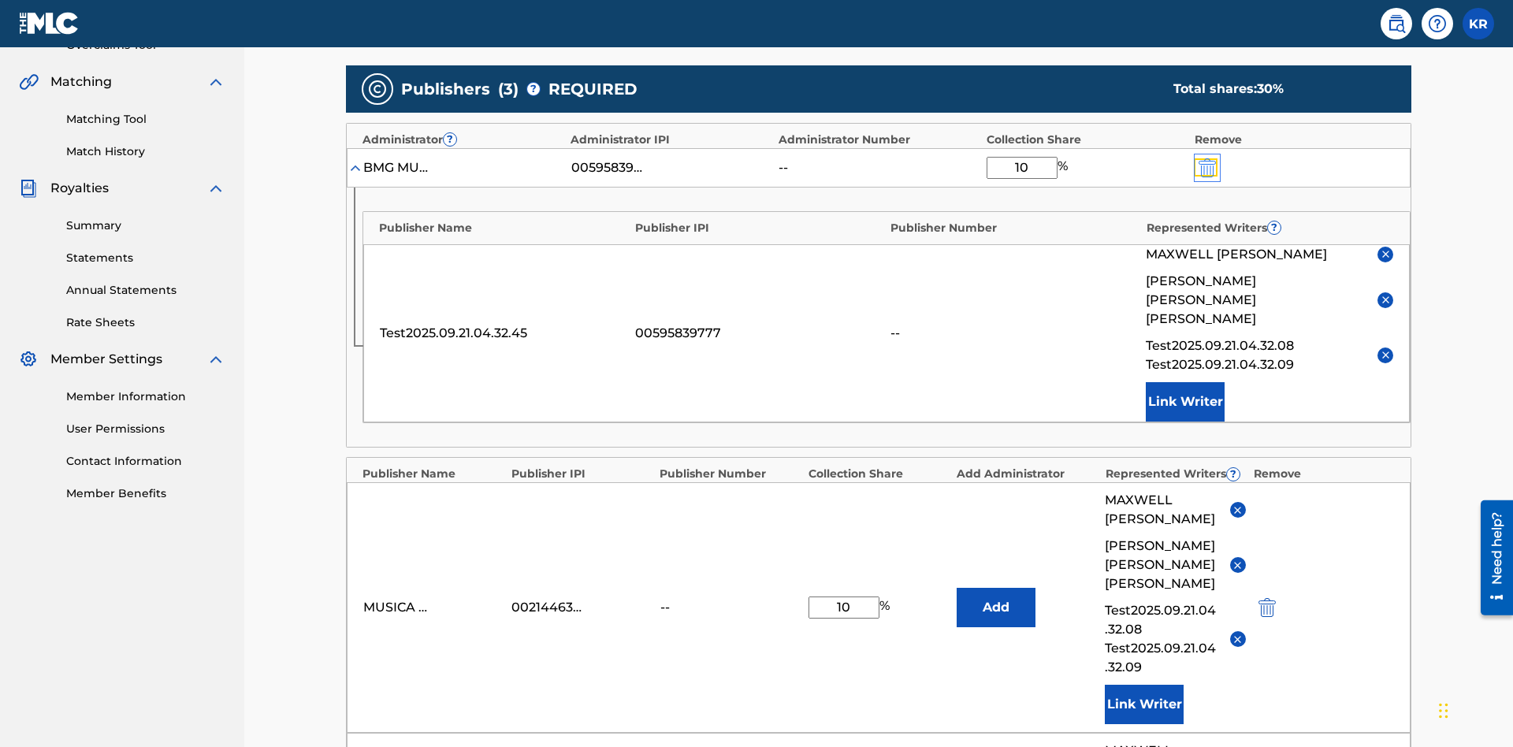
click at [1206, 158] on img "submit" at bounding box center [1206, 167] width 17 height 19
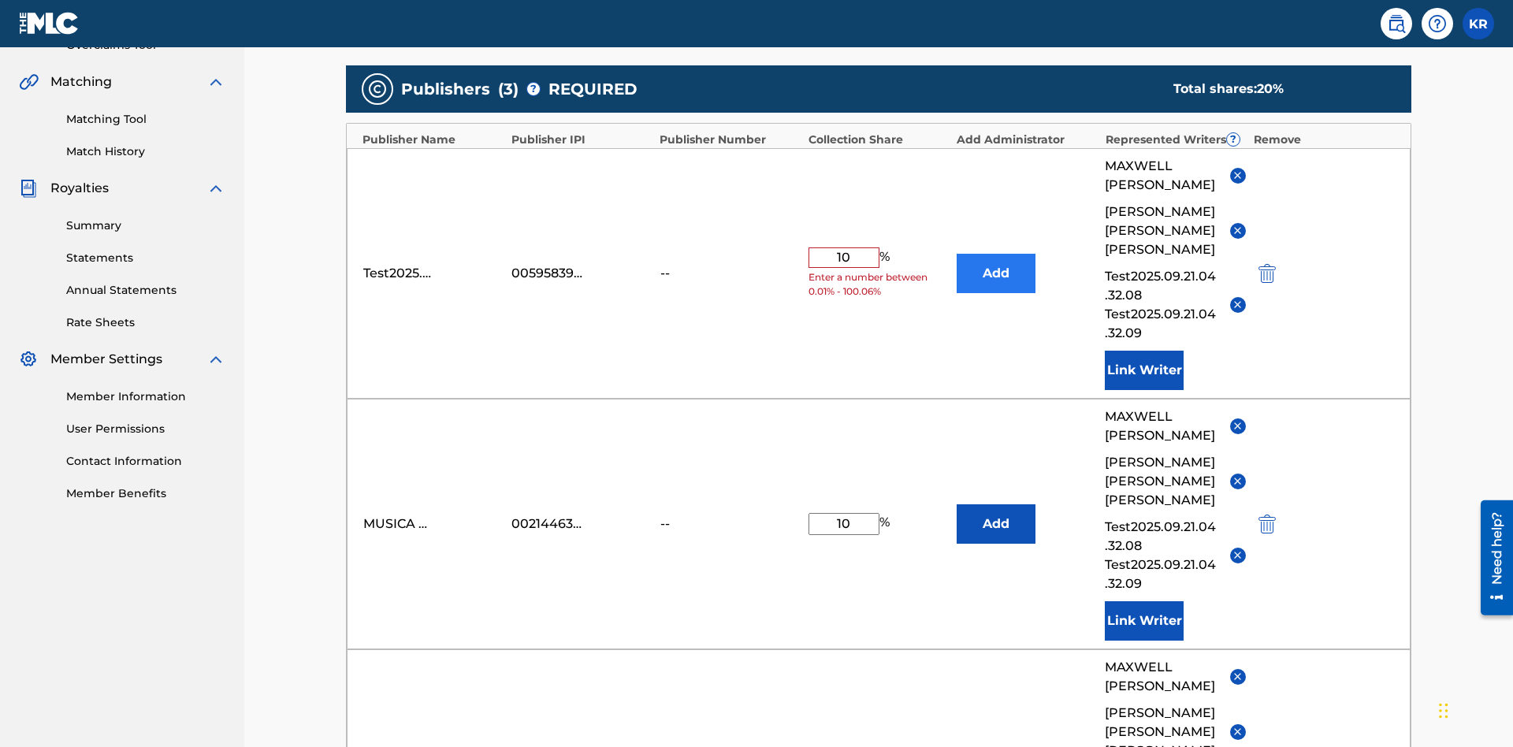
type input "10"
click at [996, 254] on button "Add" at bounding box center [996, 273] width 79 height 39
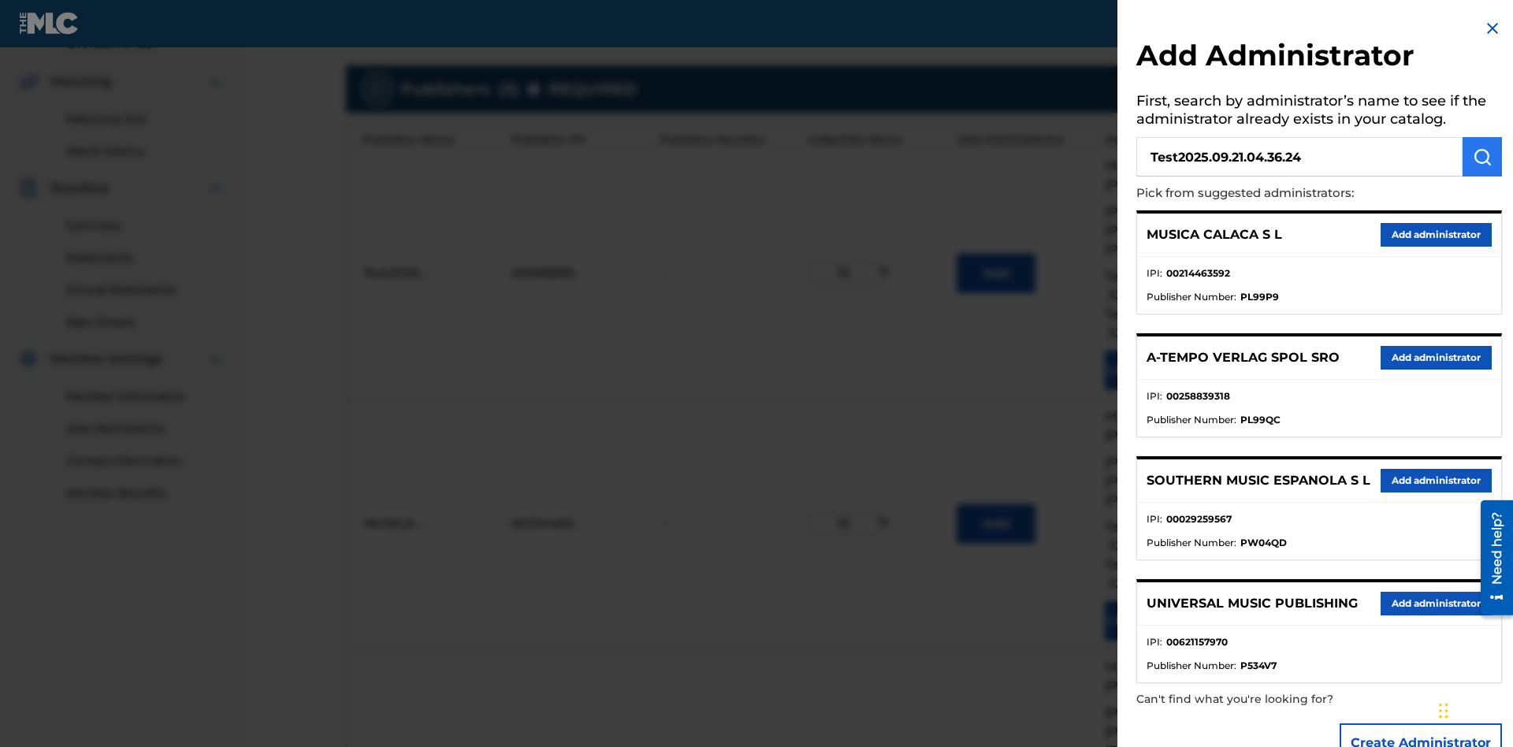
click at [1482, 158] on img "submit" at bounding box center [1482, 156] width 19 height 19
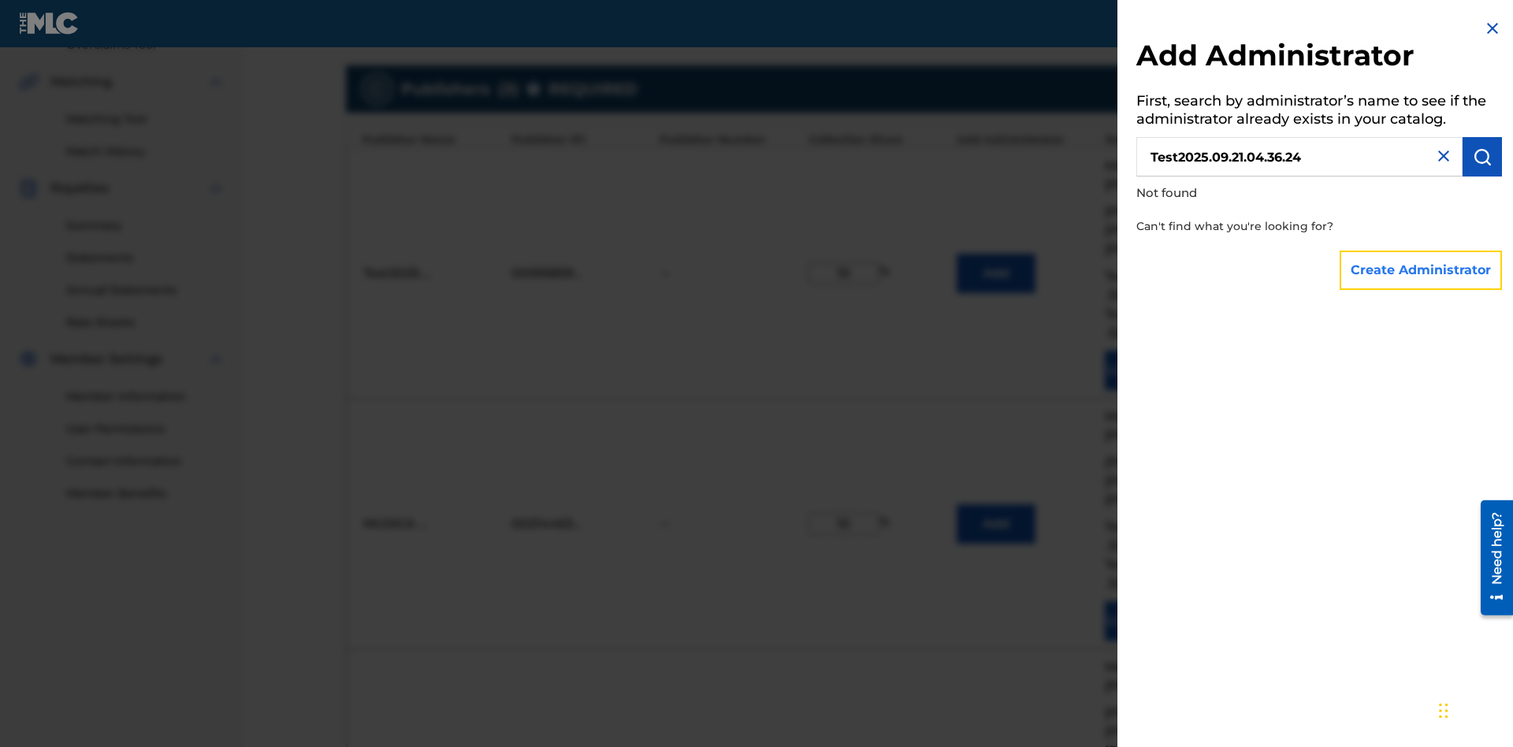
click at [1421, 270] on button "Create Administrator" at bounding box center [1421, 270] width 162 height 39
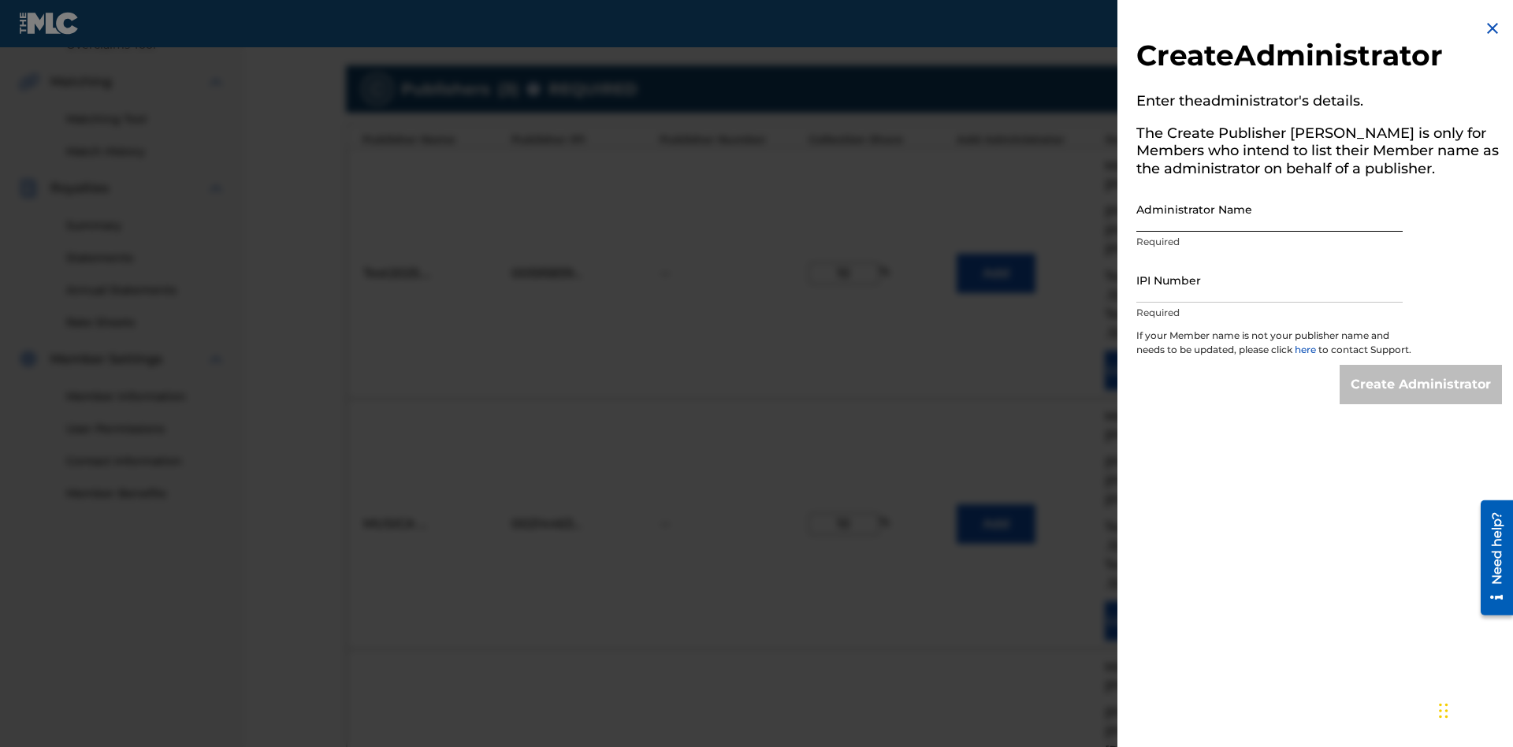
click at [1269, 210] on input "Administrator Name" at bounding box center [1269, 209] width 266 height 45
type input "Test2025.09.21.04.36.30"
click at [1269, 281] on input "IPI Number" at bounding box center [1269, 280] width 266 height 45
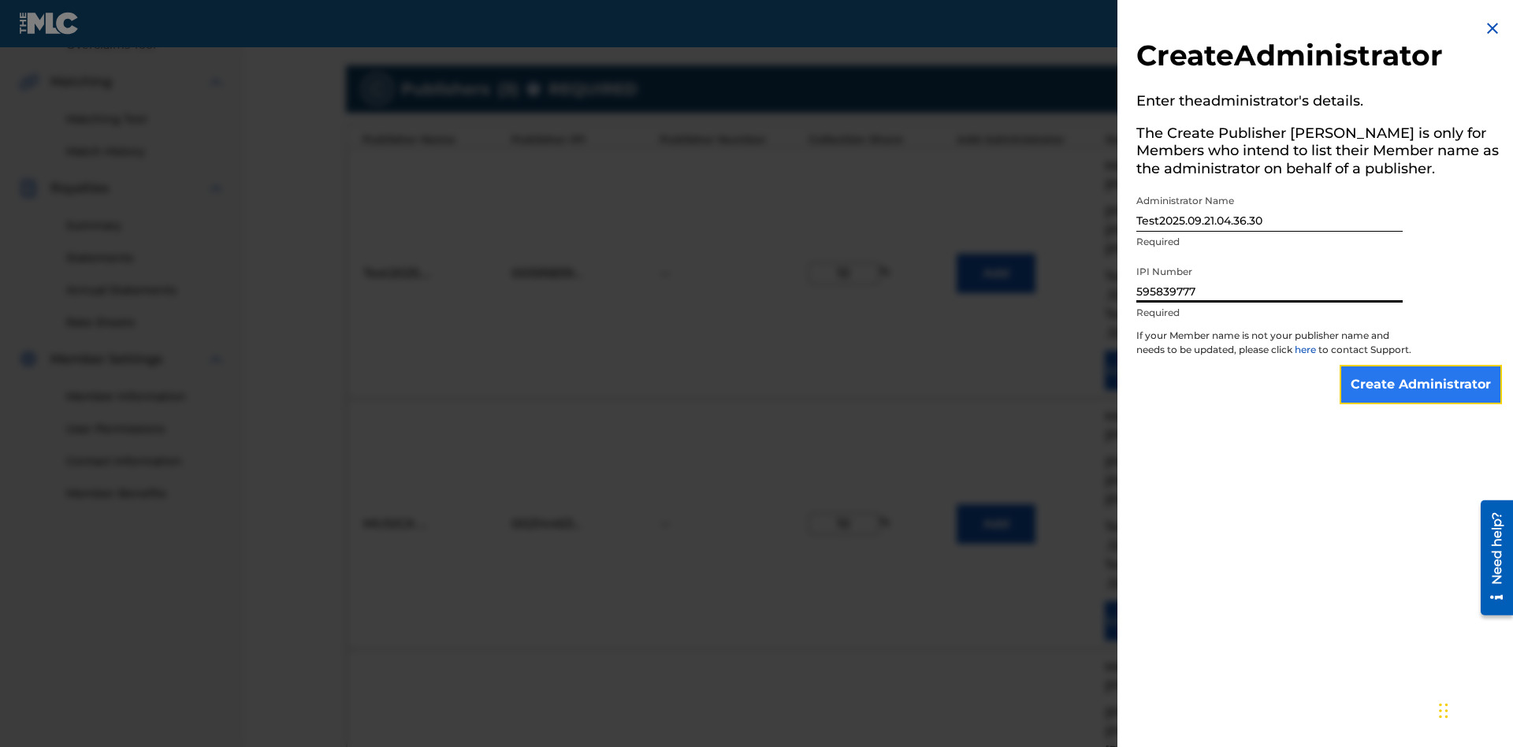
click at [1421, 399] on input "Create Administrator" at bounding box center [1421, 384] width 162 height 39
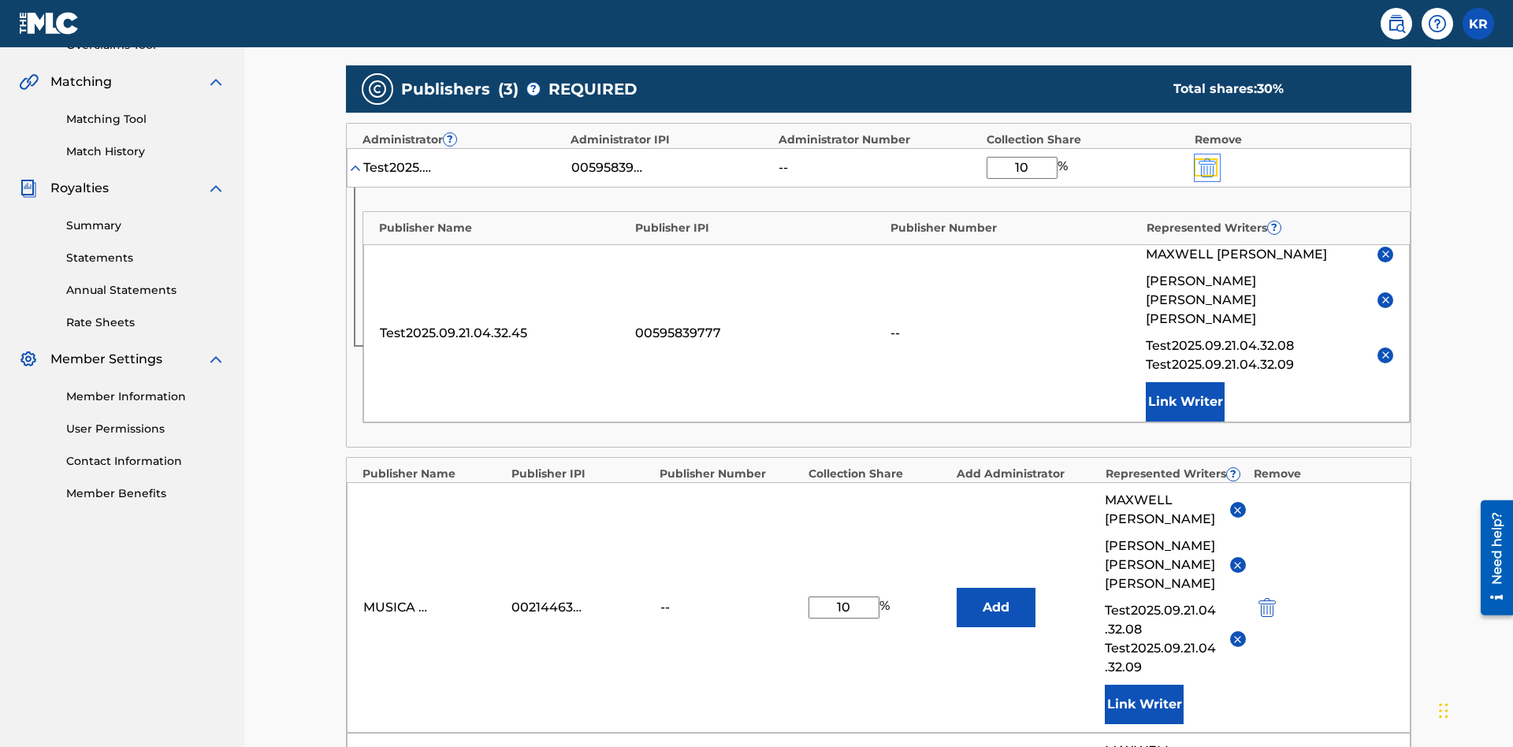
click at [1206, 158] on img "submit" at bounding box center [1206, 167] width 17 height 19
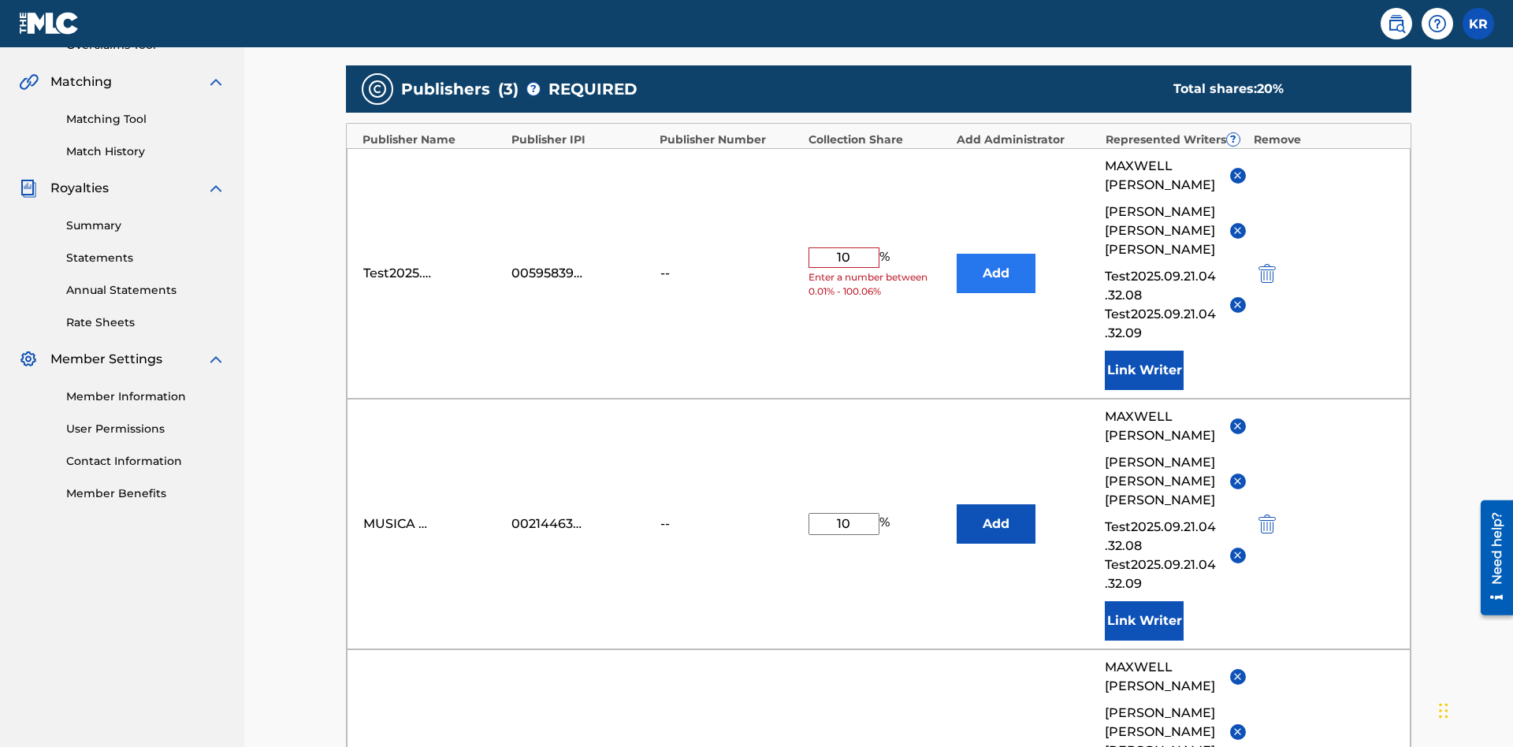
type input "10"
click at [996, 254] on button "Add" at bounding box center [996, 273] width 79 height 39
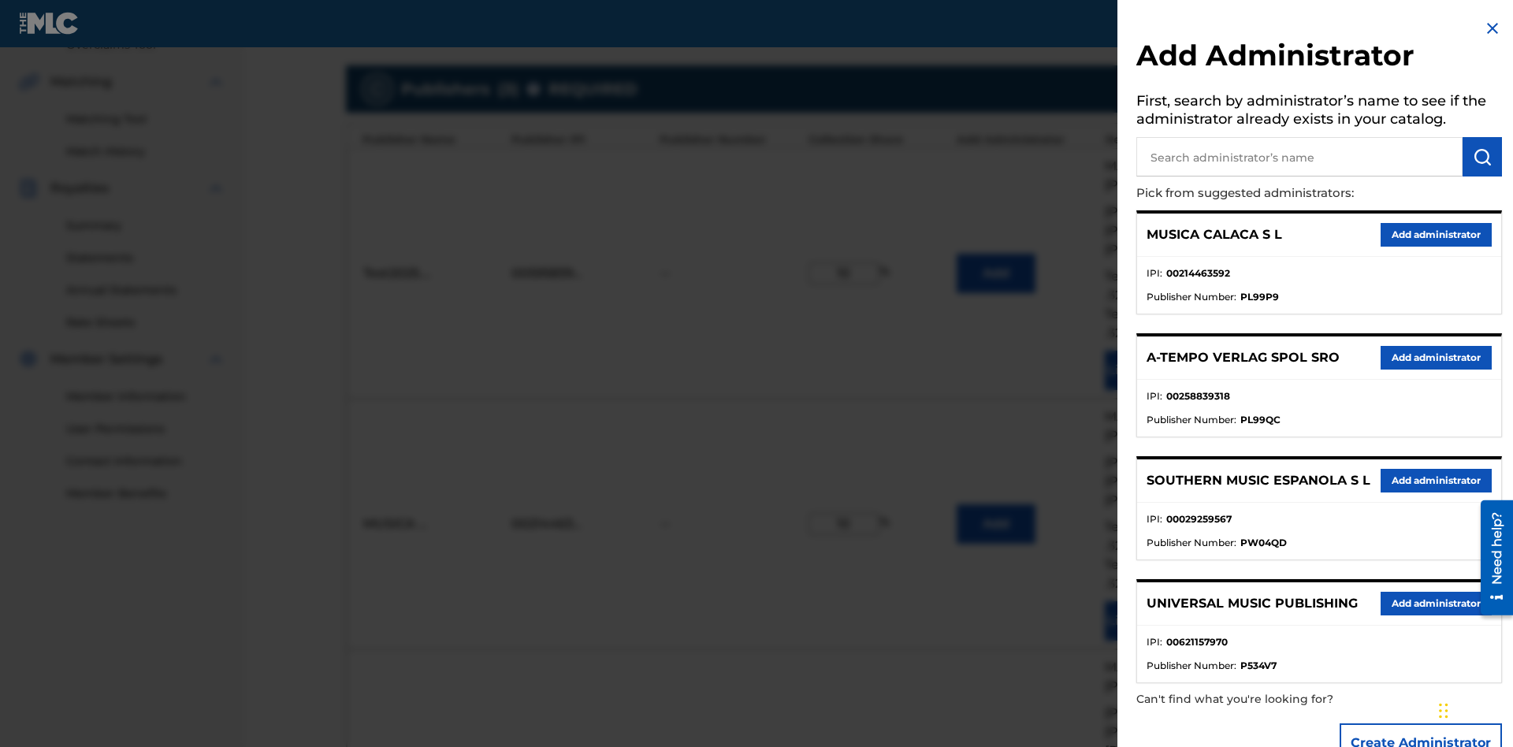
click at [1299, 158] on input "text" at bounding box center [1299, 156] width 326 height 39
type input "[GEOGRAPHIC_DATA]"
click at [1482, 158] on img "submit" at bounding box center [1482, 156] width 19 height 19
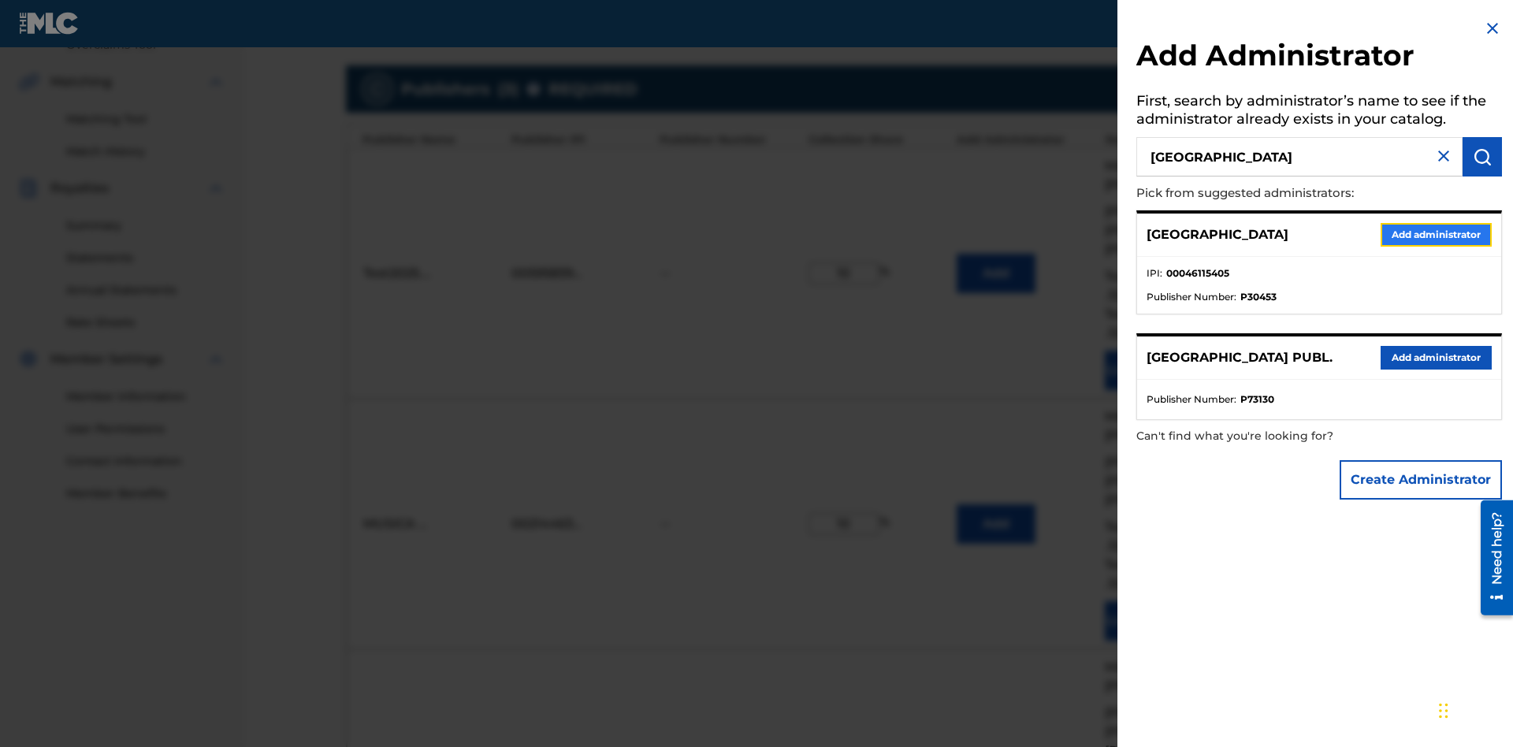
click at [1435, 235] on button "Add administrator" at bounding box center [1435, 235] width 111 height 24
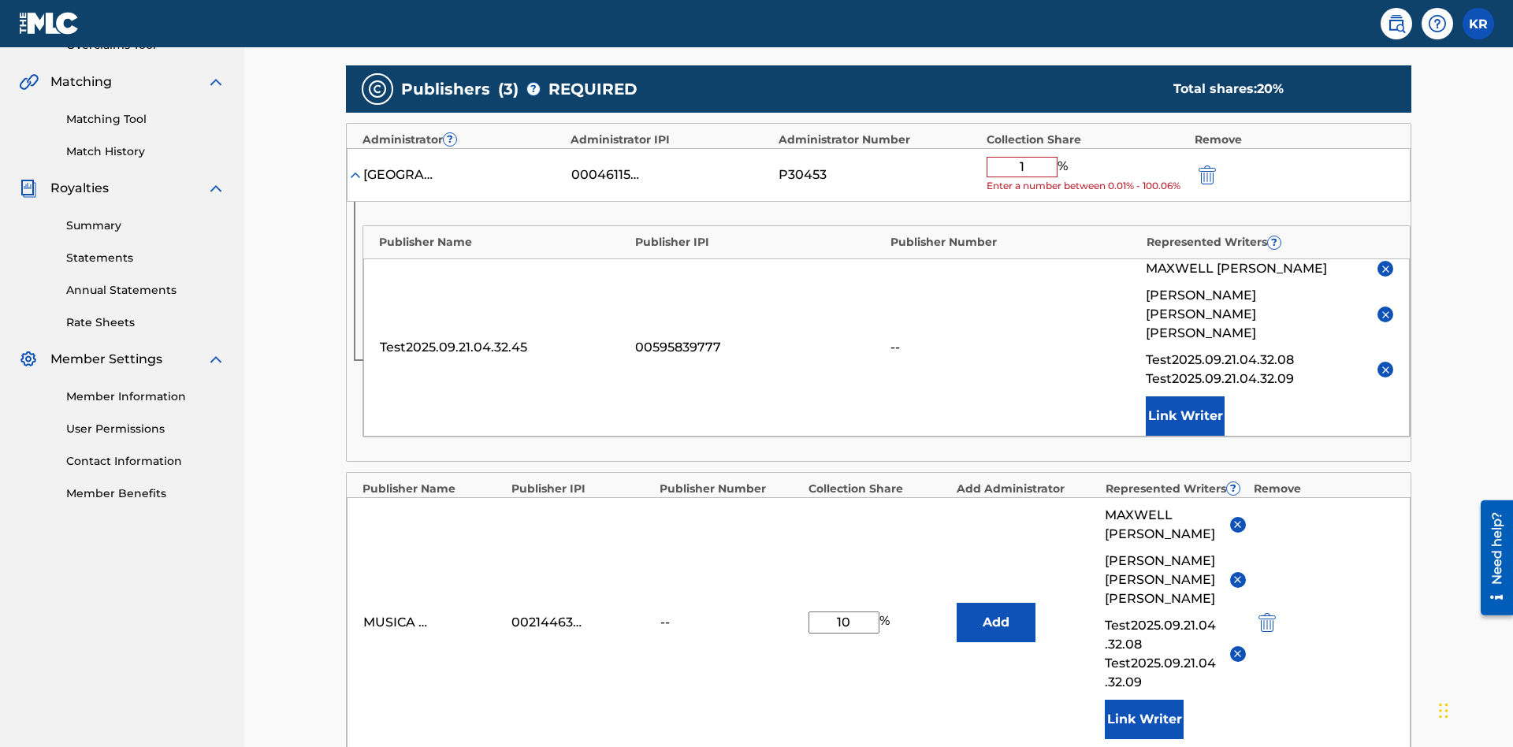
type input "10"
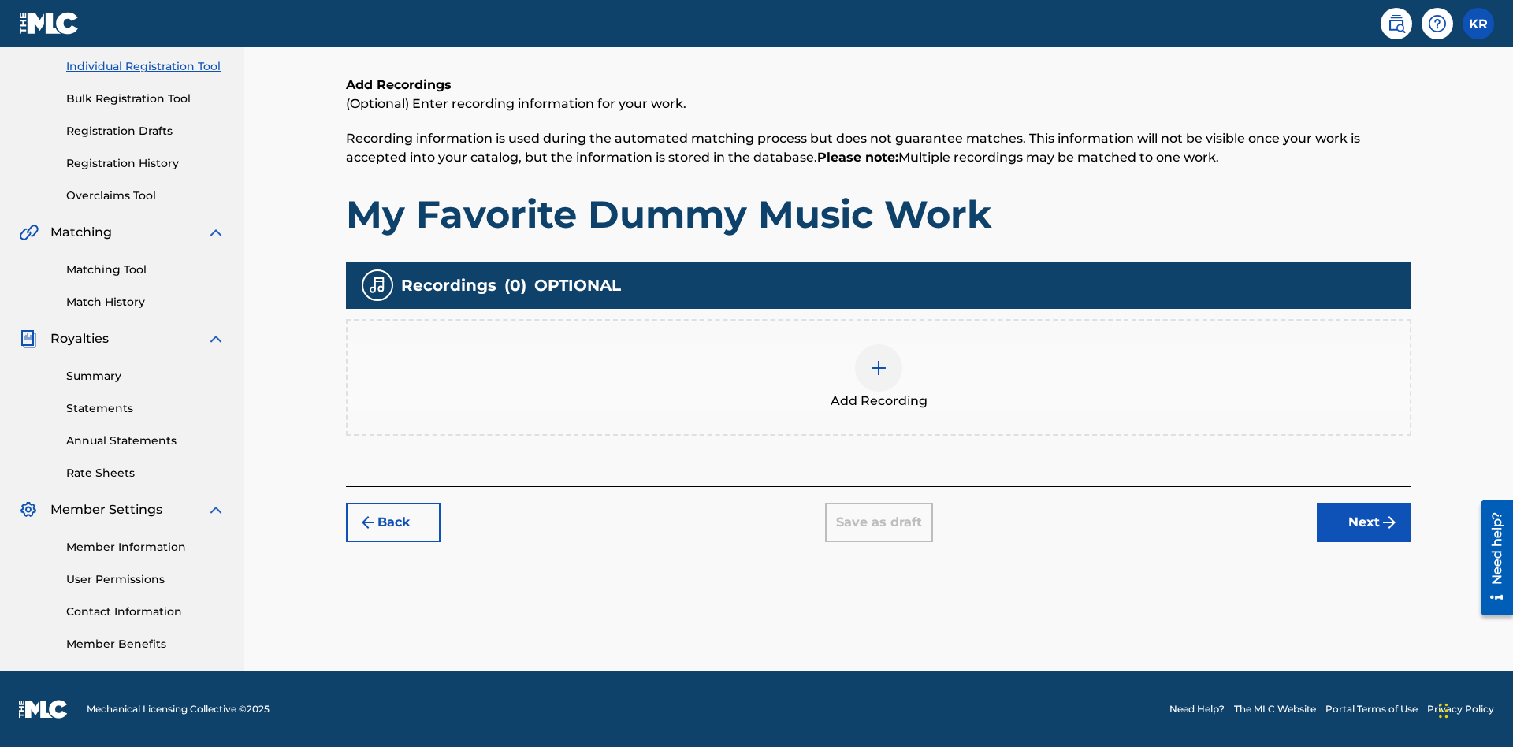
click at [879, 377] on div at bounding box center [878, 367] width 47 height 47
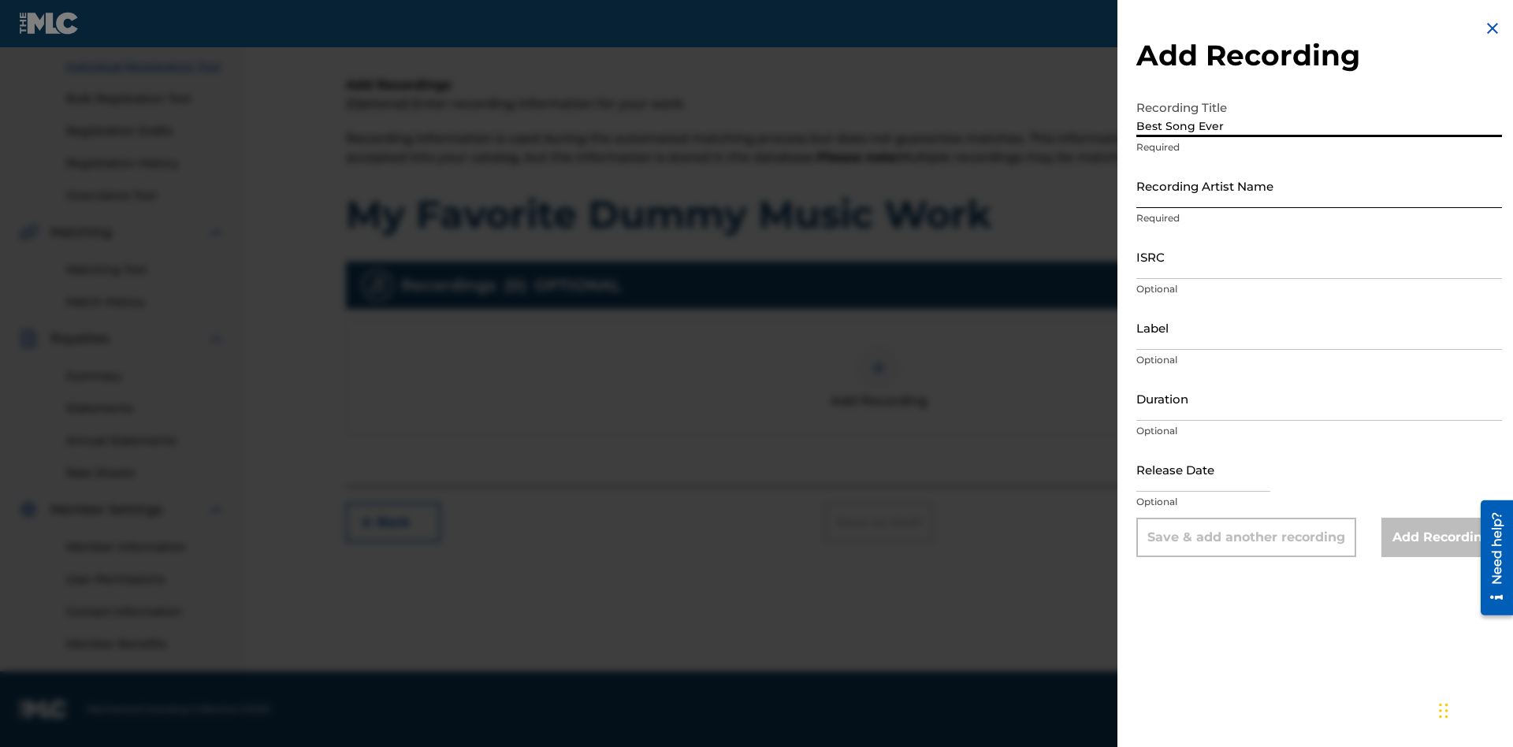
type input "Best Song Ever"
click at [1319, 186] on input "Recording Artist Name" at bounding box center [1319, 185] width 366 height 45
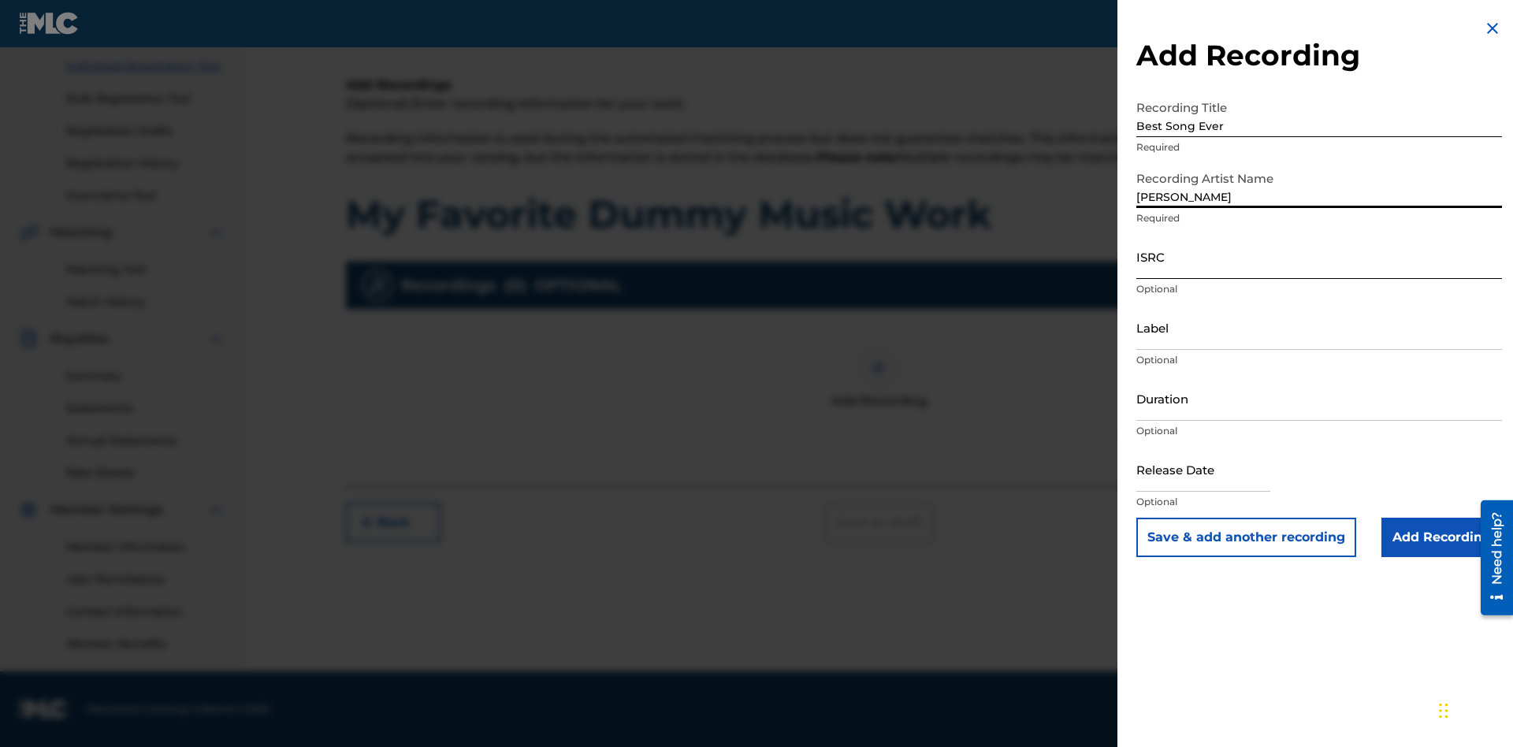
type input "[PERSON_NAME]"
click at [1319, 257] on input "ISRC" at bounding box center [1319, 256] width 366 height 45
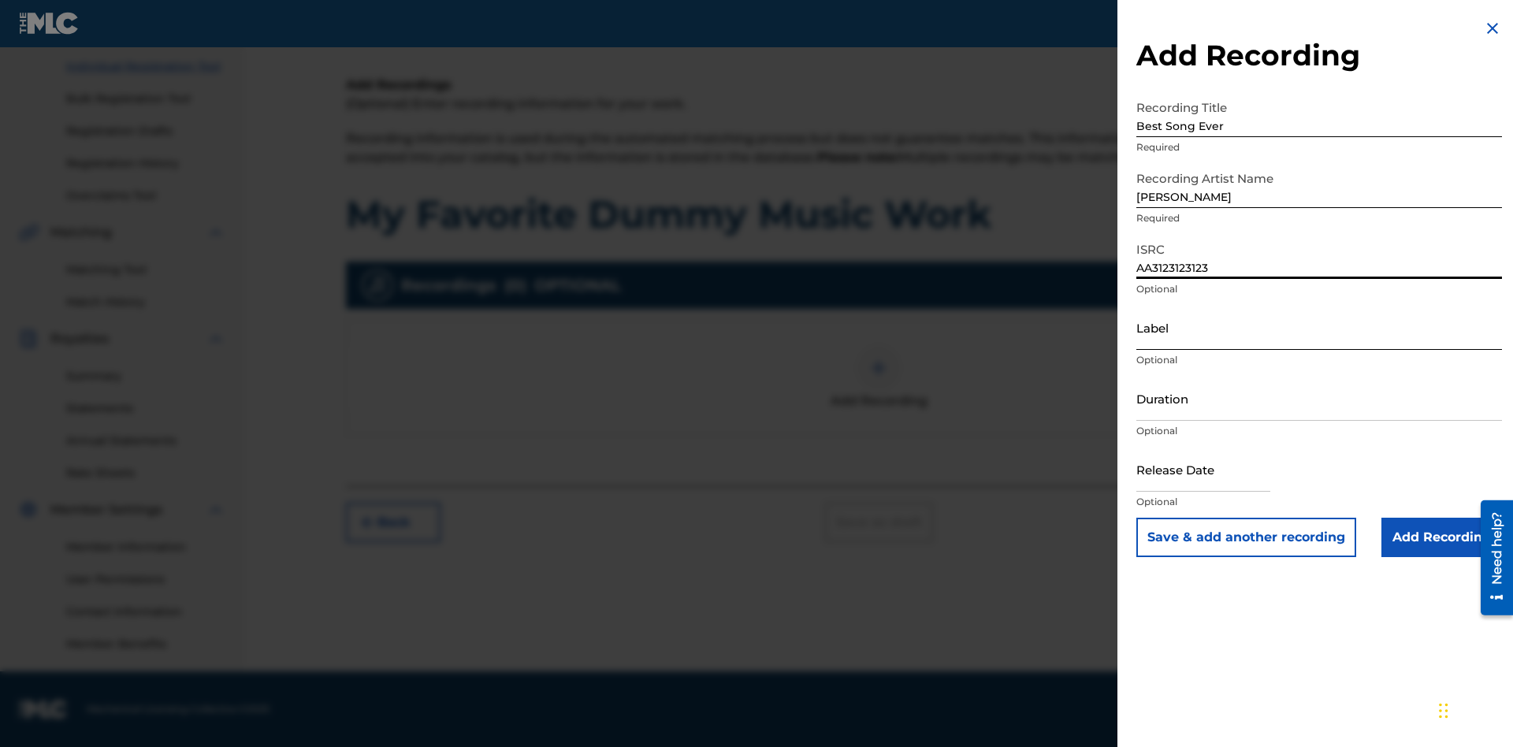
type input "AA3123123123"
click at [1319, 328] on input "Label" at bounding box center [1319, 327] width 366 height 45
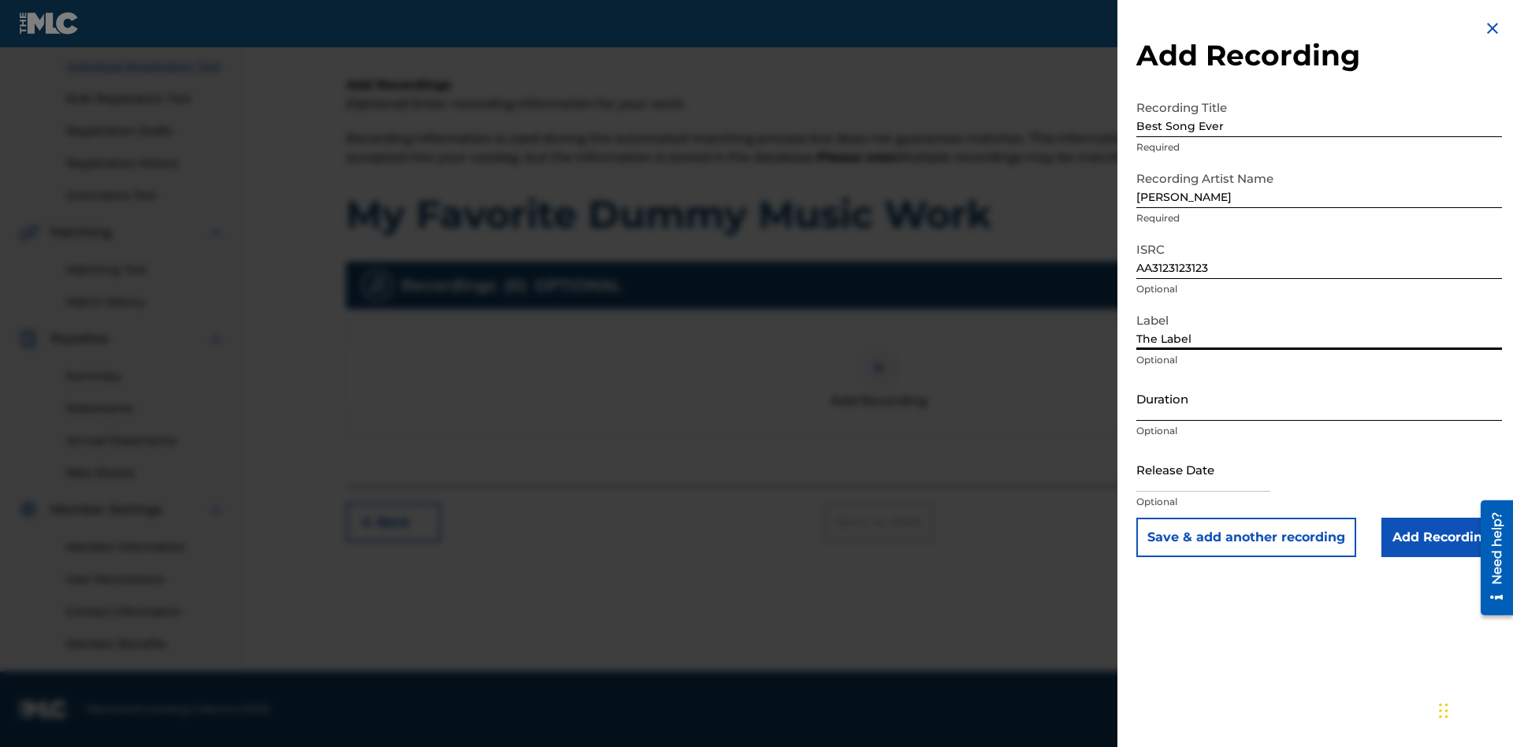
type input "The Label"
click at [1319, 399] on input "Duration" at bounding box center [1319, 398] width 366 height 45
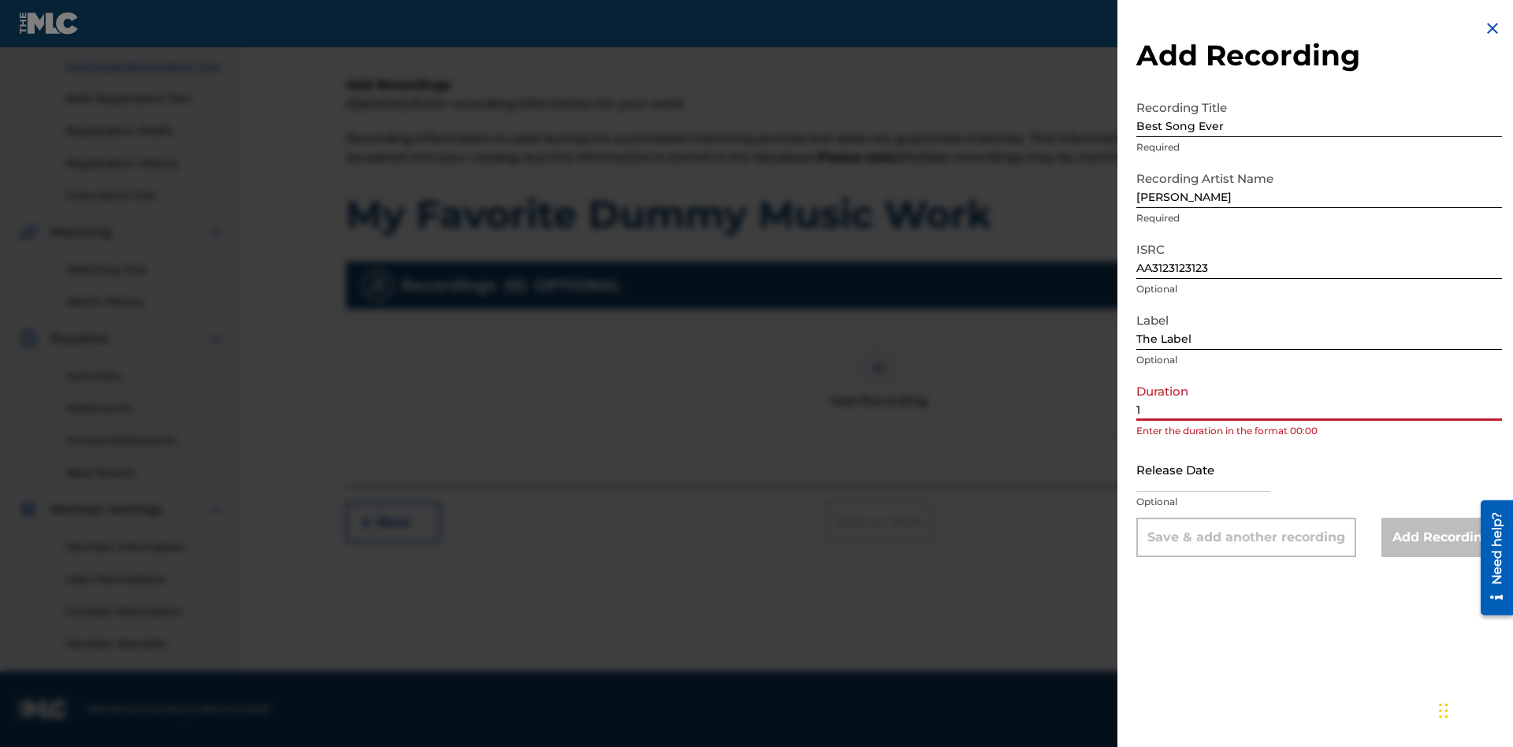
click at [1319, 399] on input "1" at bounding box center [1319, 398] width 366 height 45
type input "12:25"
click at [1216, 471] on input "text" at bounding box center [1203, 469] width 134 height 45
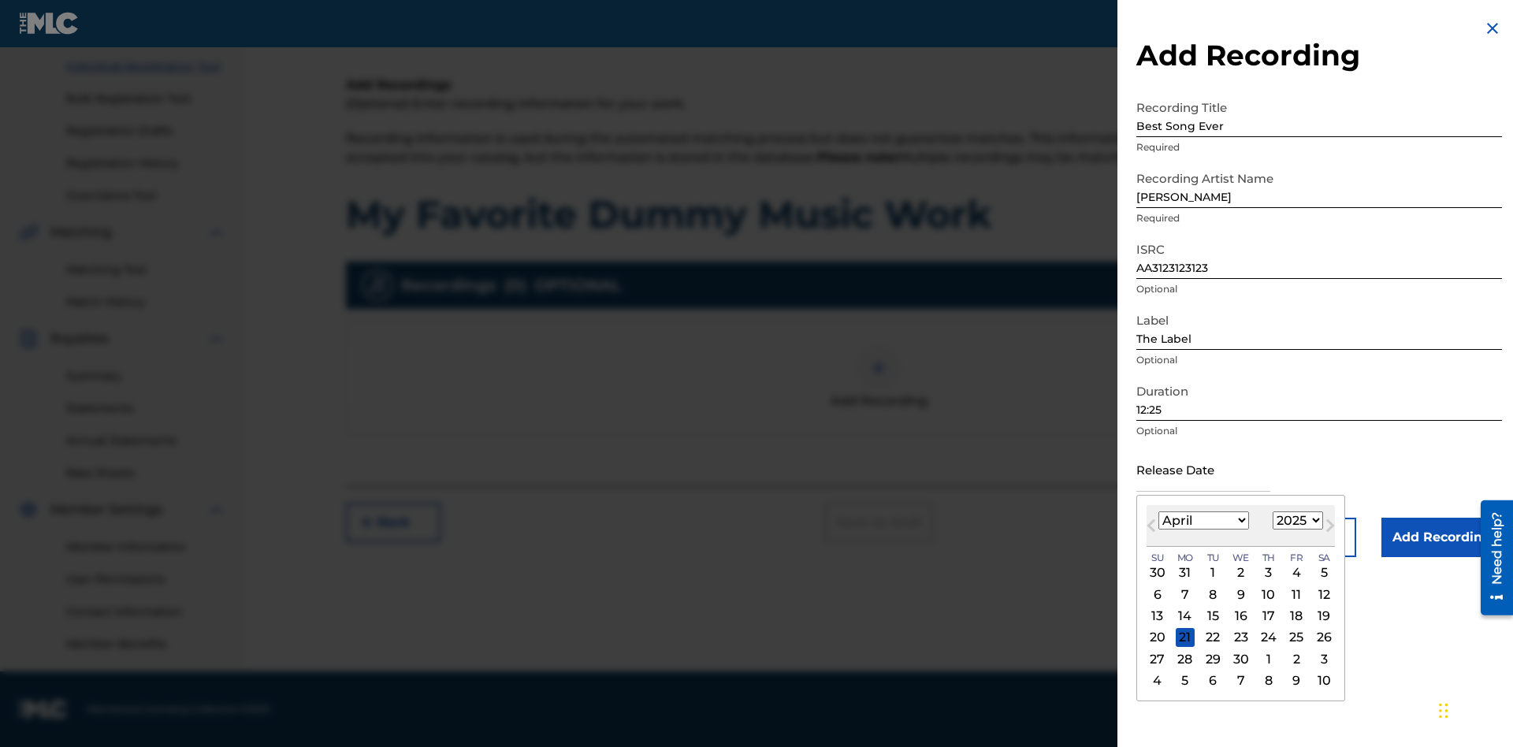
click at [1295, 522] on select "1900 1901 1902 1903 1904 1905 1906 1907 1908 1909 1910 1911 1912 1913 1914 1915…" at bounding box center [1298, 520] width 50 height 18
click at [1266, 574] on div "1" at bounding box center [1268, 572] width 19 height 19
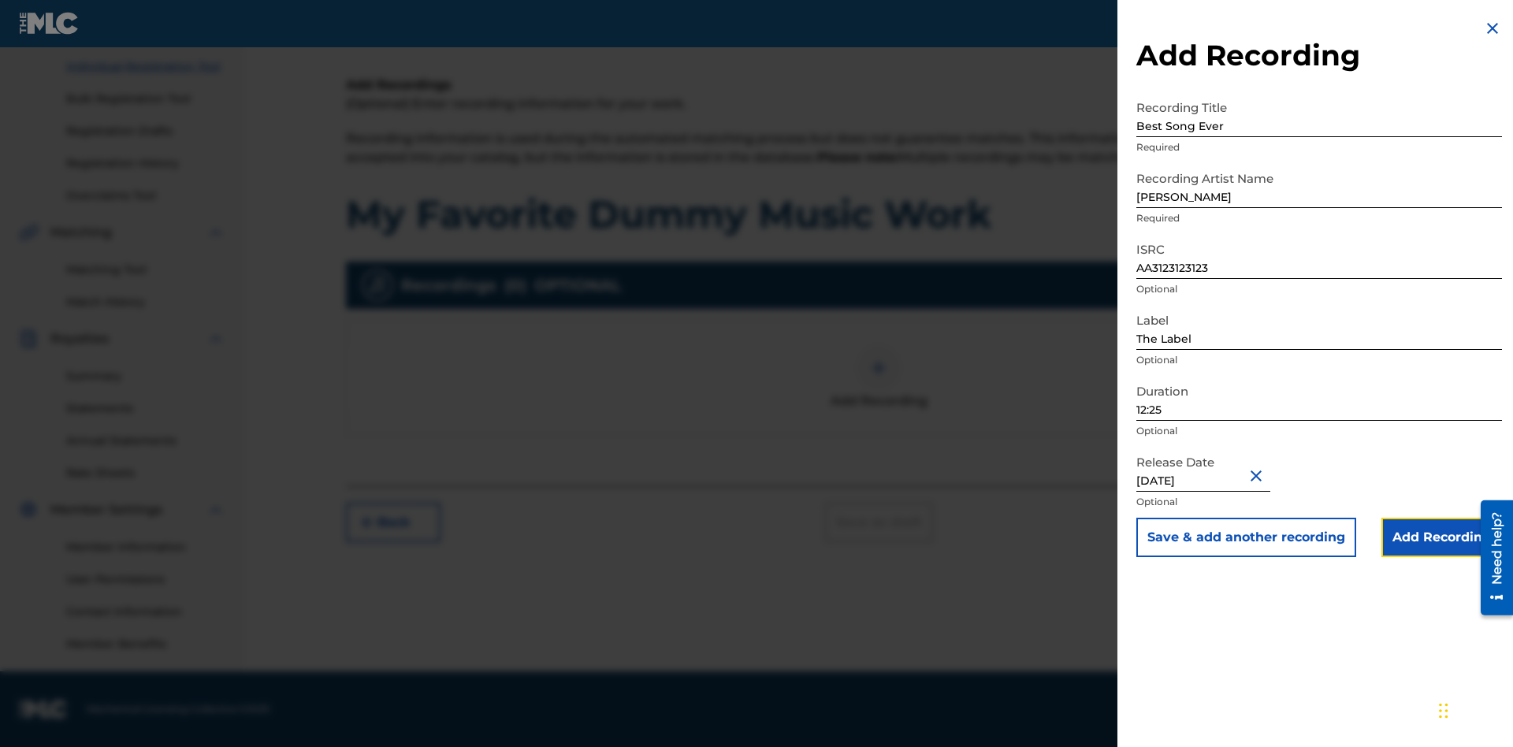
click at [1441, 538] on input "Add Recording" at bounding box center [1441, 537] width 121 height 39
click at [879, 392] on div at bounding box center [878, 367] width 47 height 47
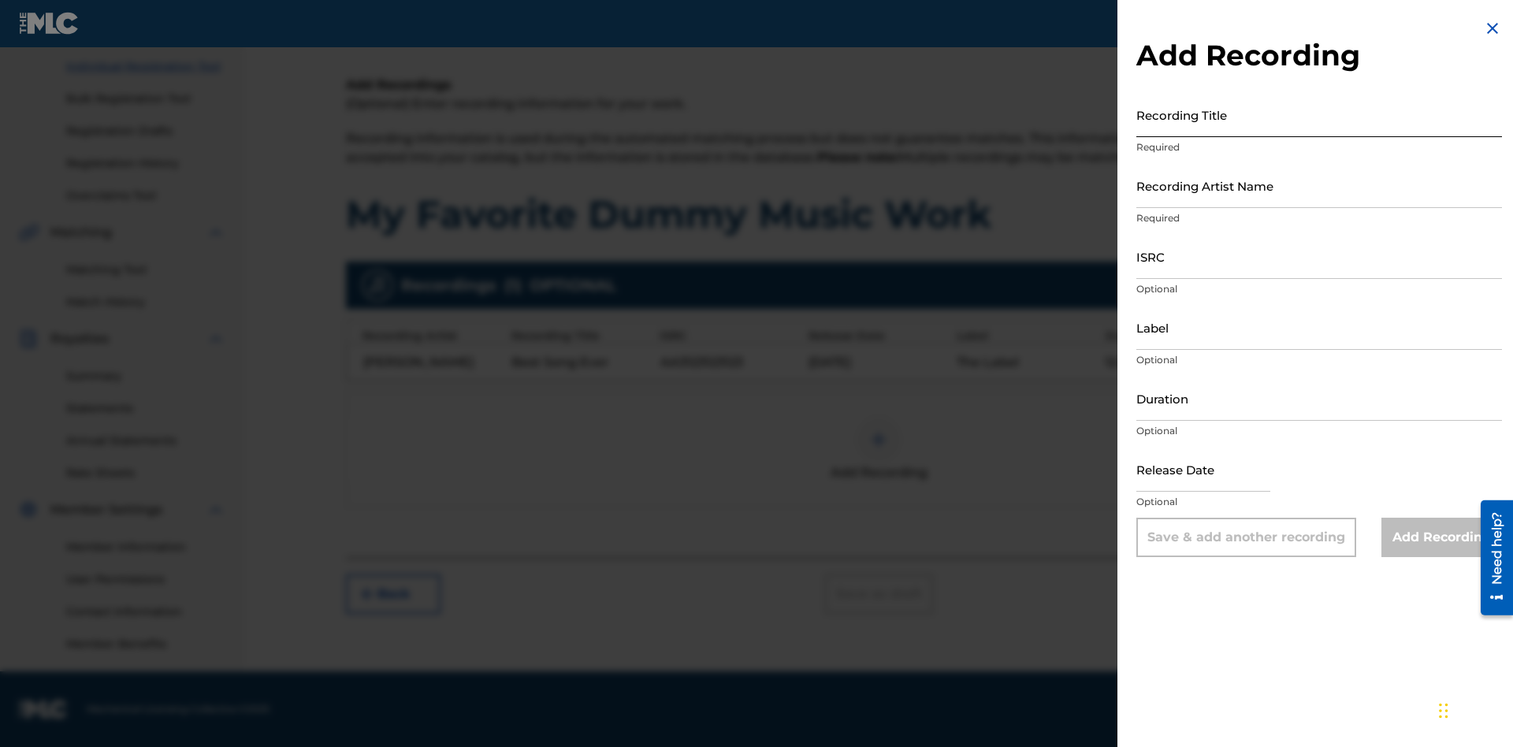
click at [1319, 115] on input "Recording Title" at bounding box center [1319, 114] width 366 height 45
type input "Even Better song"
click at [1319, 186] on input "Recording Artist Name" at bounding box center [1319, 185] width 366 height 45
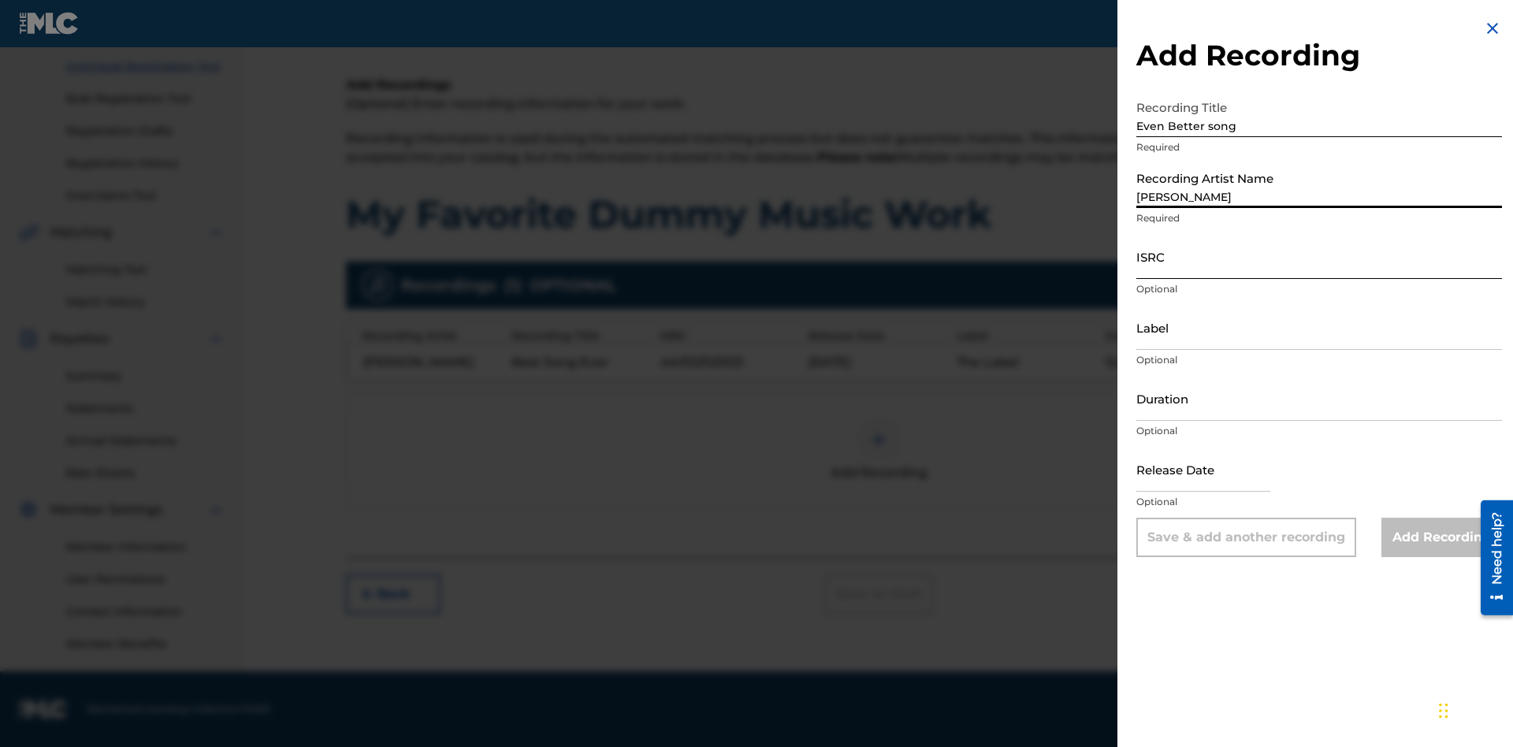
type input "[PERSON_NAME]"
click at [1319, 257] on input "ISRC" at bounding box center [1319, 256] width 366 height 45
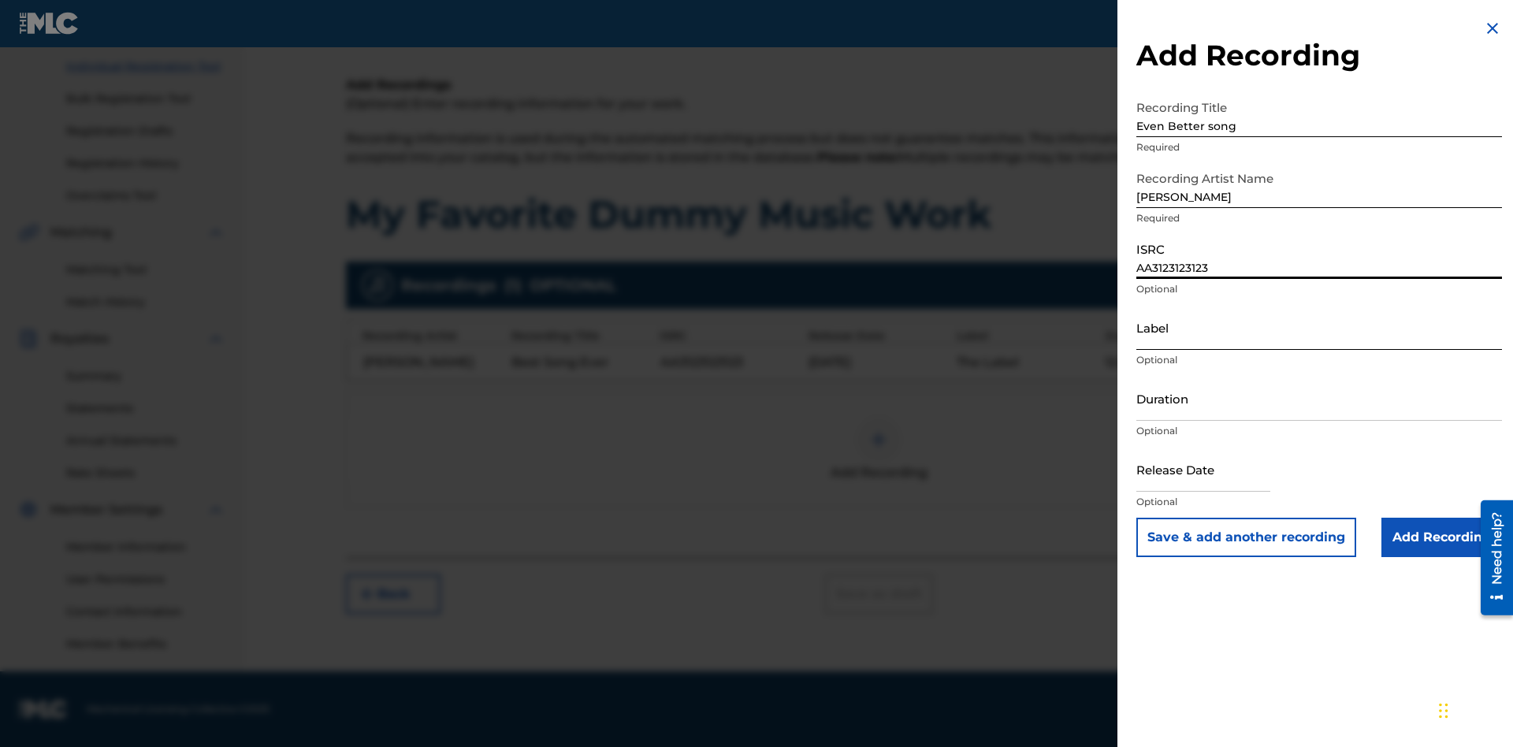
type input "AA3123123123"
click at [1319, 328] on input "Label" at bounding box center [1319, 327] width 366 height 45
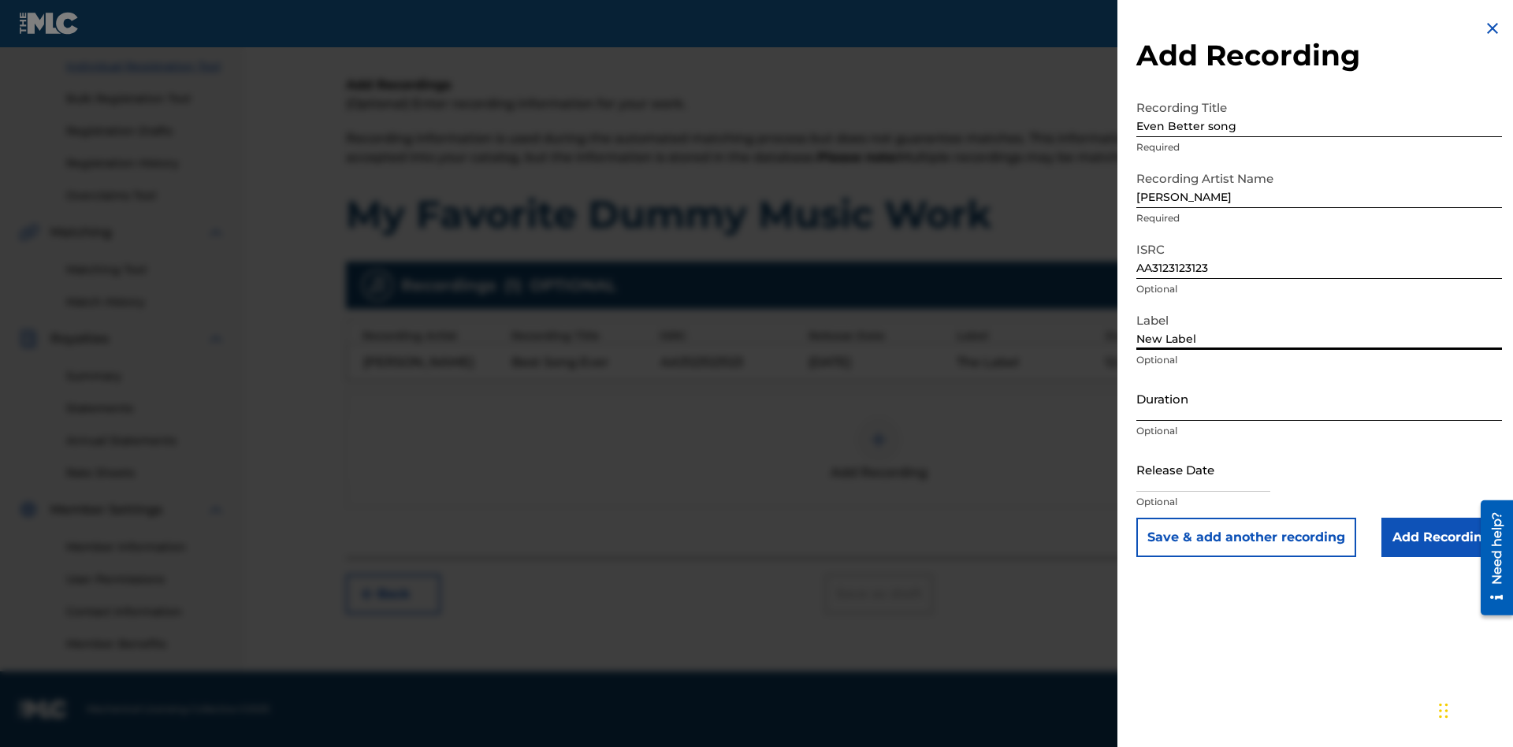
type input "New Label"
click at [1319, 399] on input "Duration" at bounding box center [1319, 398] width 366 height 45
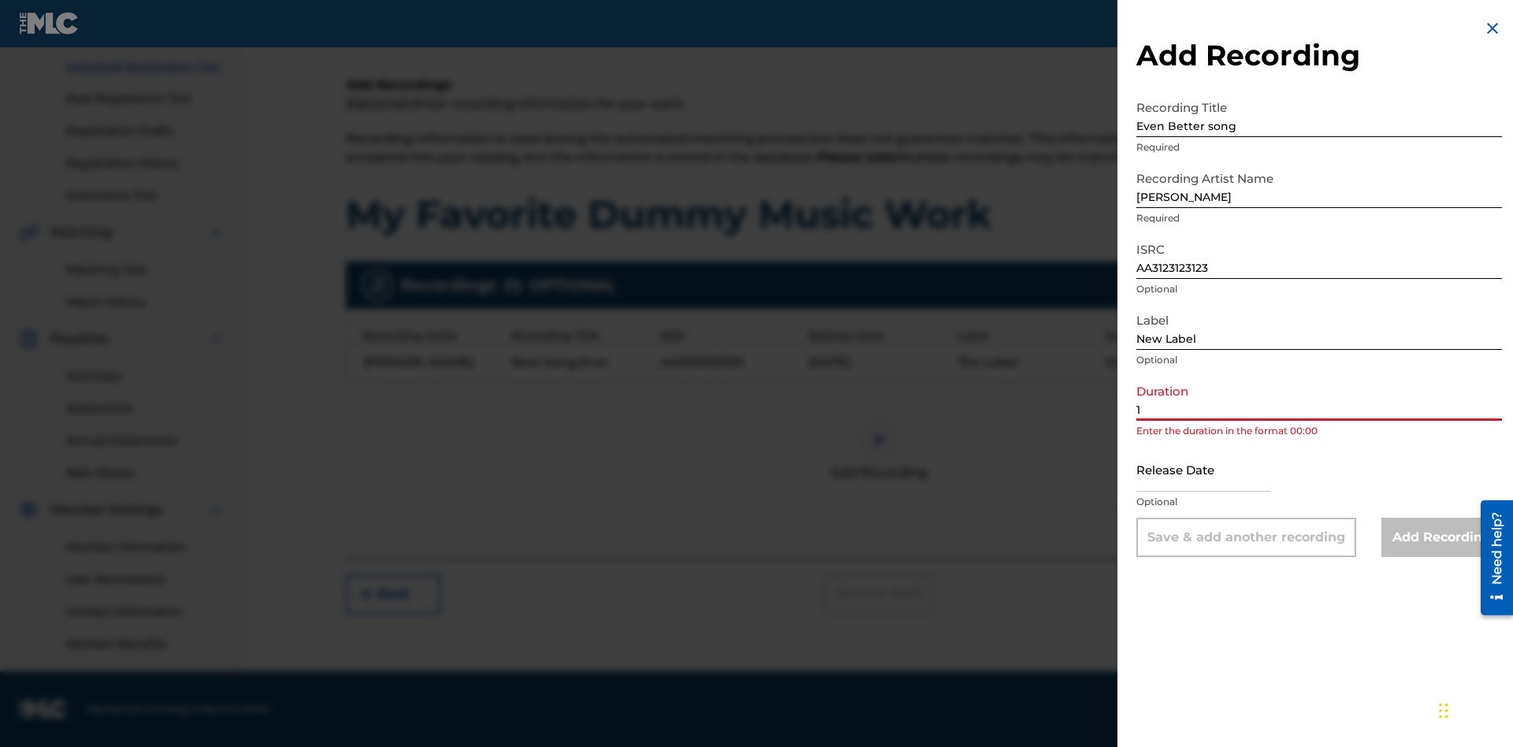
click at [1319, 399] on input "1" at bounding box center [1319, 398] width 366 height 45
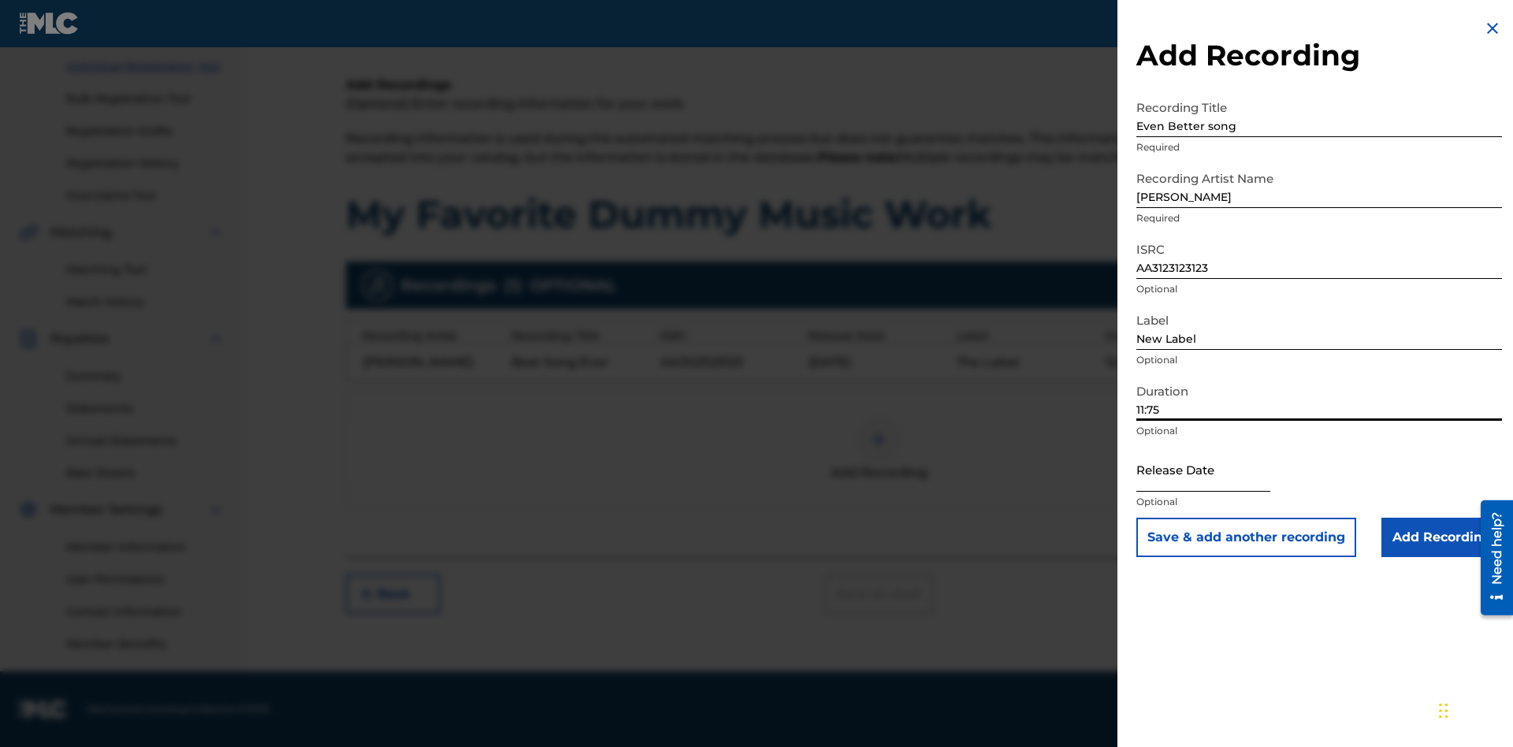
type input "11:75"
click at [1216, 471] on input "text" at bounding box center [1203, 469] width 134 height 45
select select "8"
select select "2025"
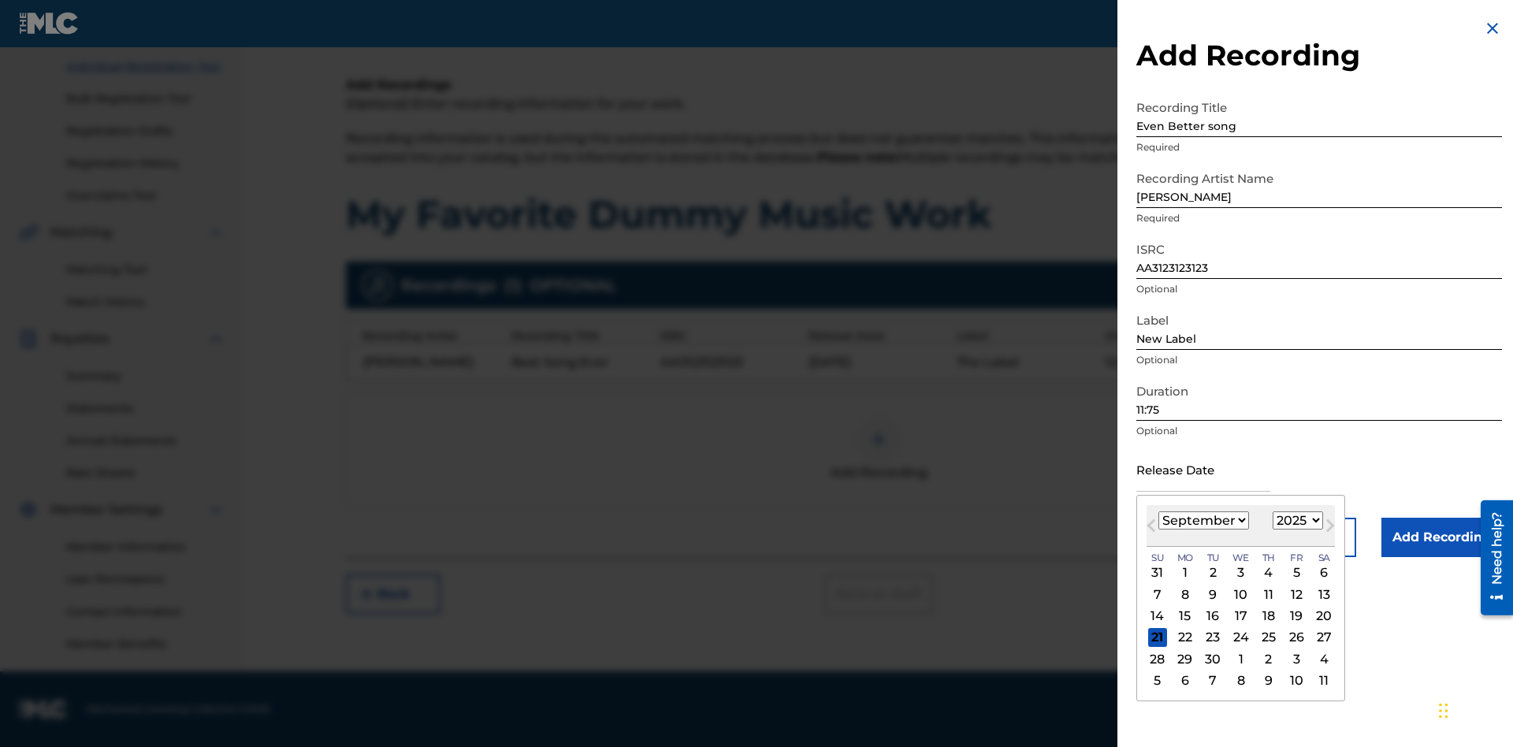
select select "3"
click at [1295, 522] on select "1900 1901 1902 1903 1904 1905 1906 1907 1908 1909 1910 1911 1912 1913 1914 1915…" at bounding box center [1298, 520] width 50 height 18
click at [1266, 574] on div "1" at bounding box center [1268, 572] width 19 height 19
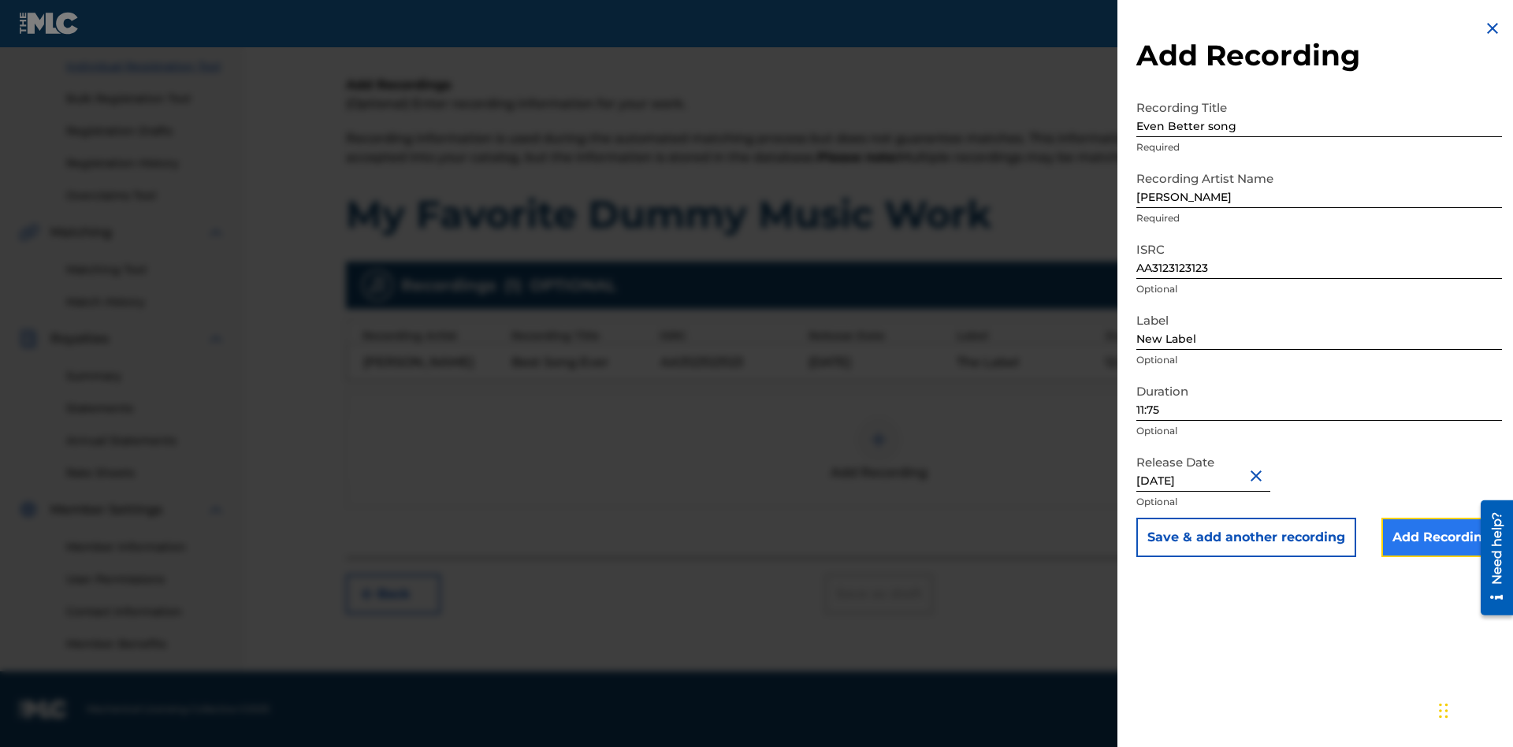
click at [1441, 538] on input "Add Recording" at bounding box center [1441, 537] width 121 height 39
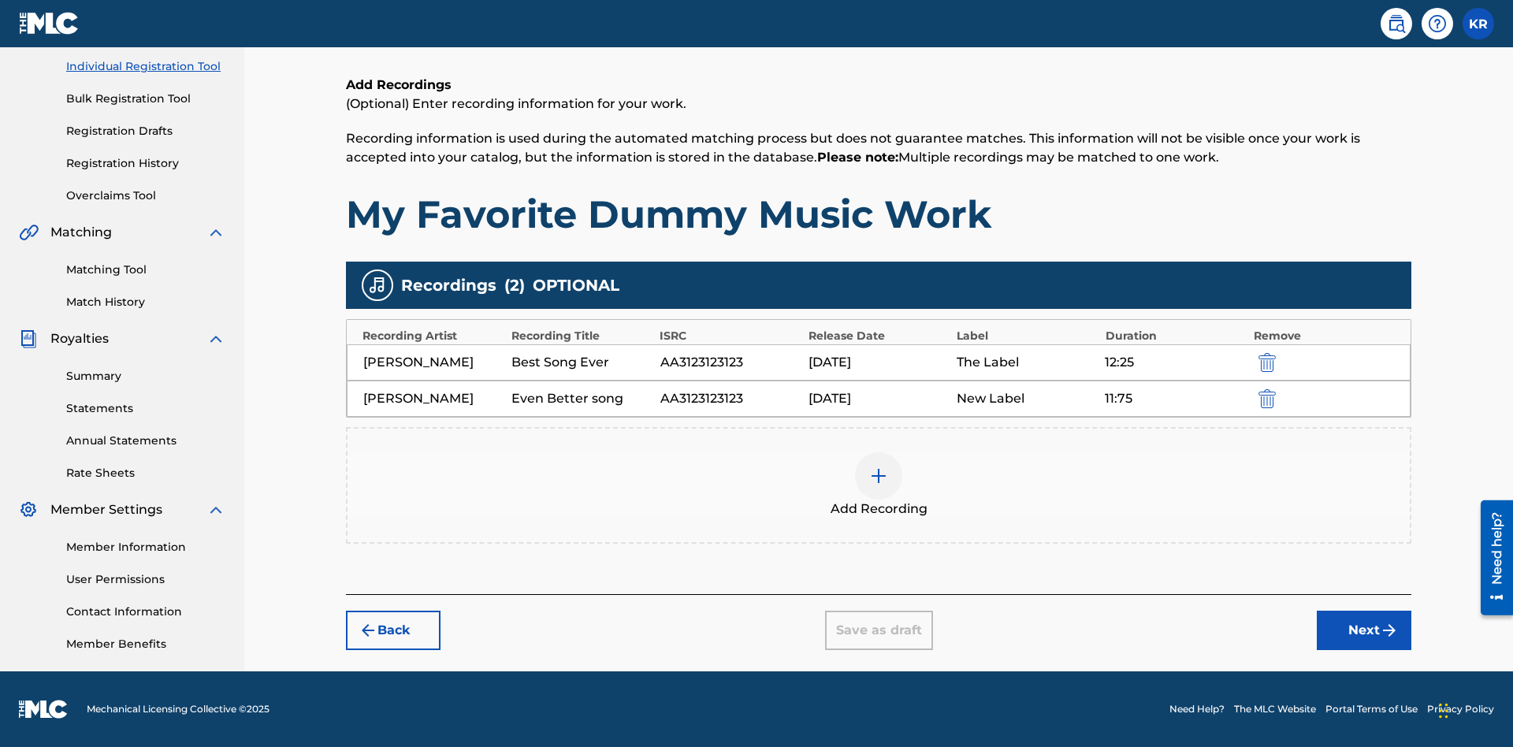
click at [1265, 399] on img "submit" at bounding box center [1266, 398] width 17 height 19
click at [879, 452] on div at bounding box center [878, 475] width 47 height 47
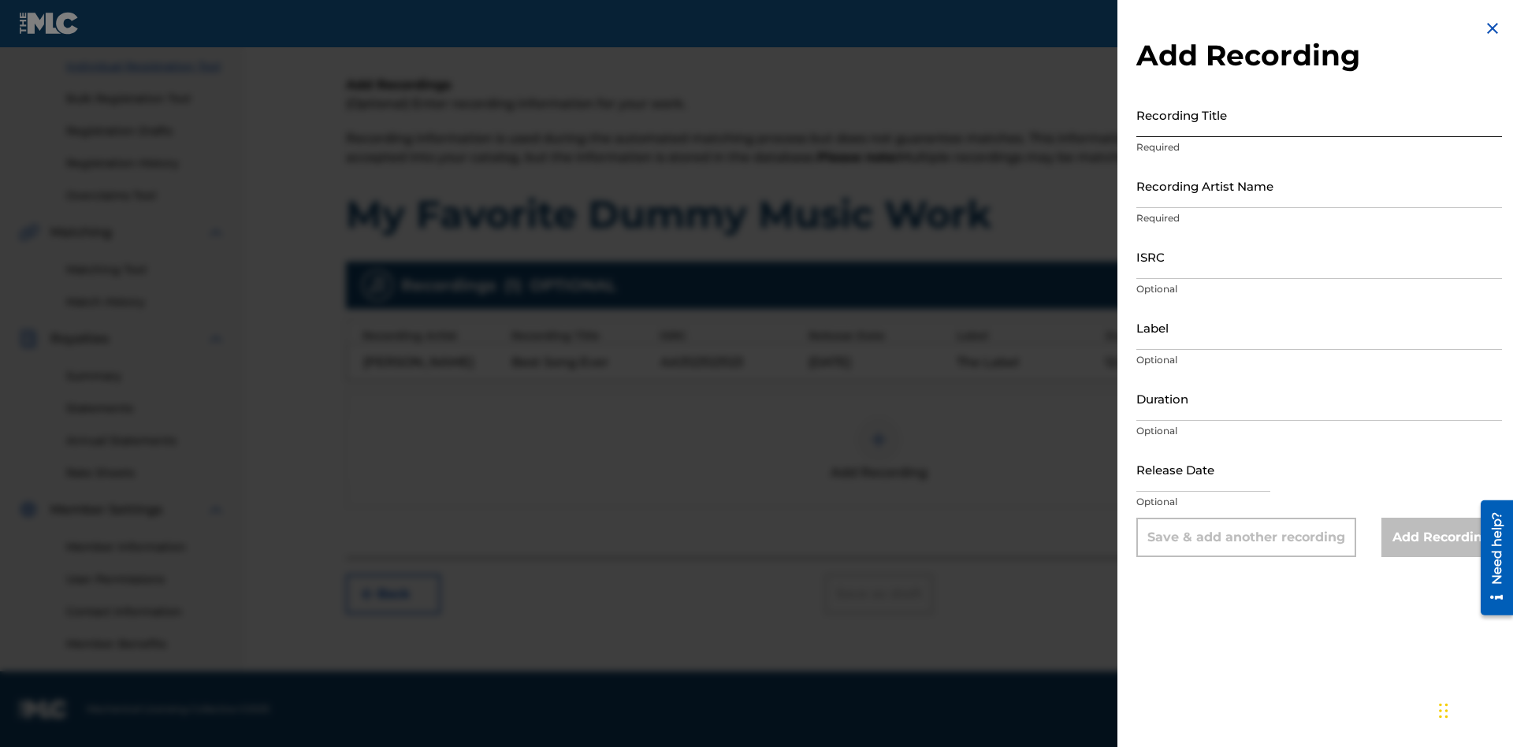
click at [1319, 115] on input "Recording Title" at bounding box center [1319, 114] width 366 height 45
type input "Smells Like Teen Spirit"
click at [1319, 186] on input "Recording Artist Name" at bounding box center [1319, 185] width 366 height 45
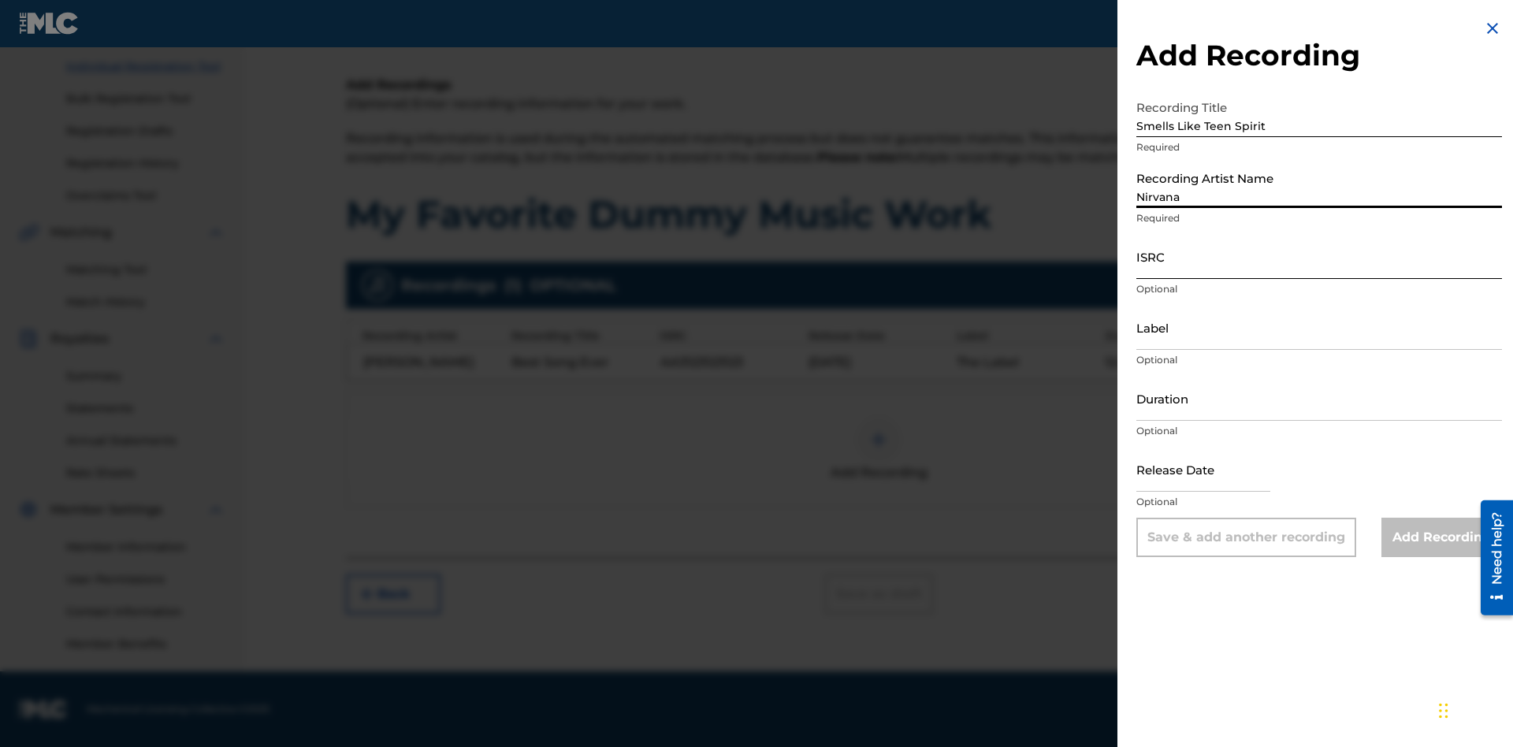
type input "Nirvana"
click at [1319, 257] on input "ISRC" at bounding box center [1319, 256] width 366 height 45
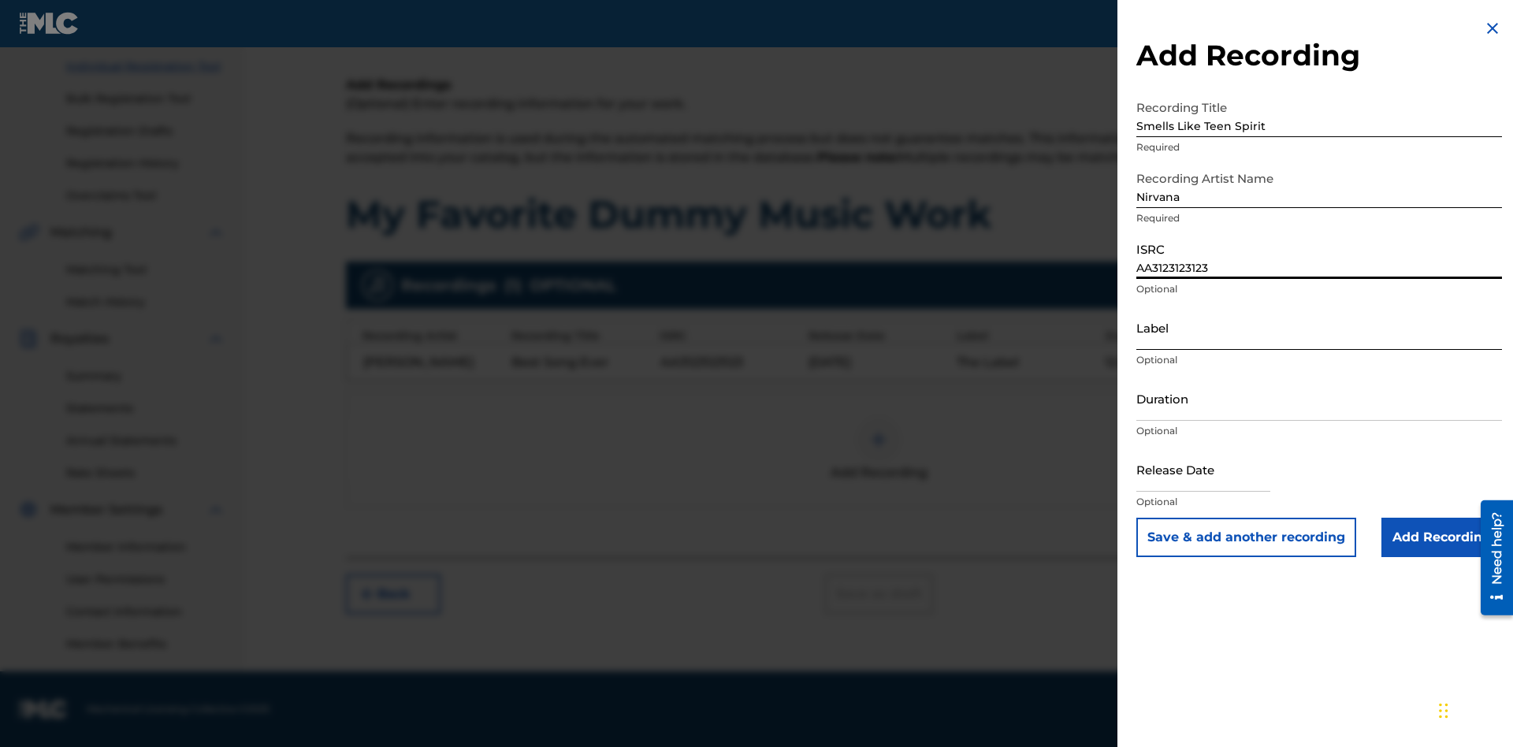
type input "AA3123123123"
click at [1319, 328] on input "Label" at bounding box center [1319, 327] width 366 height 45
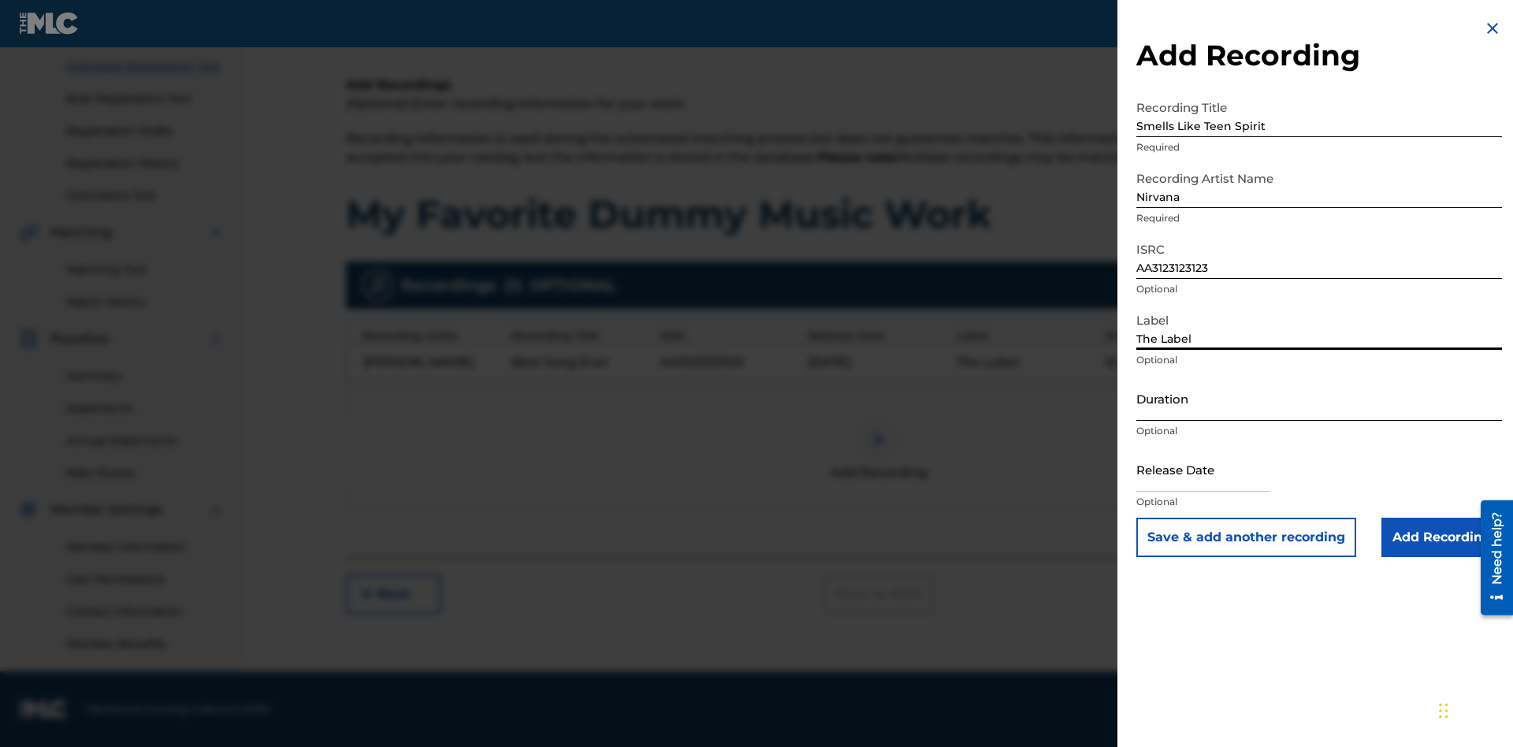
type input "The Label"
click at [1319, 399] on input "Duration" at bounding box center [1319, 398] width 366 height 45
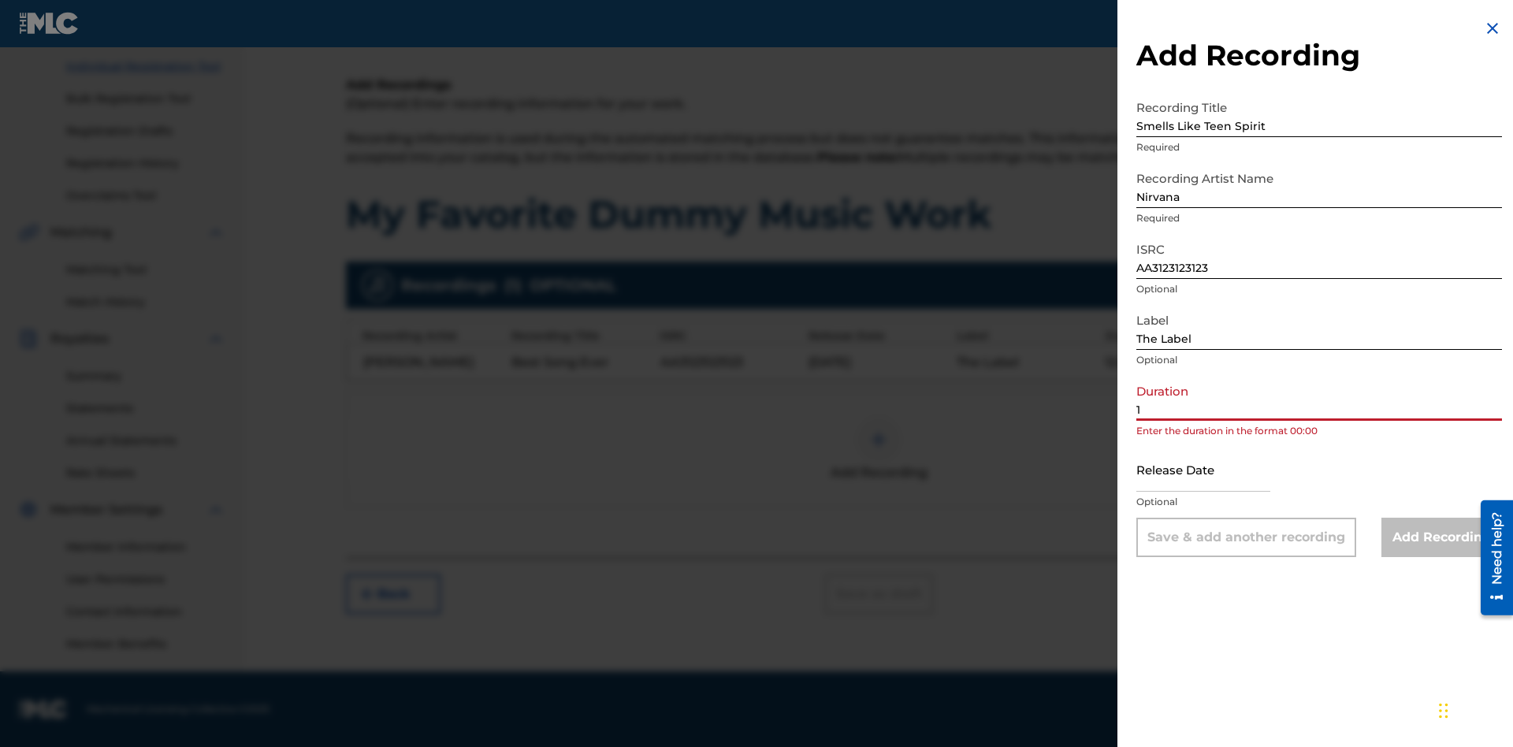
click at [1319, 399] on input "1" at bounding box center [1319, 398] width 366 height 45
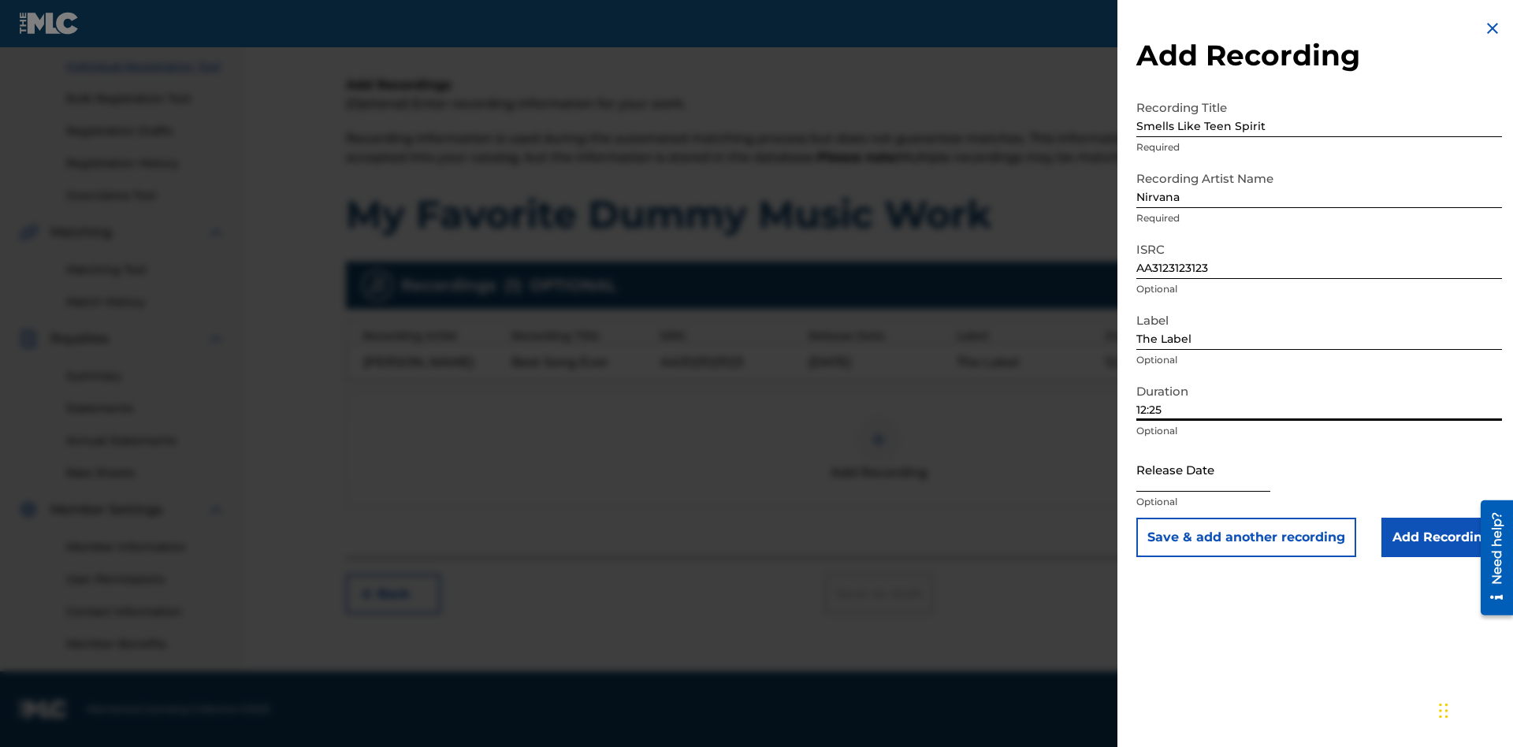
type input "12:25"
click at [1216, 471] on input "text" at bounding box center [1203, 469] width 134 height 45
select select "8"
select select "2025"
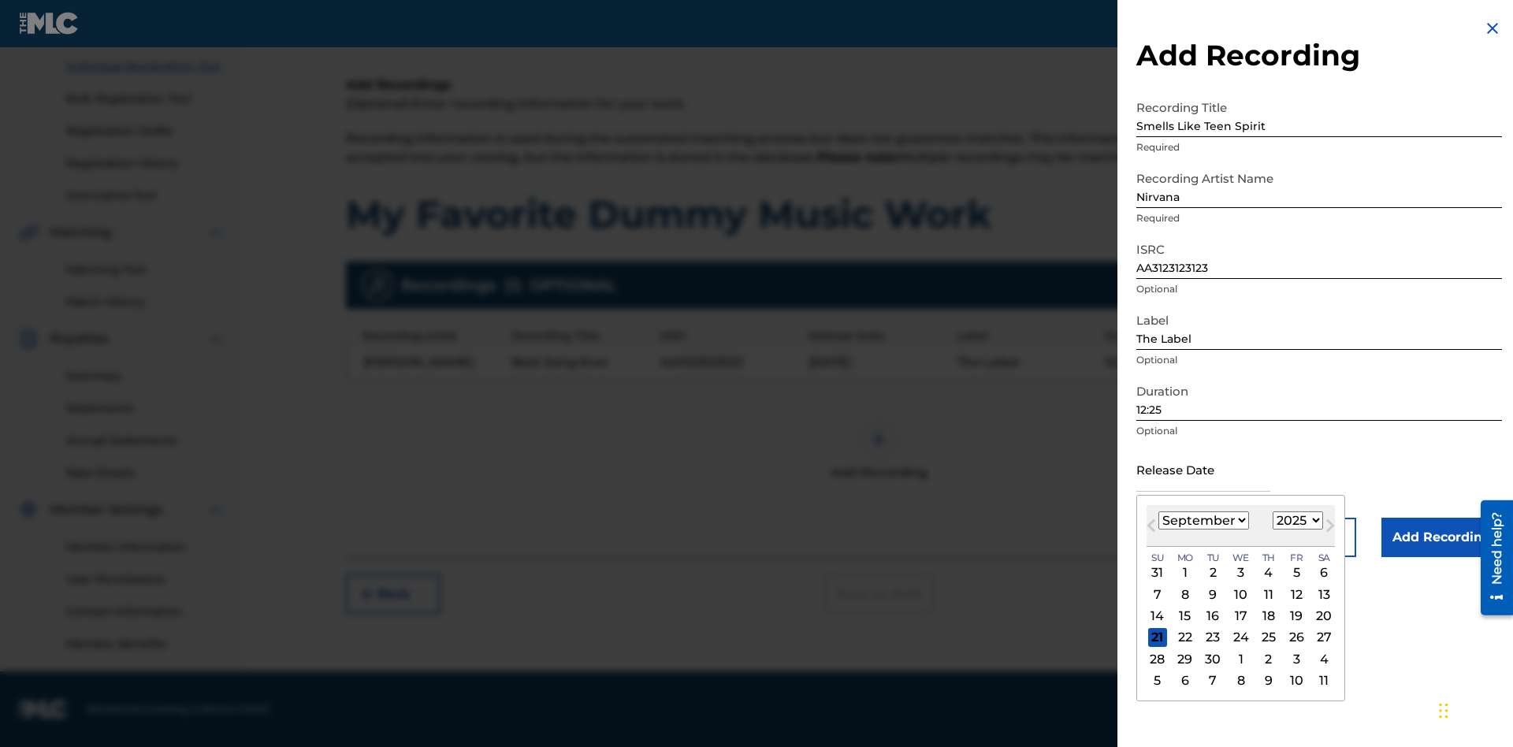
select select "3"
click at [1295, 522] on select "1900 1901 1902 1903 1904 1905 1906 1907 1908 1909 1910 1911 1912 1913 1914 1915…" at bounding box center [1298, 520] width 50 height 18
select select "2021"
click at [1295, 522] on select "1900 1901 1902 1903 1904 1905 1906 1907 1908 1909 1910 1911 1912 1913 1914 1915…" at bounding box center [1298, 520] width 50 height 18
click at [1266, 574] on div "1" at bounding box center [1268, 572] width 19 height 19
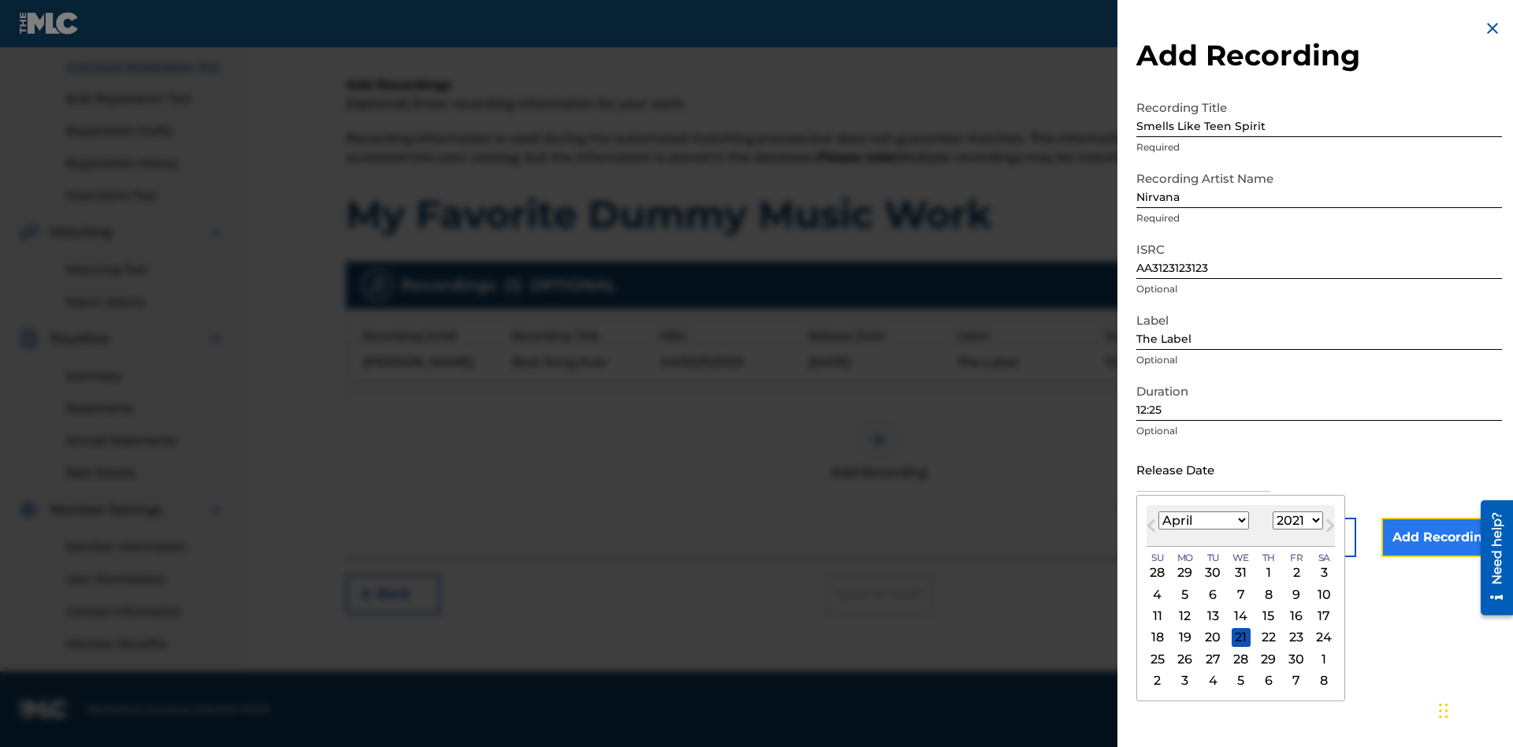
click at [1441, 538] on input "Add Recording" at bounding box center [1441, 537] width 121 height 39
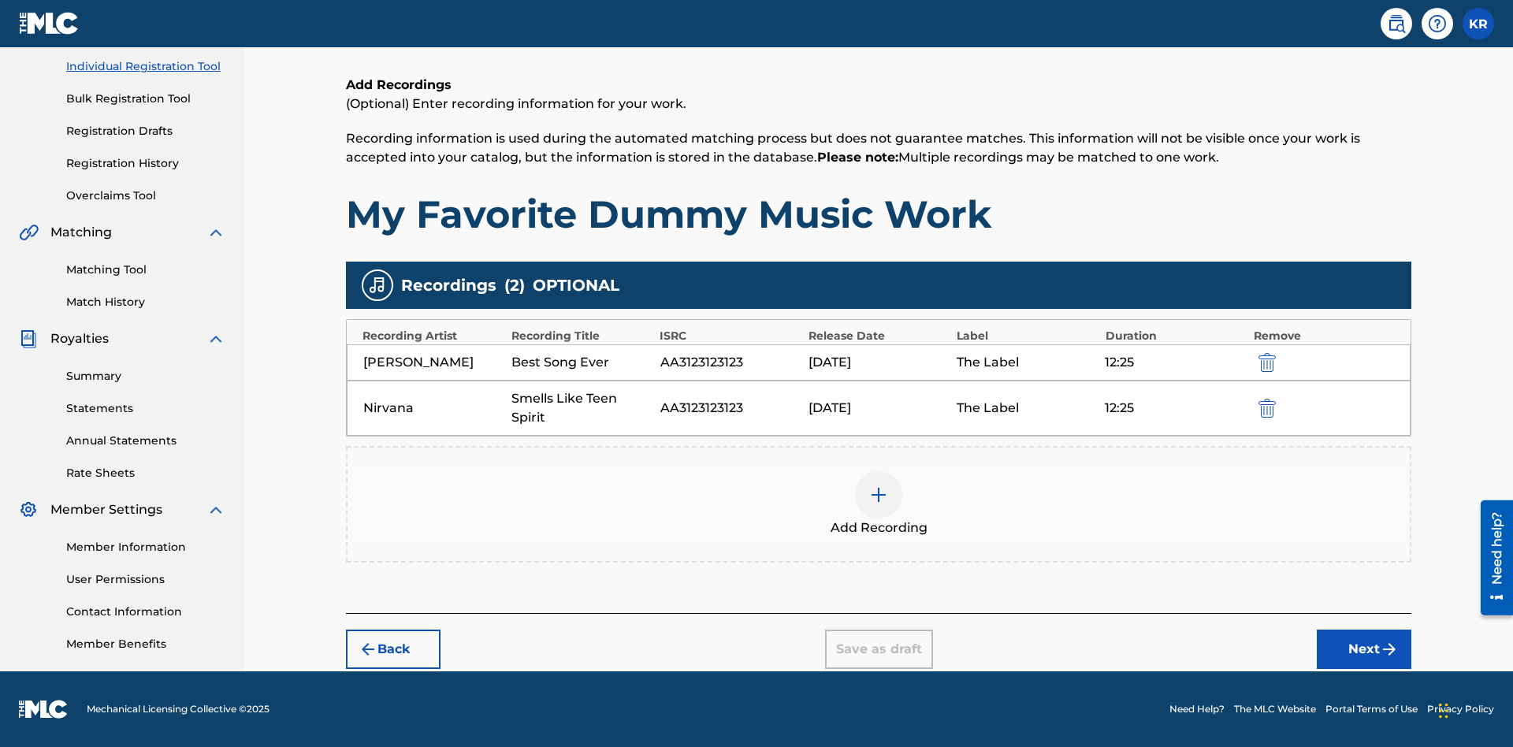
scroll to position [198, 0]
click at [1364, 650] on button "Next" at bounding box center [1364, 649] width 95 height 39
